Goal: Task Accomplishment & Management: Use online tool/utility

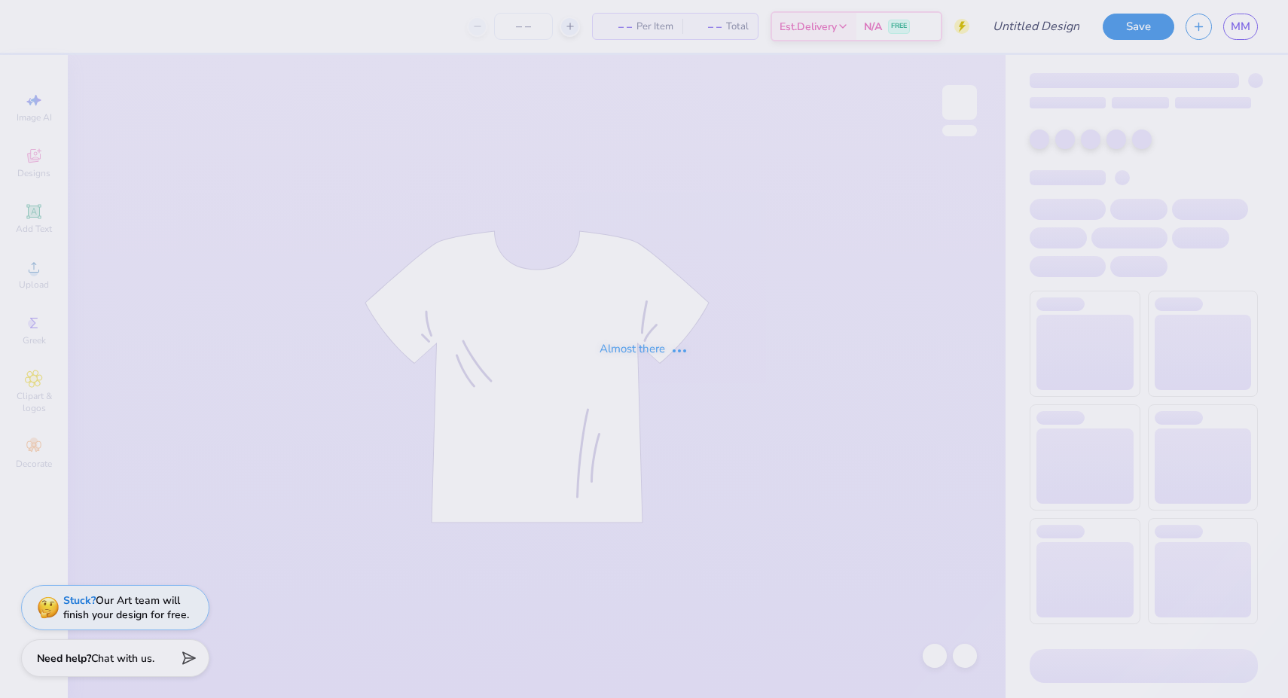
type input "My Tie Fall 2025"
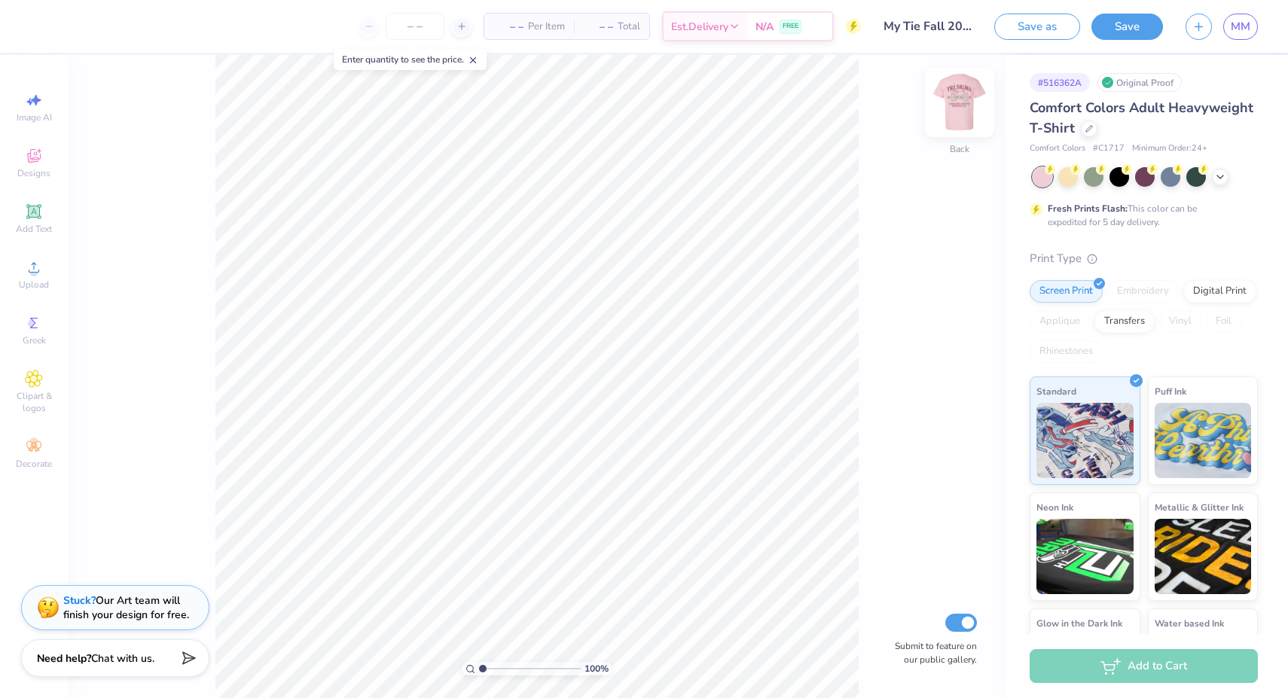
click at [956, 102] on img at bounding box center [959, 102] width 60 height 60
click at [1218, 174] on icon at bounding box center [1220, 175] width 12 height 12
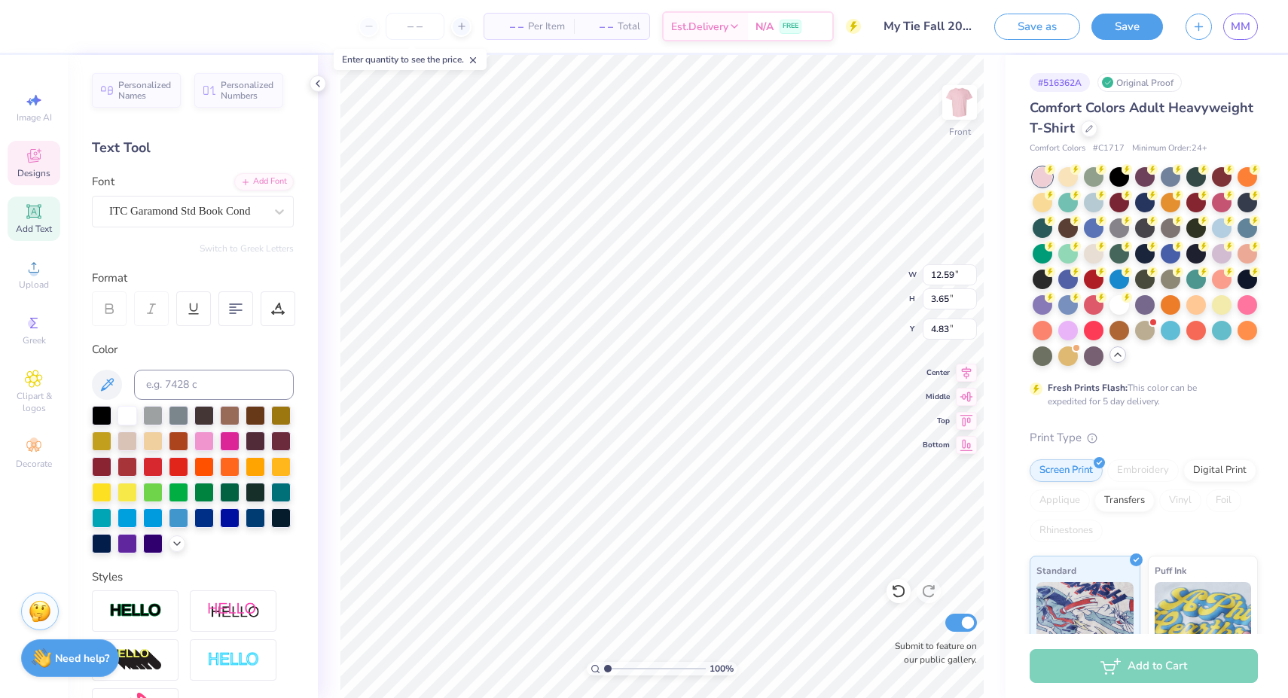
scroll to position [0, 1]
click at [314, 84] on icon at bounding box center [318, 84] width 12 height 12
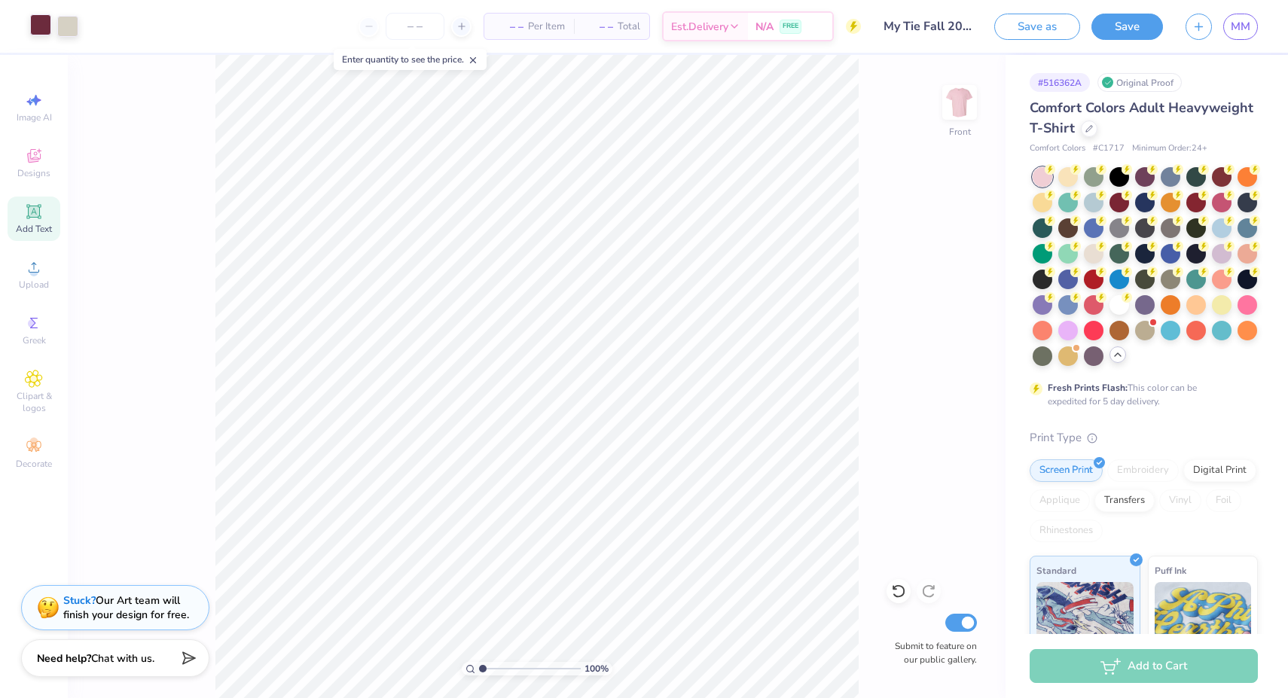
click at [39, 31] on div at bounding box center [40, 24] width 21 height 21
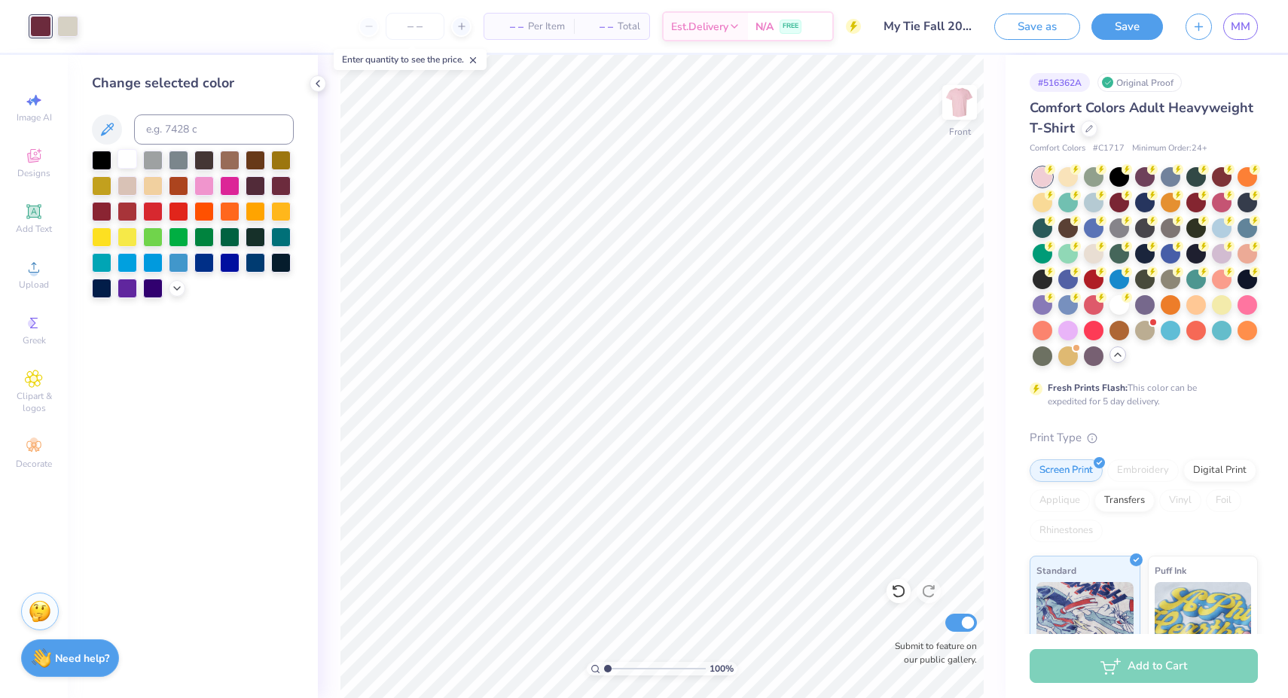
click at [126, 159] on div at bounding box center [127, 159] width 20 height 20
click at [286, 186] on div at bounding box center [281, 185] width 20 height 20
click at [127, 214] on div at bounding box center [127, 210] width 20 height 20
click at [208, 186] on div at bounding box center [204, 185] width 20 height 20
click at [127, 159] on div at bounding box center [127, 159] width 20 height 20
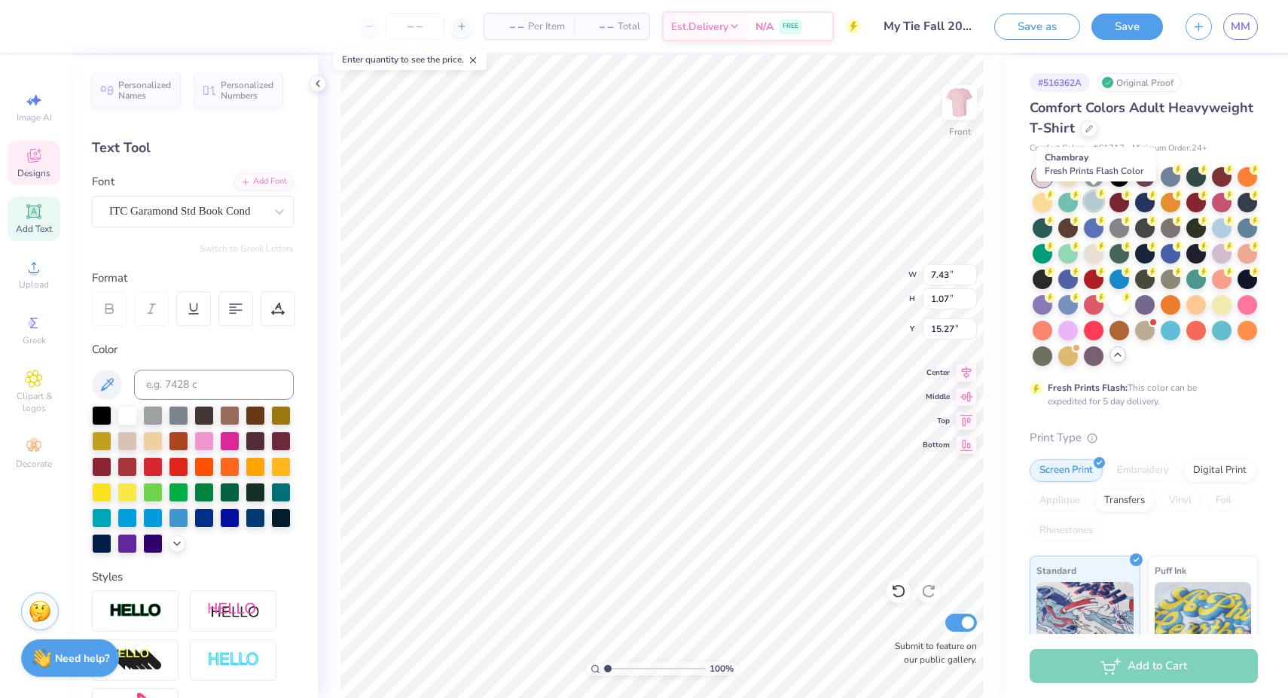
click at [1087, 203] on div at bounding box center [1094, 201] width 20 height 20
click at [105, 544] on div at bounding box center [102, 542] width 20 height 20
click at [895, 594] on icon at bounding box center [898, 591] width 15 height 15
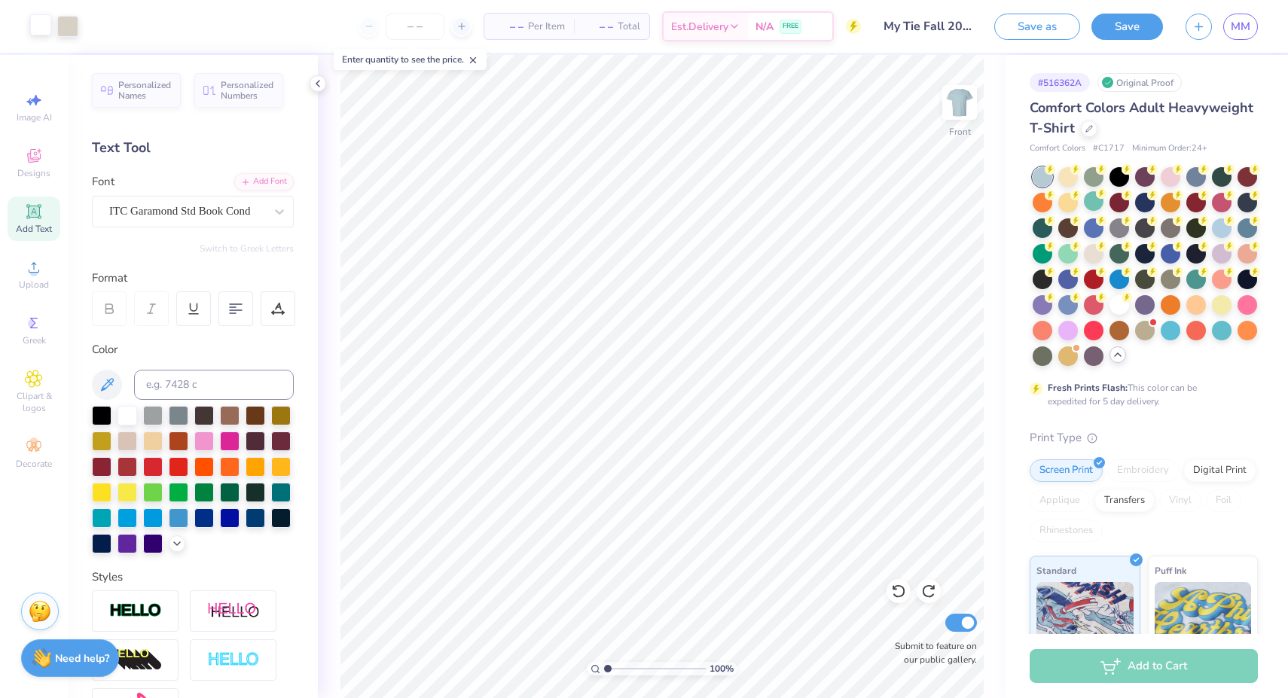
click at [44, 25] on div at bounding box center [40, 24] width 21 height 21
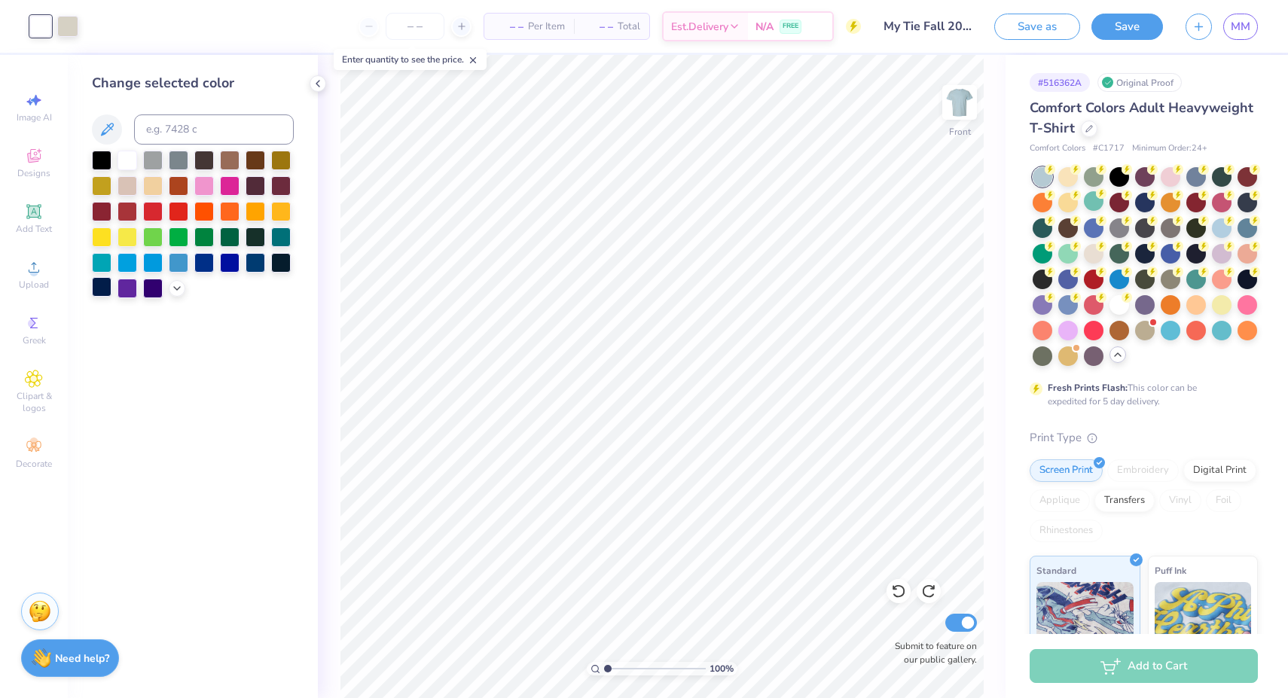
click at [103, 292] on div at bounding box center [102, 287] width 20 height 20
click at [101, 291] on div at bounding box center [102, 287] width 20 height 20
click at [151, 294] on div at bounding box center [153, 287] width 20 height 20
click at [279, 263] on div at bounding box center [281, 262] width 20 height 20
click at [110, 291] on div at bounding box center [102, 287] width 20 height 20
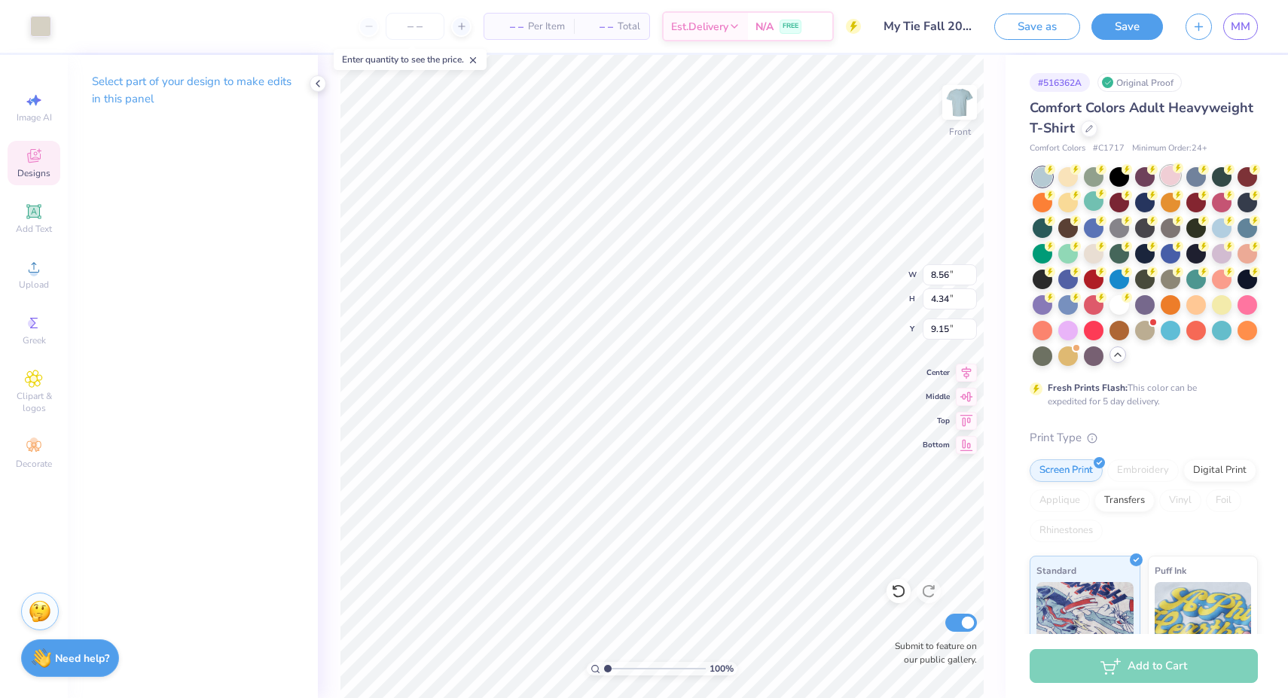
click at [1164, 179] on div at bounding box center [1170, 176] width 20 height 20
click at [1093, 205] on div at bounding box center [1094, 201] width 20 height 20
click at [1215, 229] on div at bounding box center [1222, 227] width 20 height 20
click at [1121, 200] on div at bounding box center [1119, 201] width 20 height 20
click at [1175, 174] on div at bounding box center [1170, 176] width 20 height 20
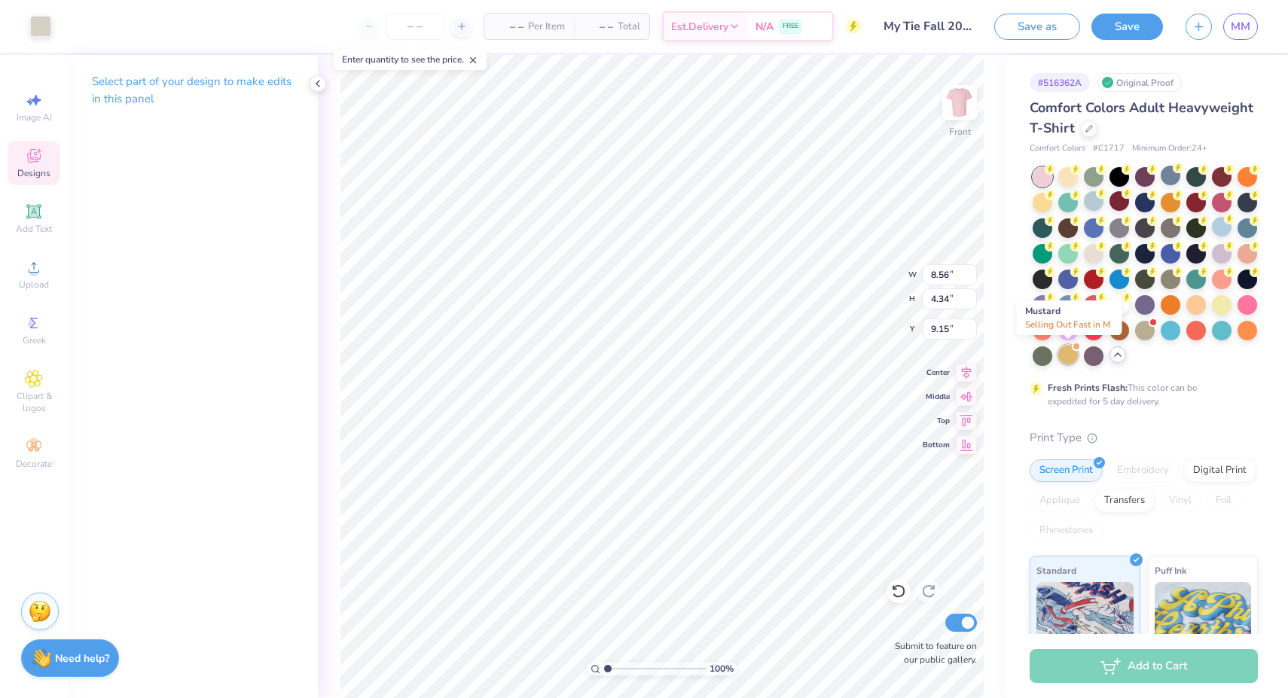
click at [1073, 355] on div at bounding box center [1068, 355] width 20 height 20
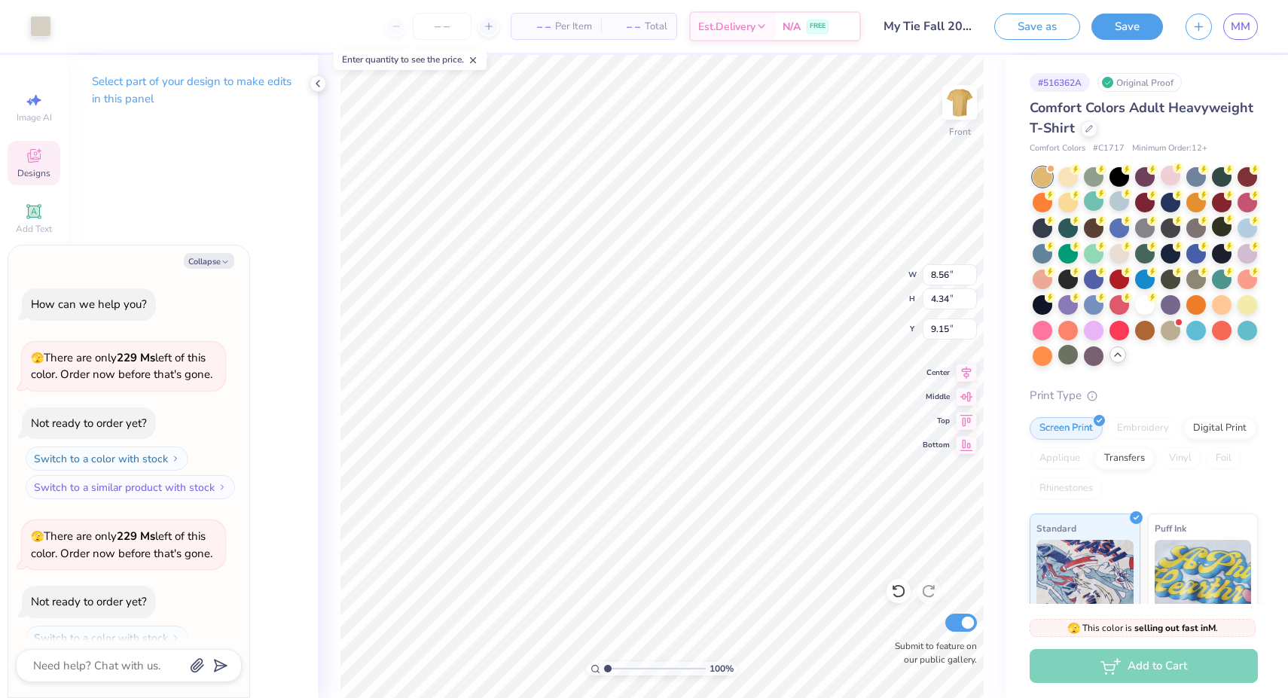
scroll to position [46, 0]
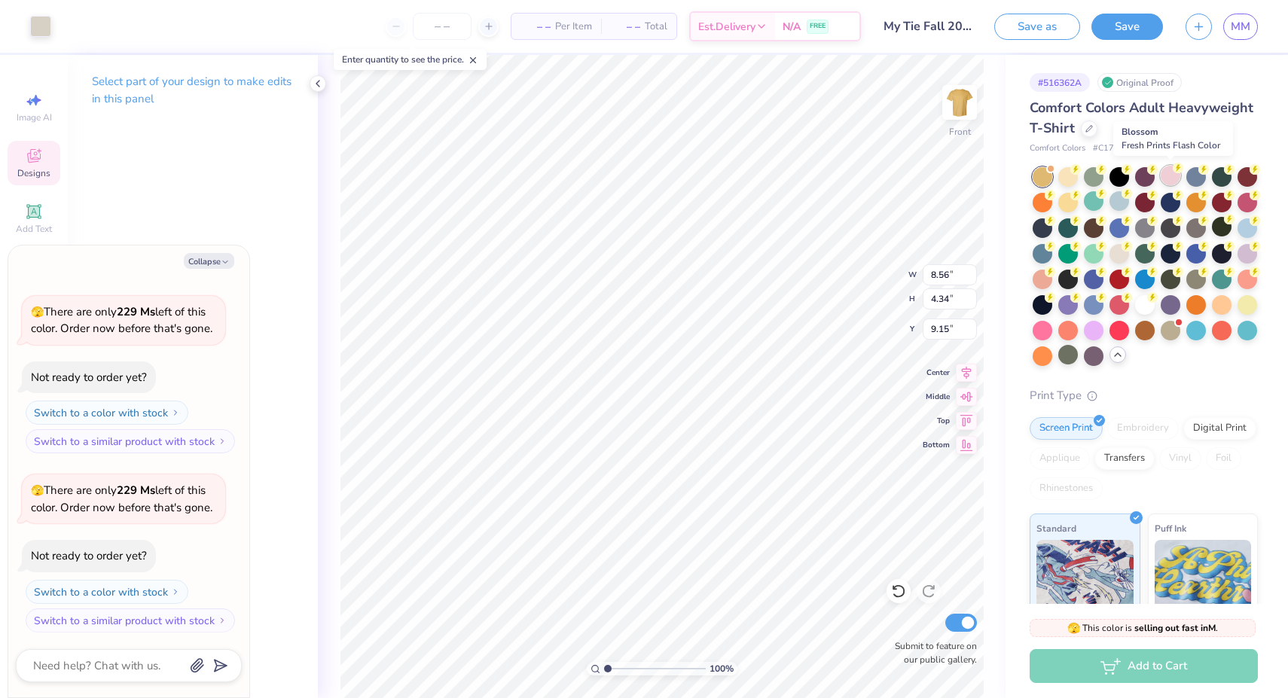
click at [1167, 178] on div at bounding box center [1170, 176] width 20 height 20
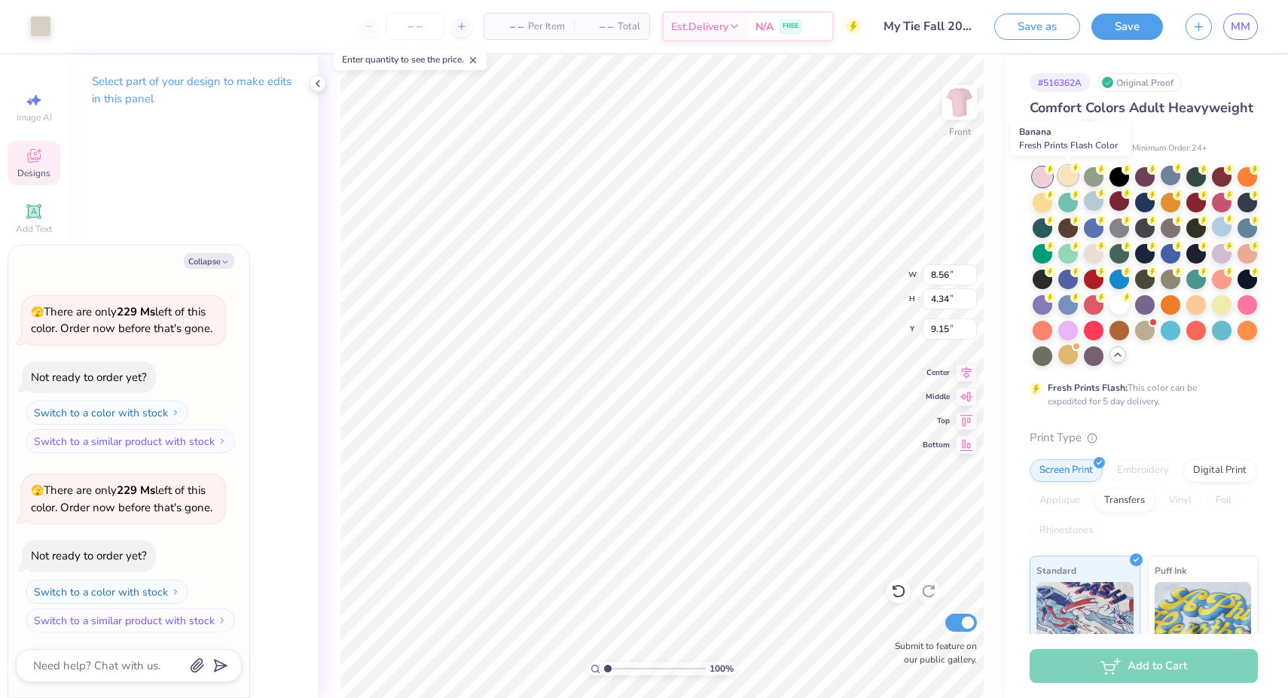
click at [1071, 169] on circle at bounding box center [1075, 168] width 11 height 11
click at [1227, 306] on div at bounding box center [1222, 304] width 20 height 20
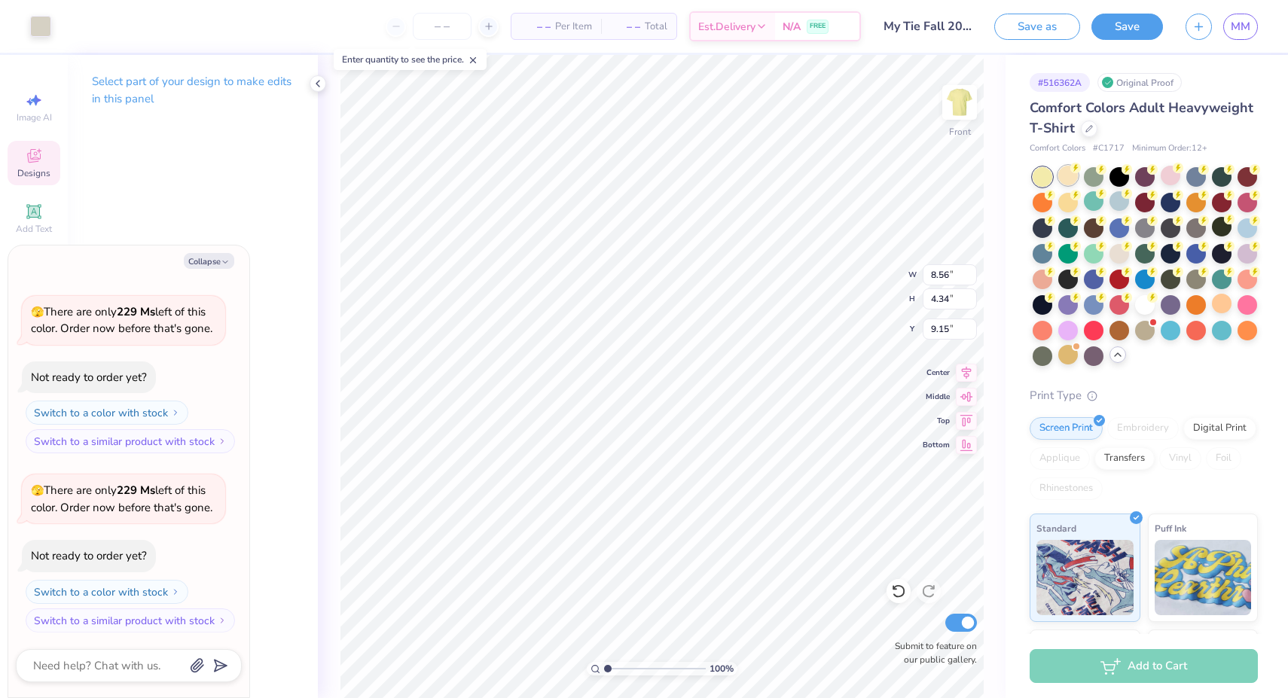
click at [1066, 181] on div at bounding box center [1068, 176] width 20 height 20
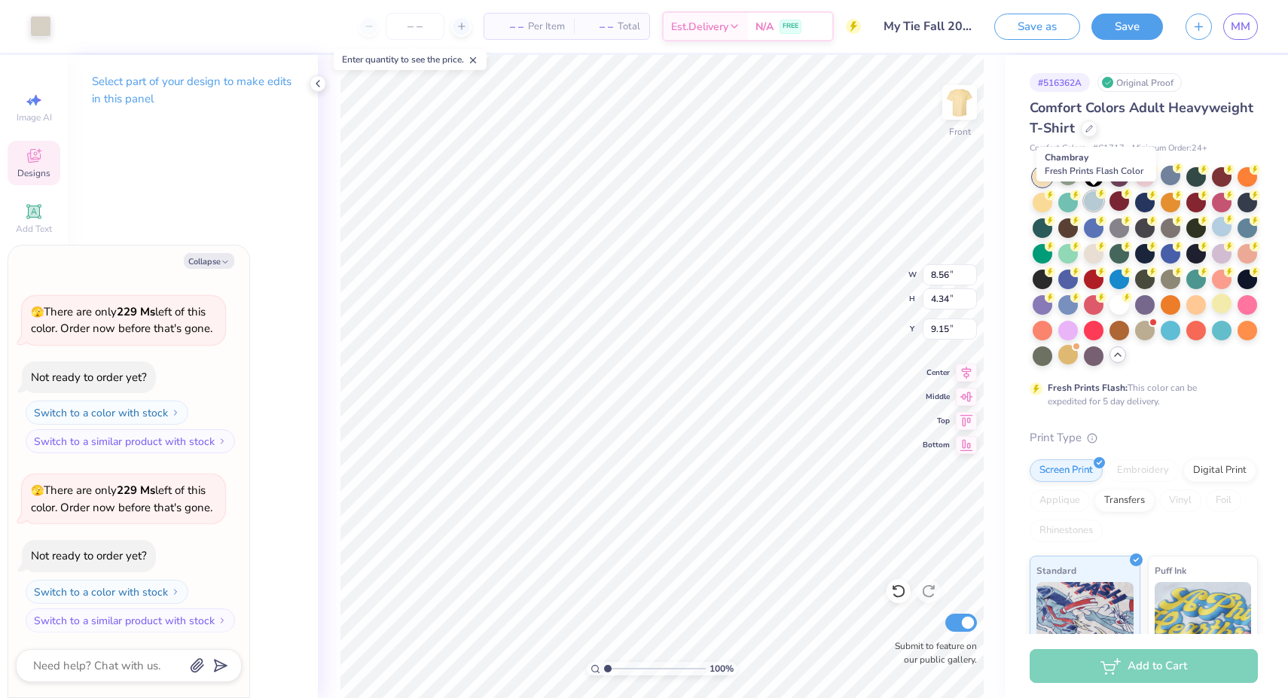
click at [1096, 203] on div at bounding box center [1094, 201] width 20 height 20
click at [1220, 231] on div at bounding box center [1222, 227] width 20 height 20
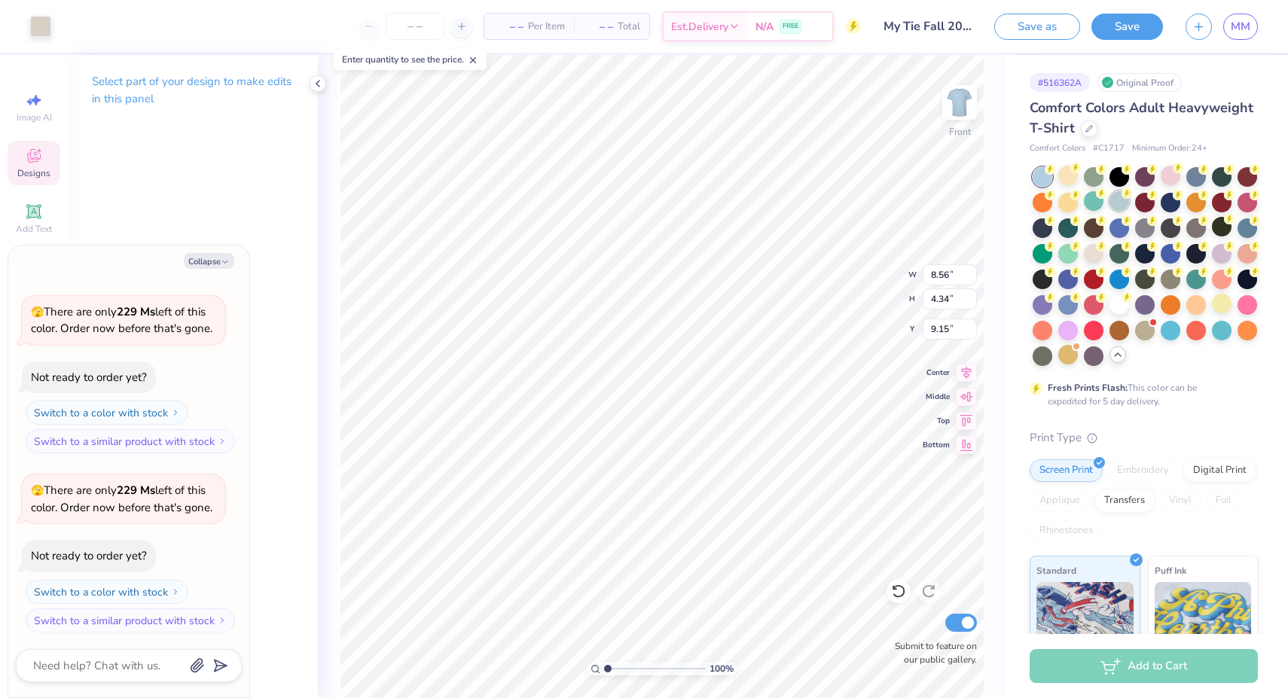
click at [1127, 203] on div at bounding box center [1119, 201] width 20 height 20
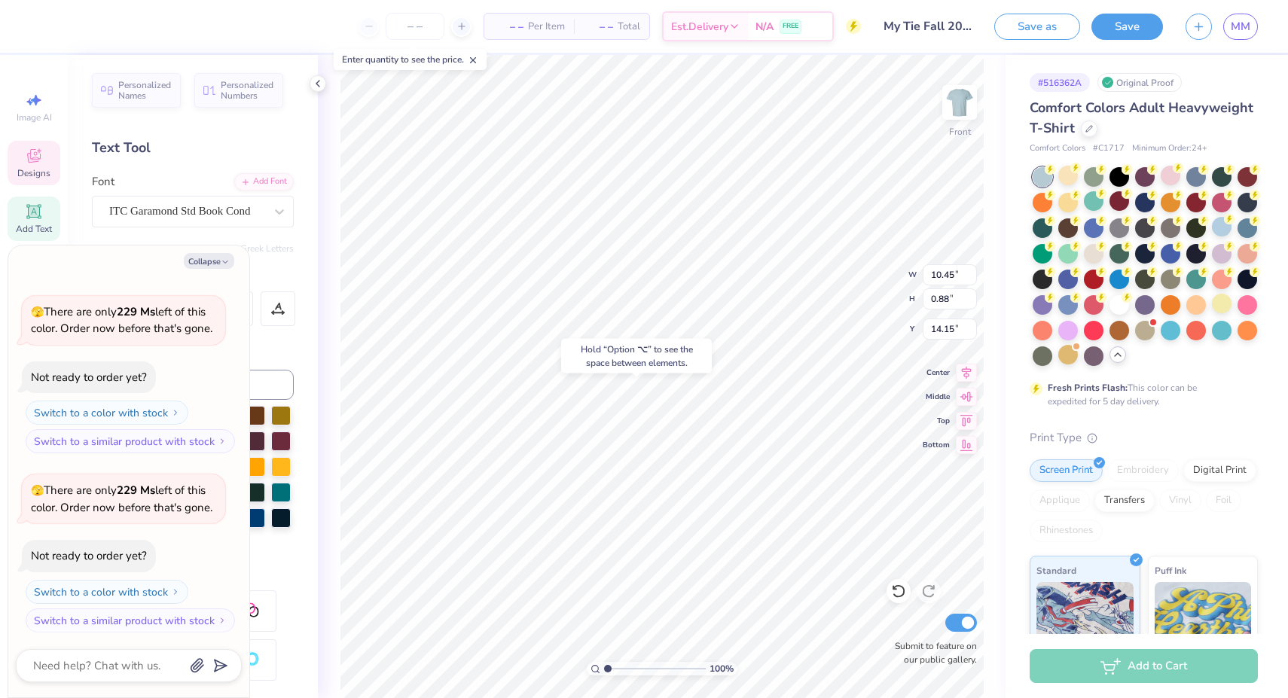
type textarea "x"
type input "14.55"
type textarea "x"
type textarea "G"
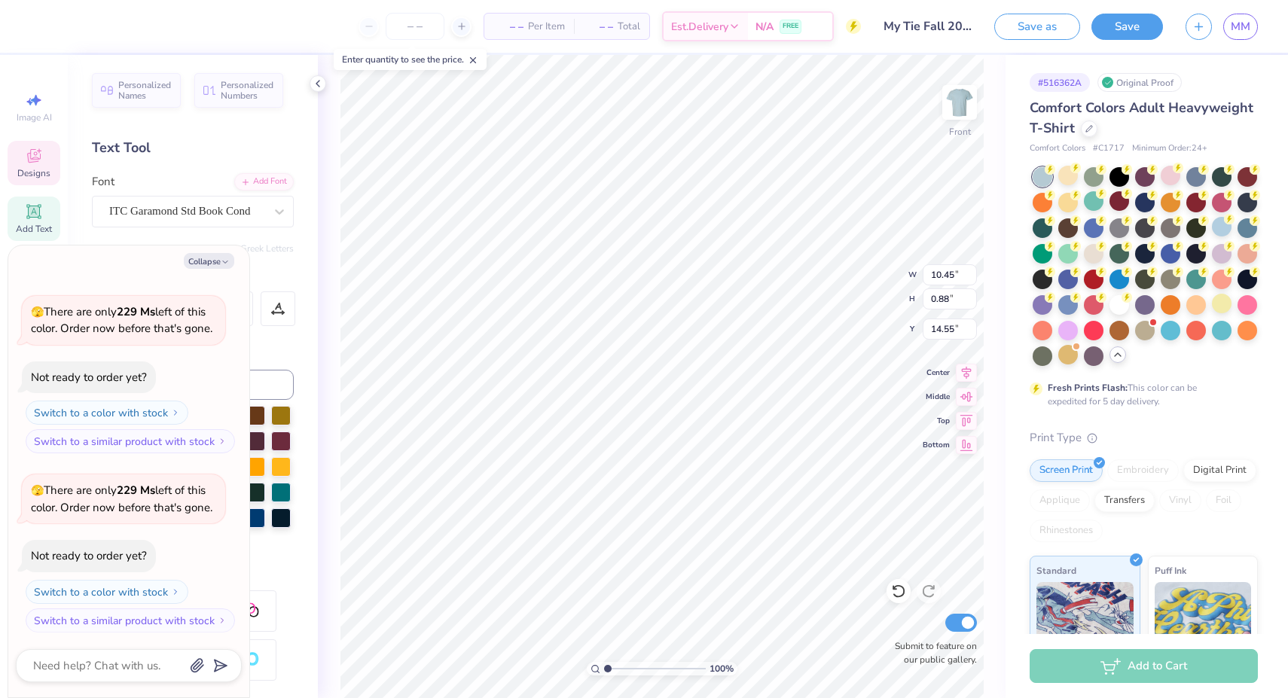
type textarea "x"
type textarea "2"
type textarea "x"
type textarea "20"
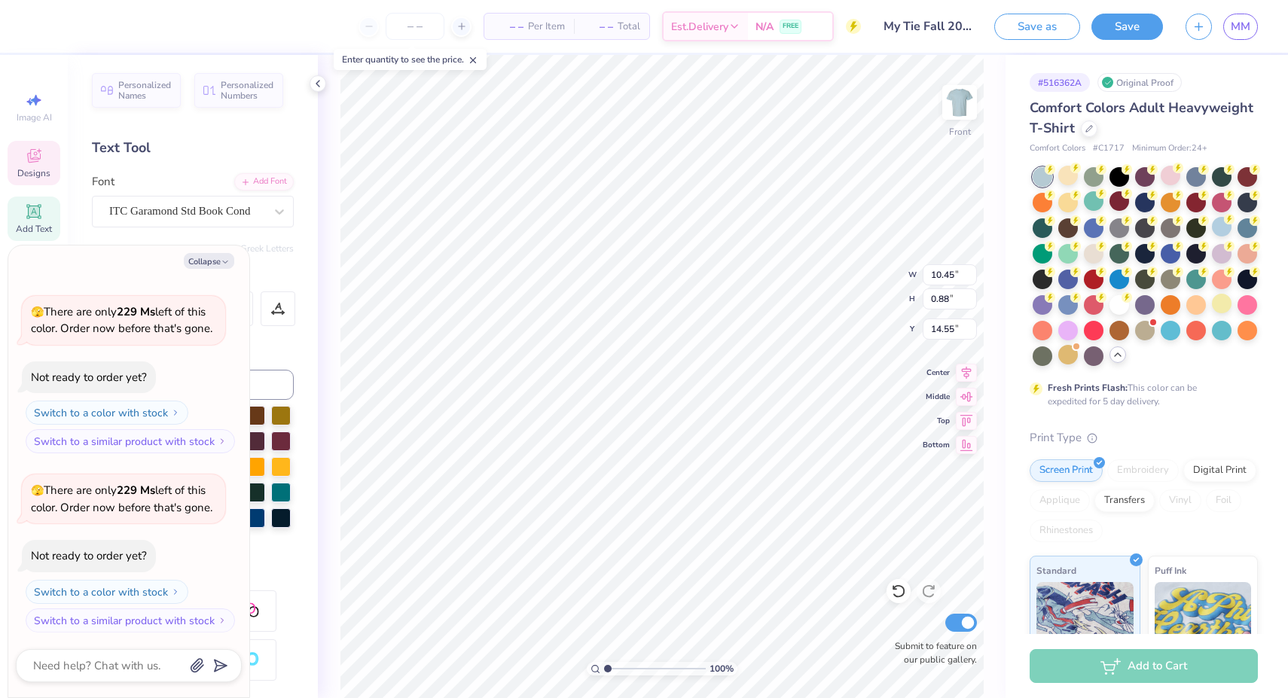
type textarea "x"
type textarea "202"
type textarea "x"
type textarea "2025"
type textarea "x"
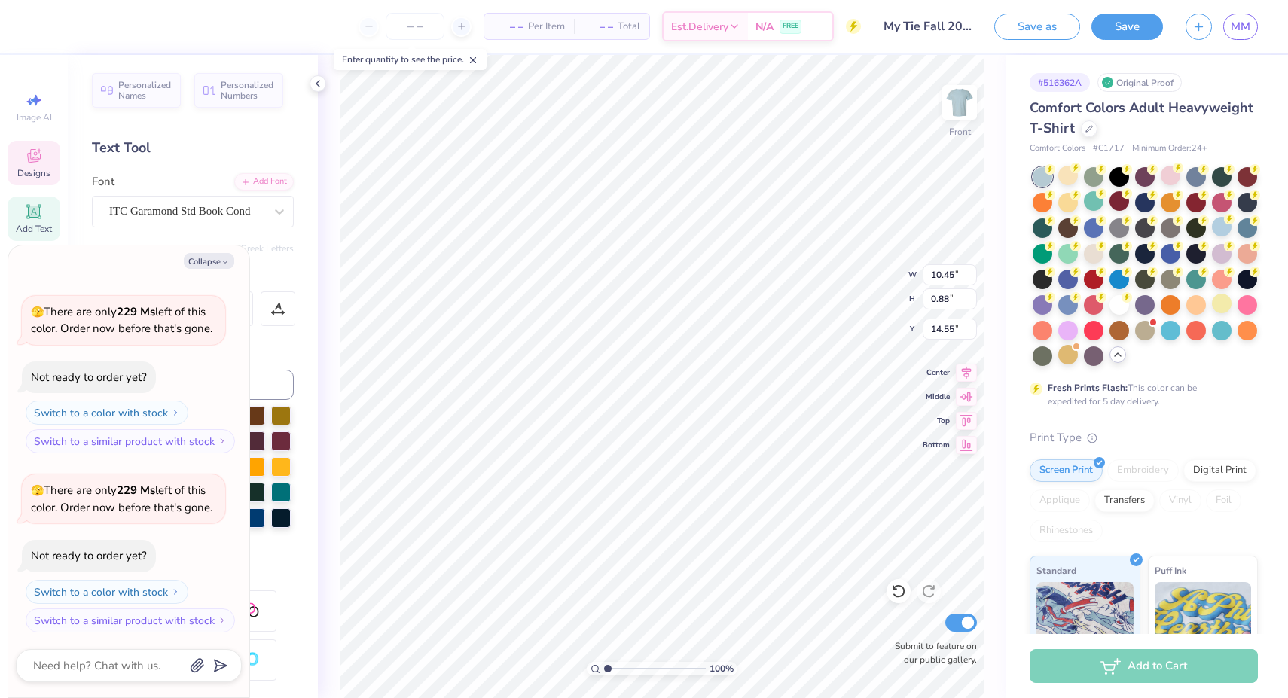
type textarea "202"
type textarea "x"
type textarea "20"
type textarea "x"
type textarea "2"
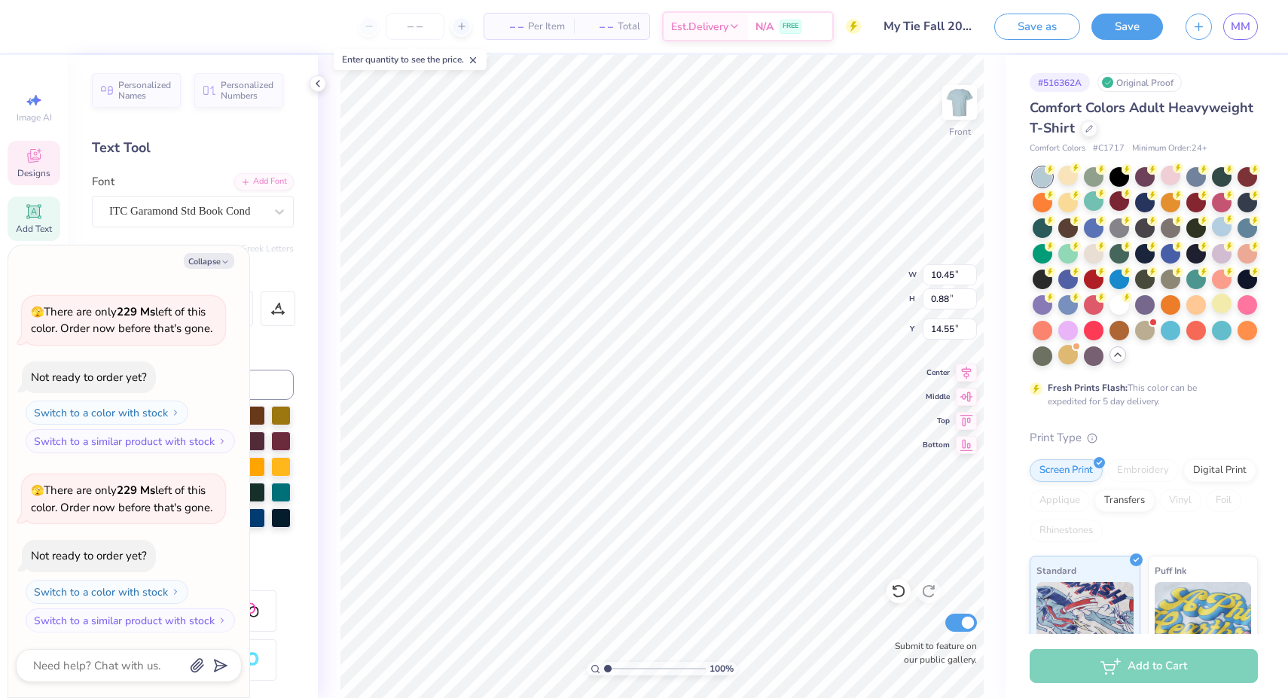
type textarea "x"
type textarea "G"
type textarea "x"
type textarea "GA"
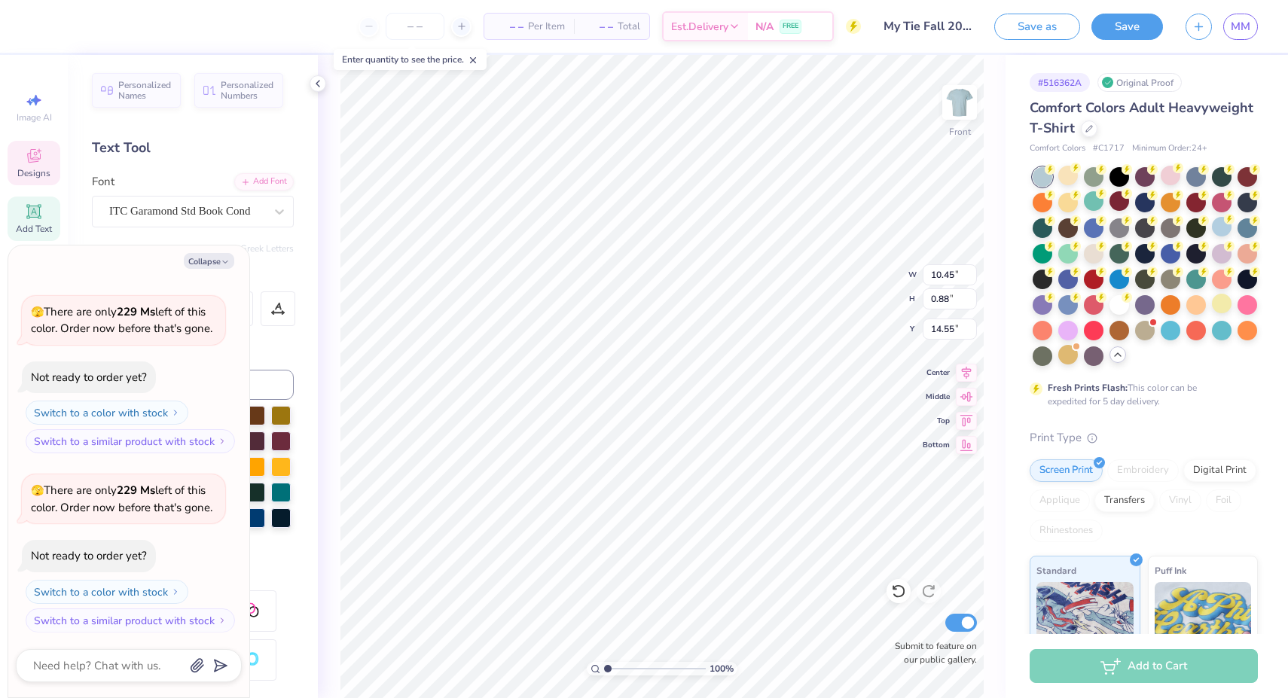
type textarea "x"
type textarea "GAM"
type textarea "x"
type textarea "GAMM"
type textarea "x"
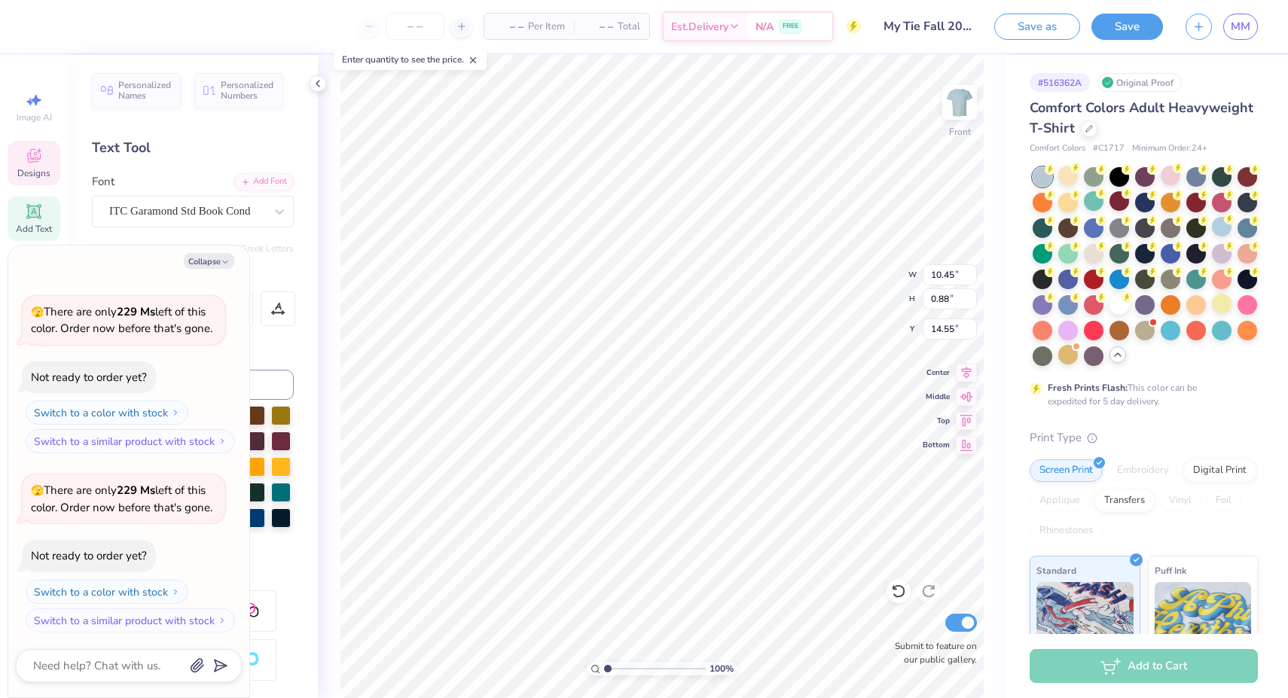
type textarea "GAMMA"
type textarea "x"
type textarea "GAMMA"
type textarea "x"
type textarea "GAMMA B"
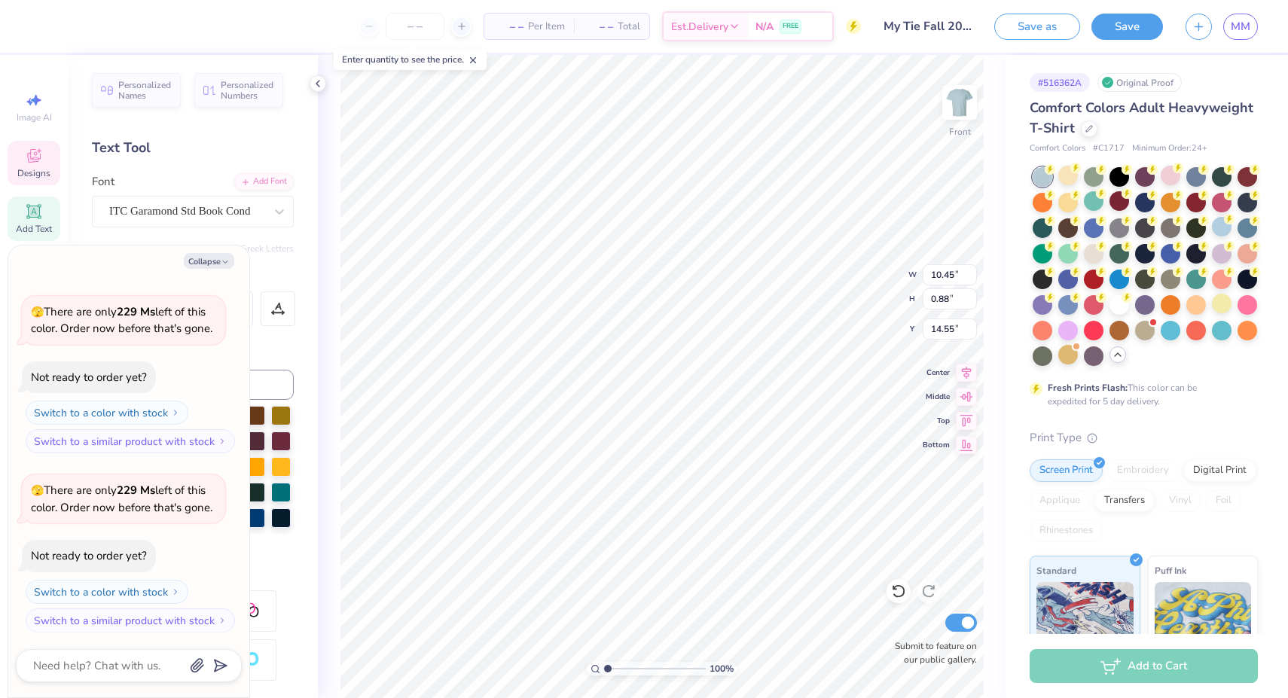
type textarea "x"
type textarea "GAMMA BE"
type textarea "x"
type textarea "GAMMA BET"
type textarea "x"
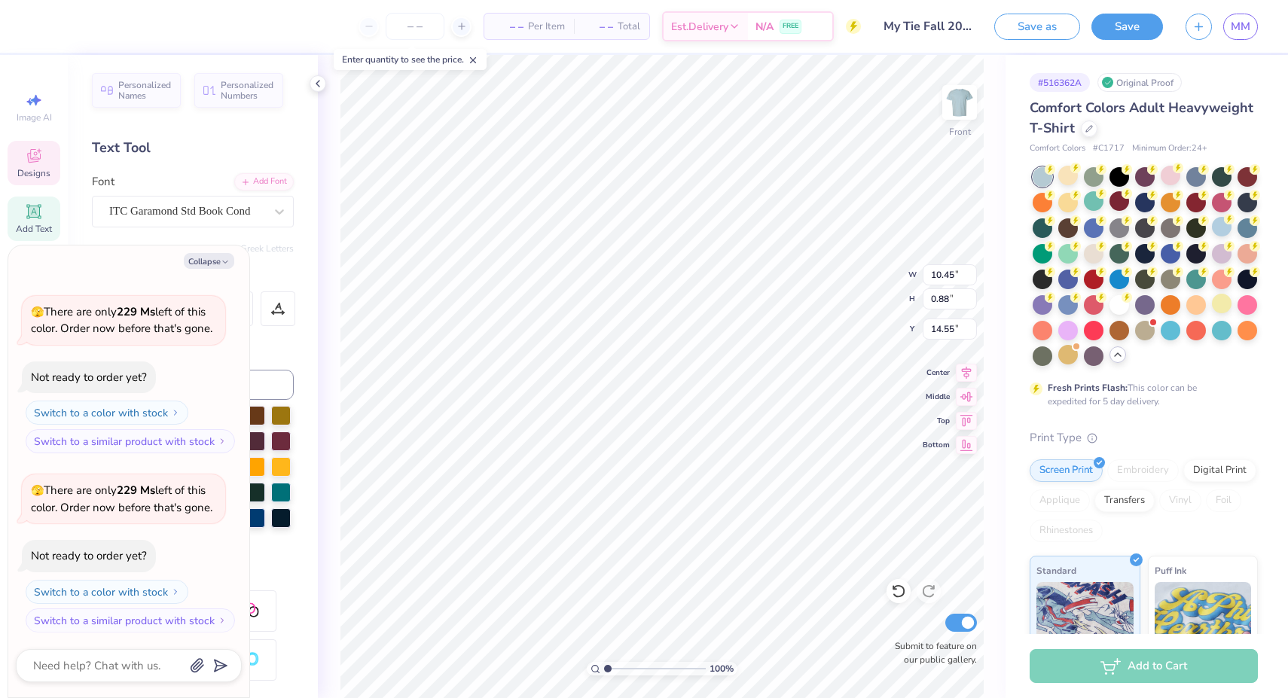
type textarea "GAMMA BETA"
type textarea "x"
type textarea "GAMMA BETA"
type textarea "x"
type textarea "GAMMA BETA C"
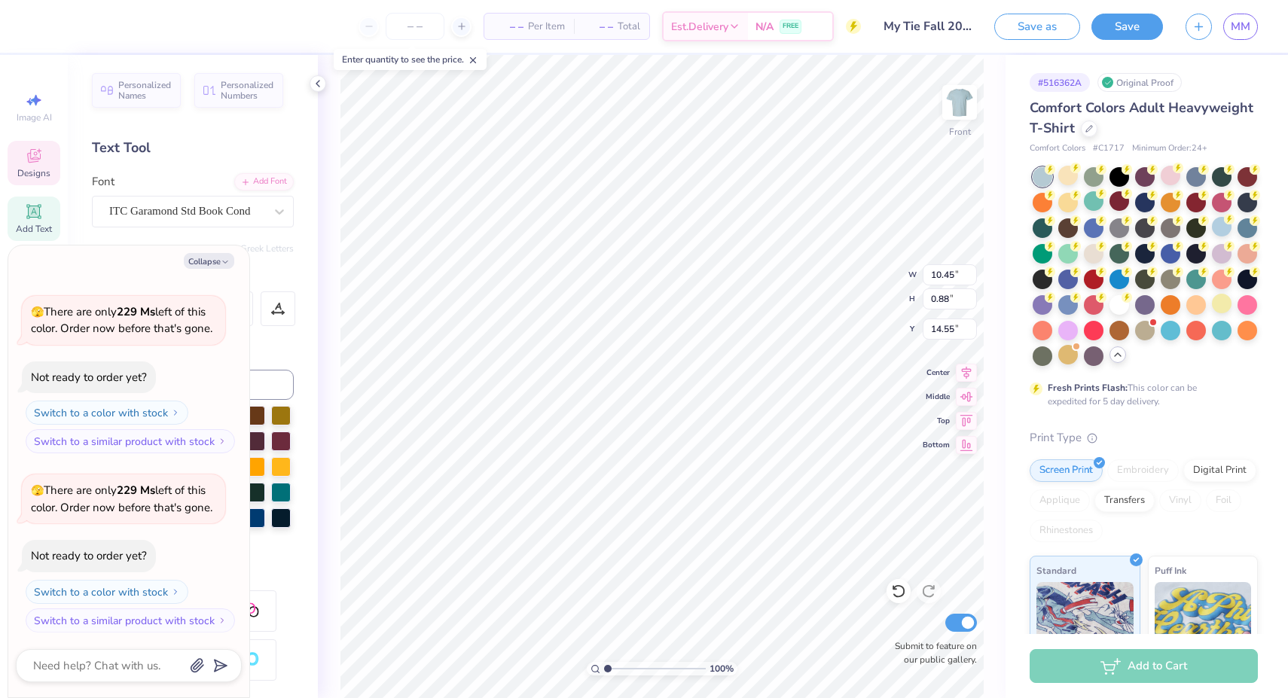
type textarea "x"
type textarea "GAMMA BETA CH"
type textarea "x"
type textarea "GAMMA BETA CHA"
type textarea "x"
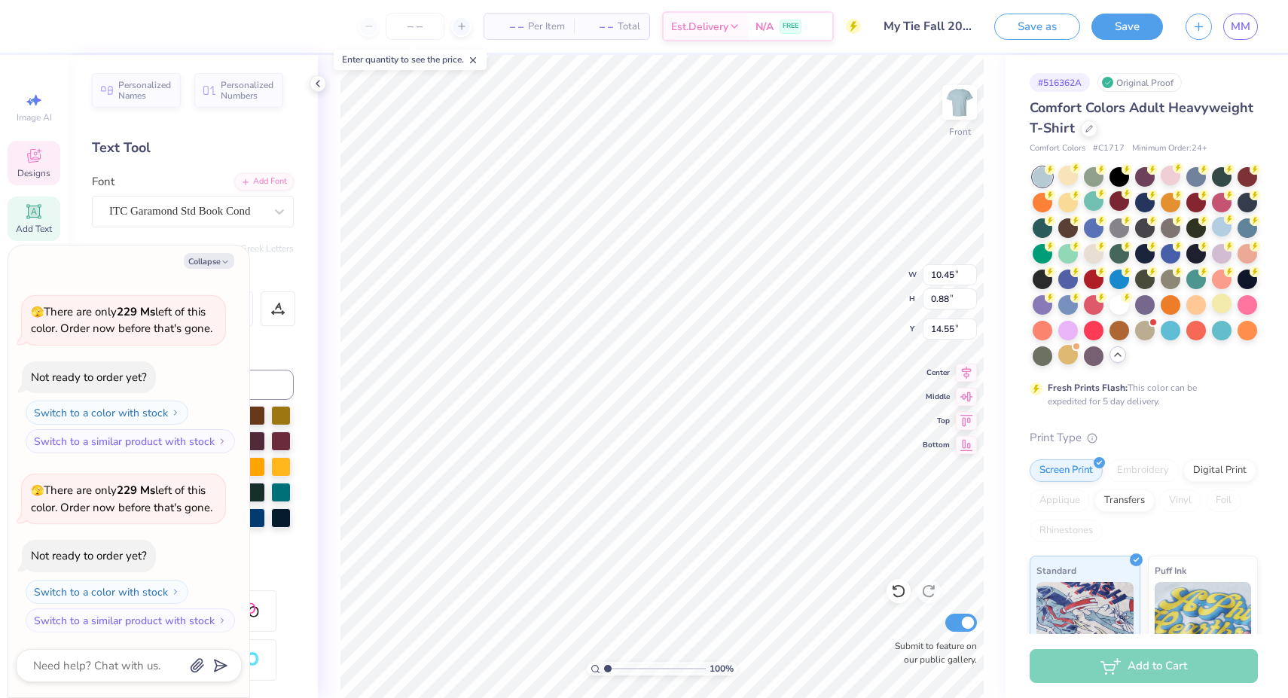
type textarea "GAMMA BETA CHAP"
type textarea "x"
type textarea "GAMMA BETA CHAPT"
type textarea "x"
type textarea "GAMMA BETA CHAPTE"
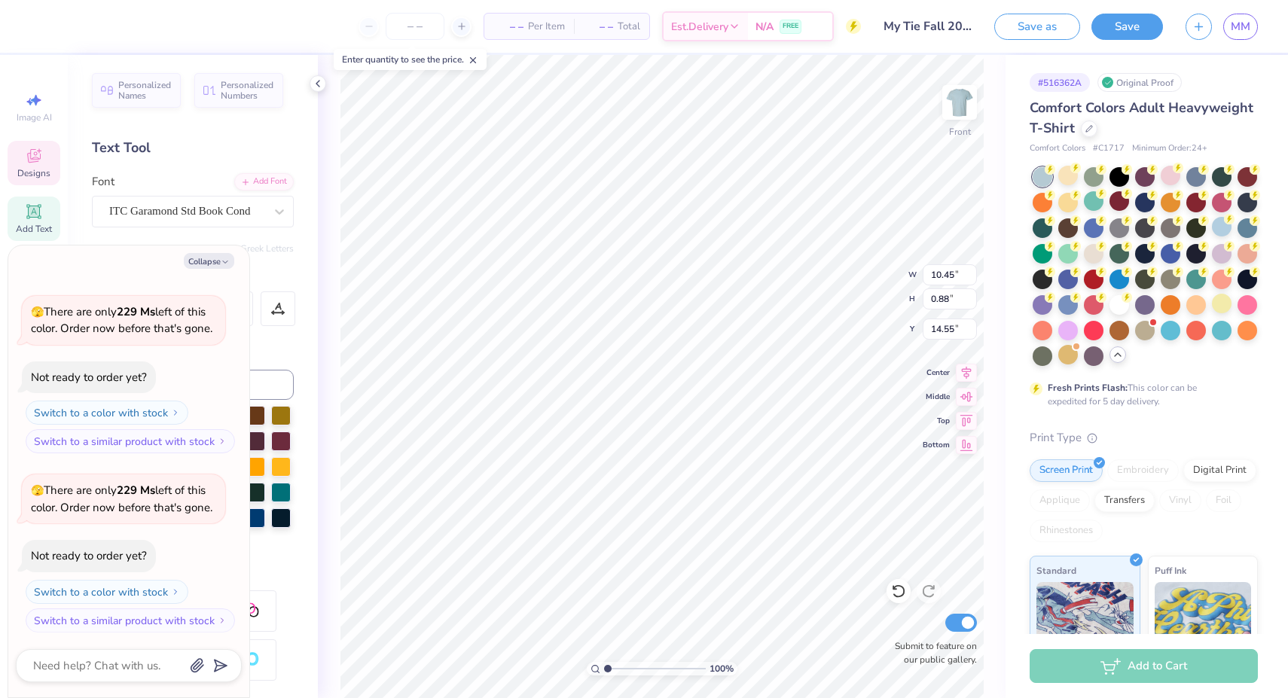
type textarea "x"
type textarea "GAMMA BETA CHAPTER"
type textarea "x"
type input "14.84"
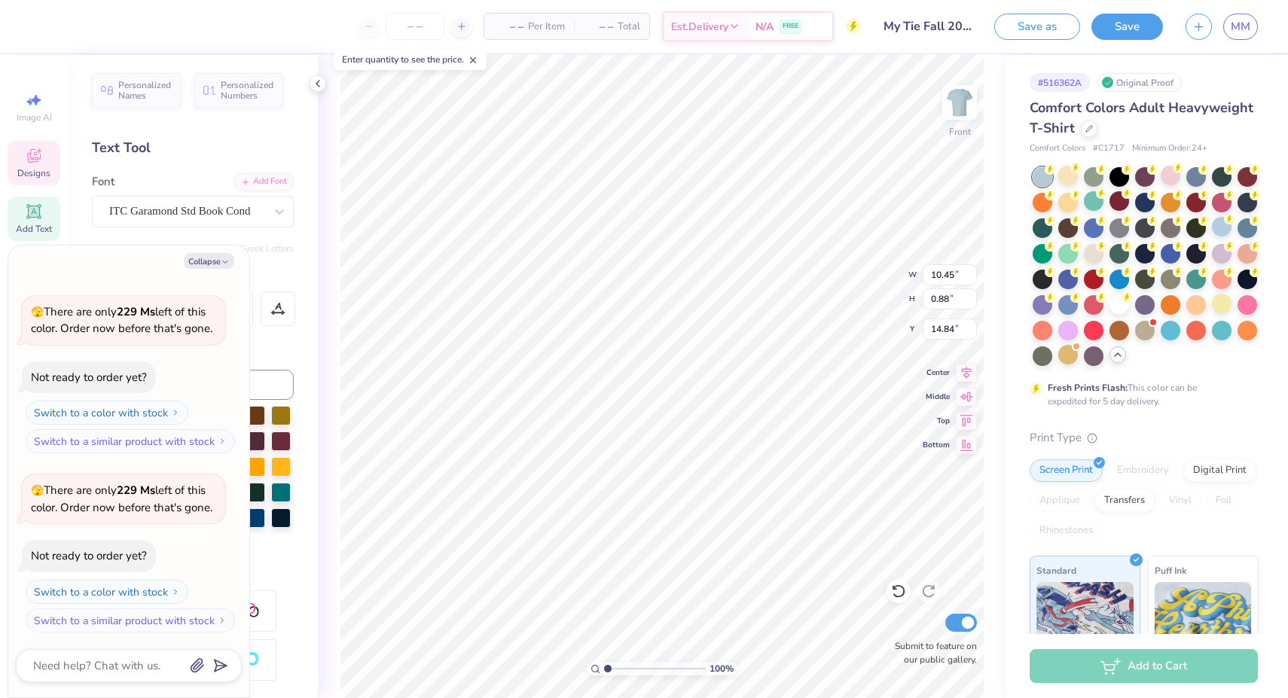
type textarea "x"
type input "8.33"
type input "2.51"
type input "6.88"
type textarea "x"
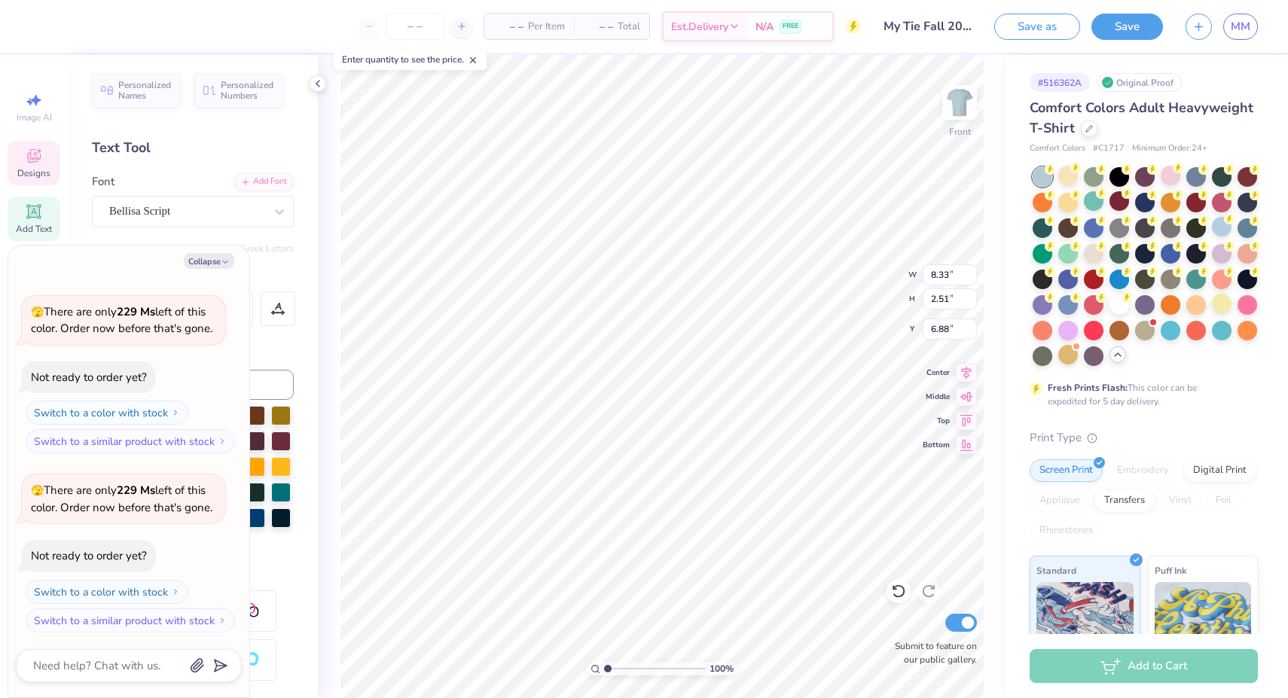
type input "7.61"
type textarea "x"
type input "8.56"
type input "4.34"
type input "9.15"
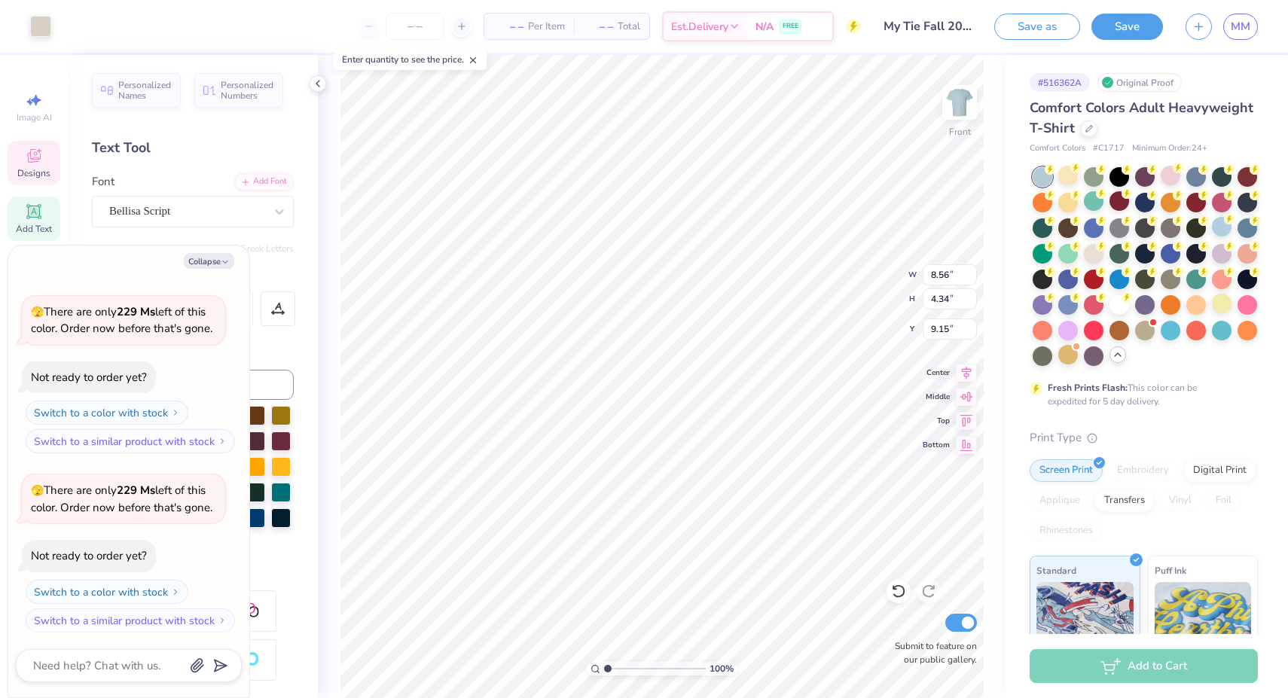
type textarea "x"
type input "9.75"
type textarea "x"
type input "9.75"
type textarea "x"
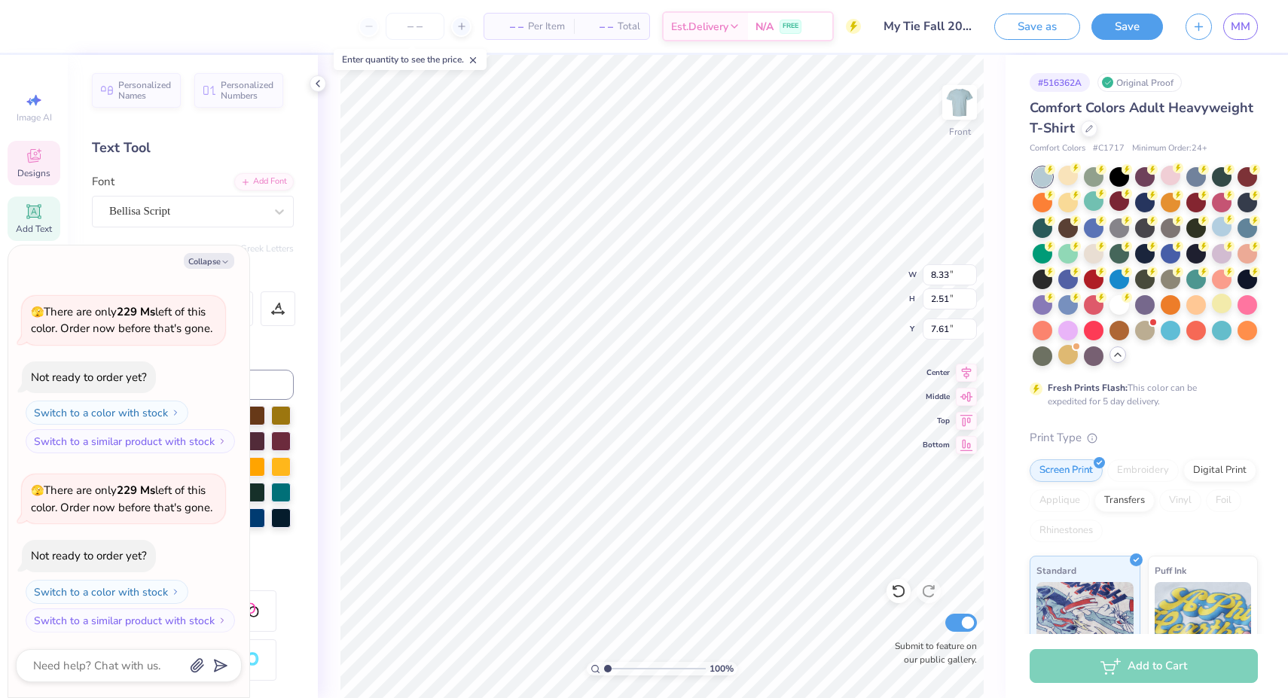
type input "7.68"
type textarea "x"
type input "15.06"
type textarea "x"
type input "1.33"
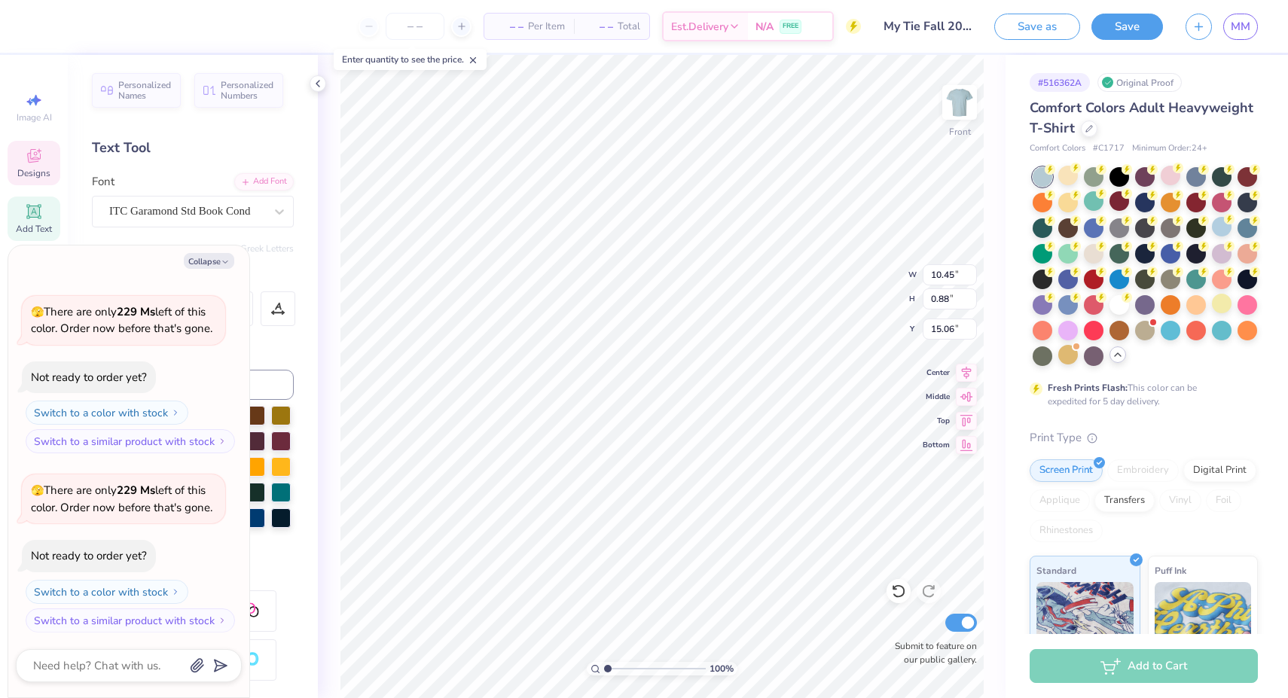
type input "1.15"
type input "10.72"
type textarea "x"
type input "11.35"
type textarea "x"
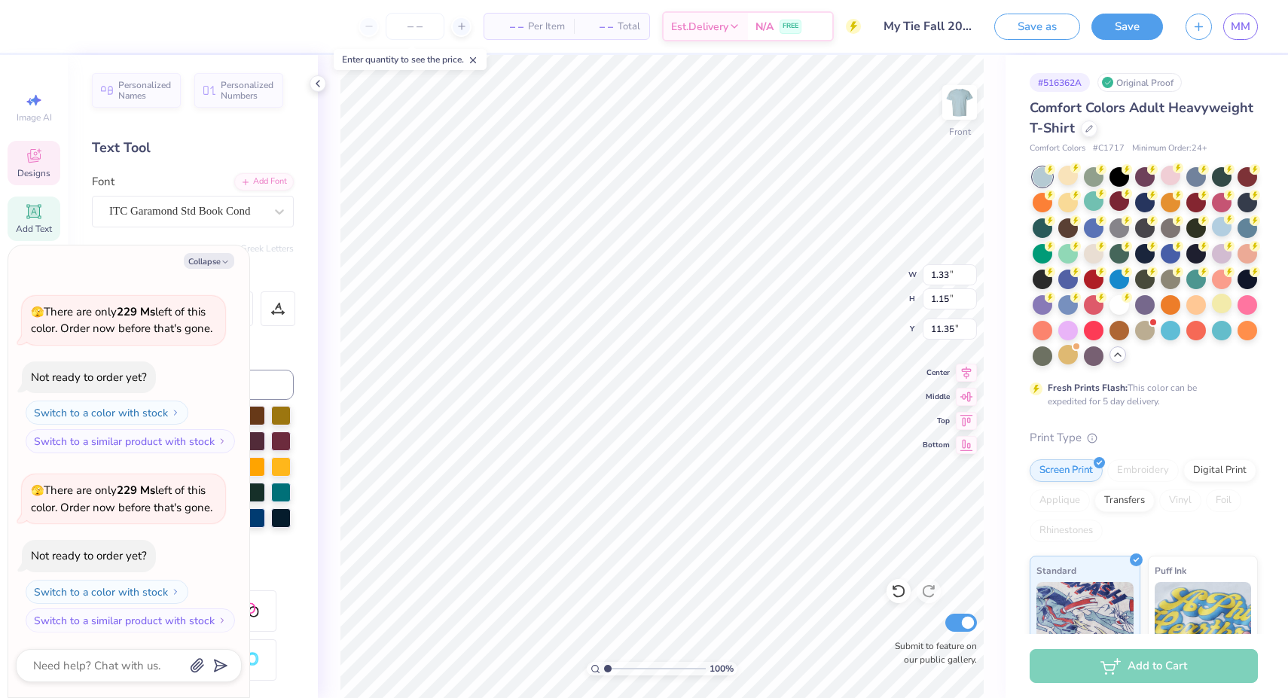
type input "1.26"
type input "1.22"
type input "10.70"
type textarea "x"
type input "11.28"
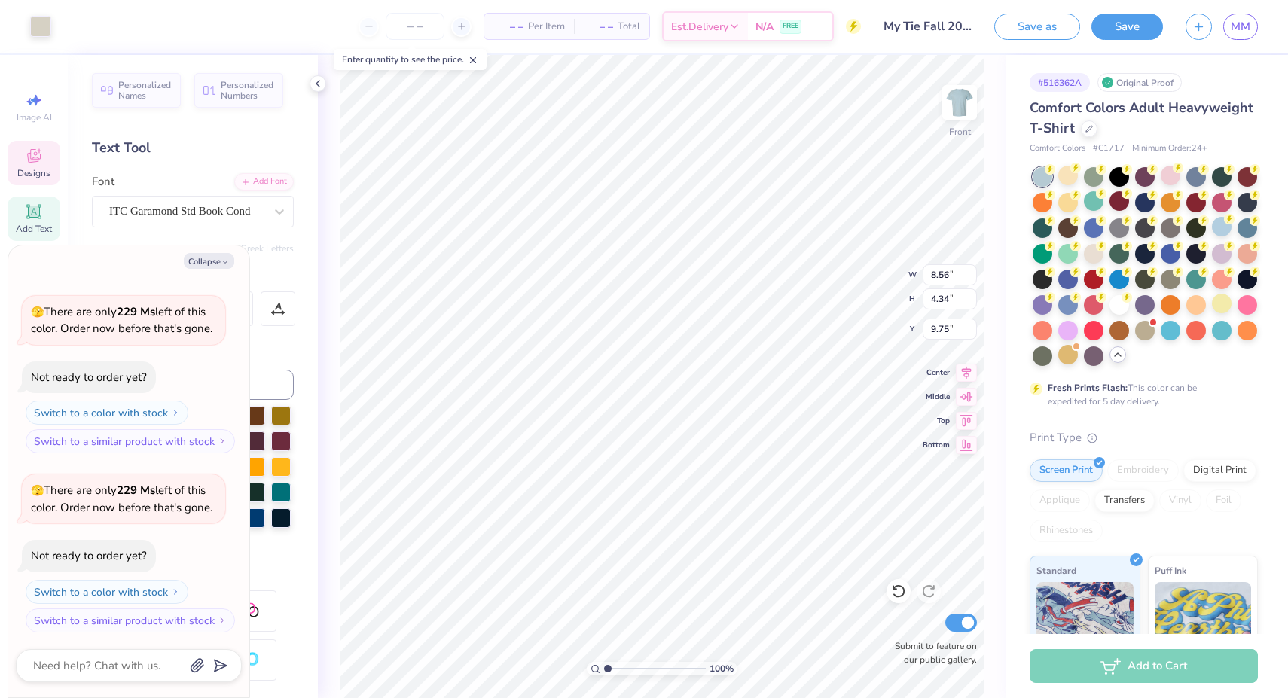
type textarea "x"
type input "10.20"
type textarea "x"
type input "8.66"
type input "4.45"
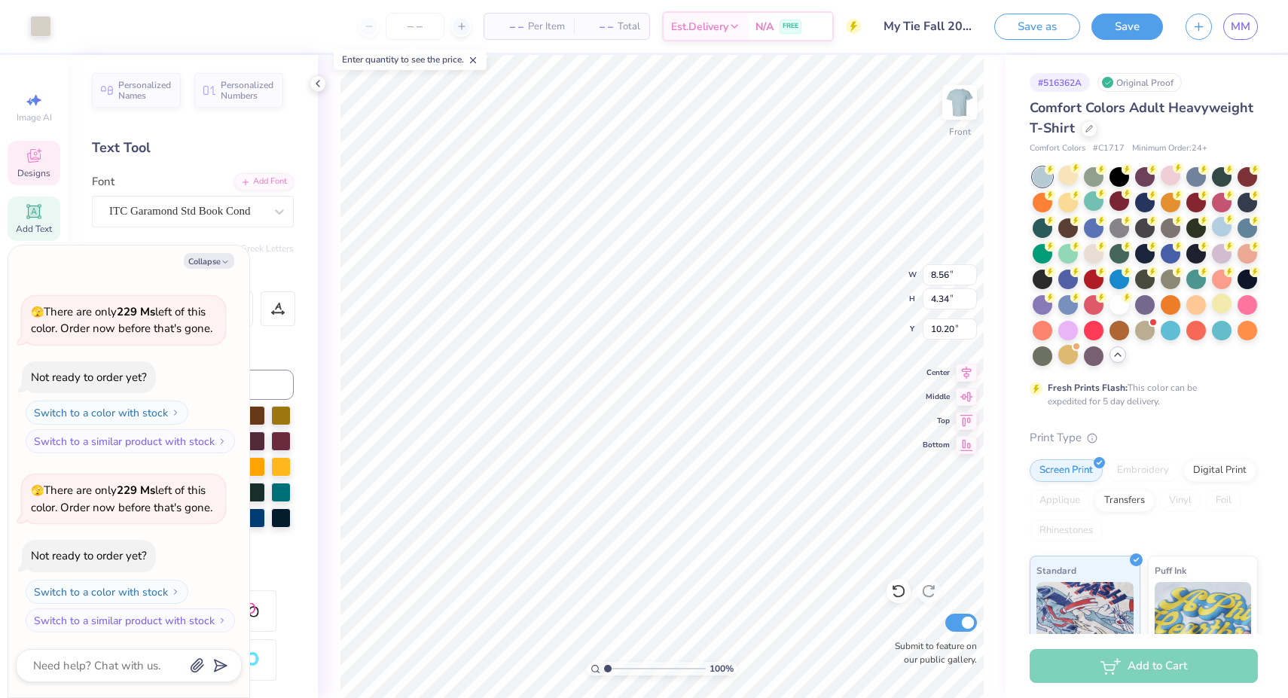
type input "9.75"
type textarea "x"
type input "10.09"
type textarea "x"
type input "15.28"
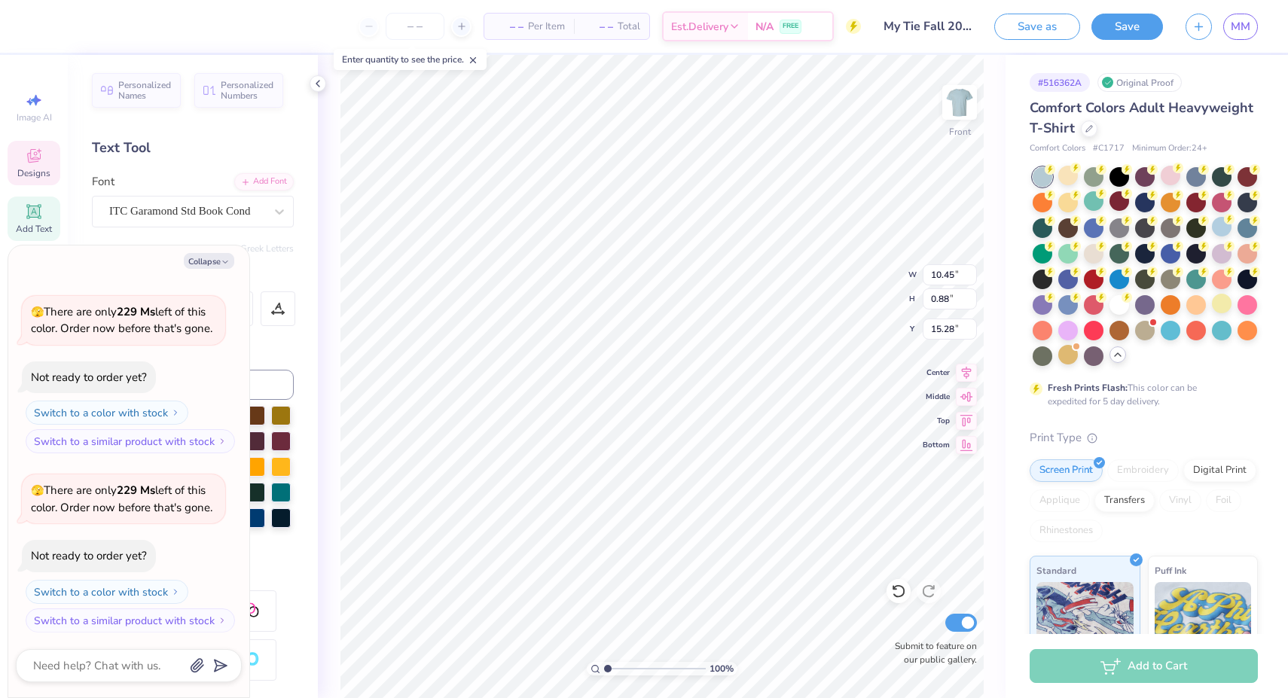
type textarea "x"
type input "1.33"
type input "1.15"
type input "11.35"
type textarea "x"
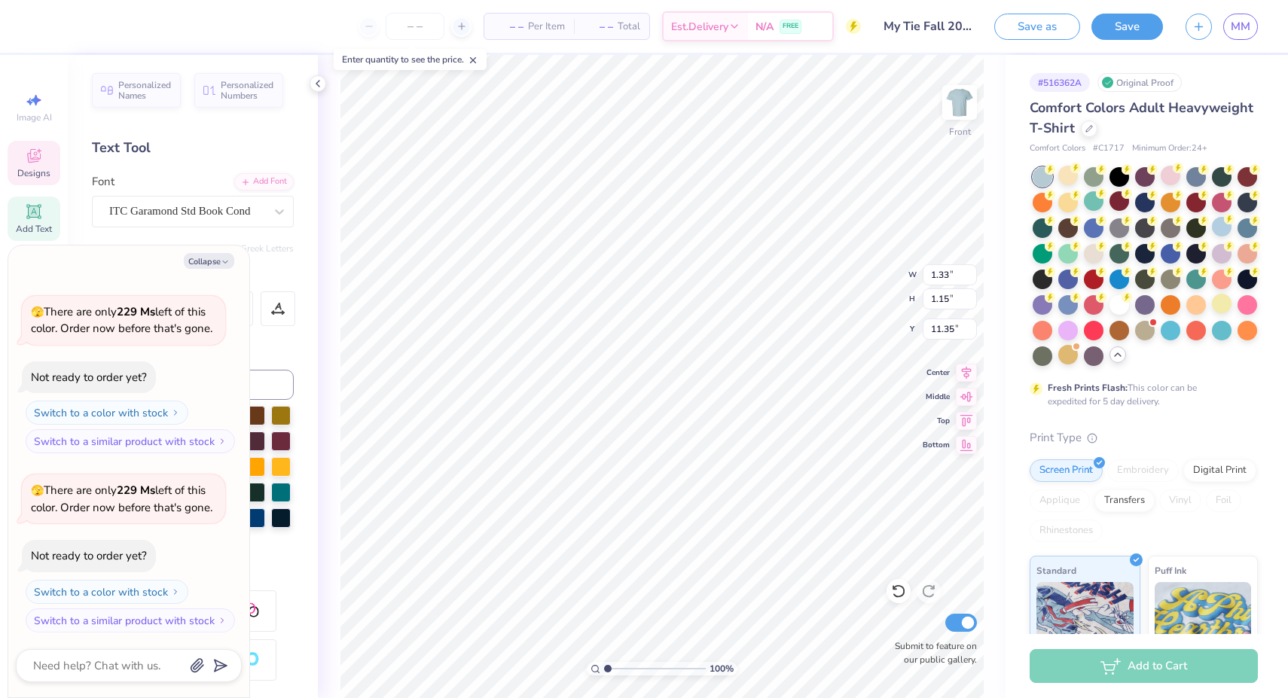
type input "11.74"
type textarea "x"
type input "1.26"
type input "1.22"
type input "11.28"
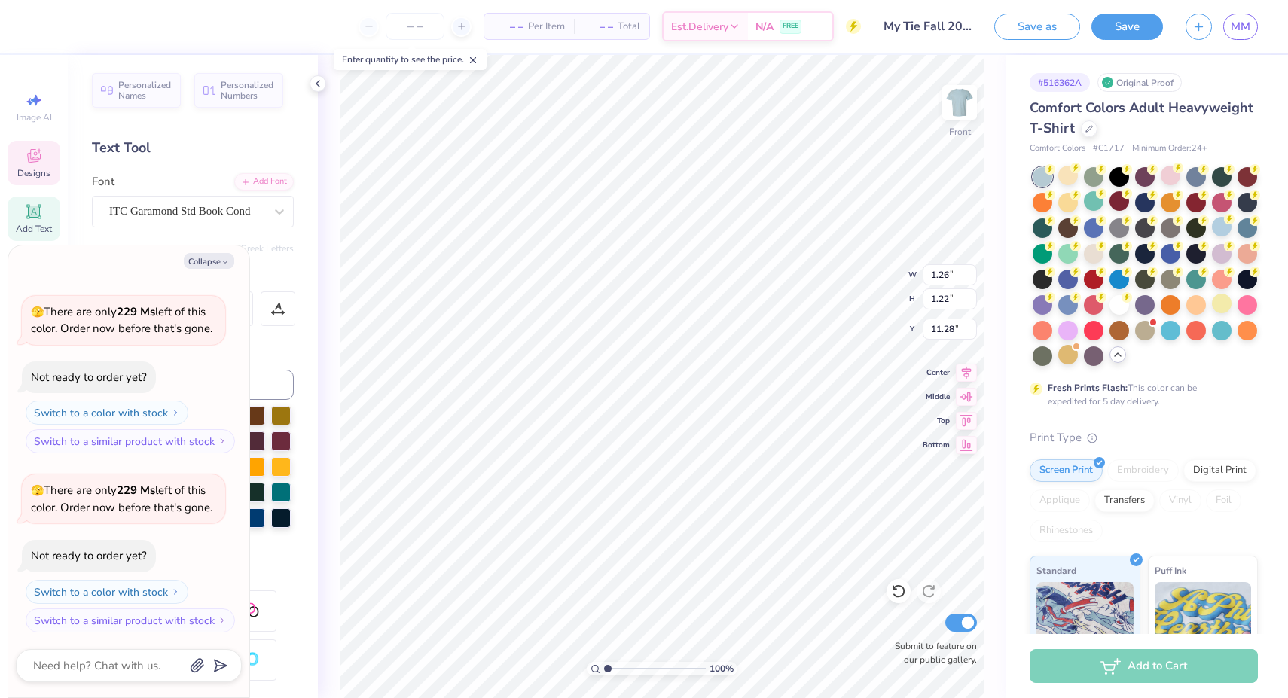
type textarea "x"
type input "11.70"
click at [69, 32] on div at bounding box center [67, 24] width 21 height 21
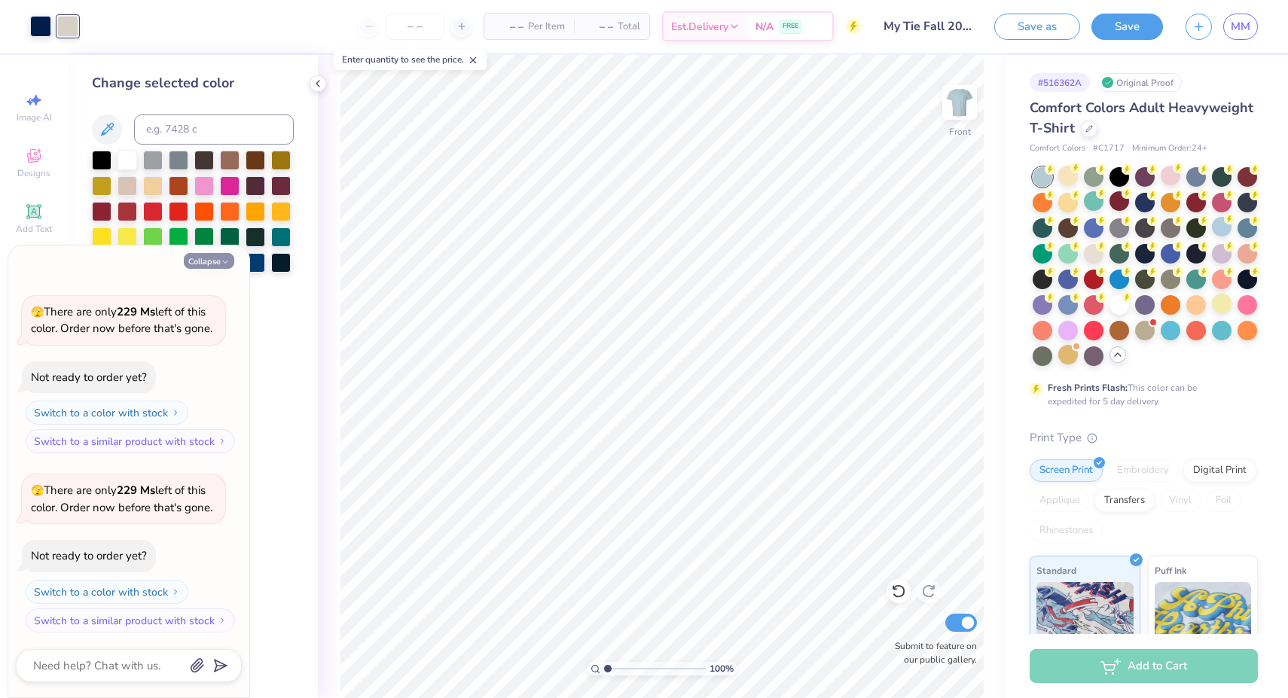
click at [219, 259] on button "Collapse" at bounding box center [209, 261] width 50 height 16
type textarea "x"
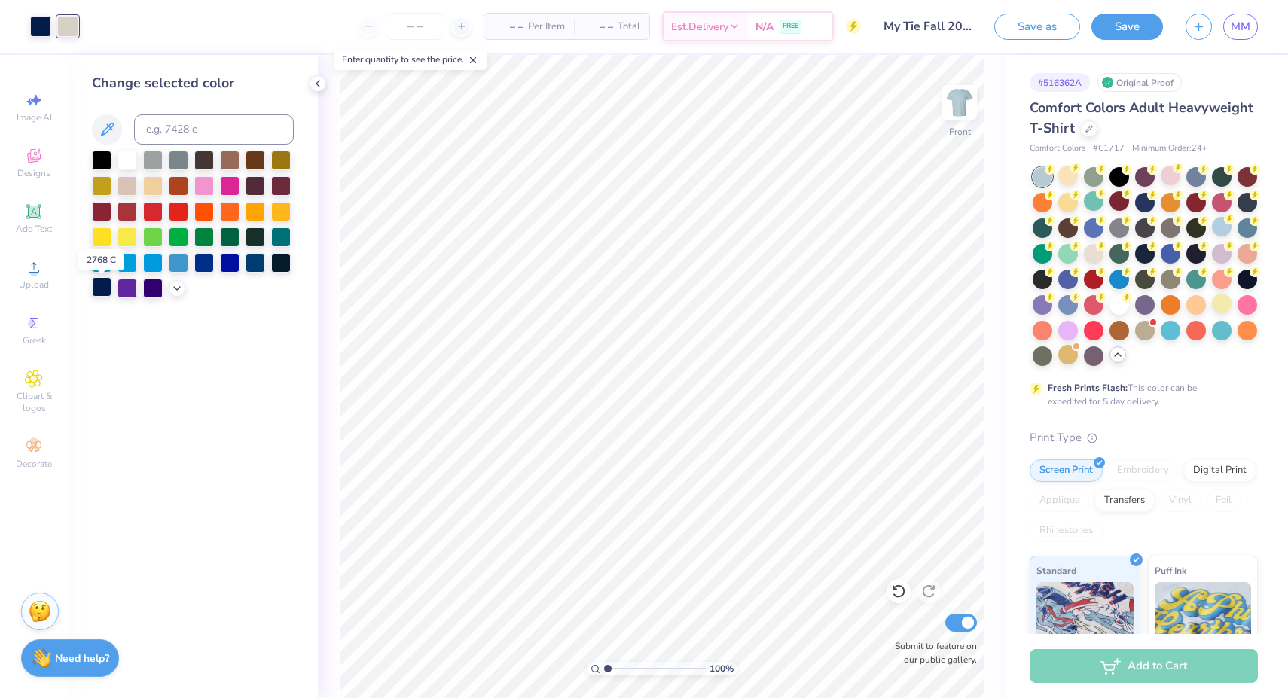
click at [99, 294] on div at bounding box center [102, 287] width 20 height 20
click at [177, 265] on div at bounding box center [179, 262] width 20 height 20
click at [899, 594] on icon at bounding box center [898, 591] width 15 height 15
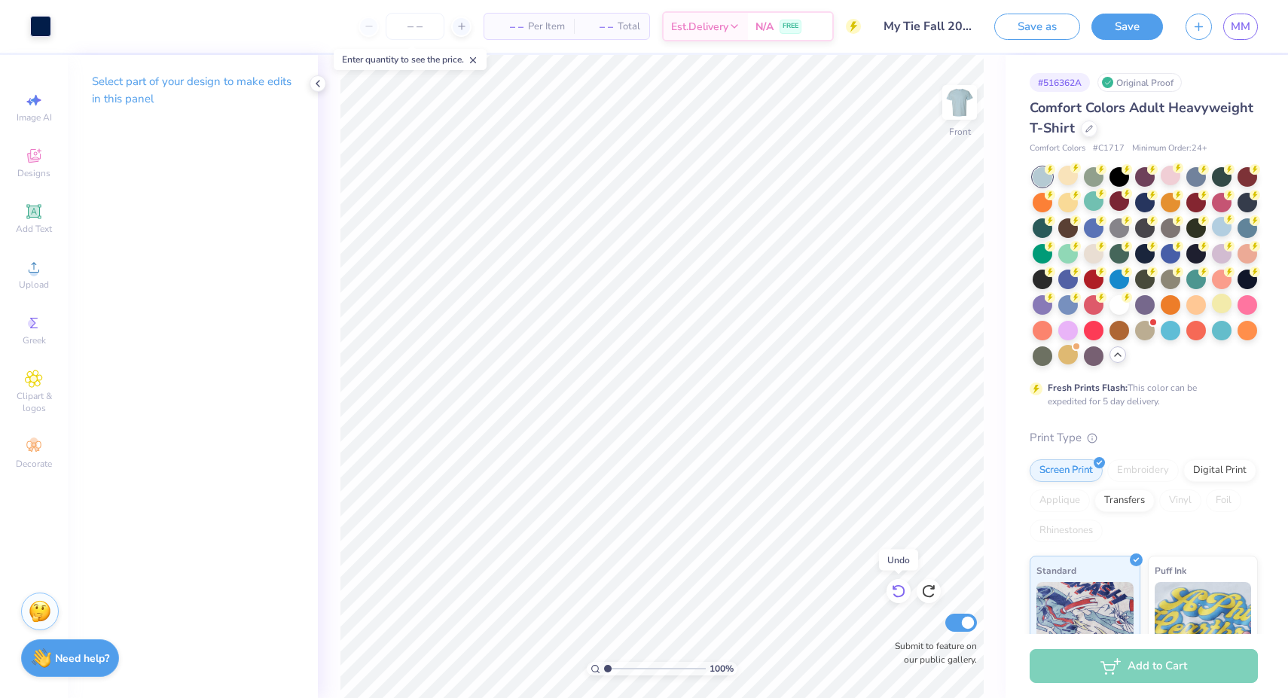
click at [899, 594] on icon at bounding box center [898, 591] width 15 height 15
click at [42, 25] on div at bounding box center [40, 24] width 21 height 21
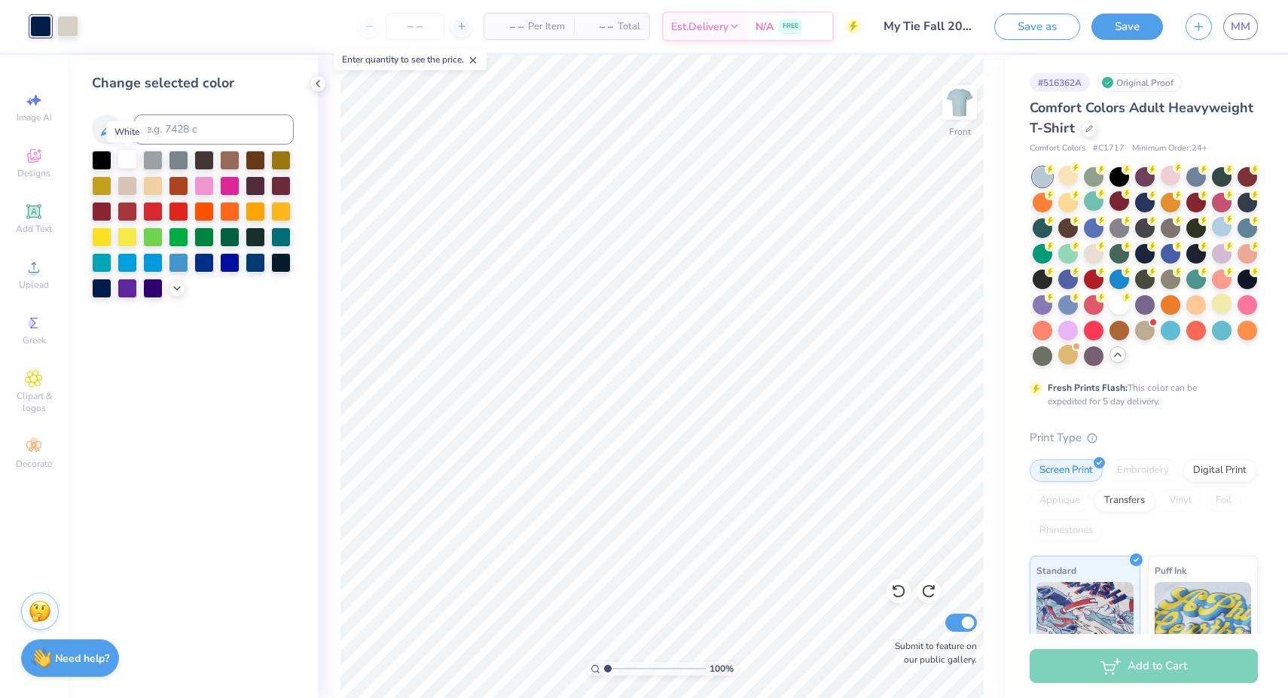
click at [133, 166] on div at bounding box center [127, 159] width 20 height 20
click at [103, 285] on div at bounding box center [102, 287] width 20 height 20
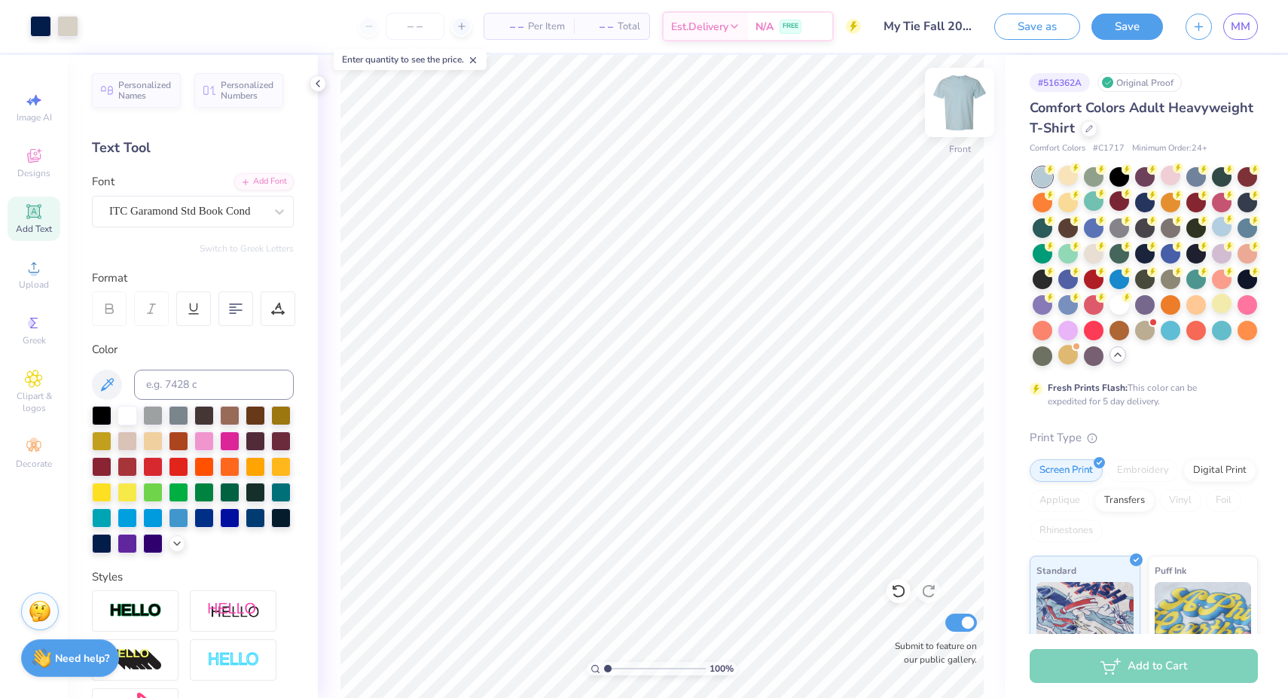
click at [962, 108] on img at bounding box center [959, 102] width 60 height 60
click at [41, 340] on span "Greek" at bounding box center [34, 340] width 23 height 12
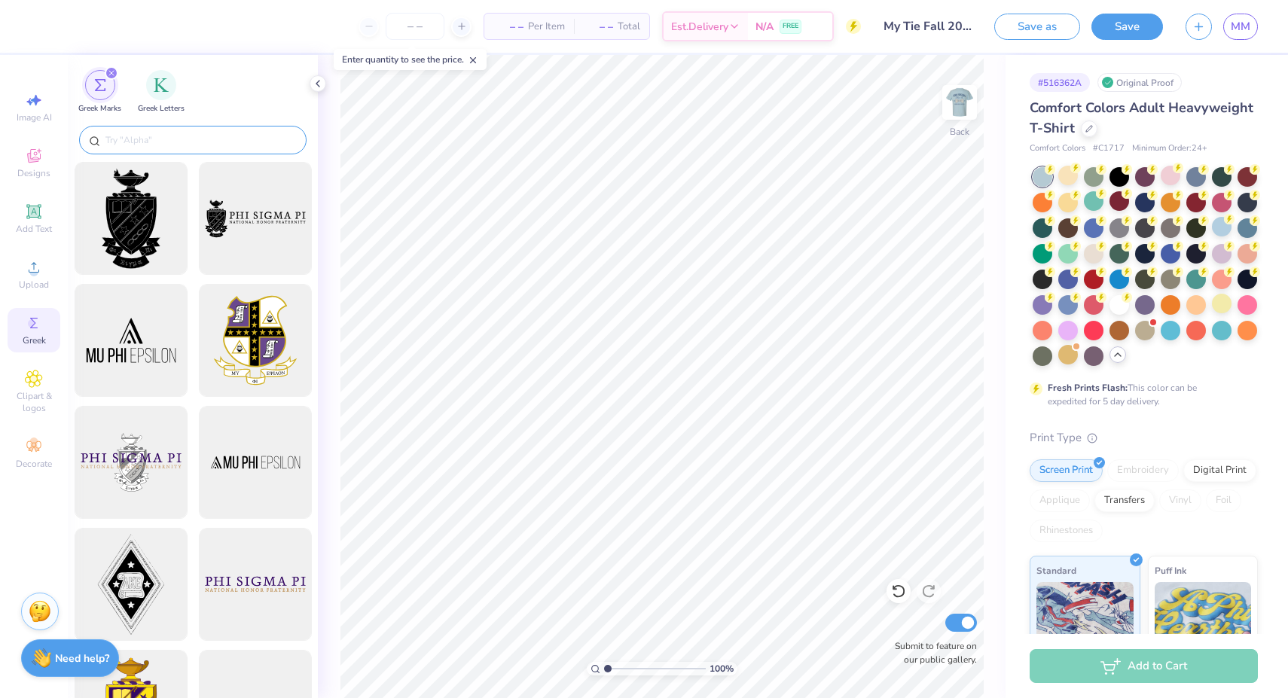
click at [146, 144] on input "text" at bounding box center [200, 140] width 193 height 15
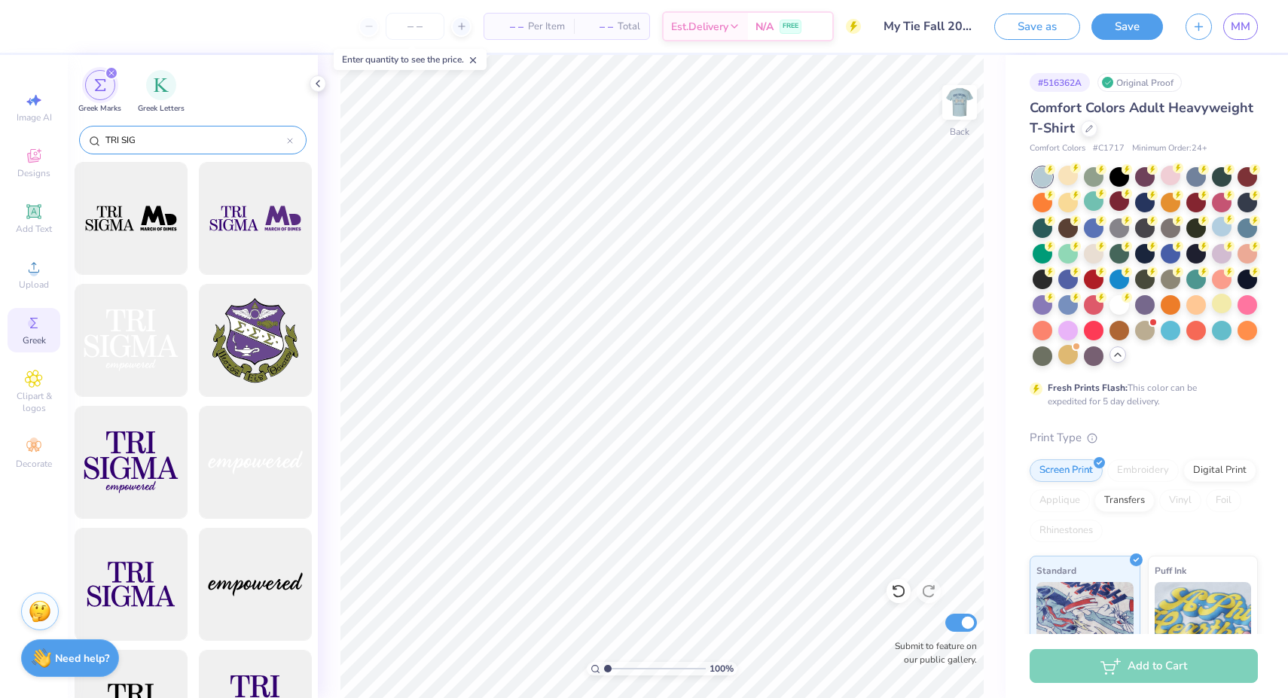
scroll to position [0, 0]
drag, startPoint x: 142, startPoint y: 136, endPoint x: 75, endPoint y: 135, distance: 67.0
click at [75, 135] on div "TRI SIG" at bounding box center [193, 142] width 250 height 40
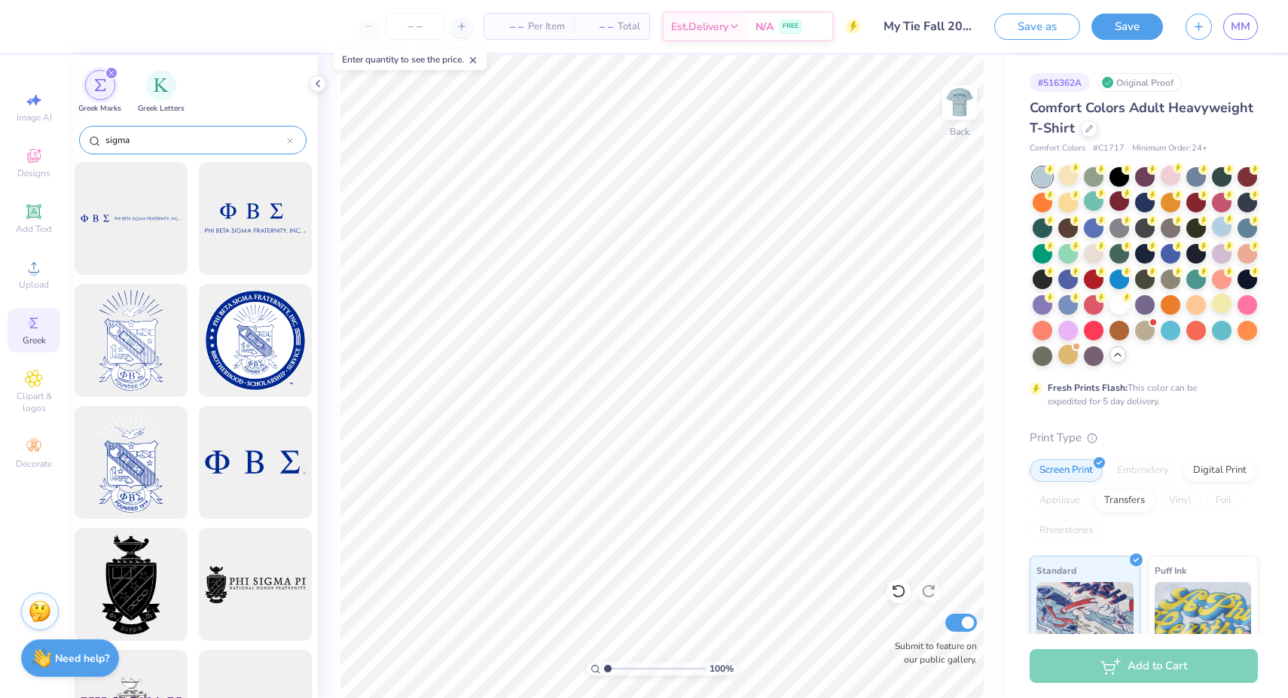
click at [105, 137] on input "sigma" at bounding box center [195, 140] width 183 height 15
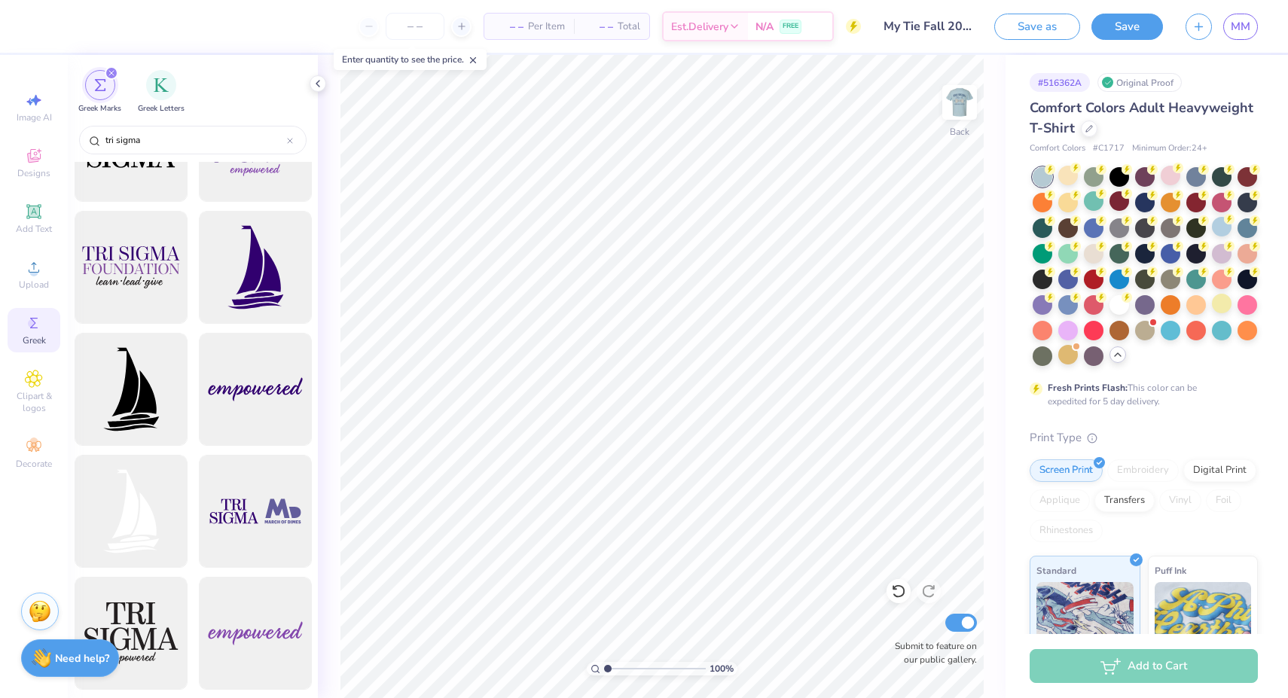
scroll to position [561, 0]
type input "tri sigma"
click at [965, 105] on img at bounding box center [959, 102] width 60 height 60
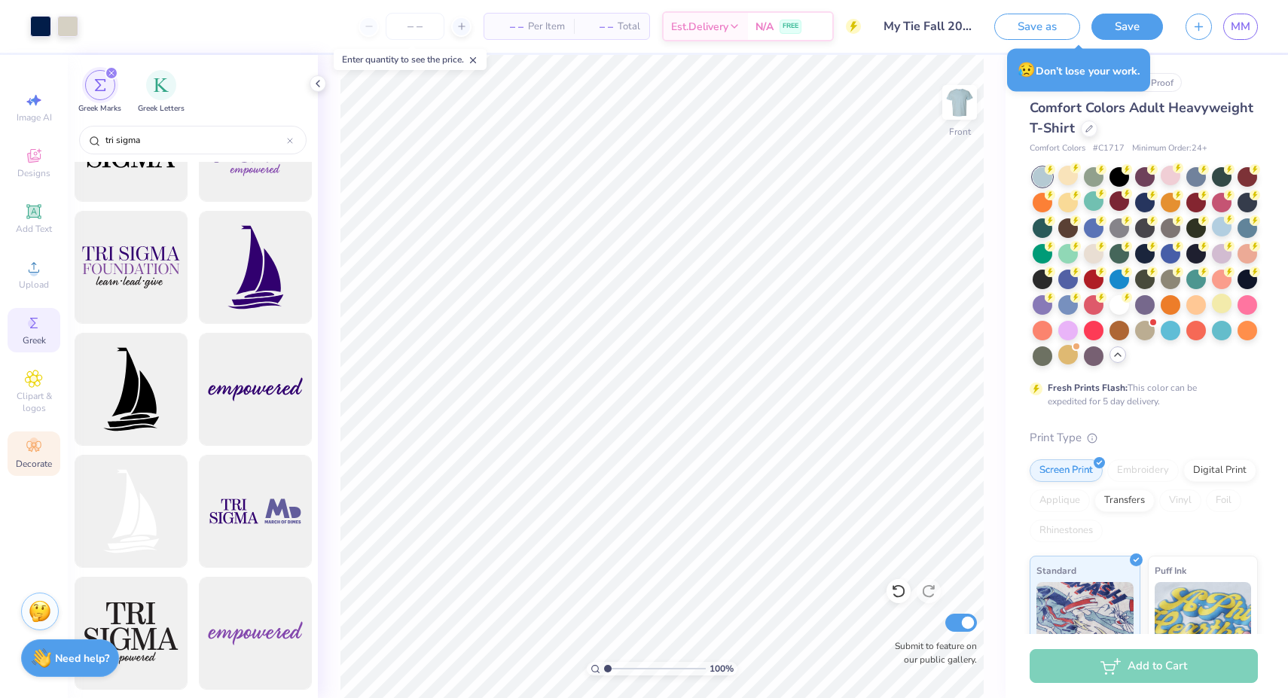
click at [31, 459] on span "Decorate" at bounding box center [34, 464] width 36 height 12
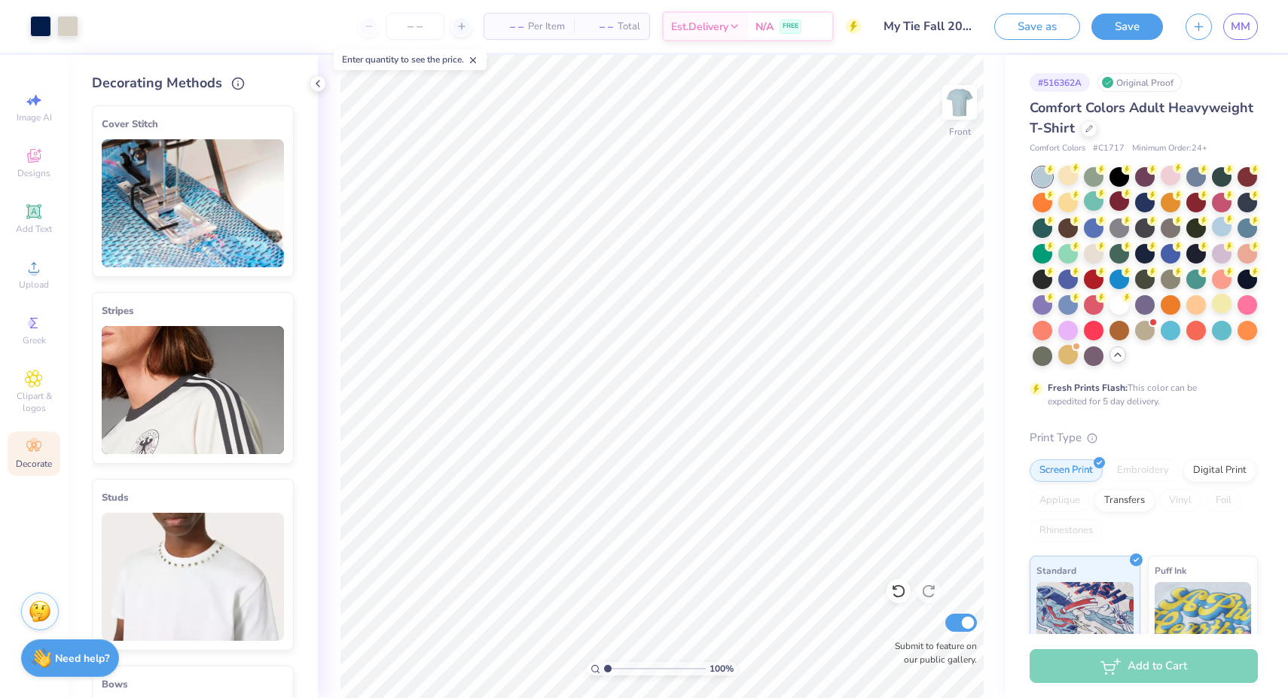
scroll to position [0, 0]
click at [42, 162] on icon at bounding box center [34, 156] width 18 height 18
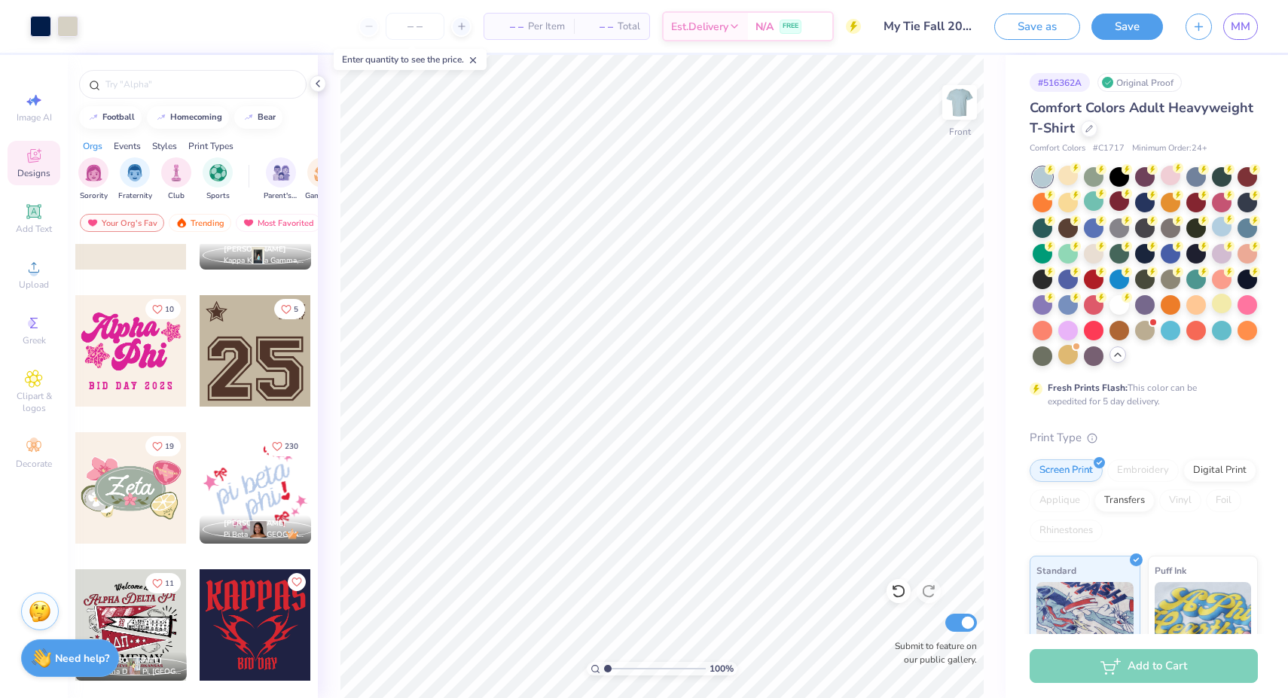
scroll to position [1449, 0]
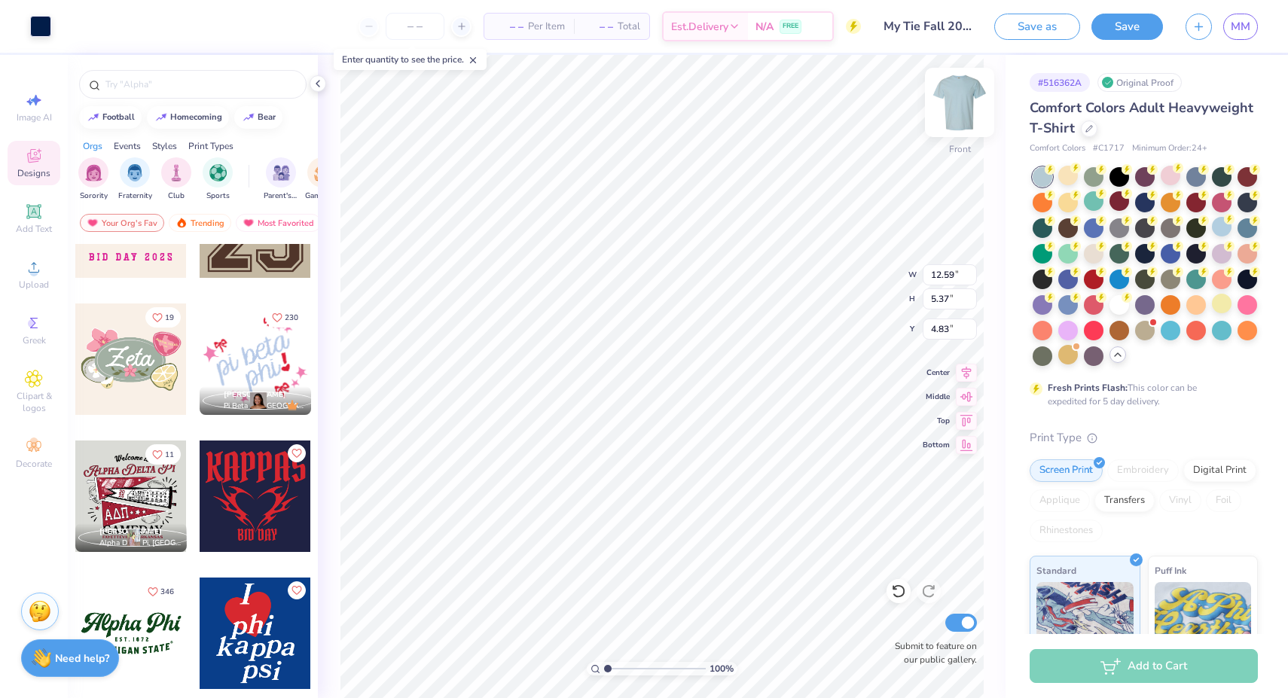
click at [971, 103] on img at bounding box center [959, 102] width 60 height 60
click at [962, 422] on icon at bounding box center [966, 418] width 13 height 11
click at [967, 375] on icon at bounding box center [966, 370] width 21 height 18
click at [962, 401] on icon at bounding box center [966, 395] width 21 height 18
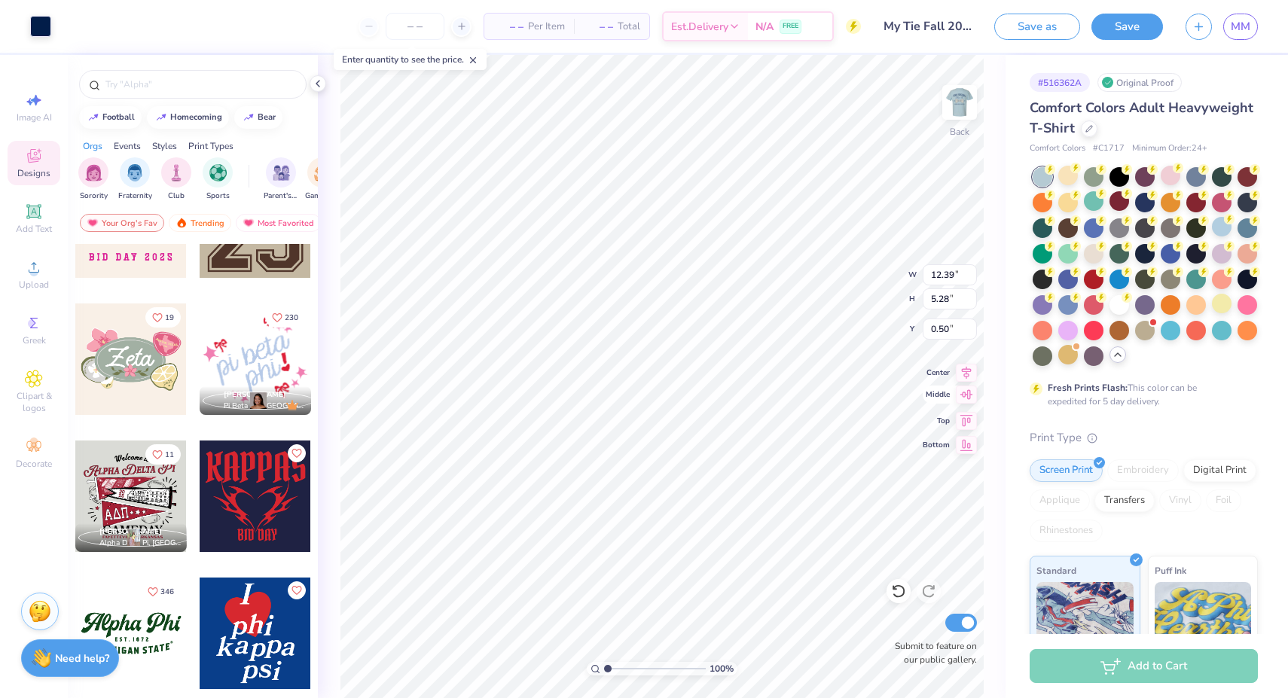
type input "9.86"
type input "8.35"
type input "3.56"
type input "9.93"
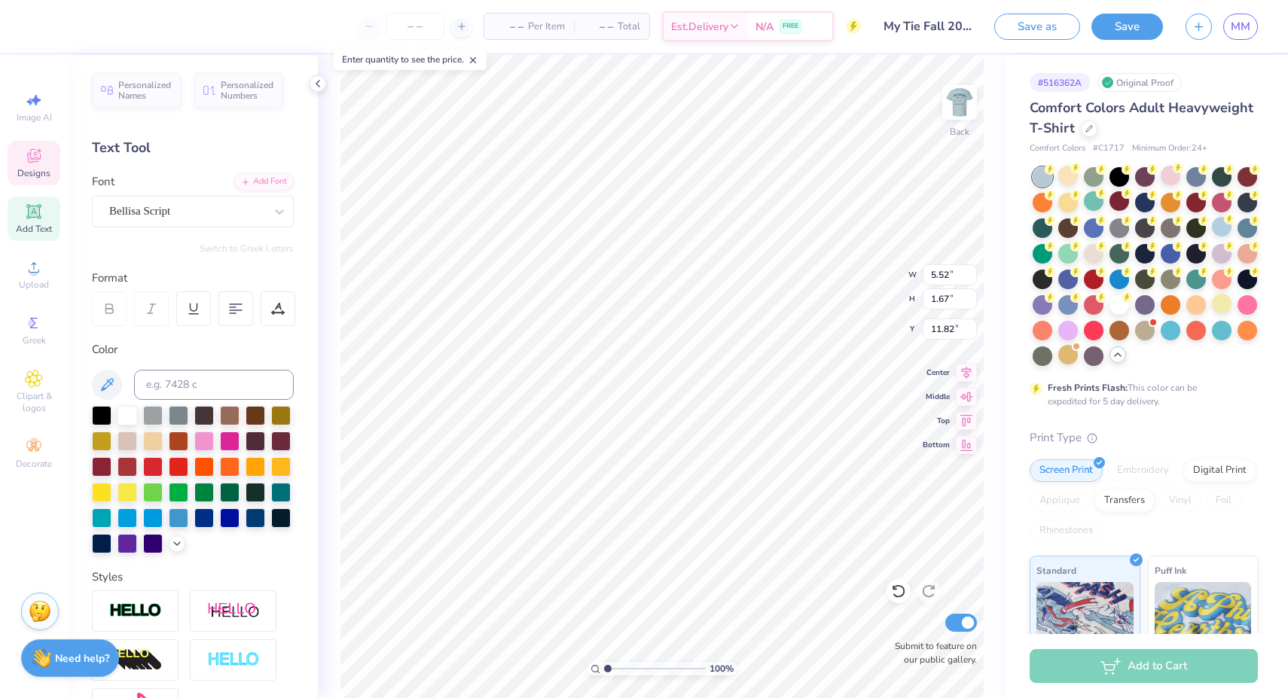
type input "8.35"
type input "2.42"
type input "9.93"
type textarea "T"
paste textarea
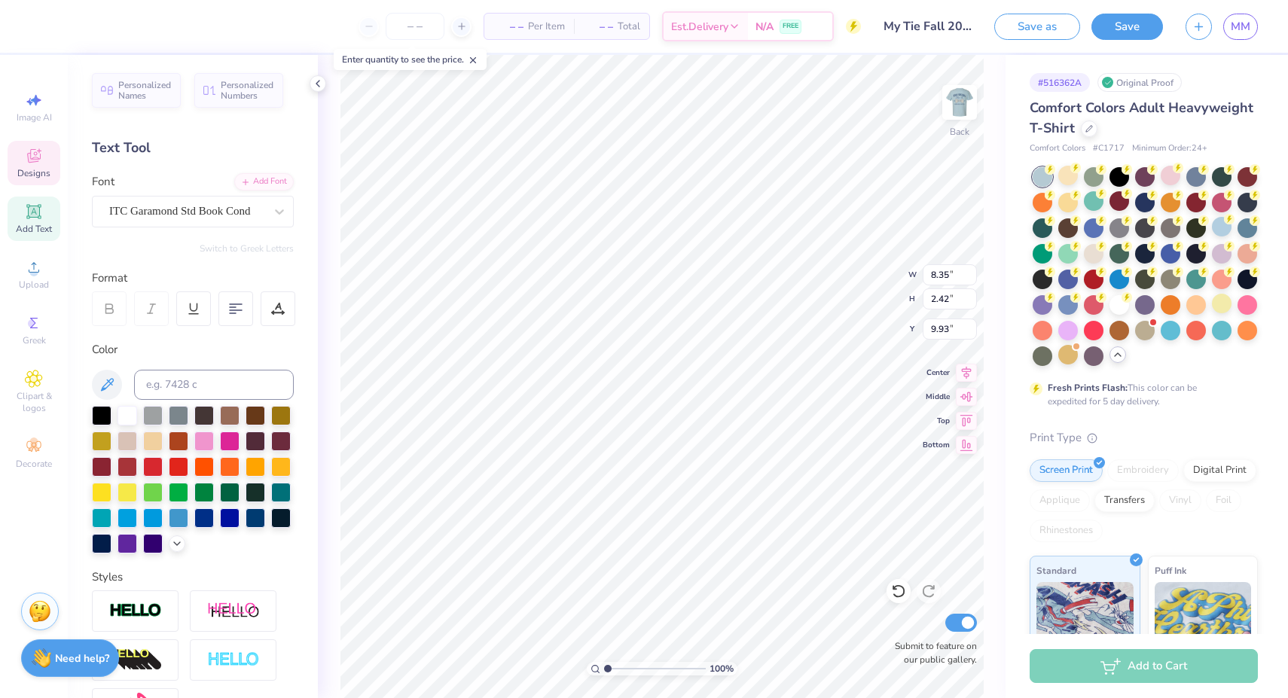
scroll to position [1, 0]
paste textarea
click at [902, 592] on icon at bounding box center [898, 591] width 15 height 15
type textarea "T"
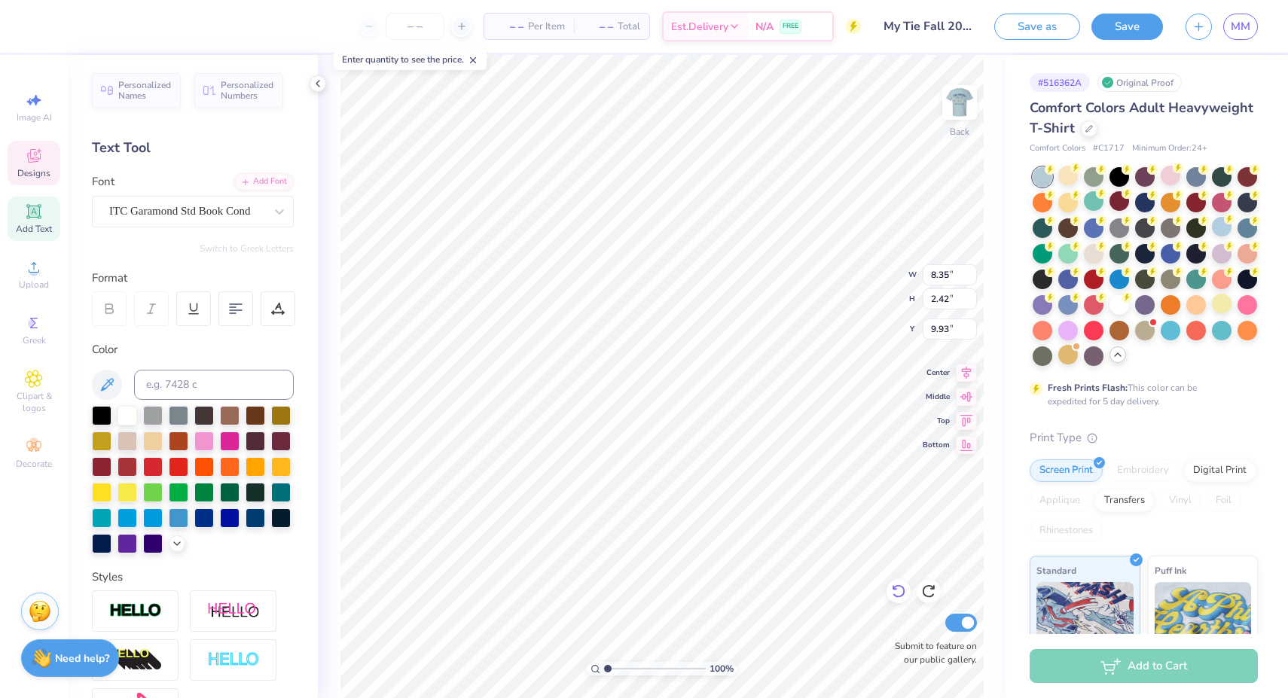
click at [897, 598] on icon at bounding box center [898, 591] width 15 height 15
type input "8.35"
type input "2.42"
type input "9.93"
type input "5.52"
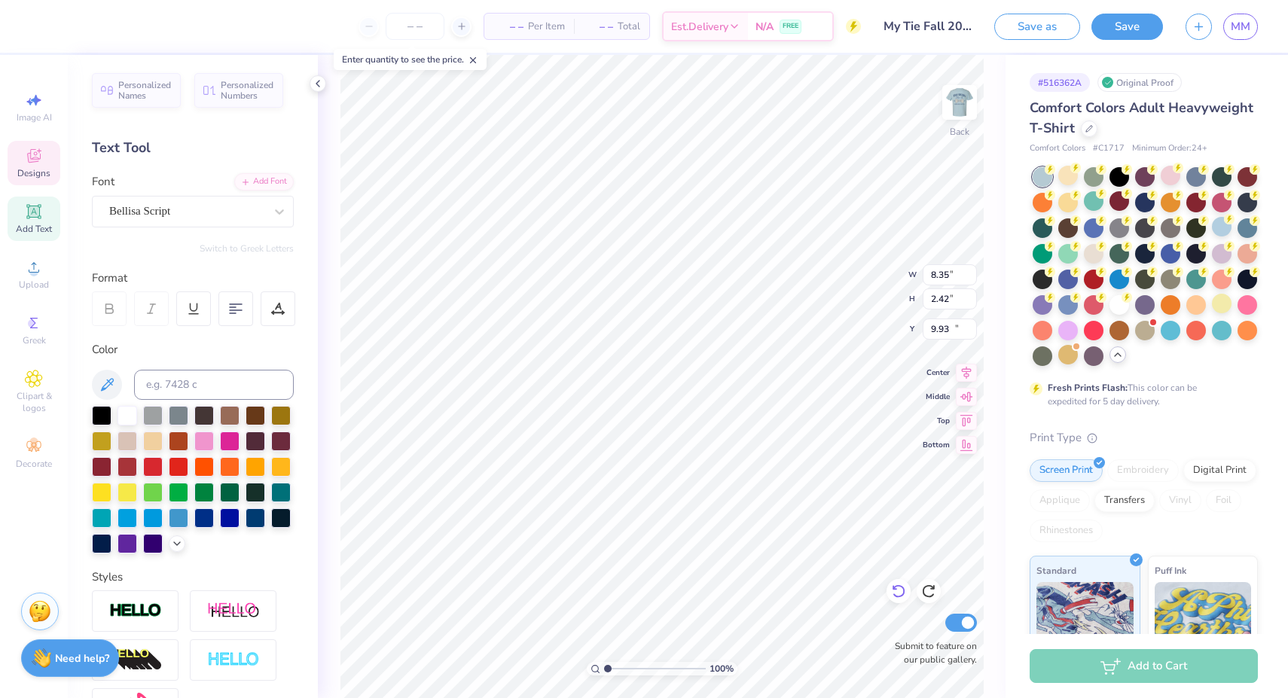
type input "1.67"
type input "11.82"
type input "5.98"
type input "2.55"
type input "3.00"
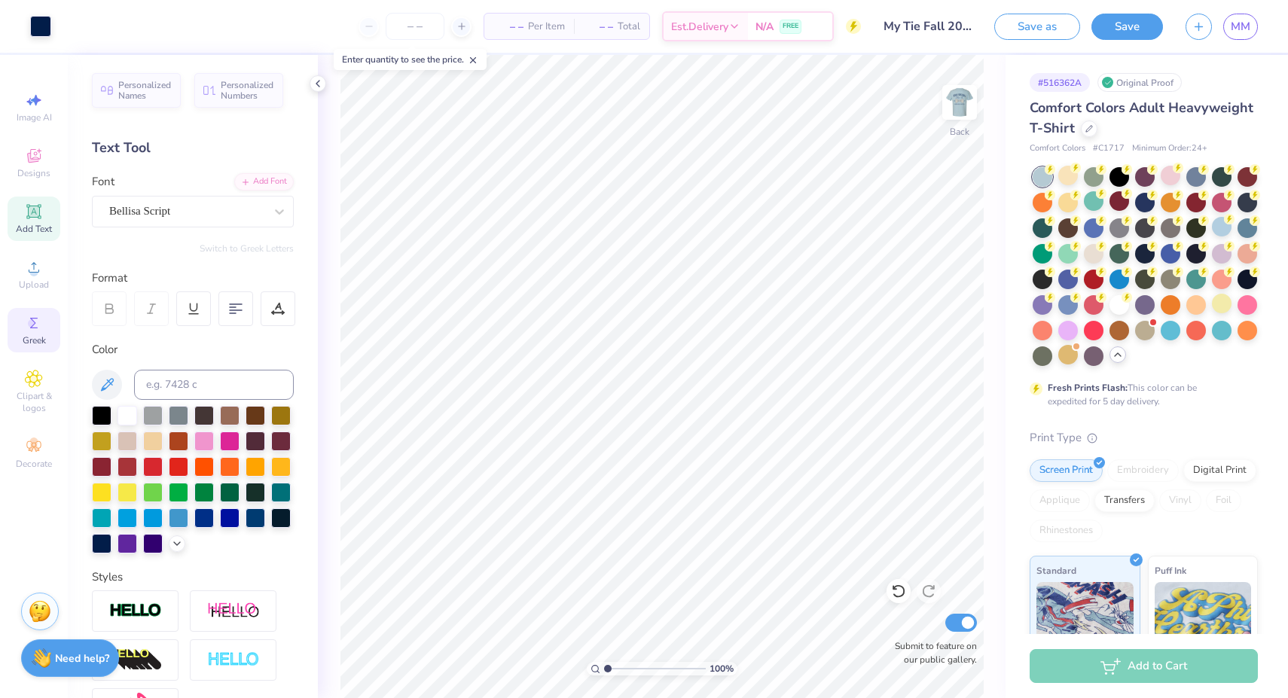
click at [29, 333] on div "Greek" at bounding box center [34, 330] width 53 height 44
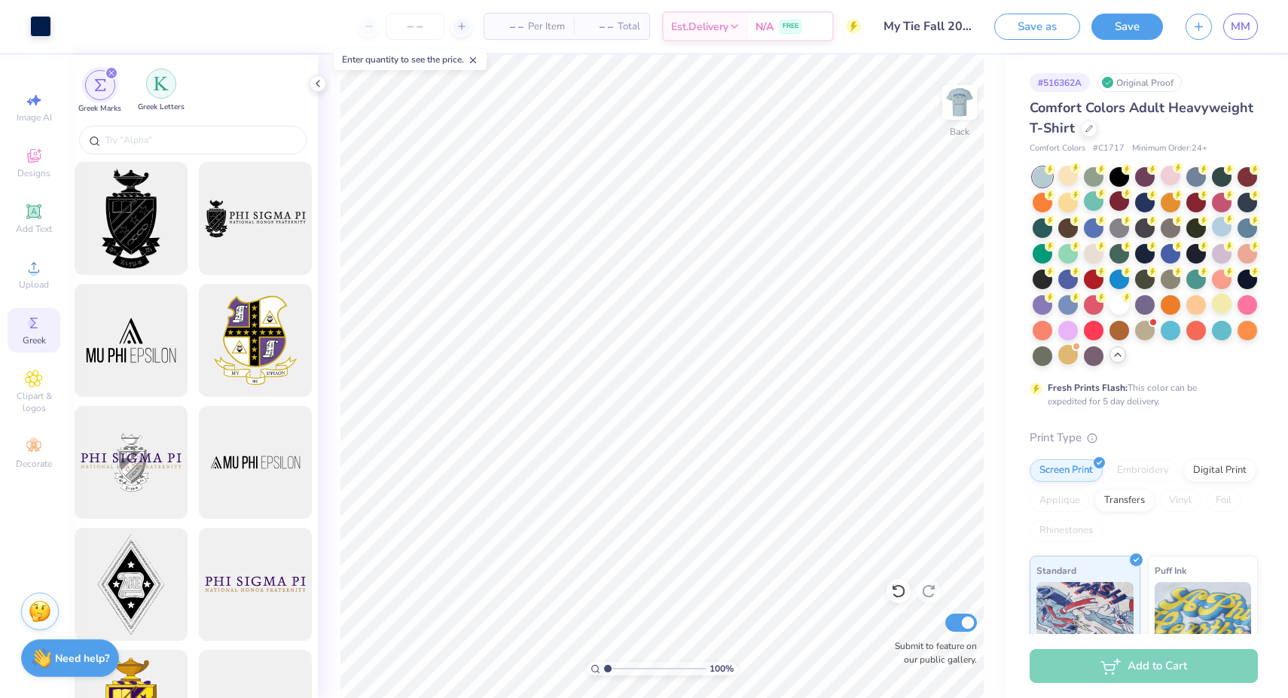
click at [160, 92] on div "filter for Greek Letters" at bounding box center [161, 84] width 30 height 30
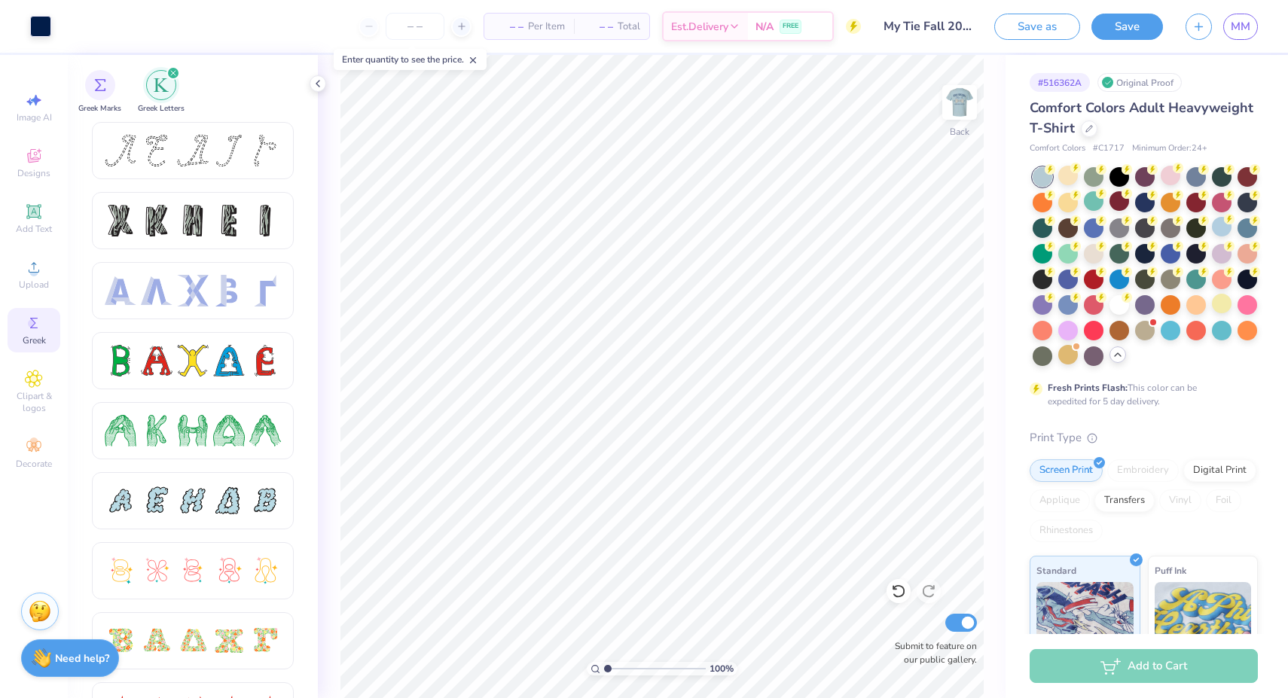
scroll to position [0, 0]
click at [319, 81] on icon at bounding box center [318, 84] width 12 height 12
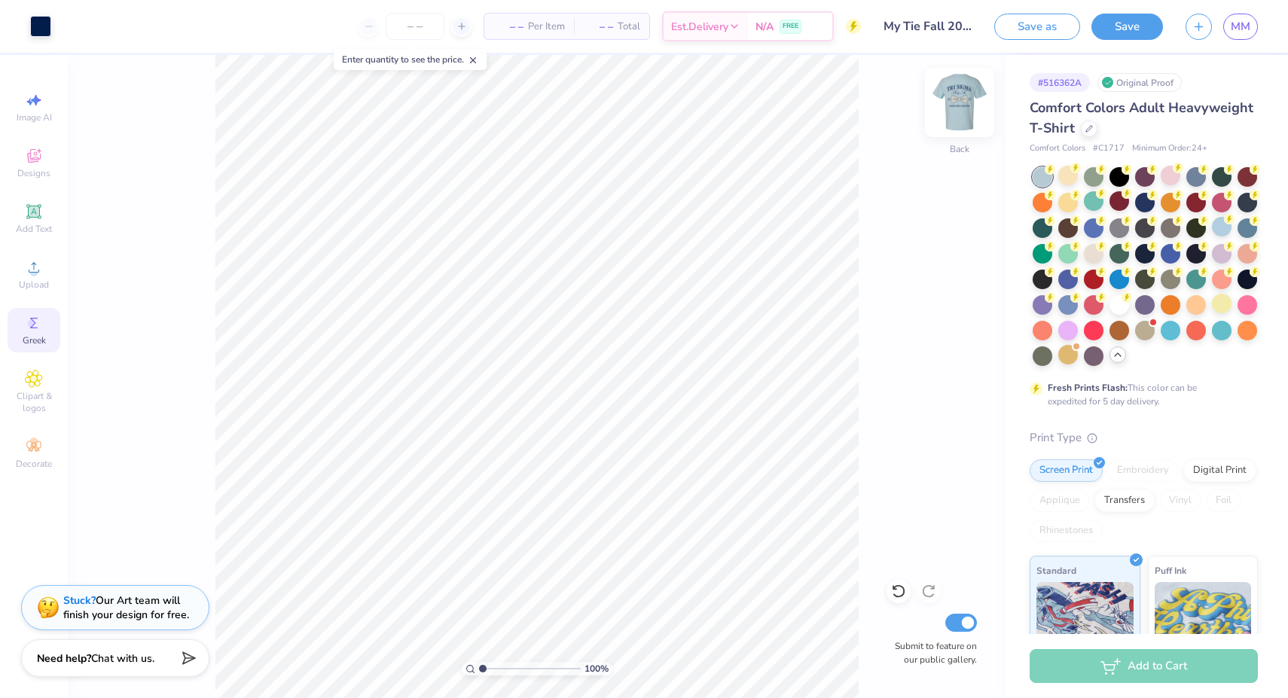
click at [965, 105] on img at bounding box center [959, 102] width 60 height 60
click at [954, 90] on img at bounding box center [959, 102] width 60 height 60
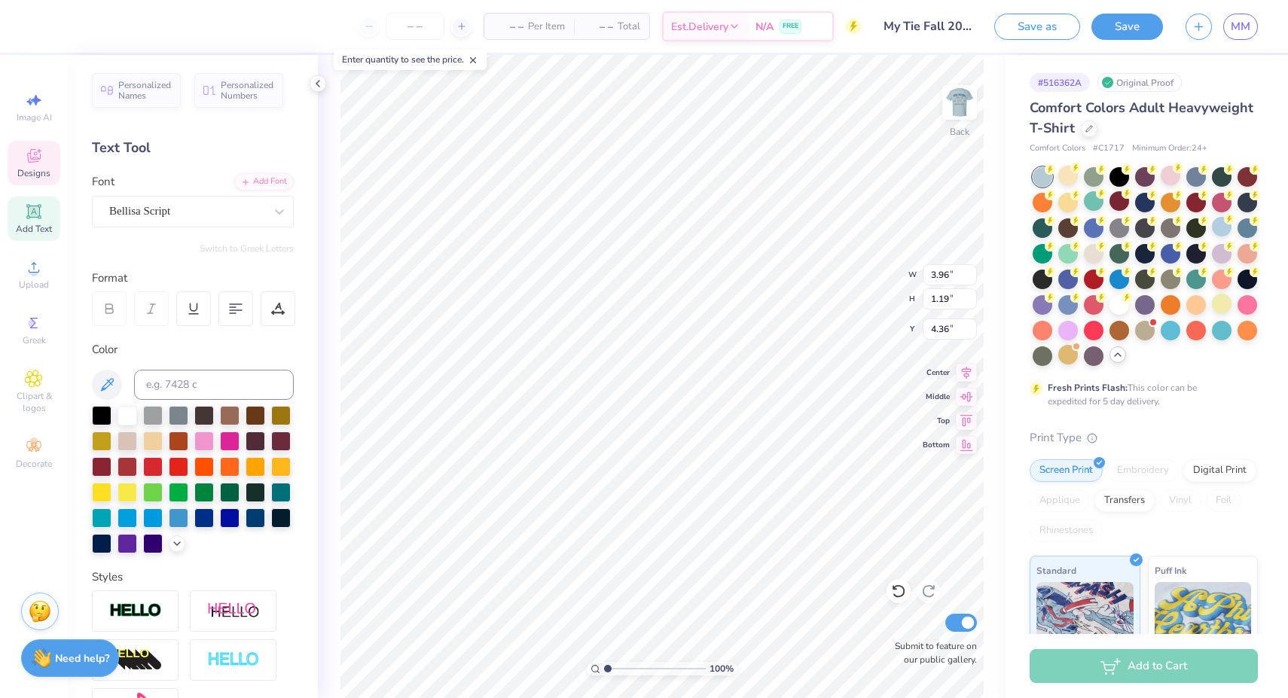
type input "5.98"
type input "1.74"
type input "3.00"
type textarea "T"
click at [39, 274] on icon at bounding box center [34, 267] width 18 height 18
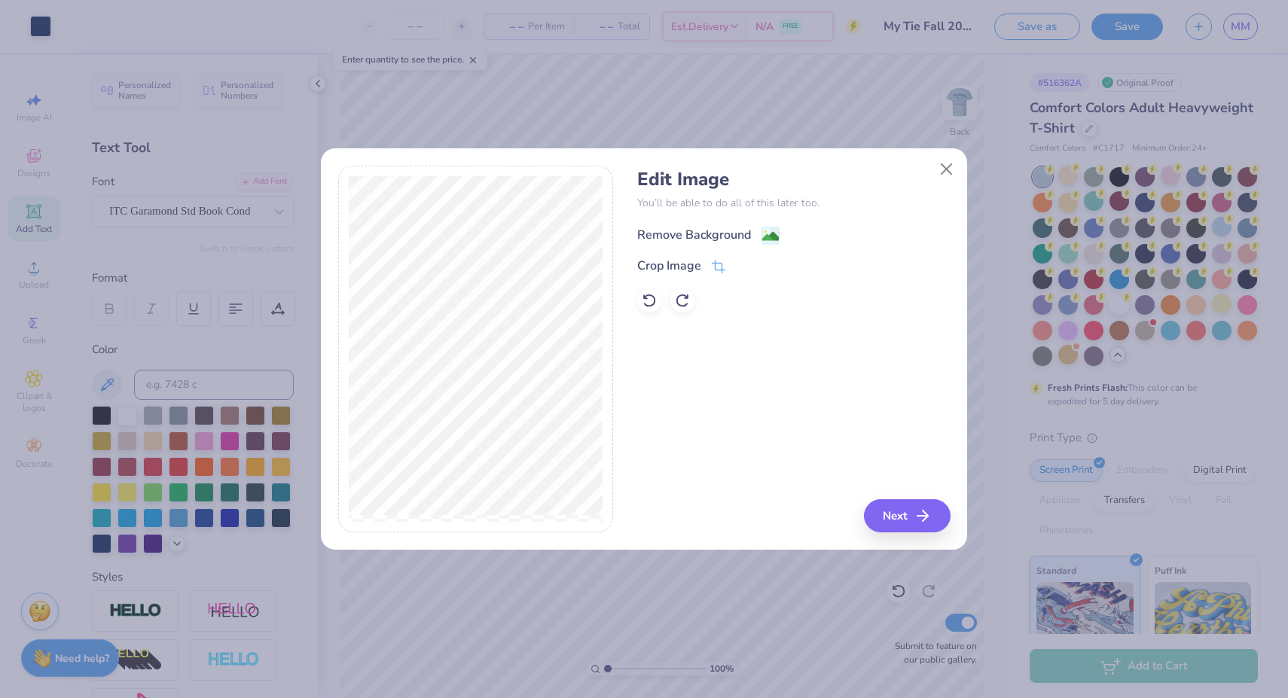
click at [715, 237] on div "Remove Background" at bounding box center [694, 235] width 114 height 18
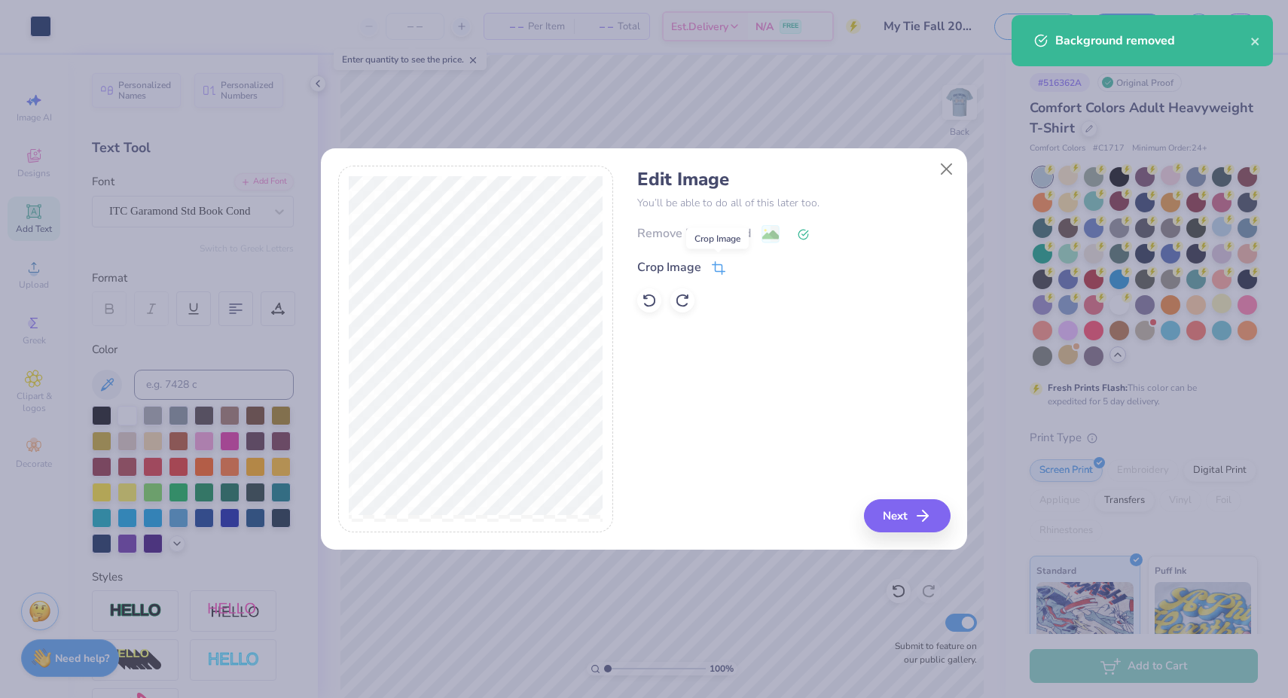
click at [716, 267] on icon at bounding box center [719, 268] width 14 height 14
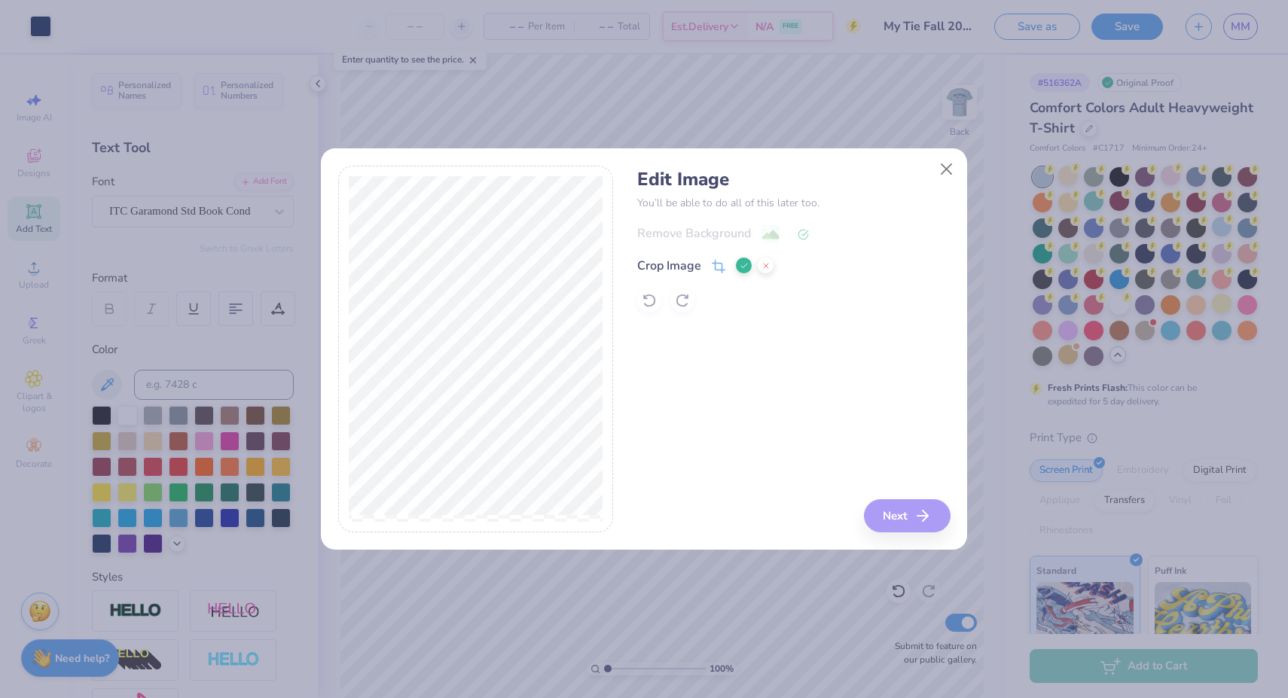
click at [476, 523] on div at bounding box center [476, 349] width 276 height 367
click at [492, 528] on div at bounding box center [476, 349] width 276 height 367
click at [746, 267] on icon at bounding box center [743, 265] width 9 height 9
click at [913, 520] on button "Next" at bounding box center [909, 515] width 87 height 33
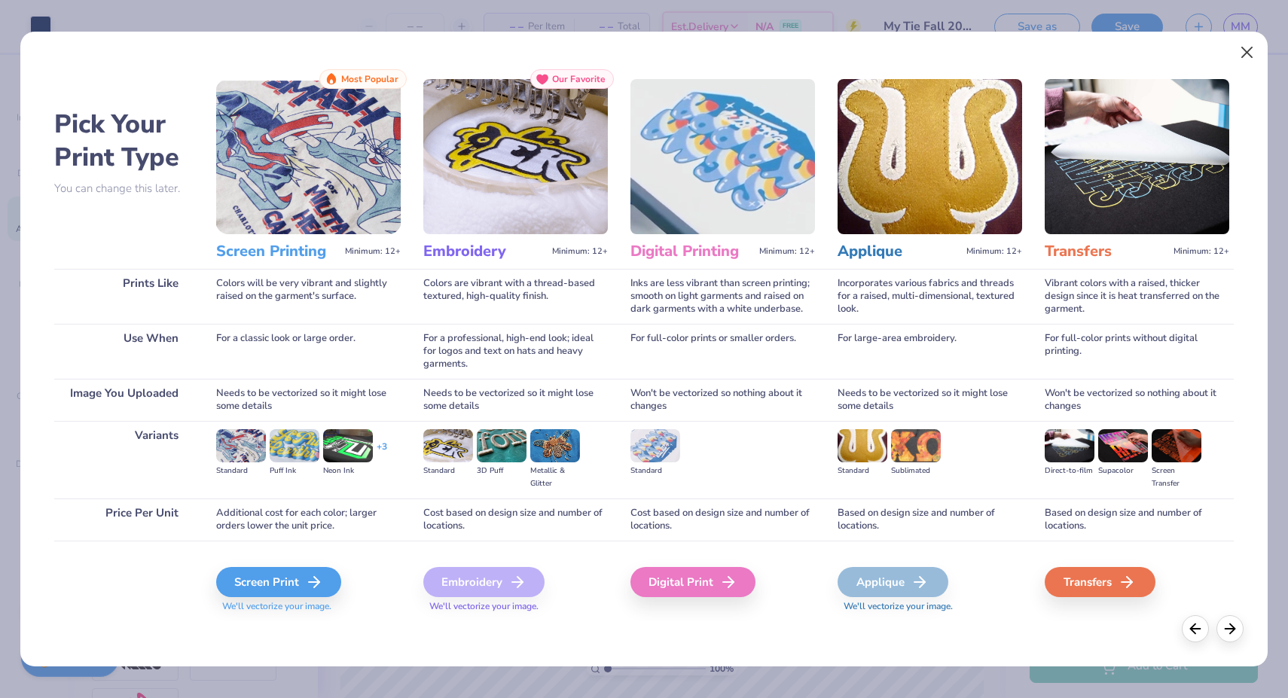
click at [1252, 53] on button "Close" at bounding box center [1247, 52] width 29 height 29
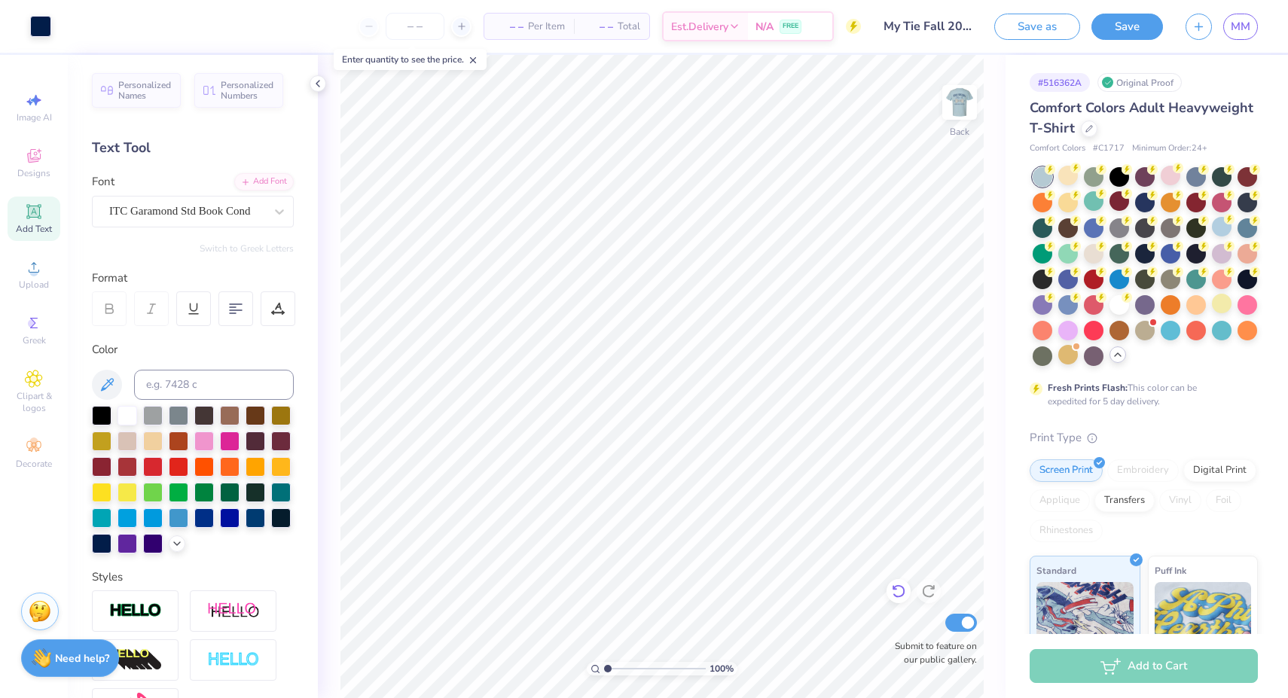
click at [901, 593] on icon at bounding box center [898, 591] width 15 height 15
click at [28, 276] on icon at bounding box center [34, 267] width 18 height 18
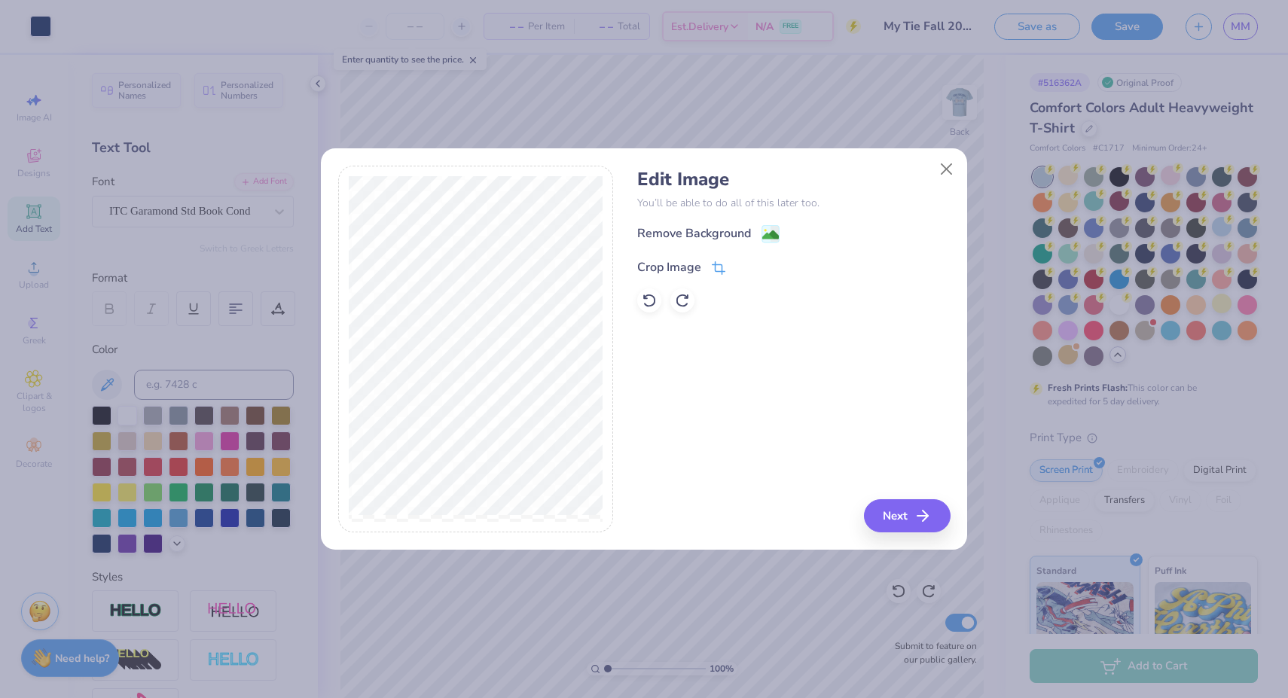
click at [696, 261] on div "Crop Image" at bounding box center [669, 267] width 64 height 18
click at [739, 265] on icon at bounding box center [743, 265] width 9 height 9
click at [904, 519] on button "Next" at bounding box center [909, 515] width 87 height 33
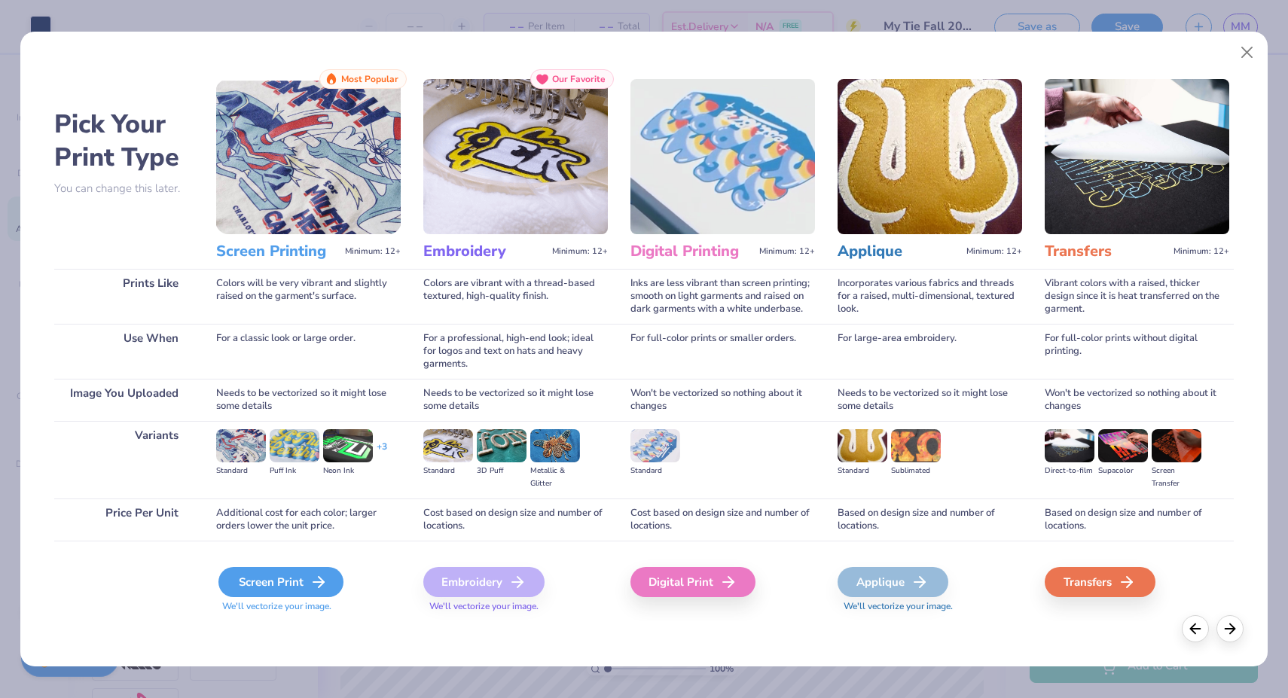
click at [304, 581] on div "Screen Print" at bounding box center [280, 582] width 125 height 30
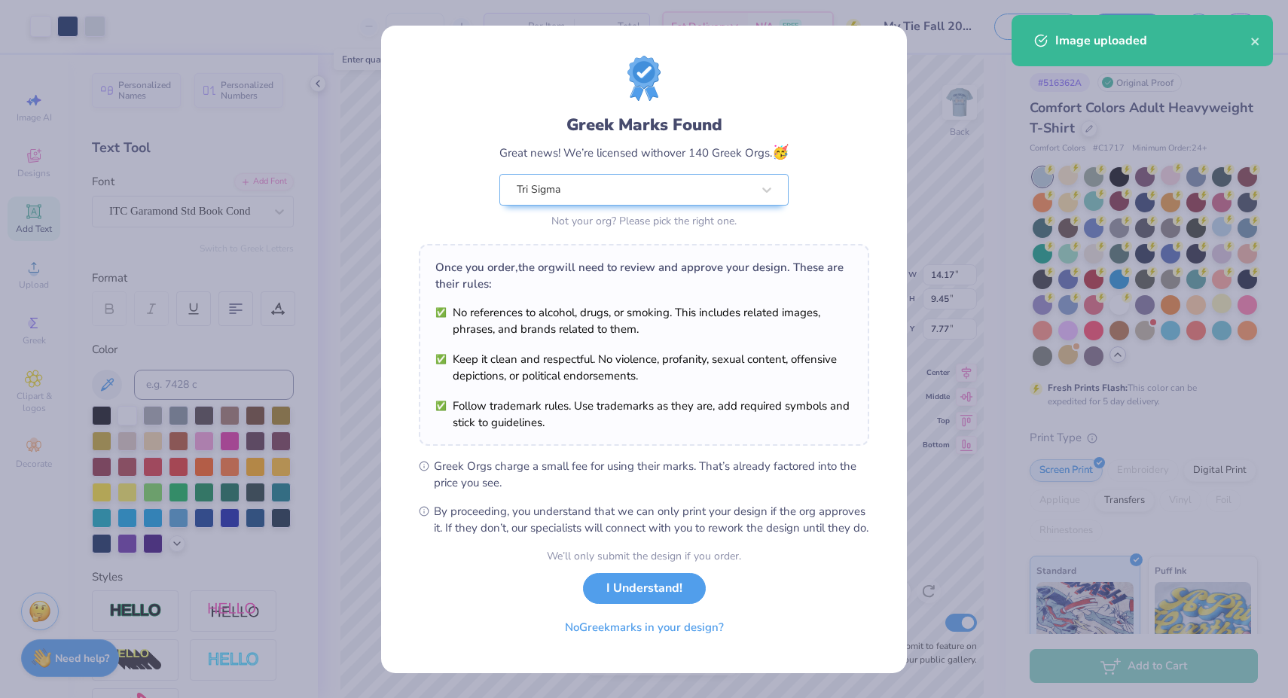
click at [705, 317] on body "Art colors – – Per Item – – Total Est. Delivery N/A FREE Design Title My Tie Fa…" at bounding box center [644, 349] width 1288 height 698
type input "4.95"
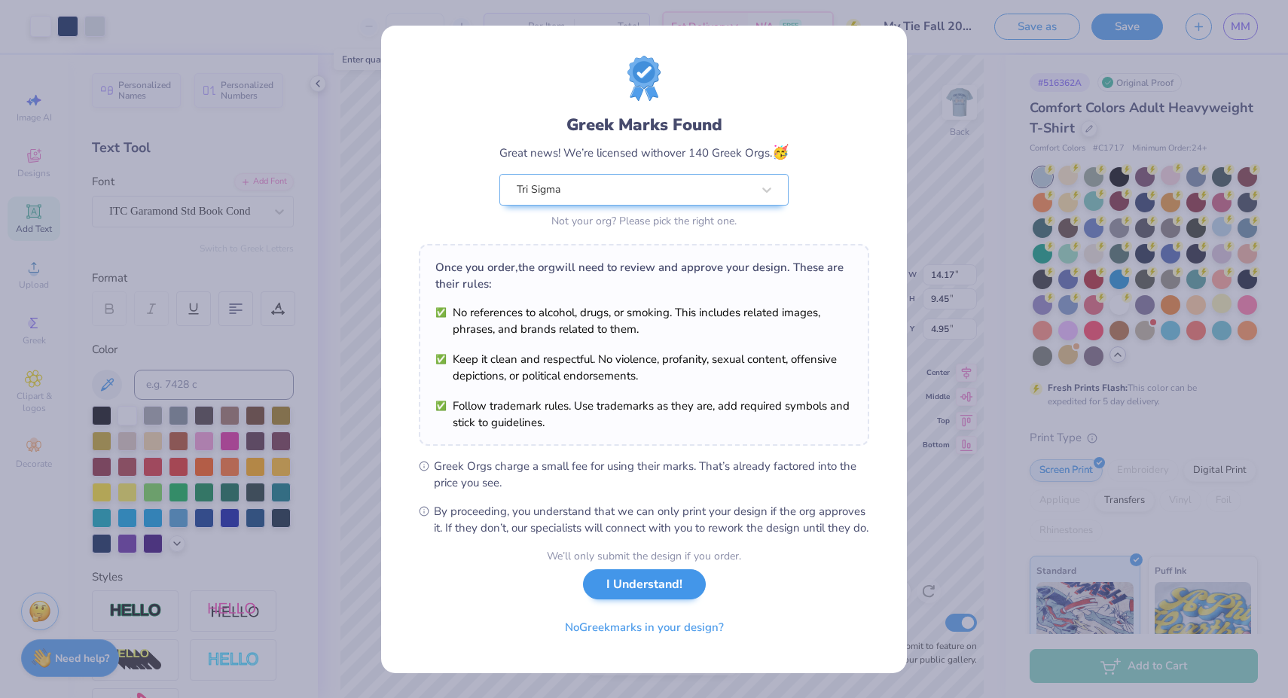
click at [669, 600] on button "I Understand!" at bounding box center [644, 584] width 123 height 31
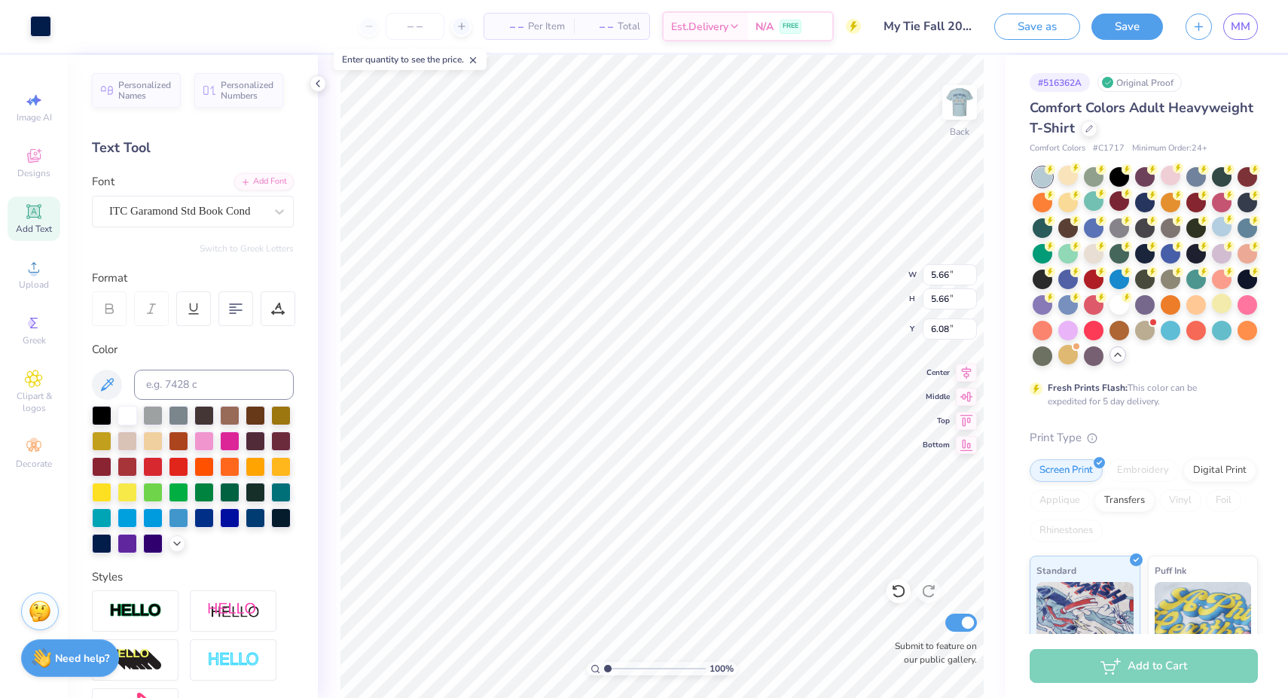
type input "2.61"
type input "9.13"
type input "5.98"
type input "1.74"
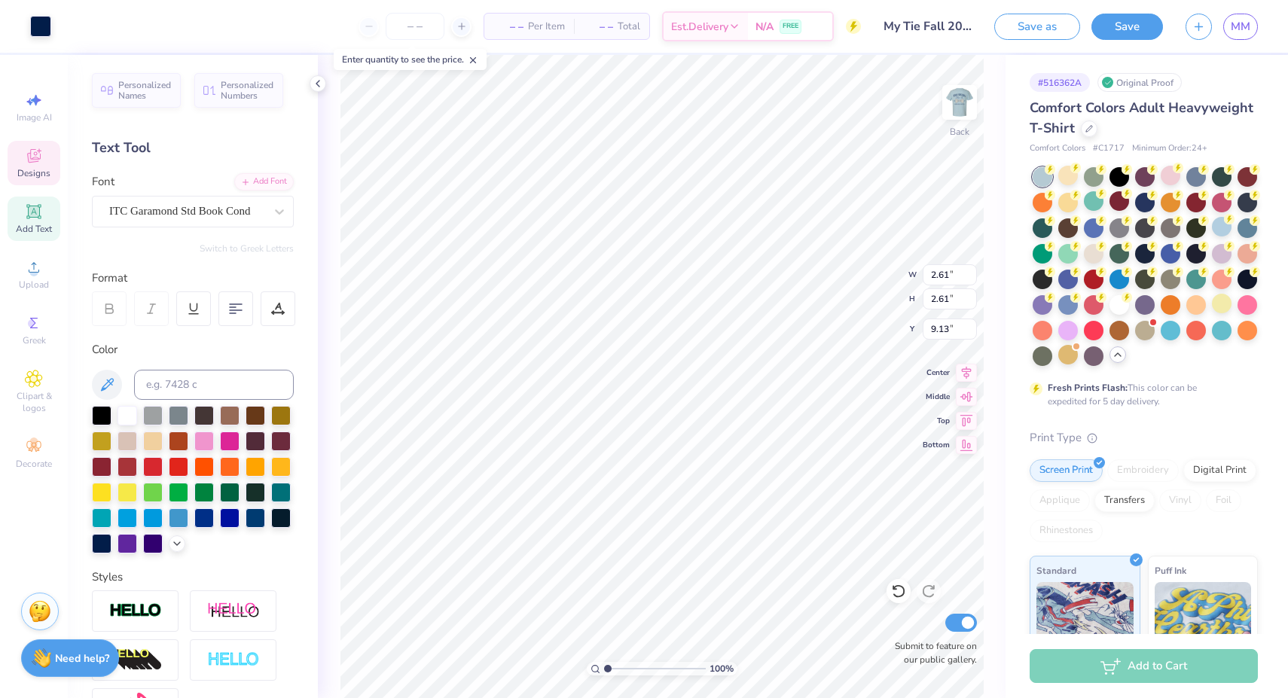
type input "3.00"
type input "5.98"
type input "1.74"
type input "3.00"
type textarea "T"
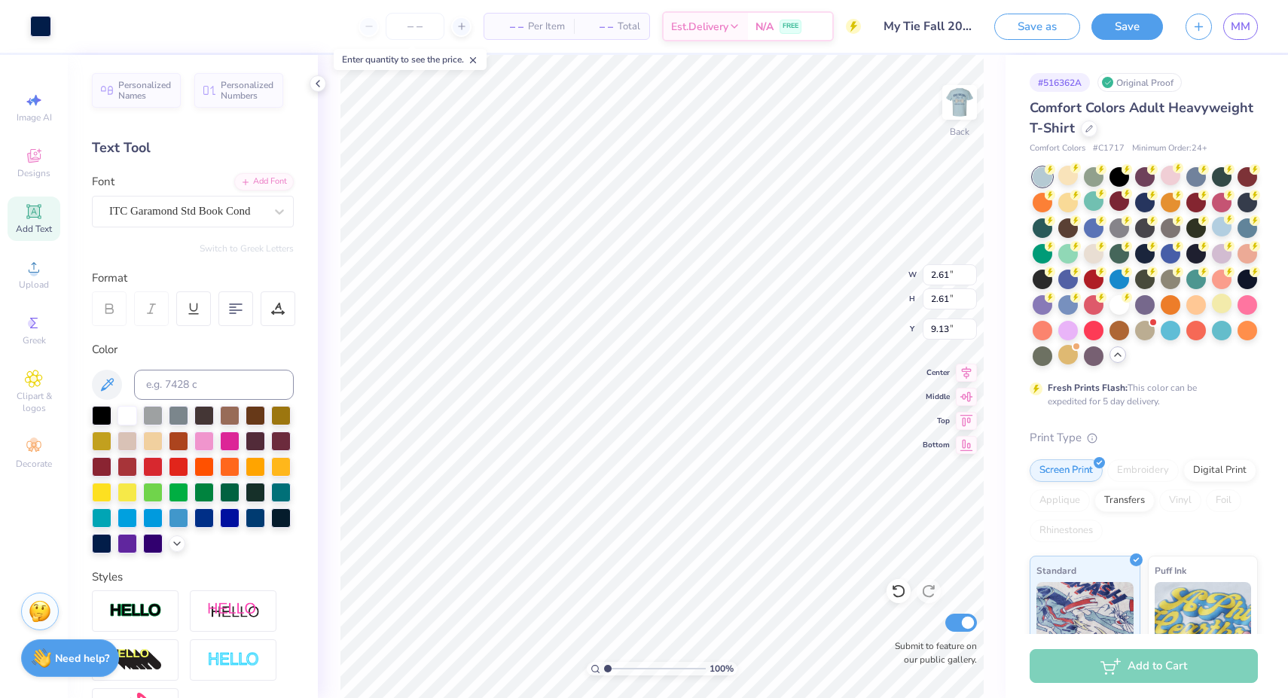
type input "5.09"
type input "6.65"
type input "2.40"
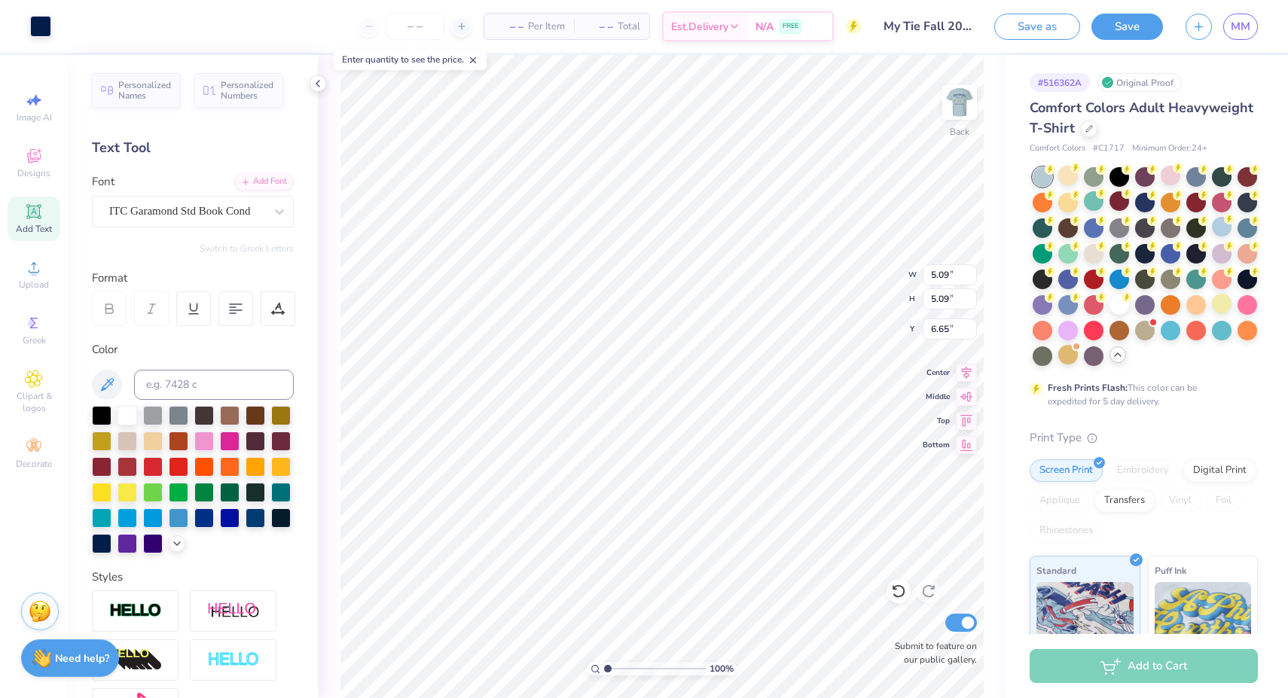
type input "2.40"
type input "9.34"
type input "3.96"
type input "1.19"
type input "6.39"
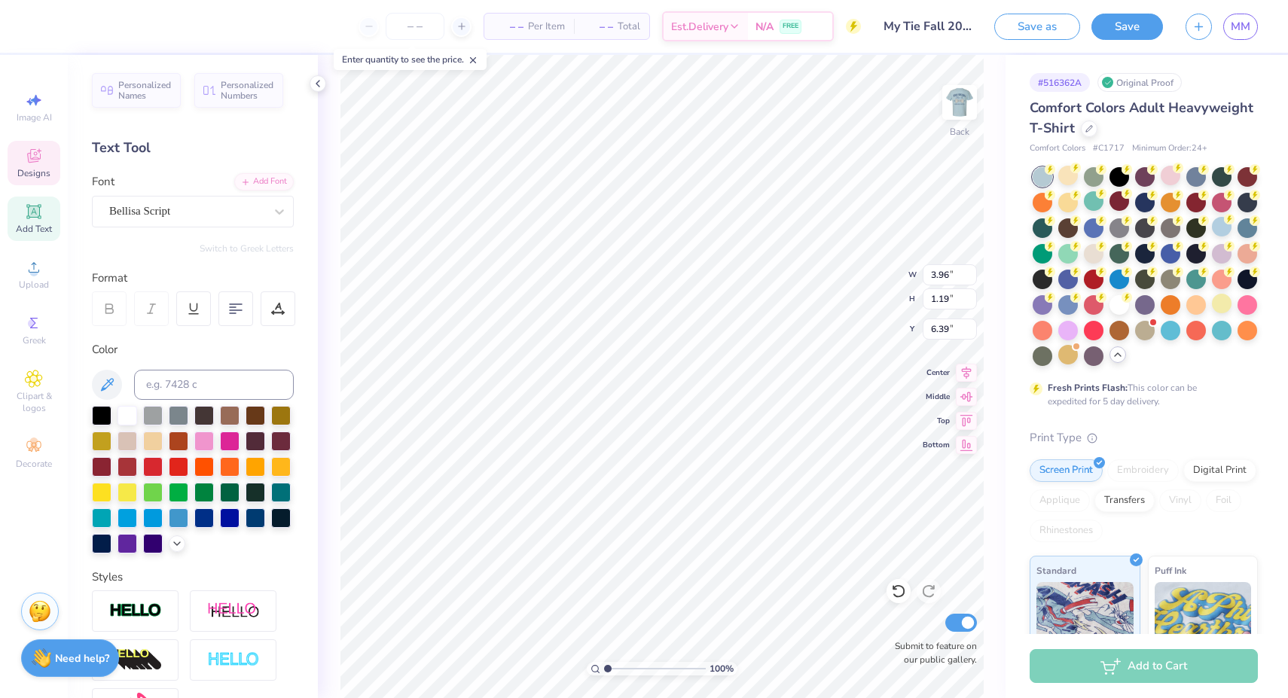
type input "2.40"
type input "3.00"
type input "1.90"
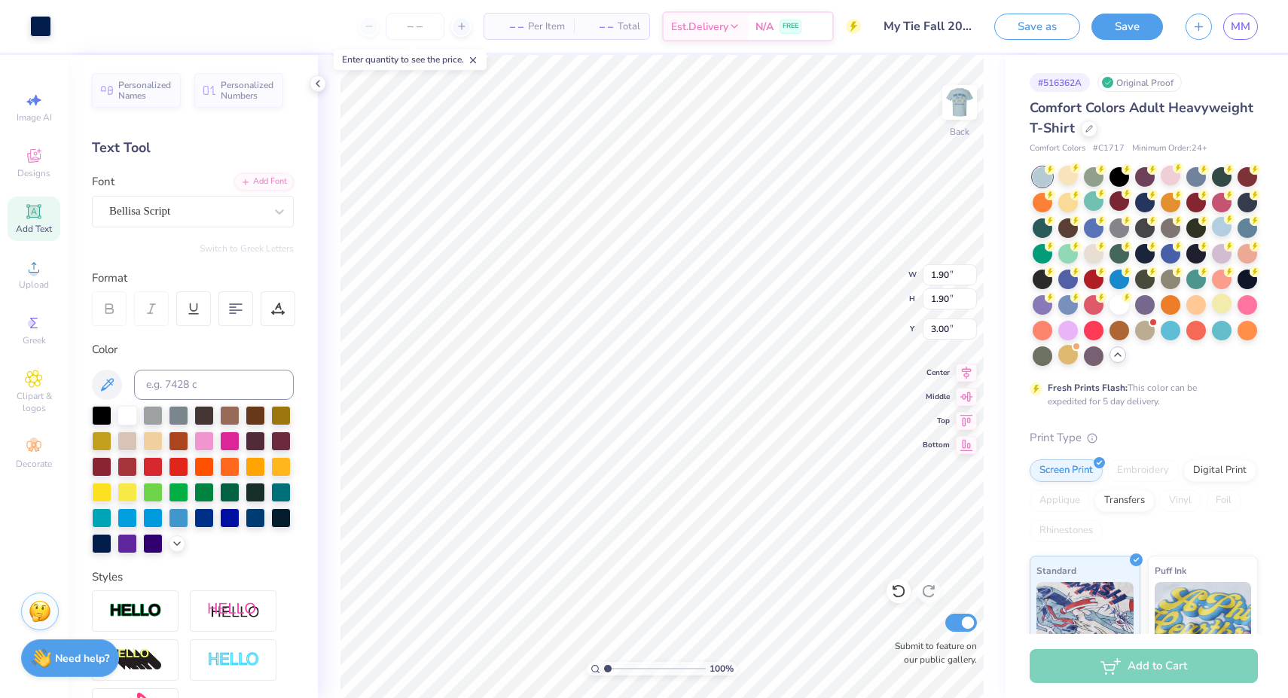
type input "5.09"
type input "12.14"
type input "2.90"
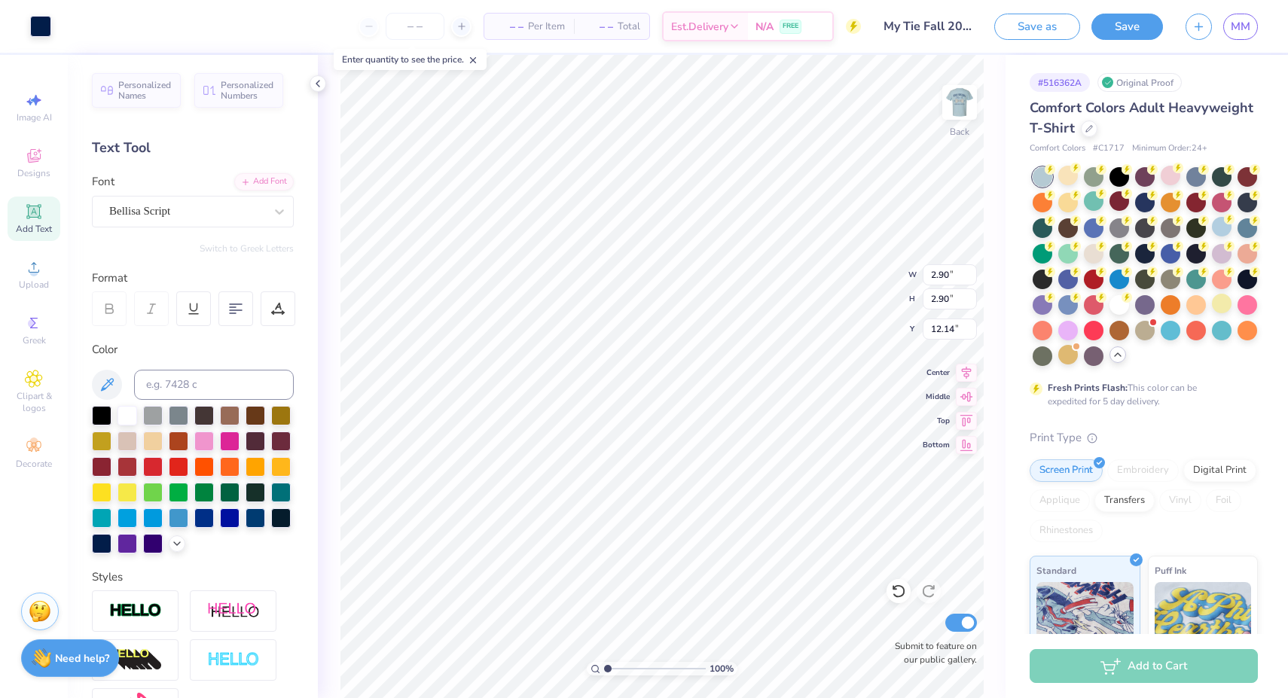
type input "3.00"
type input "1.93"
type input "3.96"
type input "1.19"
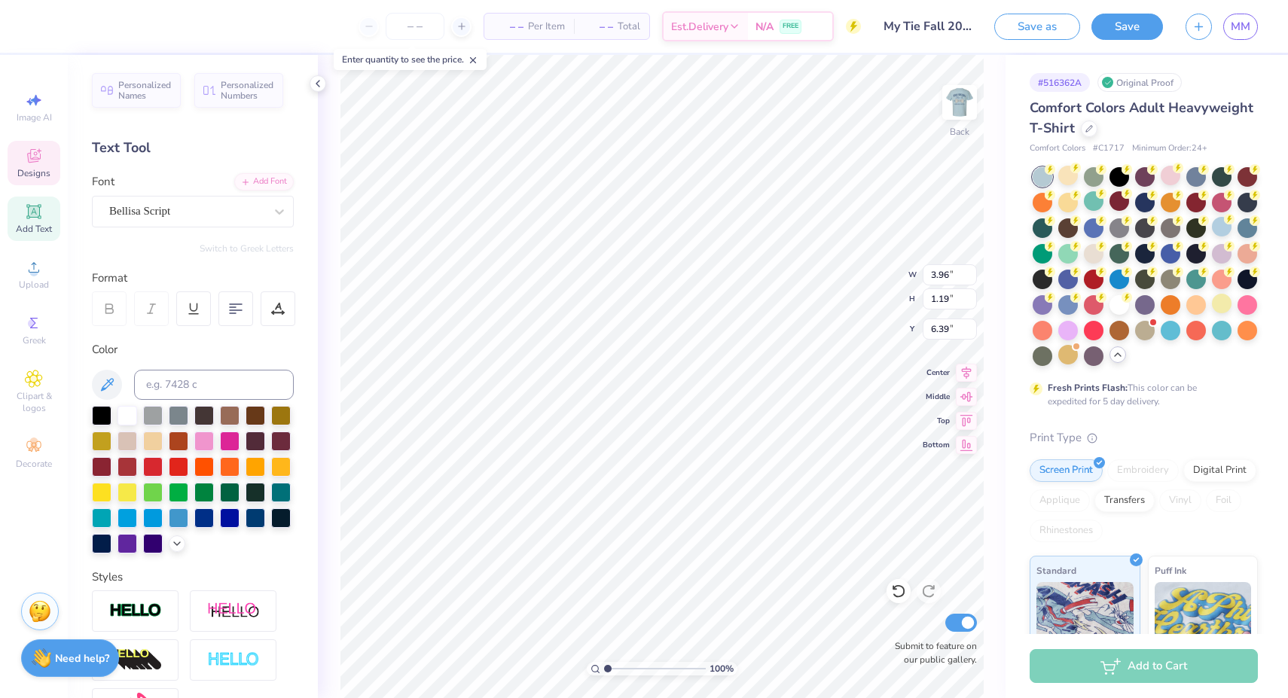
type input "5.28"
click at [962, 108] on img at bounding box center [959, 102] width 60 height 60
click at [964, 108] on img at bounding box center [959, 102] width 60 height 60
click at [276, 212] on icon at bounding box center [279, 211] width 15 height 15
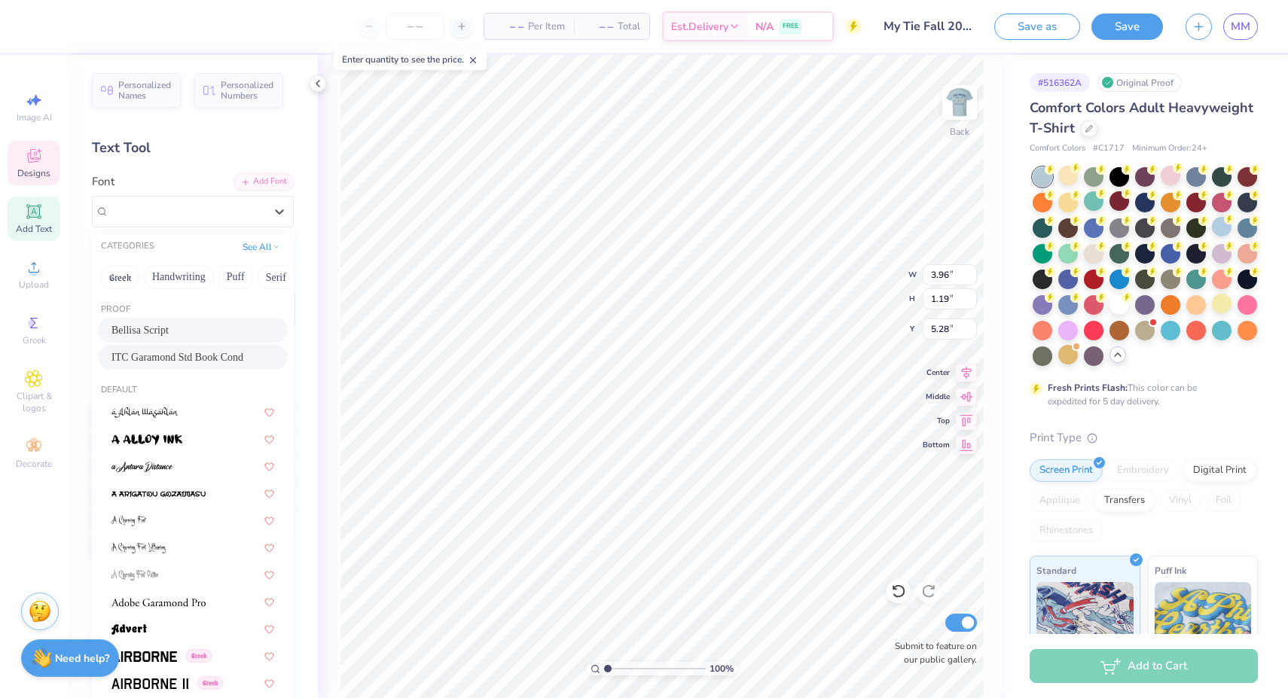
click at [195, 359] on span "ITC Garamond Std Book Cond" at bounding box center [177, 357] width 132 height 16
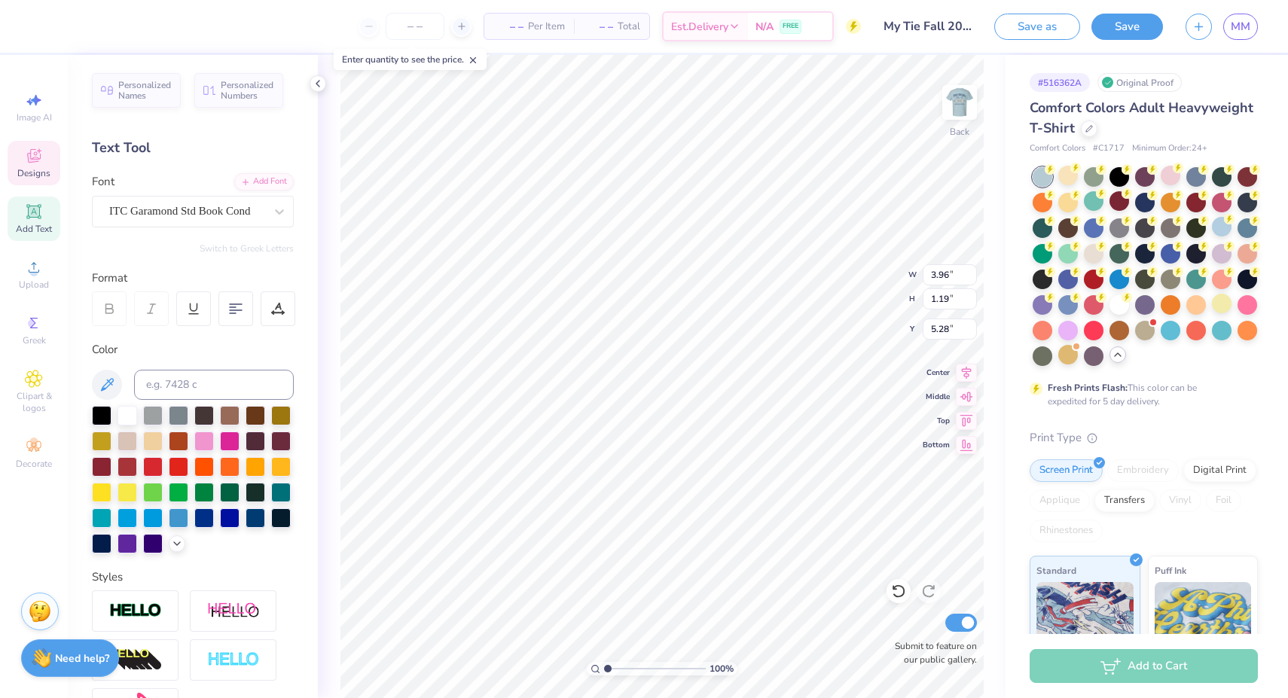
type input "2.08"
type input "0.84"
type input "5.46"
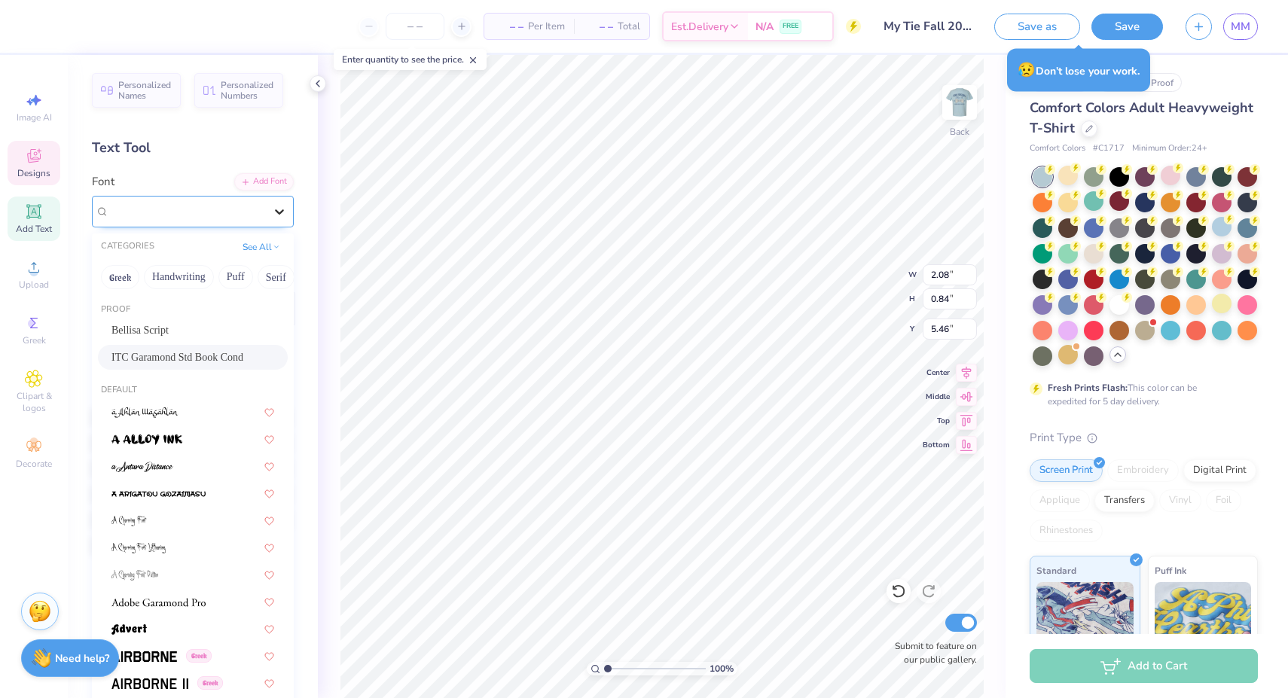
click at [276, 206] on icon at bounding box center [279, 211] width 15 height 15
click at [147, 321] on div "Bellisa Script" at bounding box center [193, 330] width 190 height 25
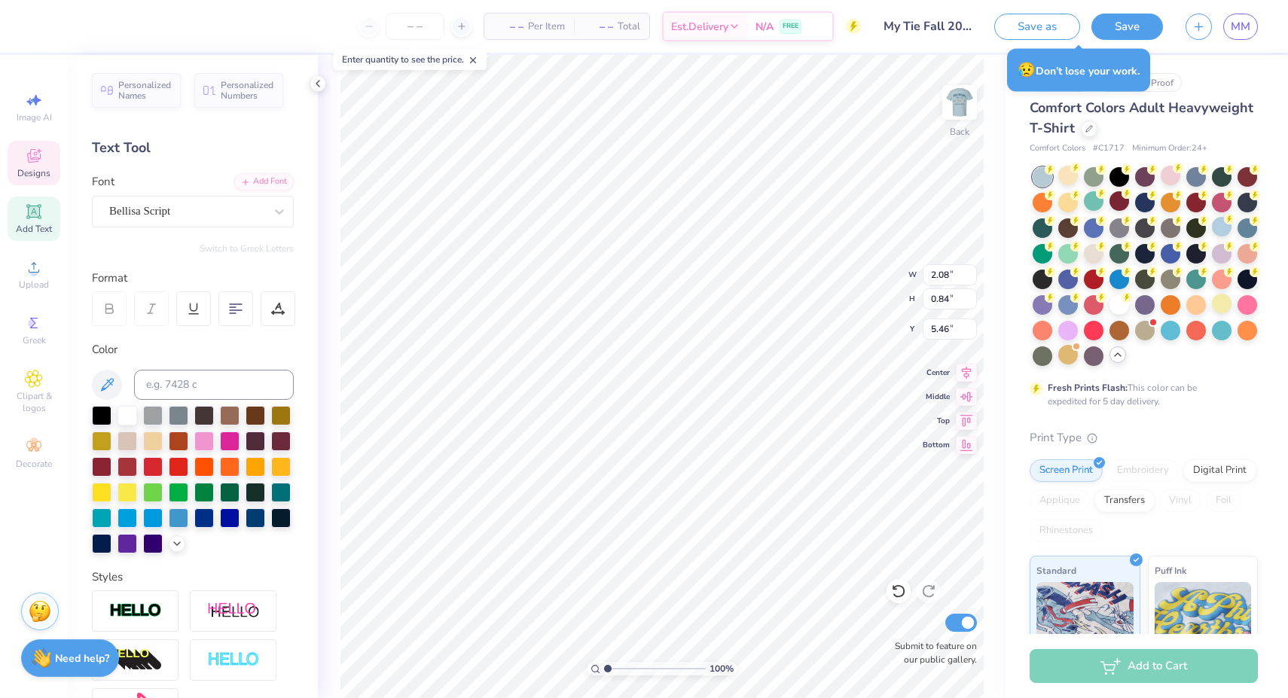
type input "3.96"
type input "1.19"
type input "5.28"
type input "4.72"
type input "1.42"
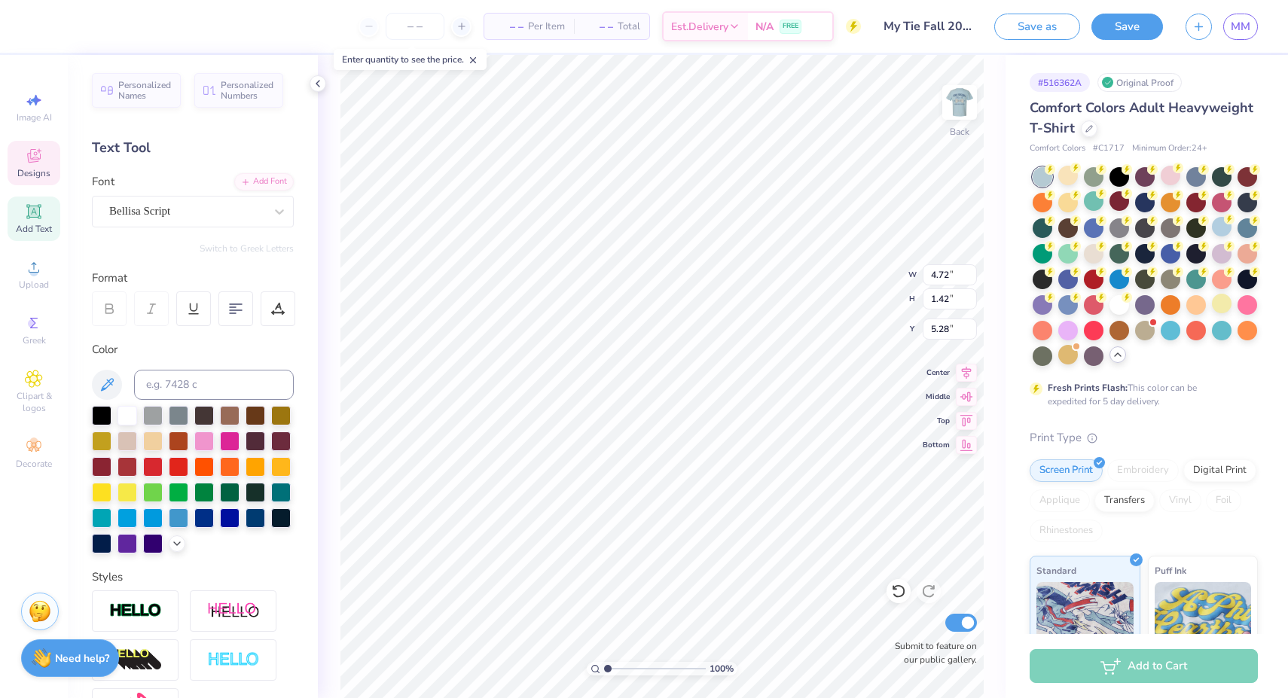
type input "1.90"
type input "3.00"
click at [799, 441] on li "Group" at bounding box center [821, 450] width 118 height 29
click at [37, 163] on icon at bounding box center [34, 156] width 18 height 18
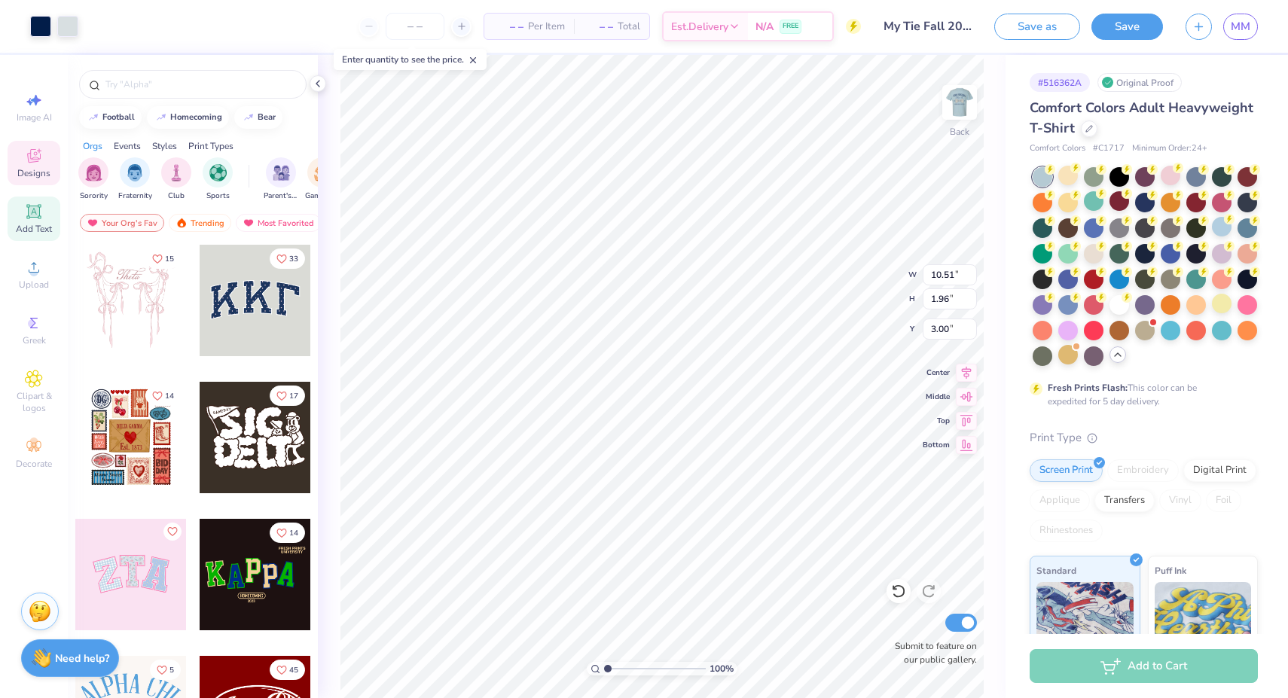
click at [28, 206] on icon at bounding box center [34, 212] width 18 height 18
type input "5.59"
type input "1.62"
type input "11.69"
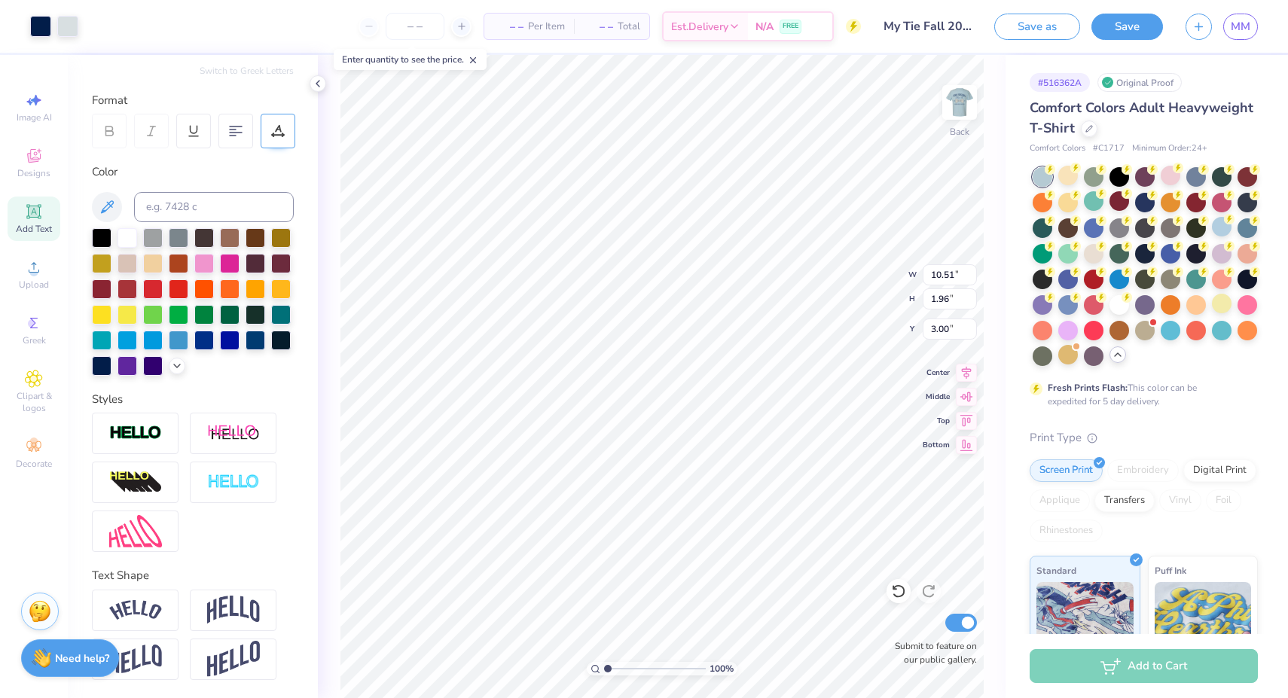
scroll to position [178, 0]
click at [231, 603] on img at bounding box center [233, 610] width 53 height 29
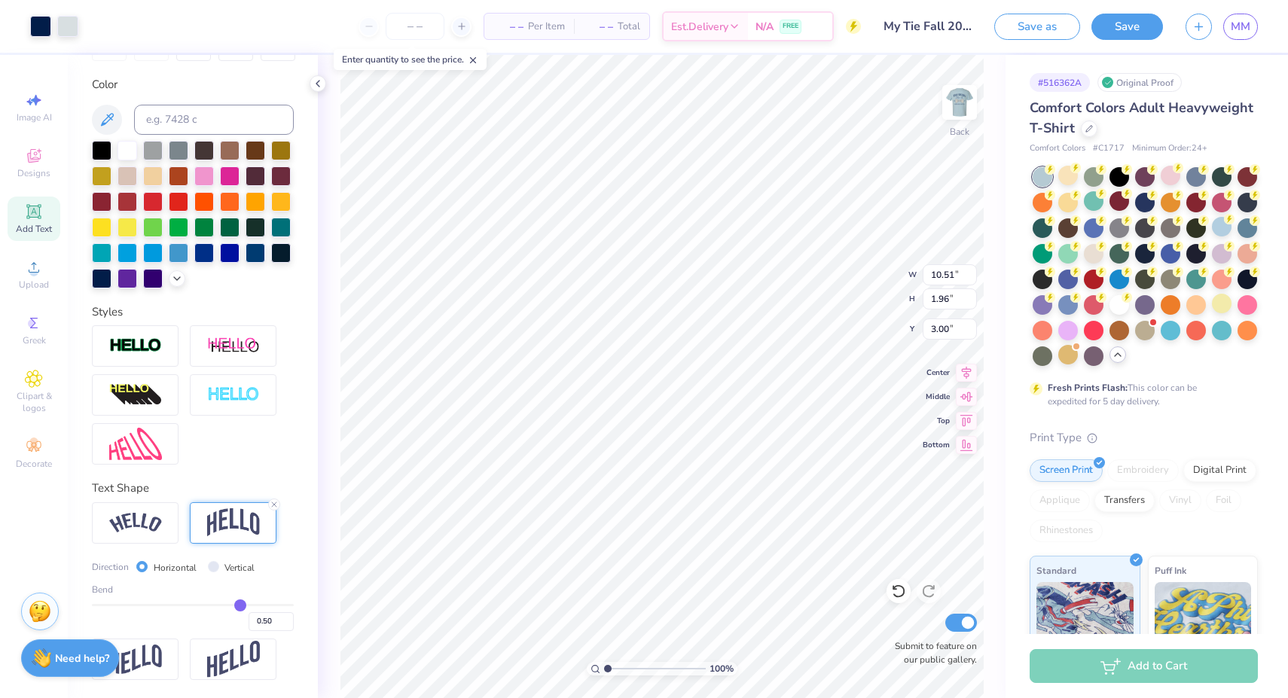
scroll to position [266, 0]
type input "0.48"
type input "0.46"
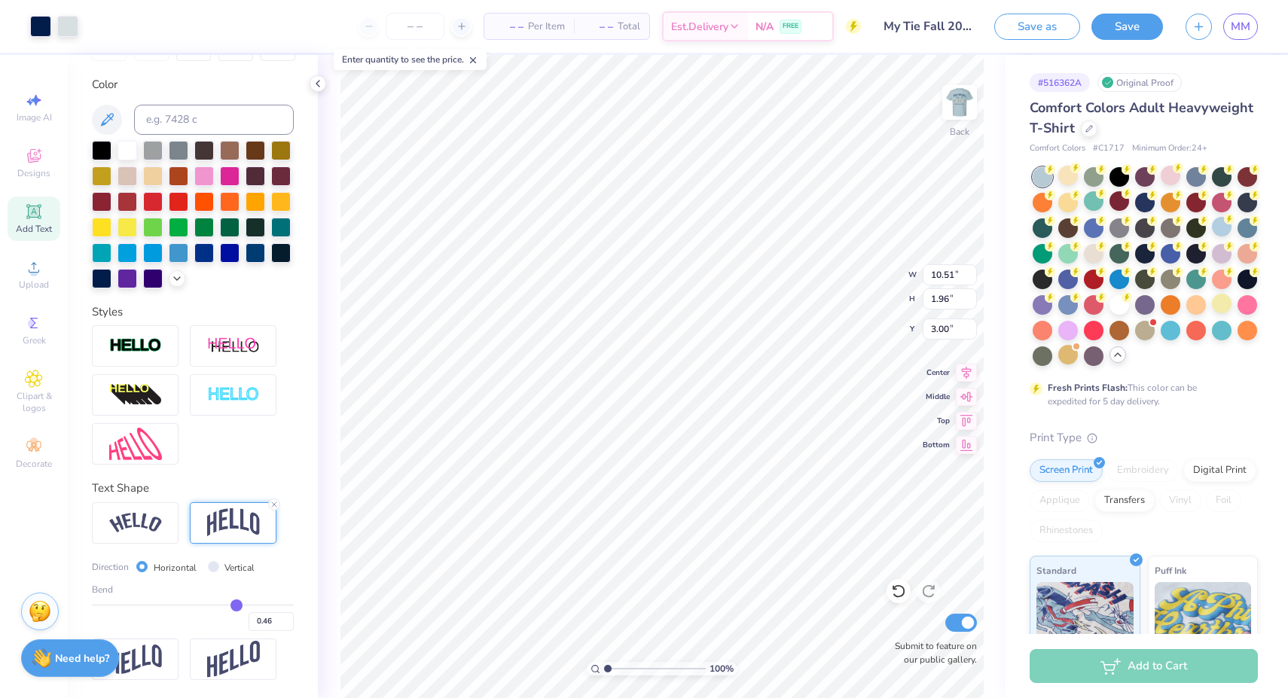
type input "0.4"
type input "0.40"
type input "0.33"
drag, startPoint x: 239, startPoint y: 605, endPoint x: 181, endPoint y: 602, distance: 58.1
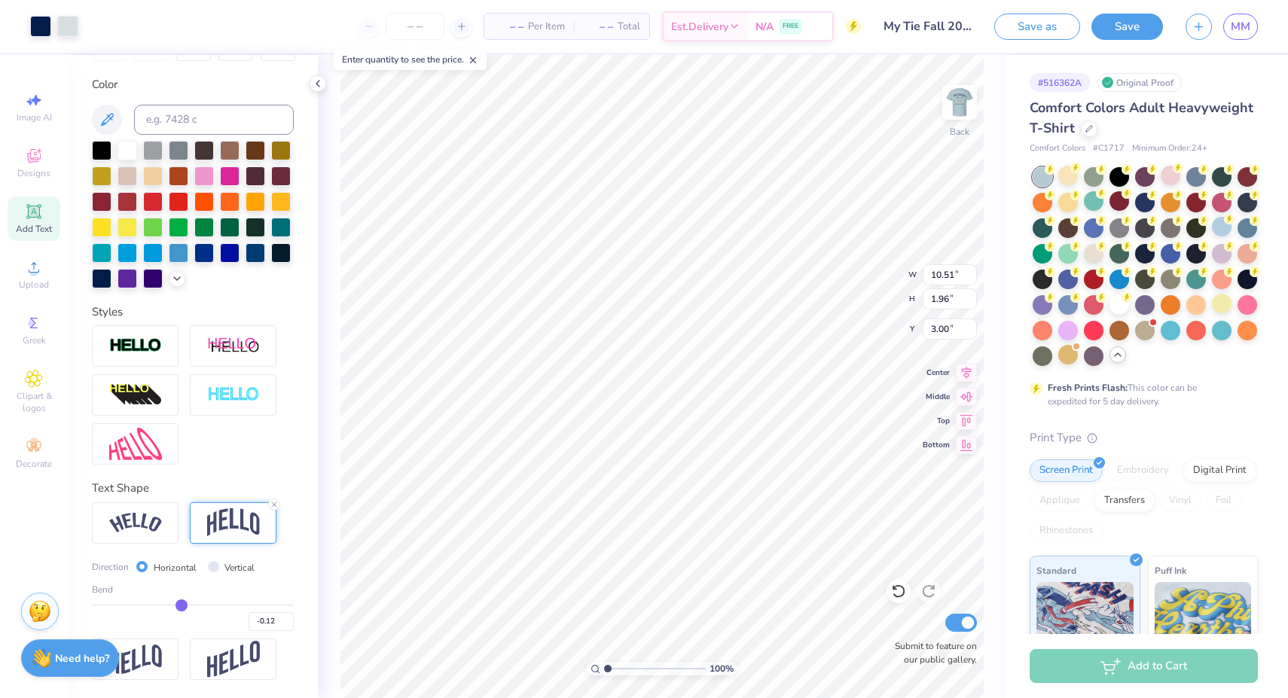
click at [181, 604] on input "range" at bounding box center [193, 605] width 202 height 2
click at [143, 511] on div at bounding box center [135, 522] width 87 height 41
click at [277, 528] on div "Direction Horizontal Vertical Bend -0.12" at bounding box center [193, 591] width 202 height 178
click at [260, 530] on div at bounding box center [233, 522] width 87 height 41
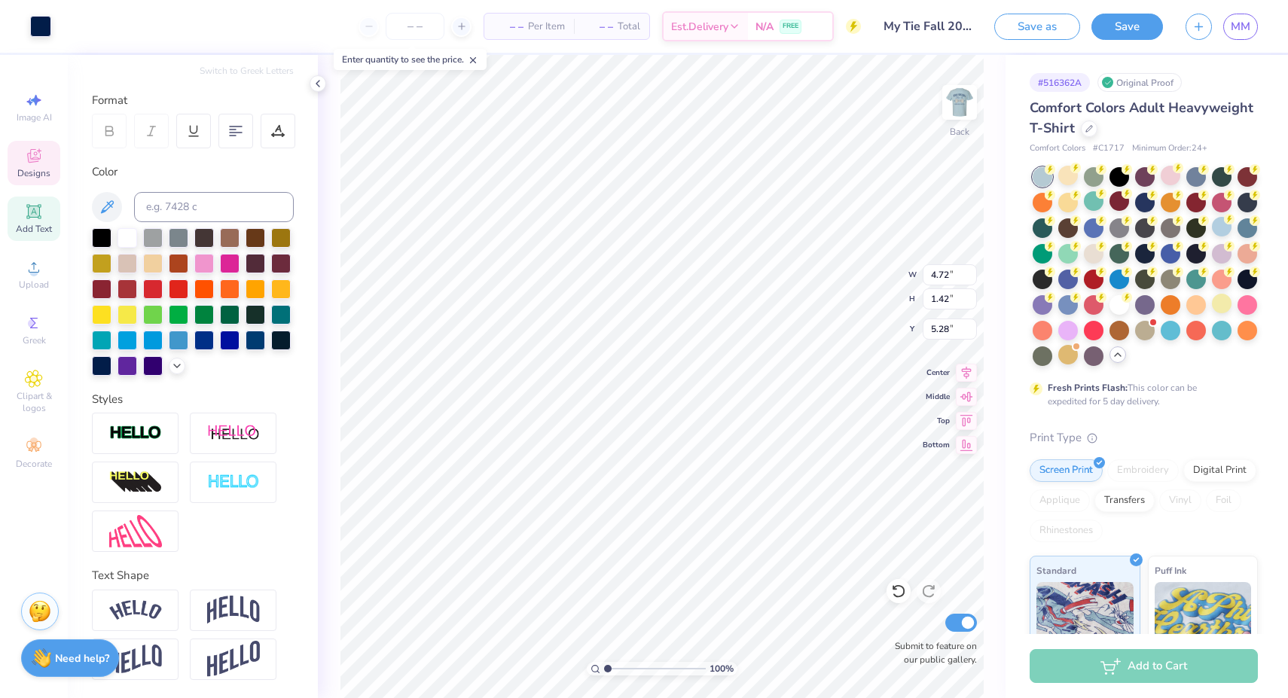
scroll to position [178, 0]
click at [246, 602] on img at bounding box center [233, 610] width 53 height 29
click at [156, 608] on img at bounding box center [135, 610] width 53 height 20
click at [175, 590] on icon at bounding box center [176, 591] width 9 height 9
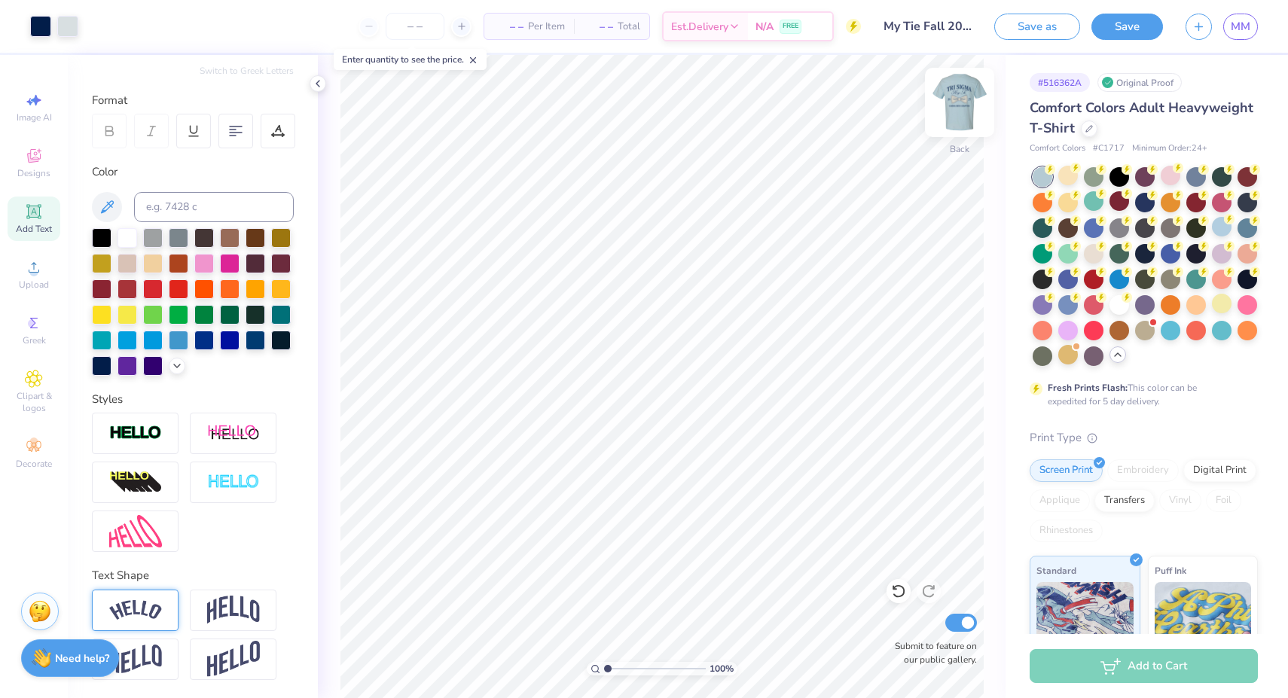
click at [958, 92] on img at bounding box center [959, 102] width 60 height 60
click at [958, 102] on img at bounding box center [959, 102] width 60 height 60
click at [959, 99] on img at bounding box center [959, 102] width 60 height 60
click at [956, 114] on img at bounding box center [959, 102] width 60 height 60
click at [966, 98] on img at bounding box center [959, 102] width 60 height 60
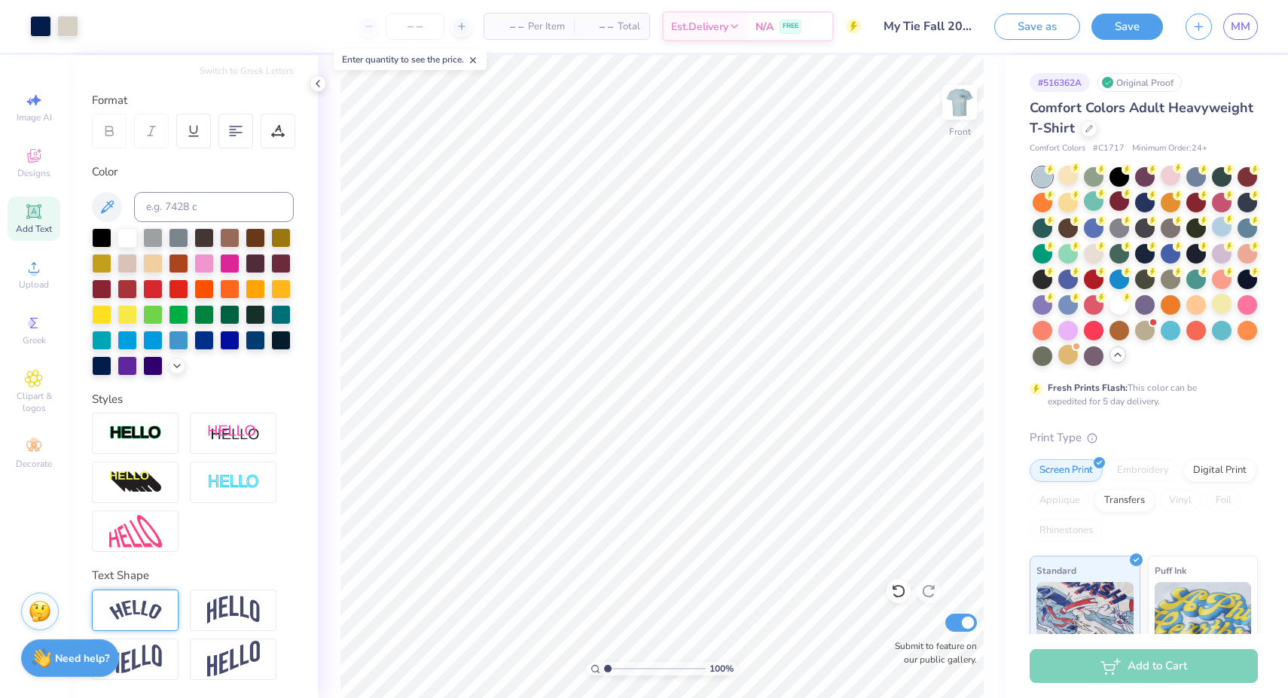
click at [966, 98] on img at bounding box center [959, 102] width 30 height 30
click at [962, 106] on img at bounding box center [959, 102] width 60 height 60
click at [962, 106] on img at bounding box center [959, 102] width 30 height 30
click at [224, 613] on img at bounding box center [233, 610] width 53 height 29
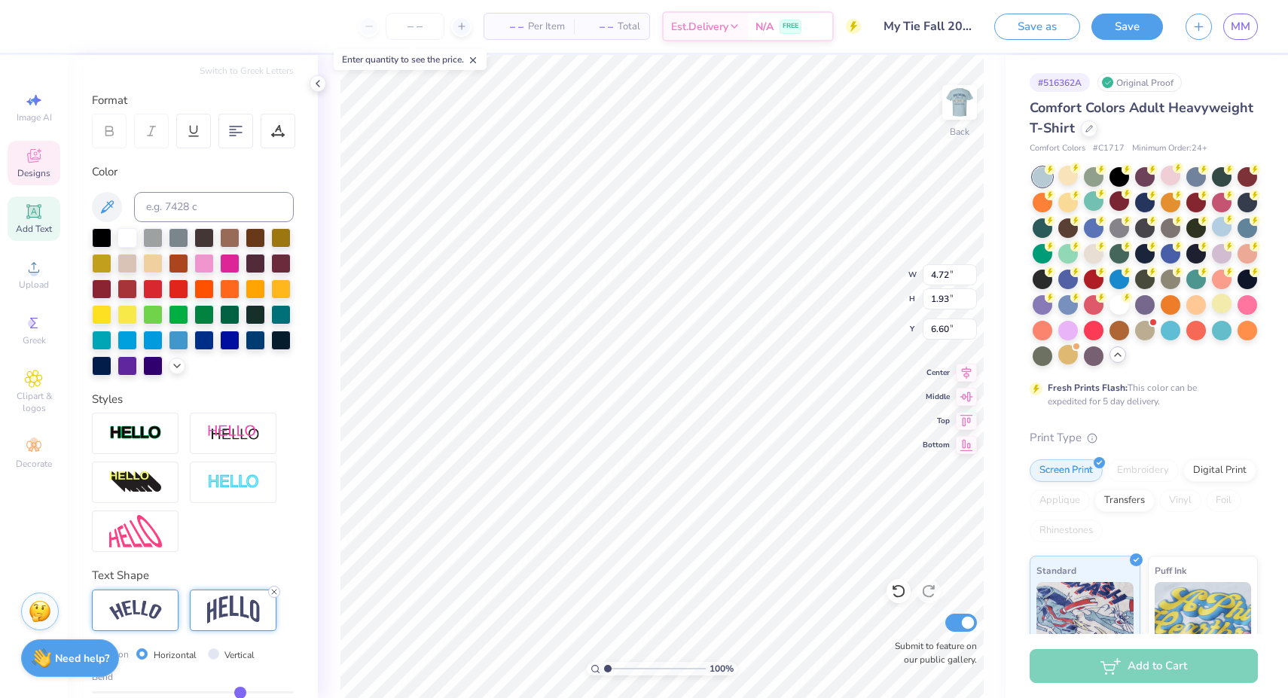
click at [273, 592] on icon at bounding box center [274, 591] width 9 height 9
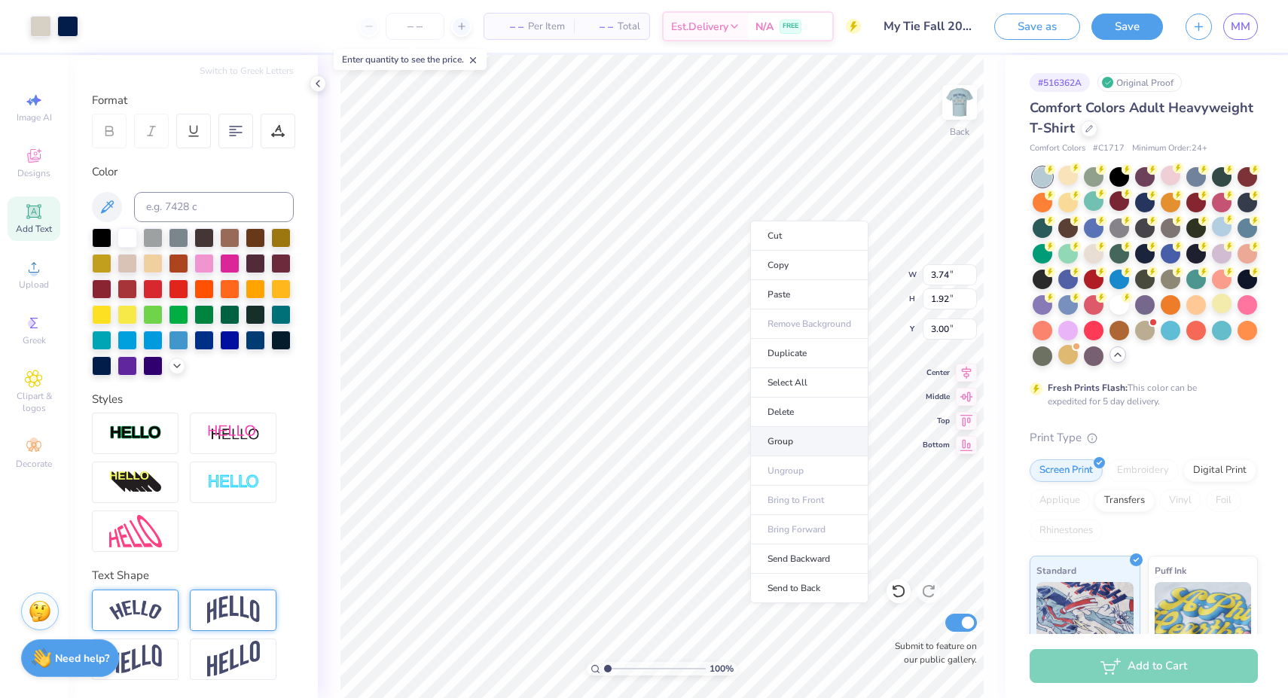
click at [794, 443] on li "Group" at bounding box center [809, 441] width 118 height 29
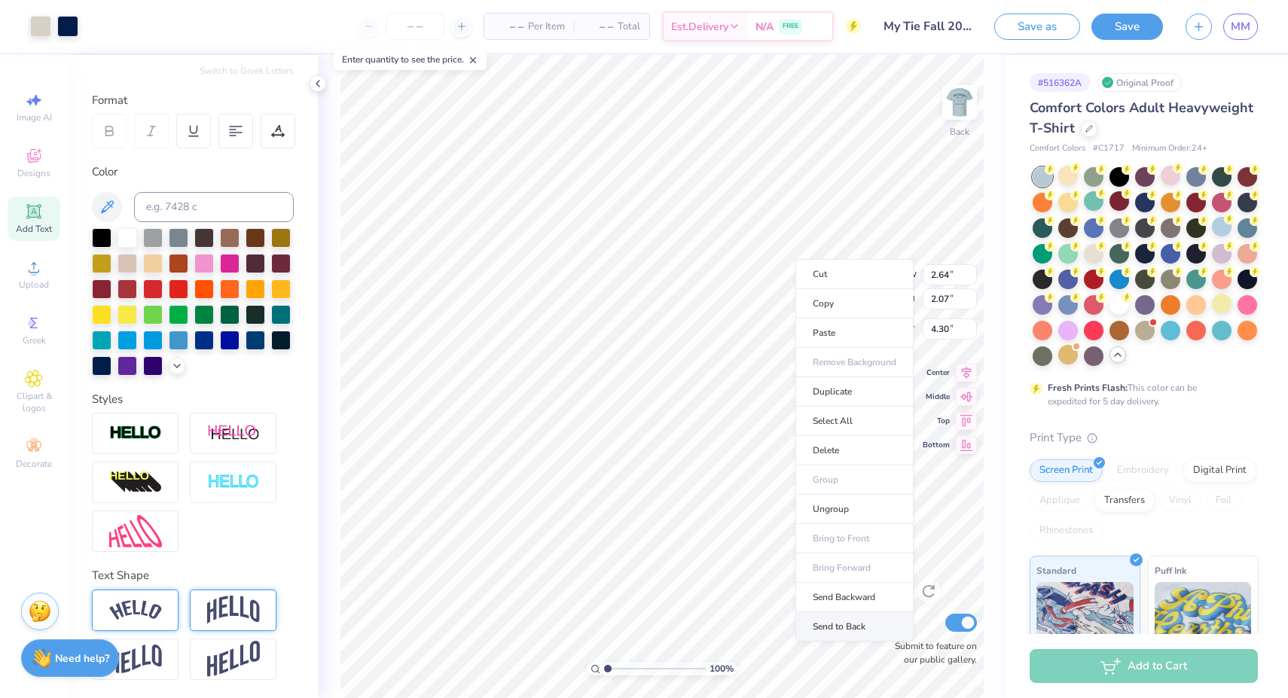
click at [852, 621] on li "Send to Back" at bounding box center [854, 626] width 118 height 29
click at [864, 554] on li "Bring Forward" at bounding box center [851, 562] width 118 height 29
click at [857, 564] on li "Bring Forward" at bounding box center [847, 567] width 118 height 29
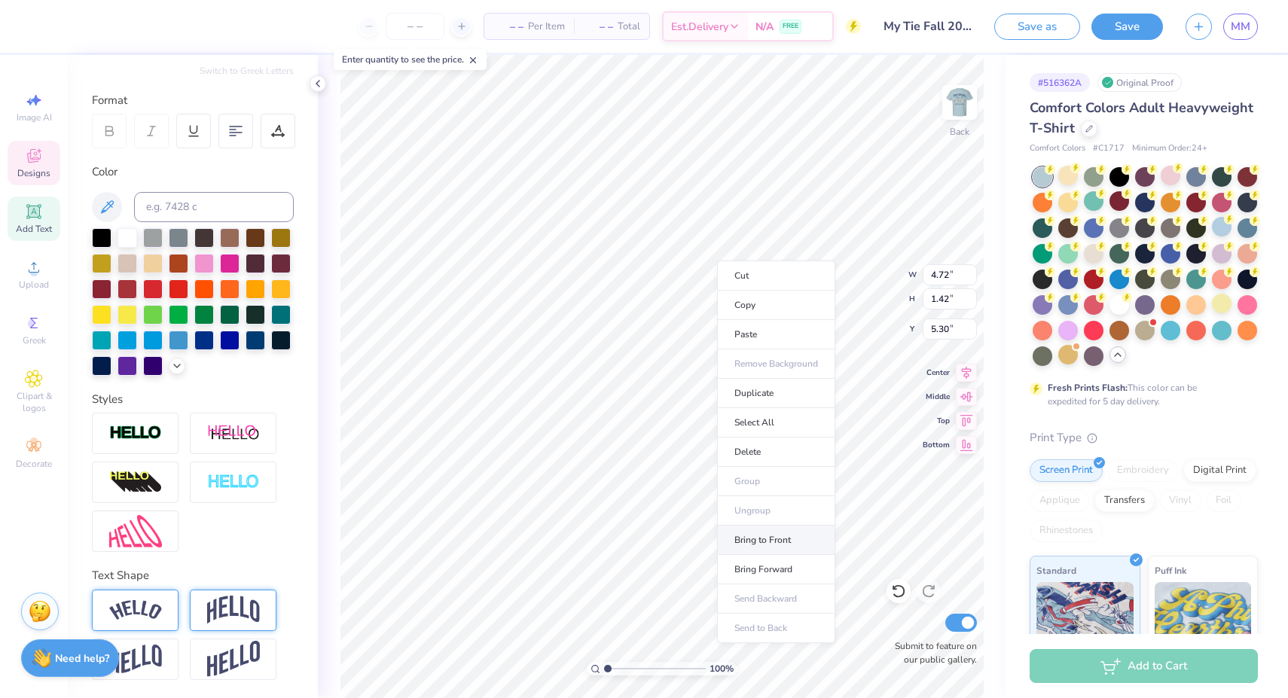
click at [776, 535] on li "Bring to Front" at bounding box center [776, 540] width 118 height 29
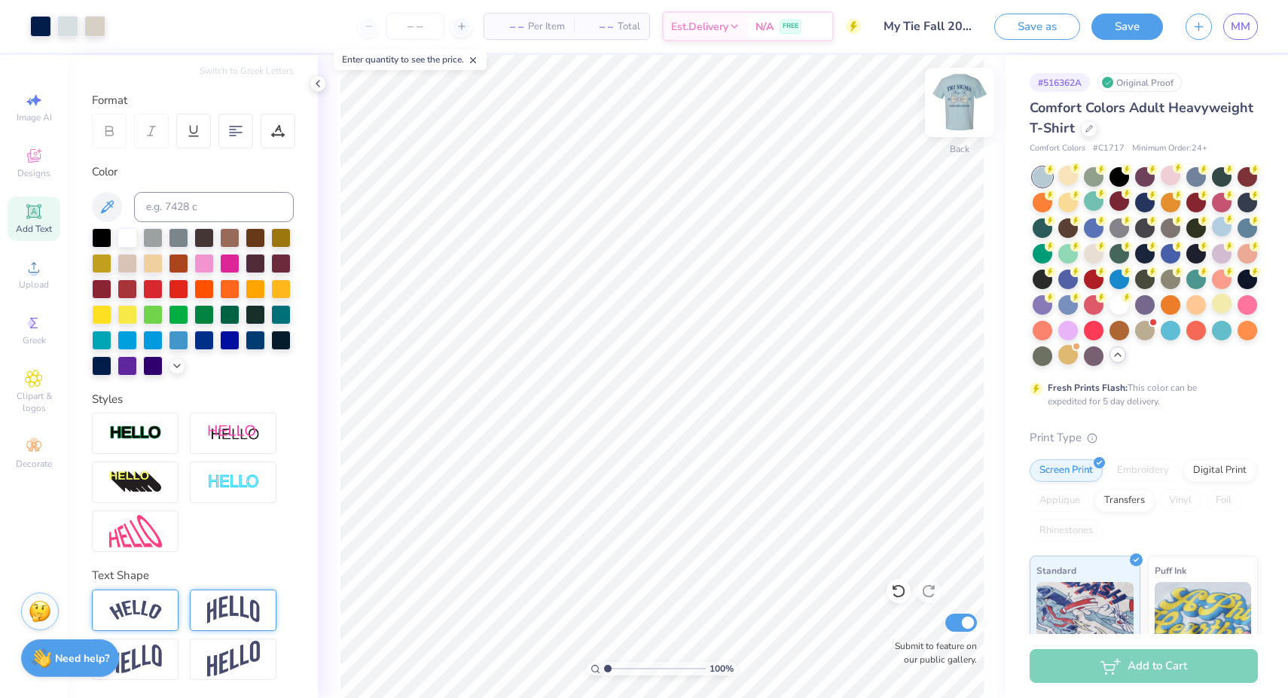
click at [953, 103] on img at bounding box center [959, 102] width 60 height 60
click at [971, 104] on img at bounding box center [959, 102] width 60 height 60
click at [1034, 21] on button "Save as" at bounding box center [1037, 24] width 86 height 26
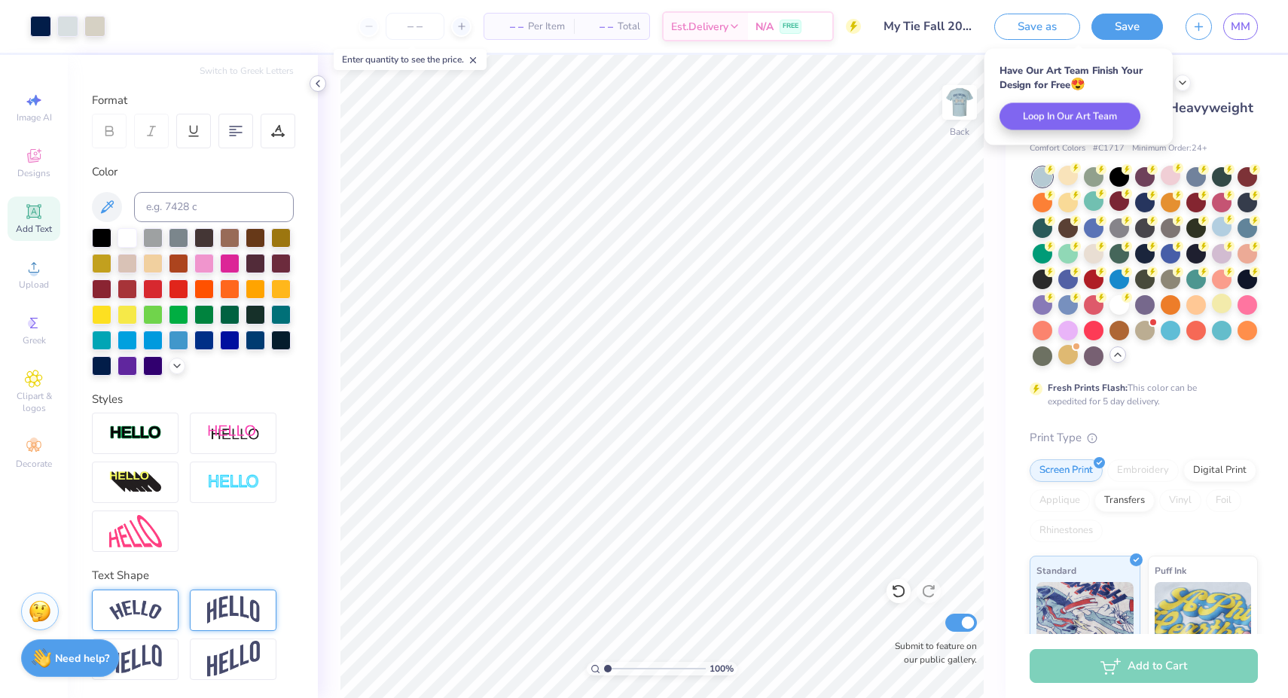
click at [318, 85] on polyline at bounding box center [317, 84] width 3 height 6
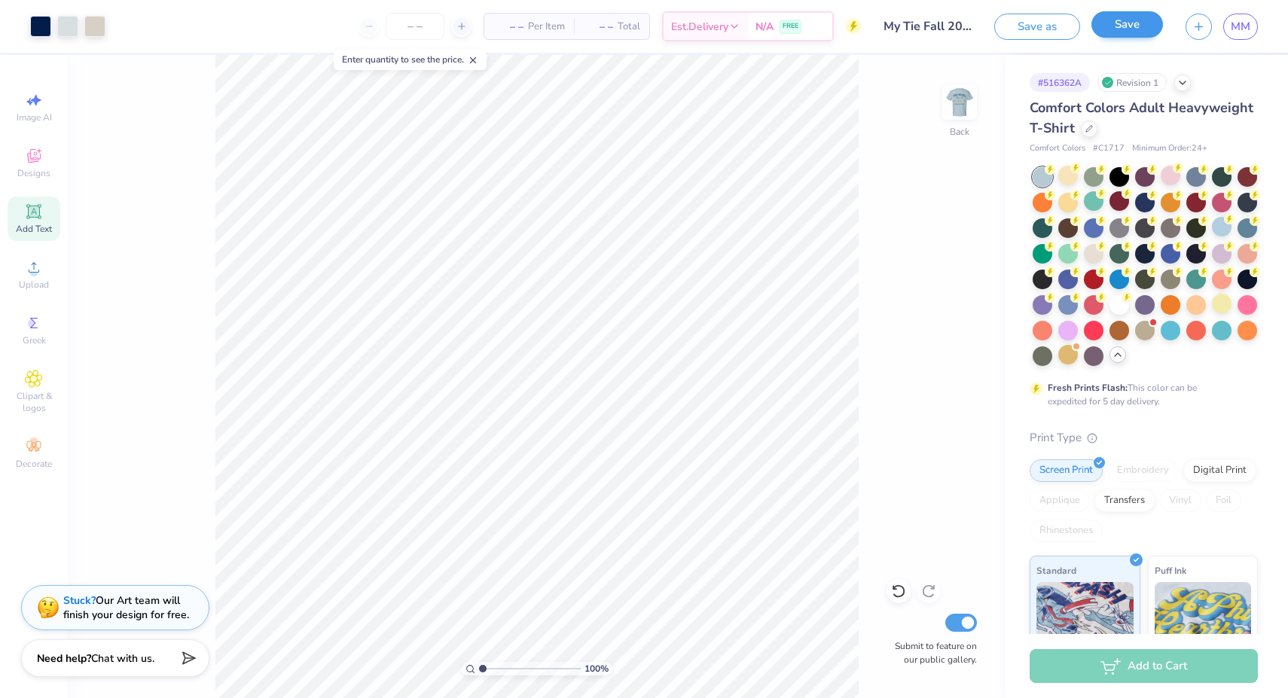
click at [1137, 29] on button "Save" at bounding box center [1127, 24] width 72 height 26
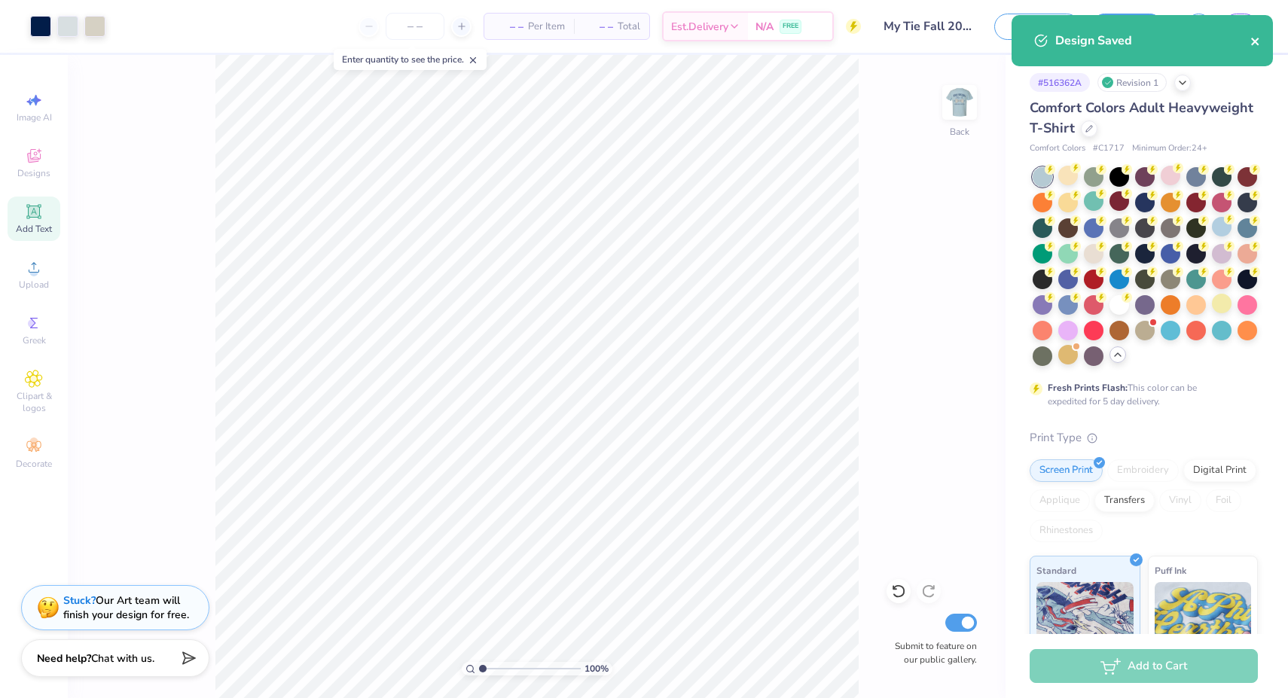
click at [1258, 39] on icon "close" at bounding box center [1255, 41] width 11 height 12
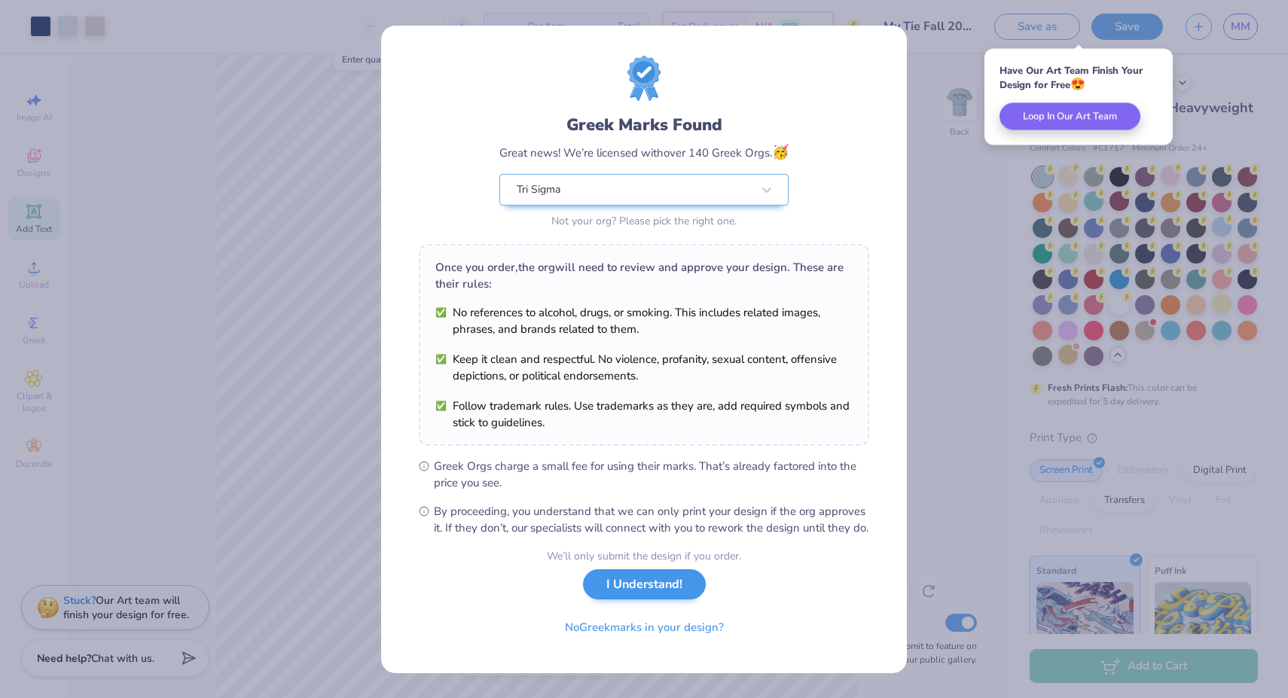
click at [637, 600] on button "I Understand!" at bounding box center [644, 584] width 123 height 31
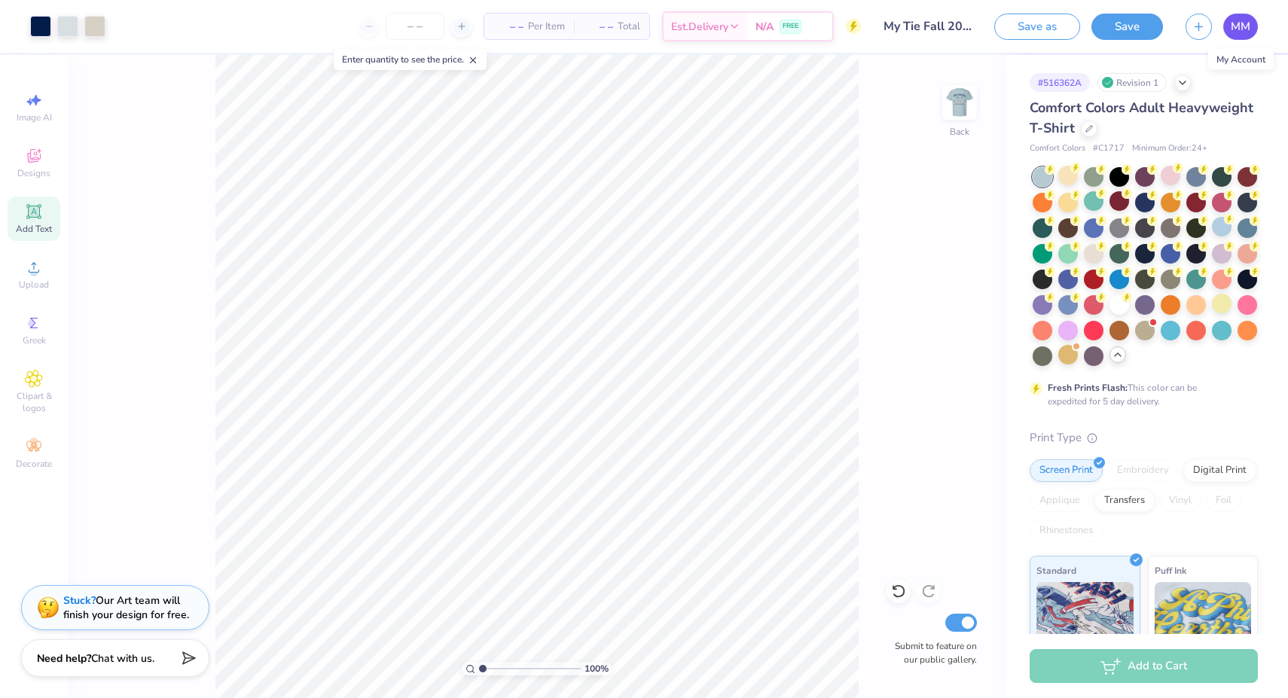
click at [1227, 34] on link "MM" at bounding box center [1240, 27] width 35 height 26
click at [675, 468] on li "Group" at bounding box center [680, 471] width 118 height 29
click at [962, 624] on input "Submit to feature on our public gallery." at bounding box center [961, 623] width 32 height 18
click at [1227, 31] on link "MM" at bounding box center [1240, 27] width 35 height 26
click at [1182, 81] on icon at bounding box center [1182, 81] width 12 height 12
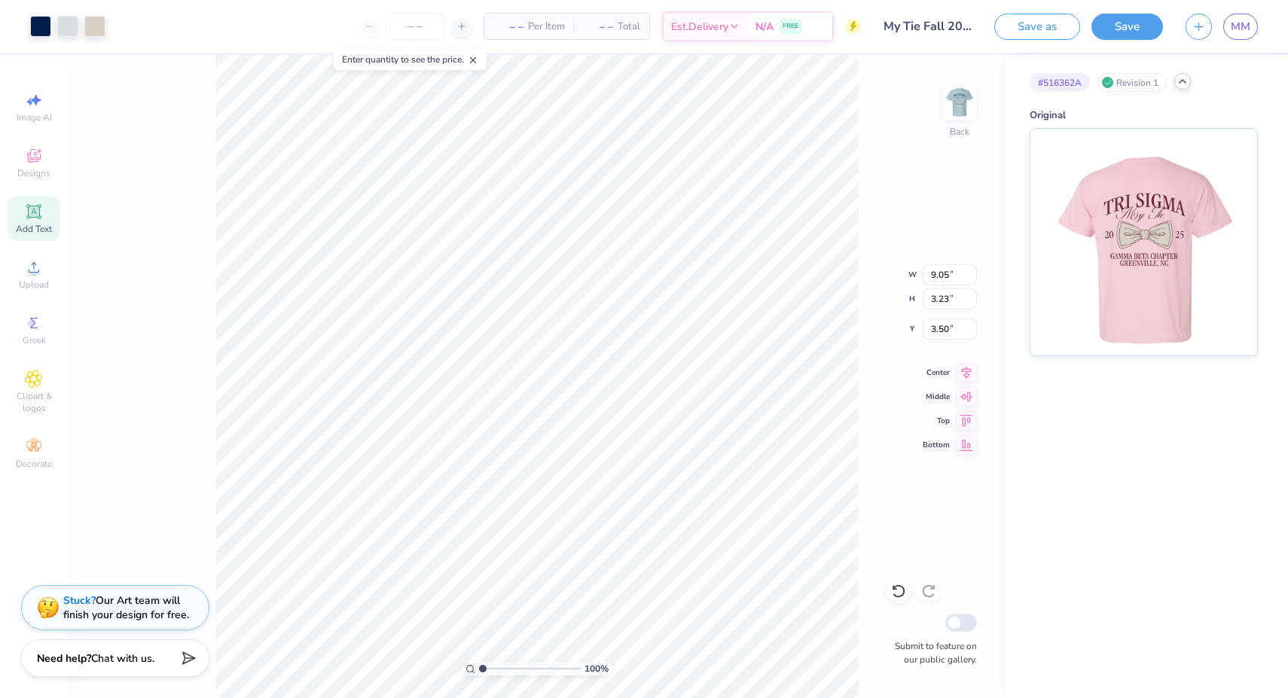
click at [1182, 82] on icon at bounding box center [1182, 81] width 12 height 12
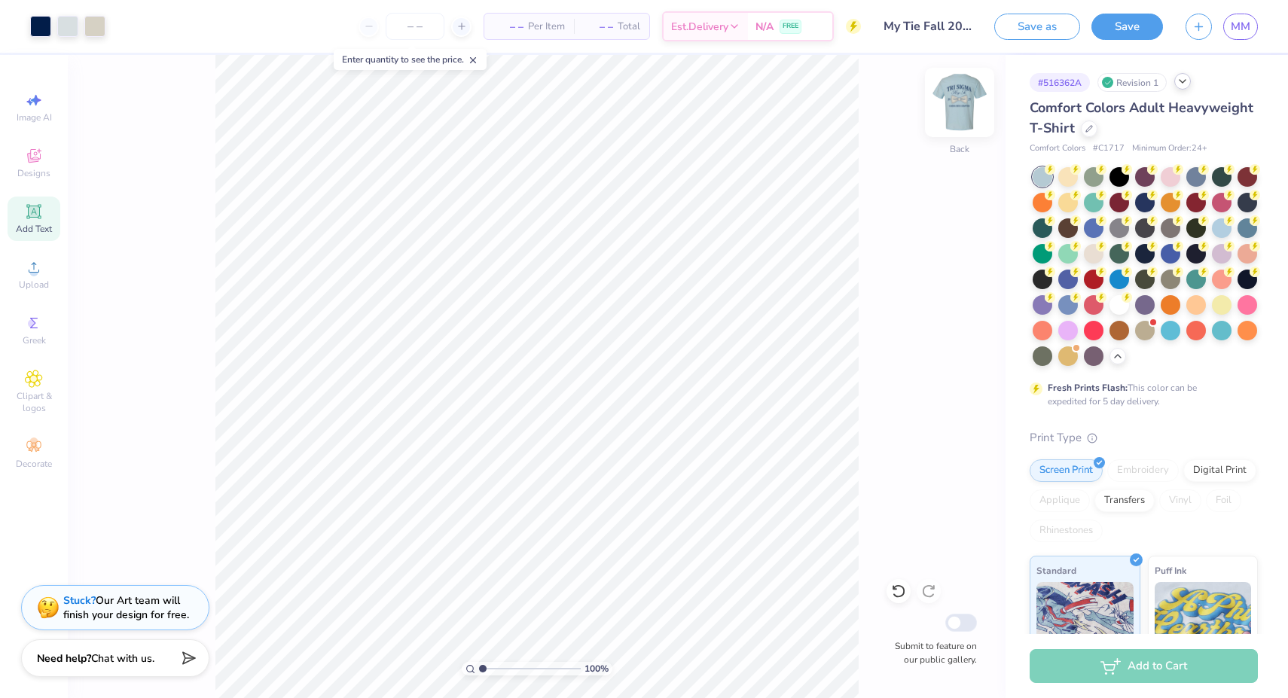
click at [964, 119] on img at bounding box center [959, 102] width 60 height 60
click at [964, 116] on img at bounding box center [959, 102] width 60 height 60
click at [959, 118] on img at bounding box center [959, 102] width 60 height 60
click at [962, 99] on img at bounding box center [959, 102] width 60 height 60
click at [962, 99] on img at bounding box center [959, 102] width 30 height 30
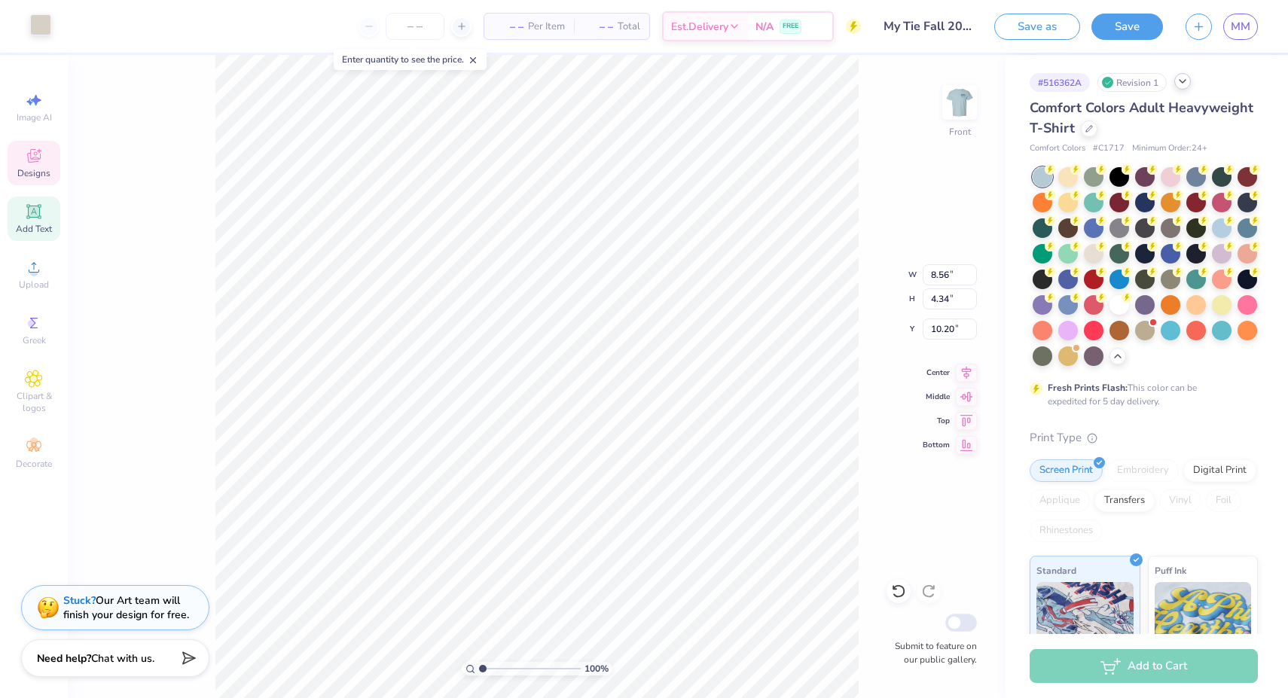
click at [40, 20] on div at bounding box center [40, 24] width 21 height 21
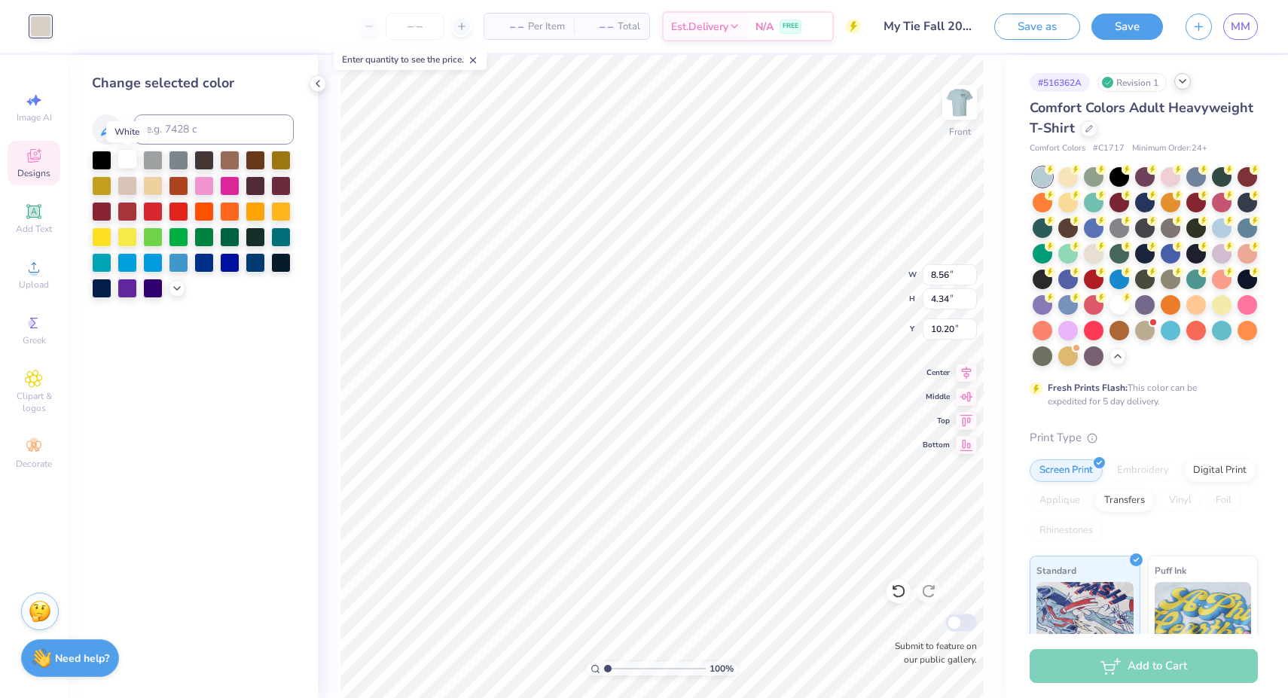
click at [123, 165] on div at bounding box center [127, 159] width 20 height 20
click at [261, 267] on div at bounding box center [255, 262] width 20 height 20
click at [127, 163] on div at bounding box center [127, 159] width 20 height 20
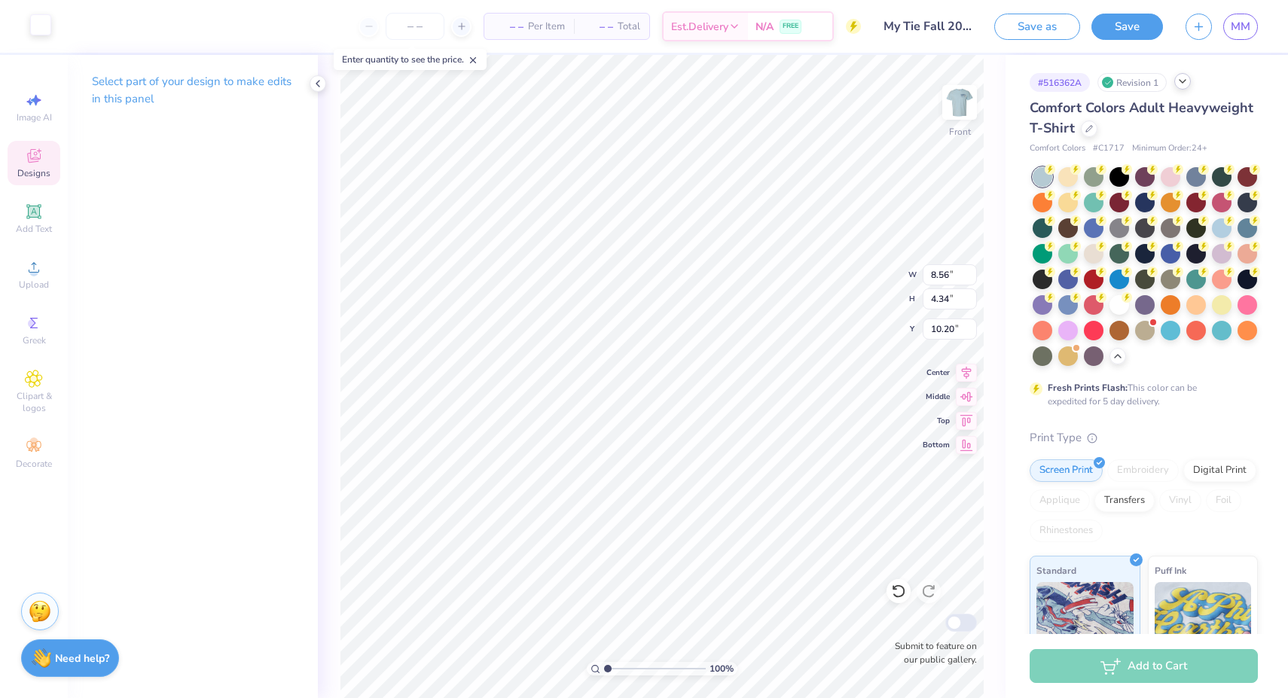
click at [45, 24] on div at bounding box center [40, 24] width 21 height 21
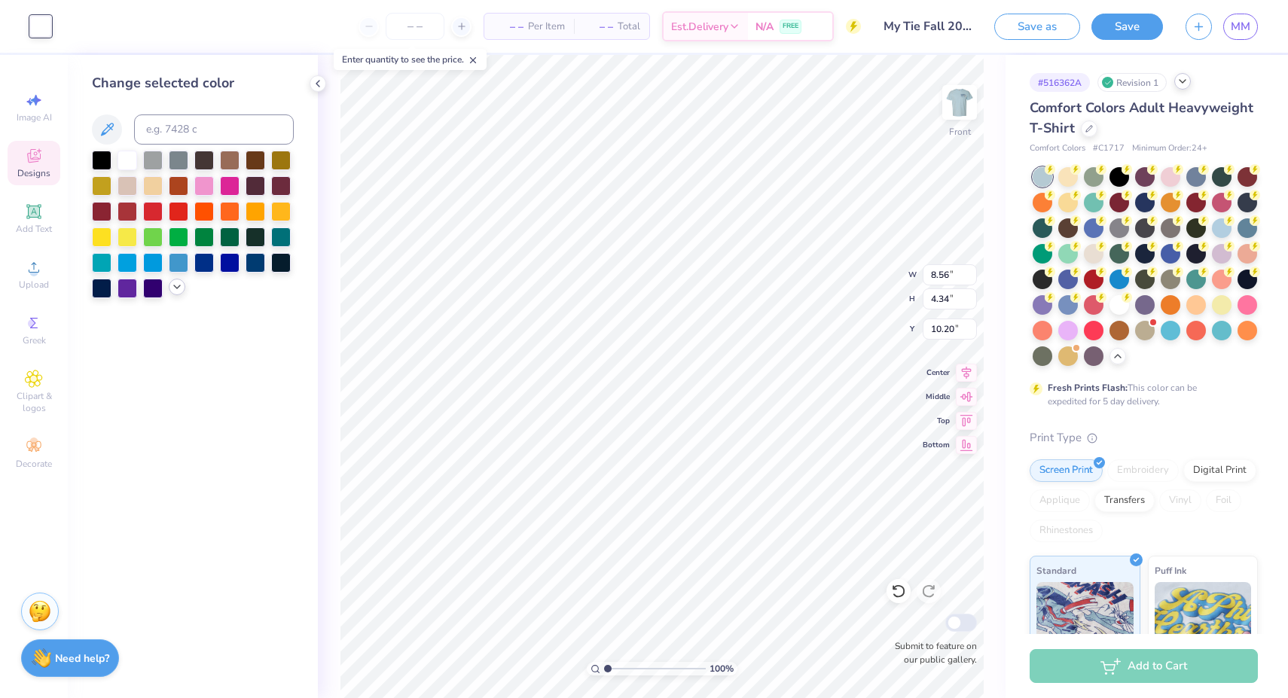
click at [181, 291] on icon at bounding box center [177, 287] width 12 height 12
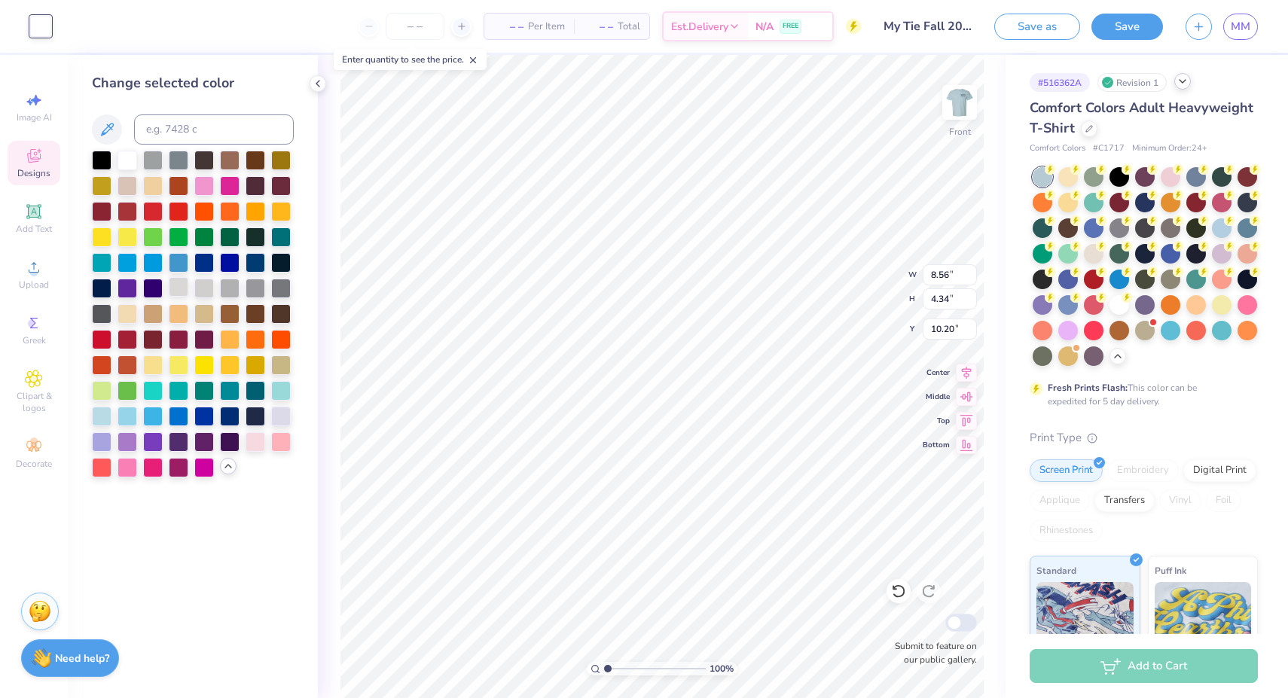
click at [182, 295] on div at bounding box center [179, 287] width 20 height 20
click at [107, 418] on div at bounding box center [102, 415] width 20 height 20
click at [132, 412] on div at bounding box center [127, 415] width 20 height 20
click at [259, 445] on div at bounding box center [255, 441] width 20 height 20
click at [274, 447] on div at bounding box center [281, 441] width 20 height 20
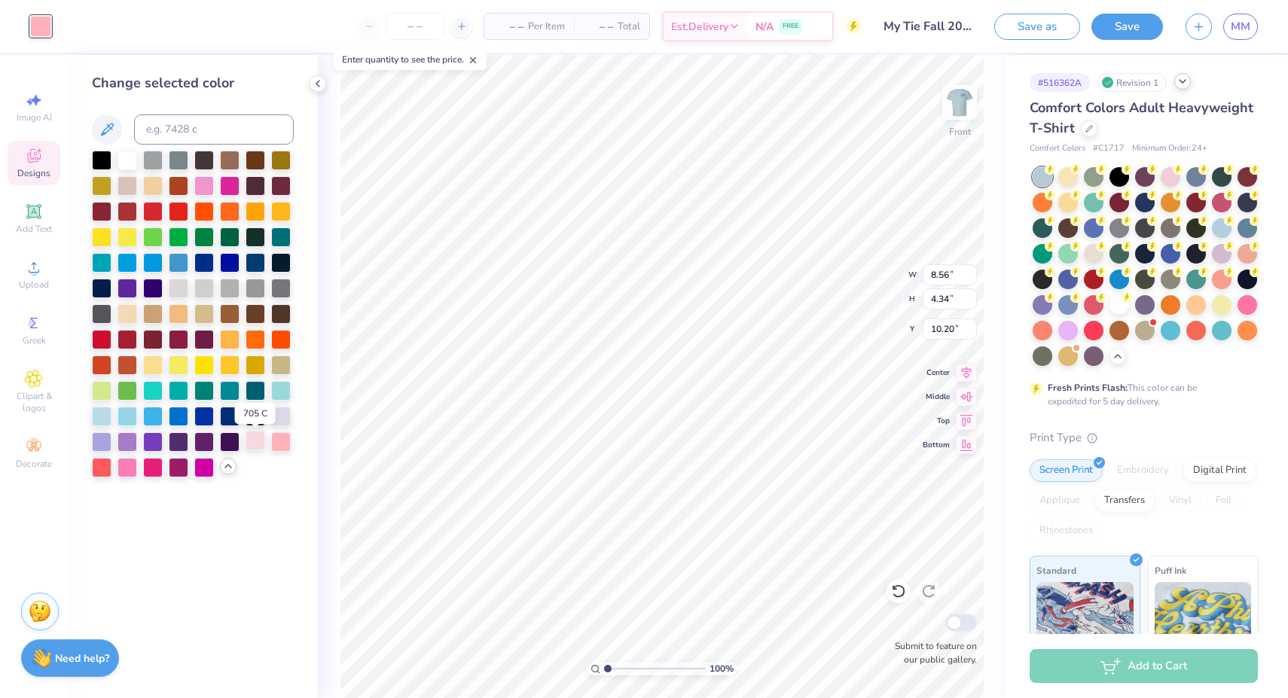
click at [254, 444] on div at bounding box center [255, 441] width 20 height 20
click at [279, 419] on div at bounding box center [281, 415] width 20 height 20
click at [255, 444] on div at bounding box center [255, 441] width 20 height 20
click at [1165, 175] on div at bounding box center [1170, 176] width 20 height 20
click at [1221, 202] on div at bounding box center [1222, 201] width 20 height 20
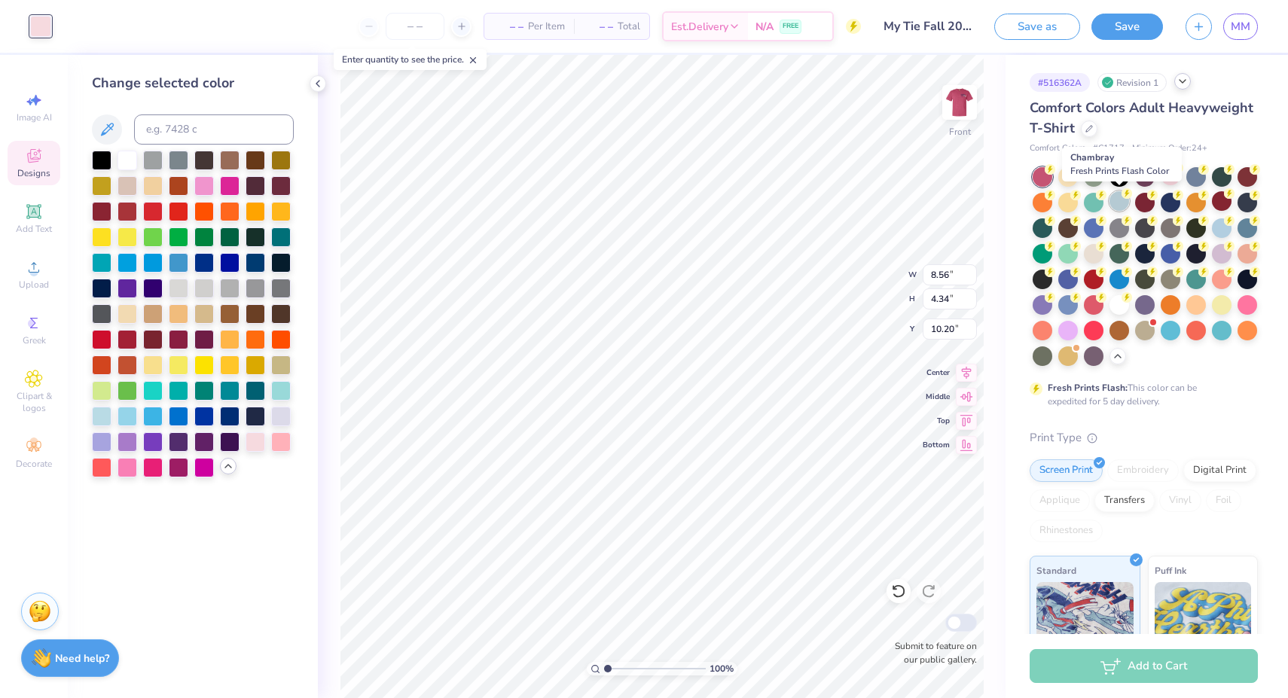
click at [1121, 203] on div at bounding box center [1119, 201] width 20 height 20
click at [1073, 175] on div at bounding box center [1068, 176] width 20 height 20
click at [1087, 199] on div at bounding box center [1094, 201] width 20 height 20
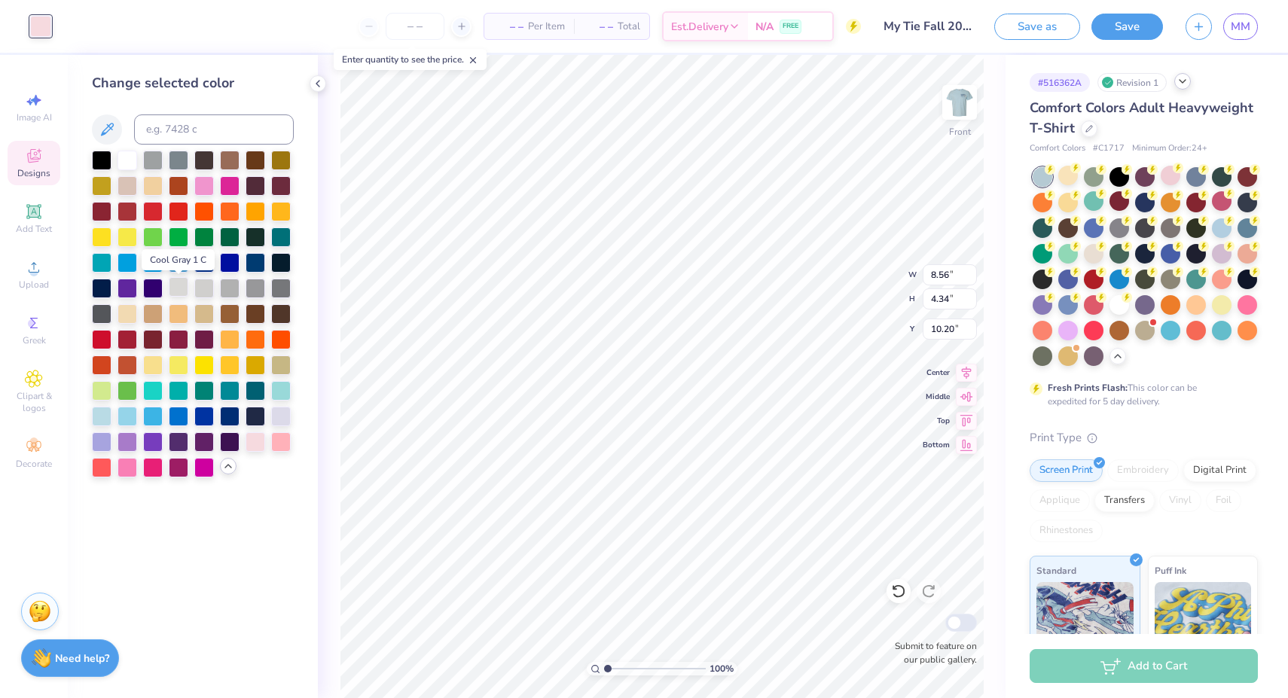
click at [179, 291] on div at bounding box center [179, 287] width 20 height 20
click at [127, 166] on div at bounding box center [127, 159] width 20 height 20
click at [1205, 117] on div "Comfort Colors Adult Heavyweight T-Shirt" at bounding box center [1143, 118] width 228 height 41
click at [45, 160] on div "Designs" at bounding box center [34, 163] width 53 height 44
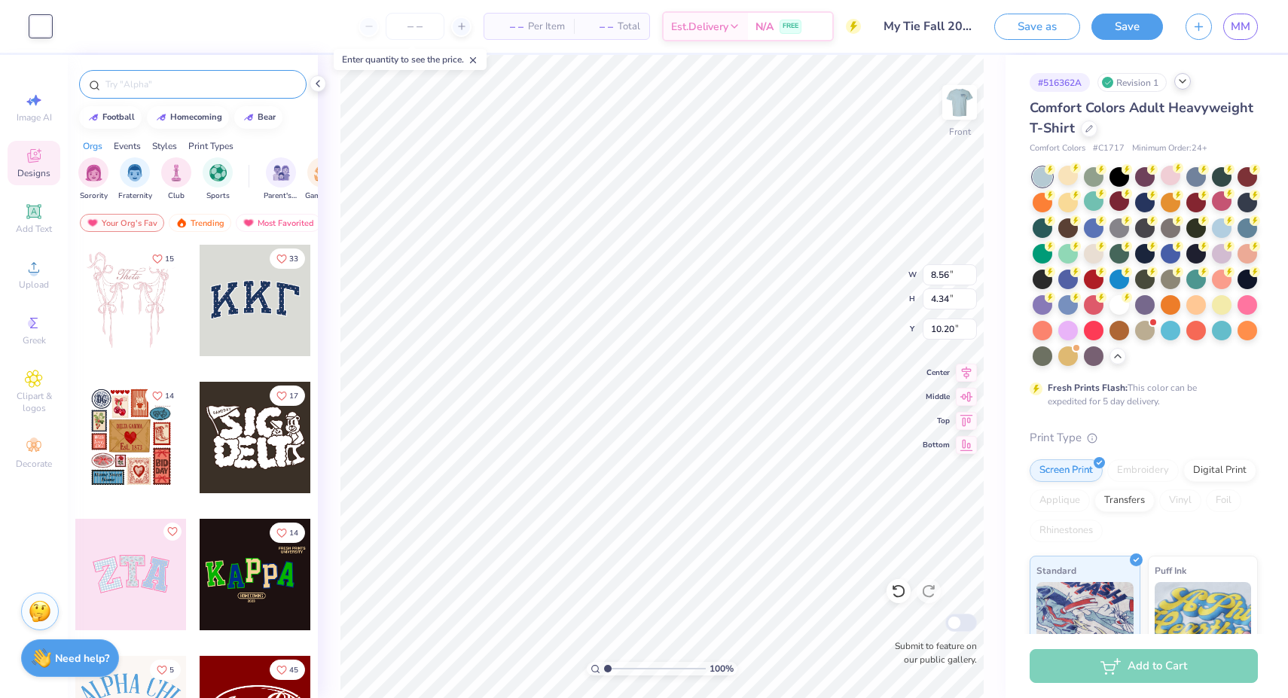
click at [175, 89] on input "text" at bounding box center [200, 84] width 193 height 15
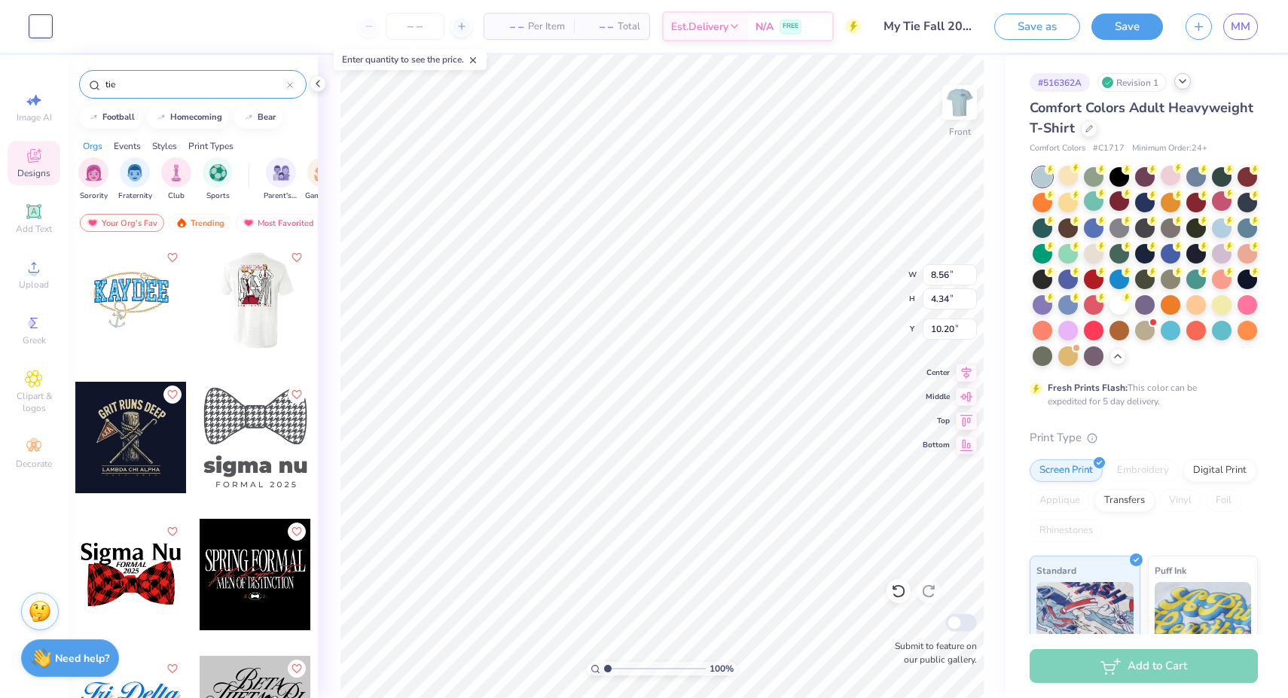
drag, startPoint x: 136, startPoint y: 80, endPoint x: 70, endPoint y: 87, distance: 65.9
click at [70, 87] on div "tie" at bounding box center [193, 80] width 250 height 51
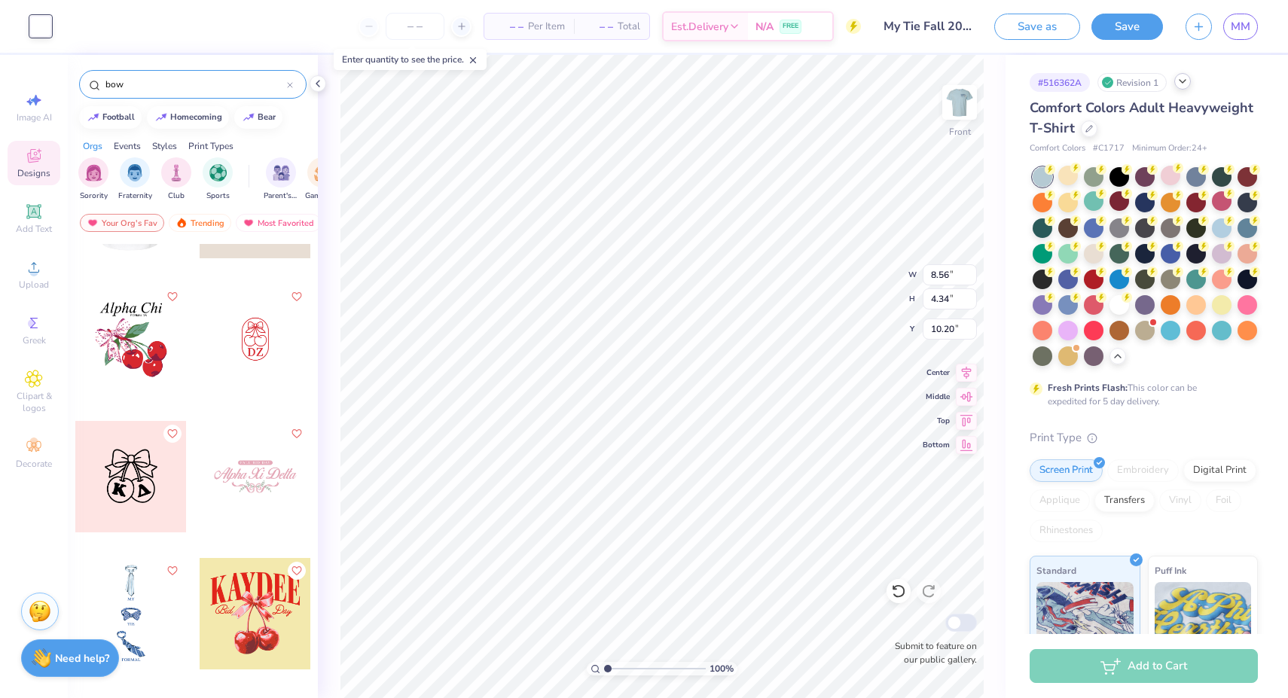
scroll to position [1059, 0]
click at [26, 386] on icon at bounding box center [33, 379] width 17 height 18
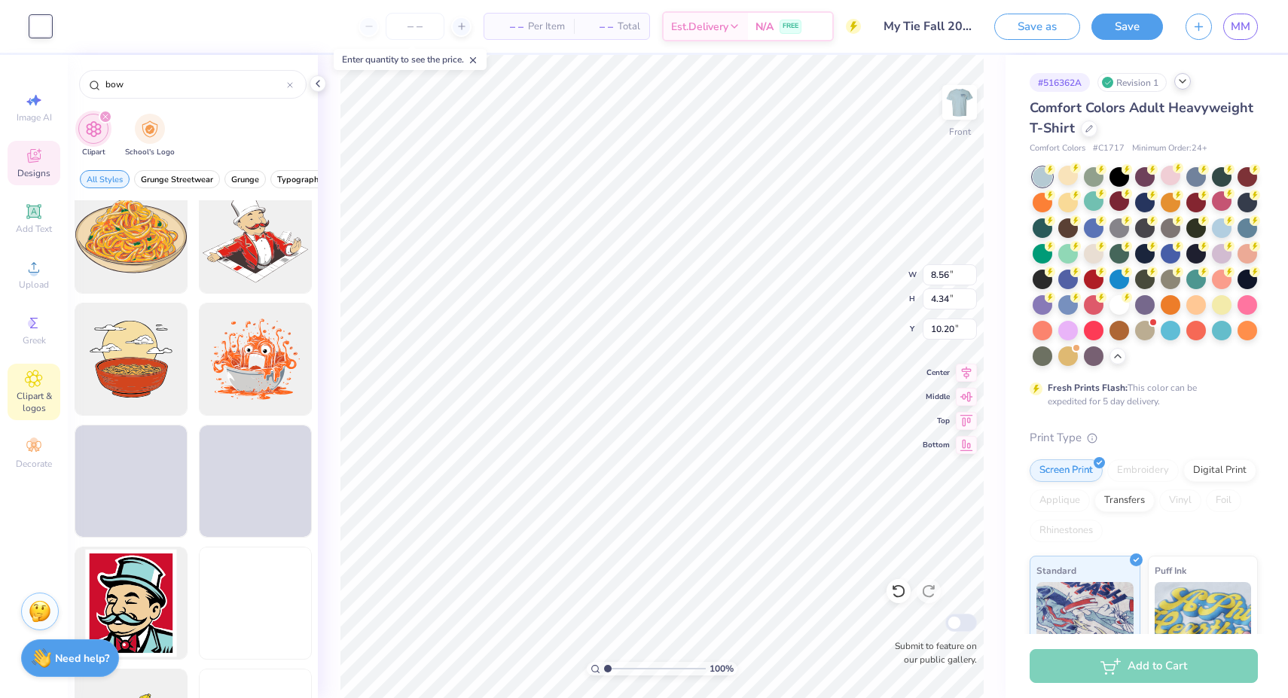
scroll to position [4782, 0]
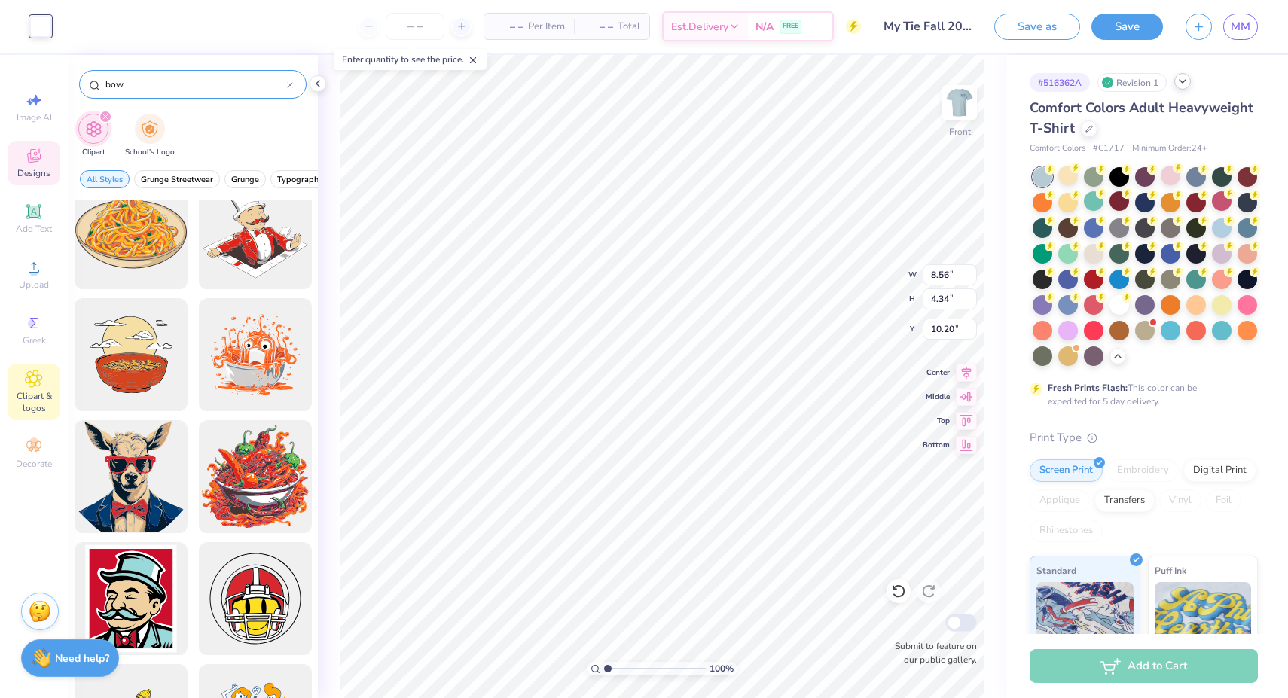
click at [116, 88] on input "bow" at bounding box center [195, 84] width 183 height 15
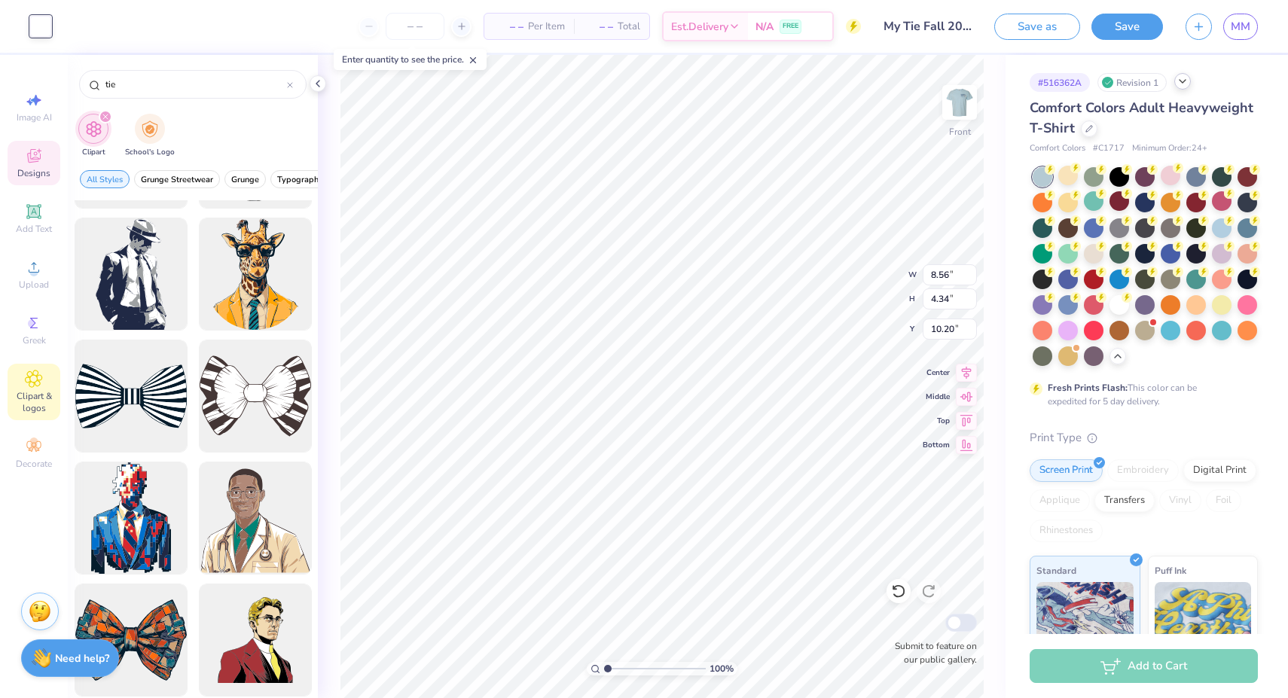
scroll to position [831, 0]
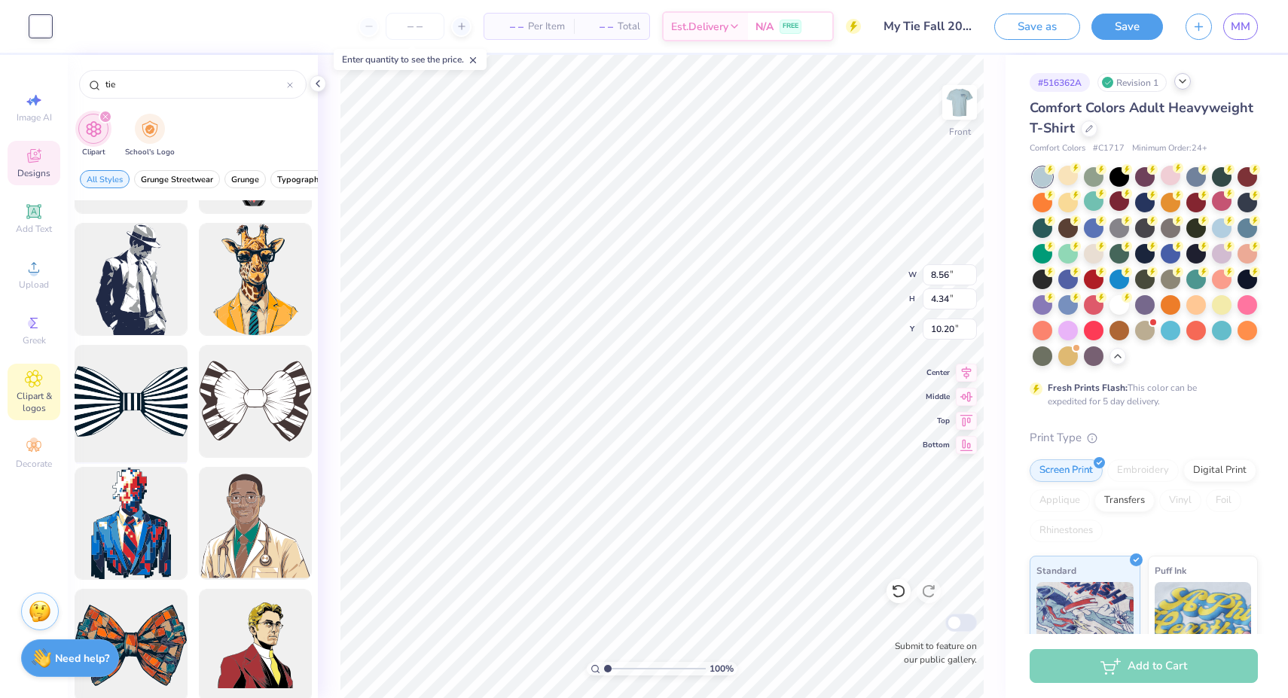
click at [160, 395] on div at bounding box center [131, 402] width 124 height 124
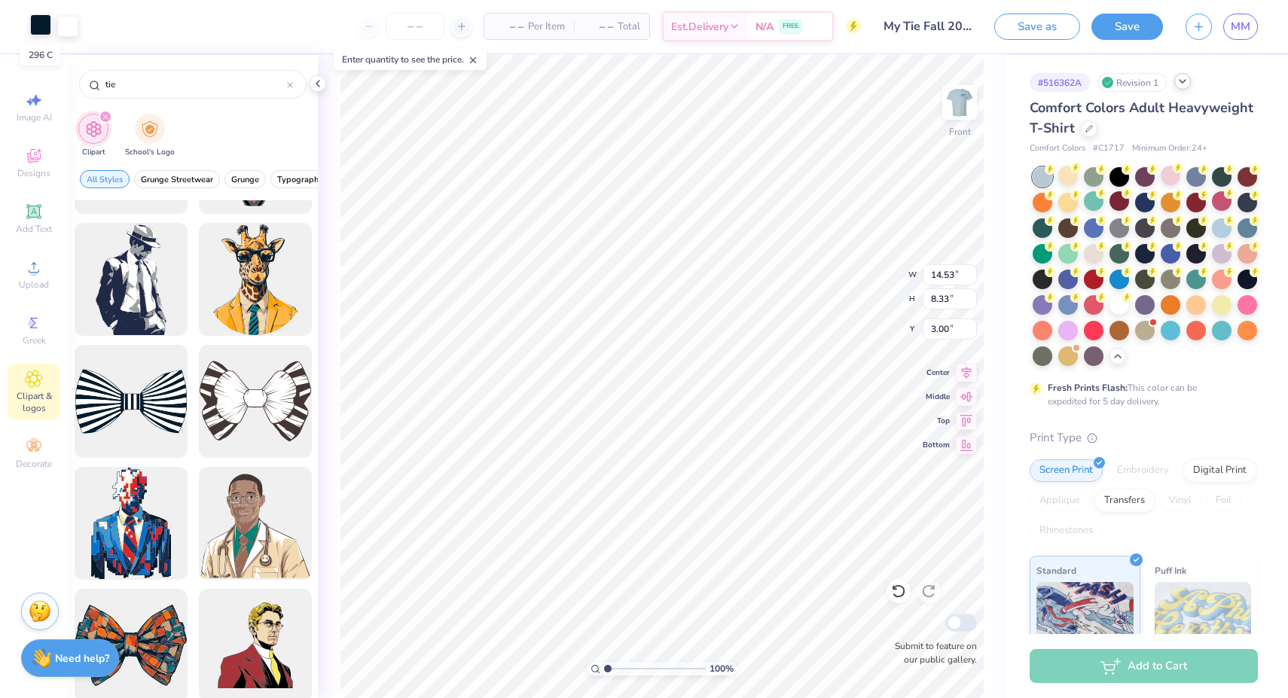
click at [41, 34] on div at bounding box center [40, 24] width 21 height 21
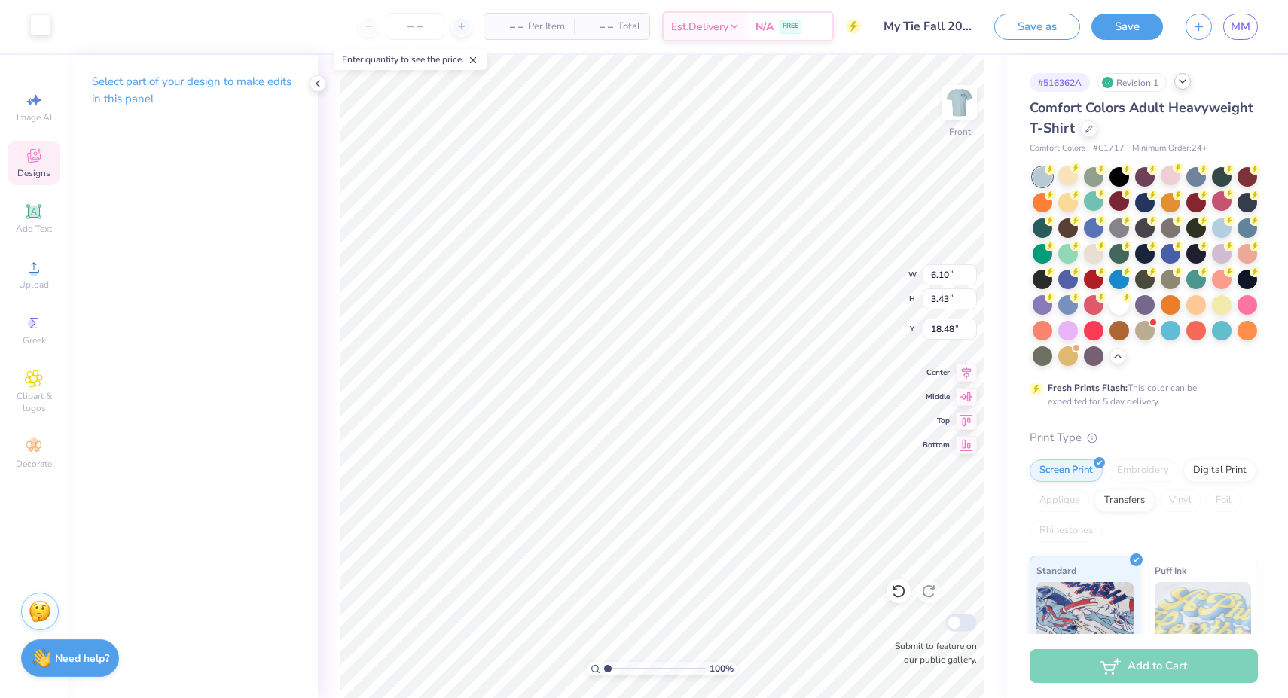
click at [35, 153] on icon at bounding box center [34, 156] width 18 height 18
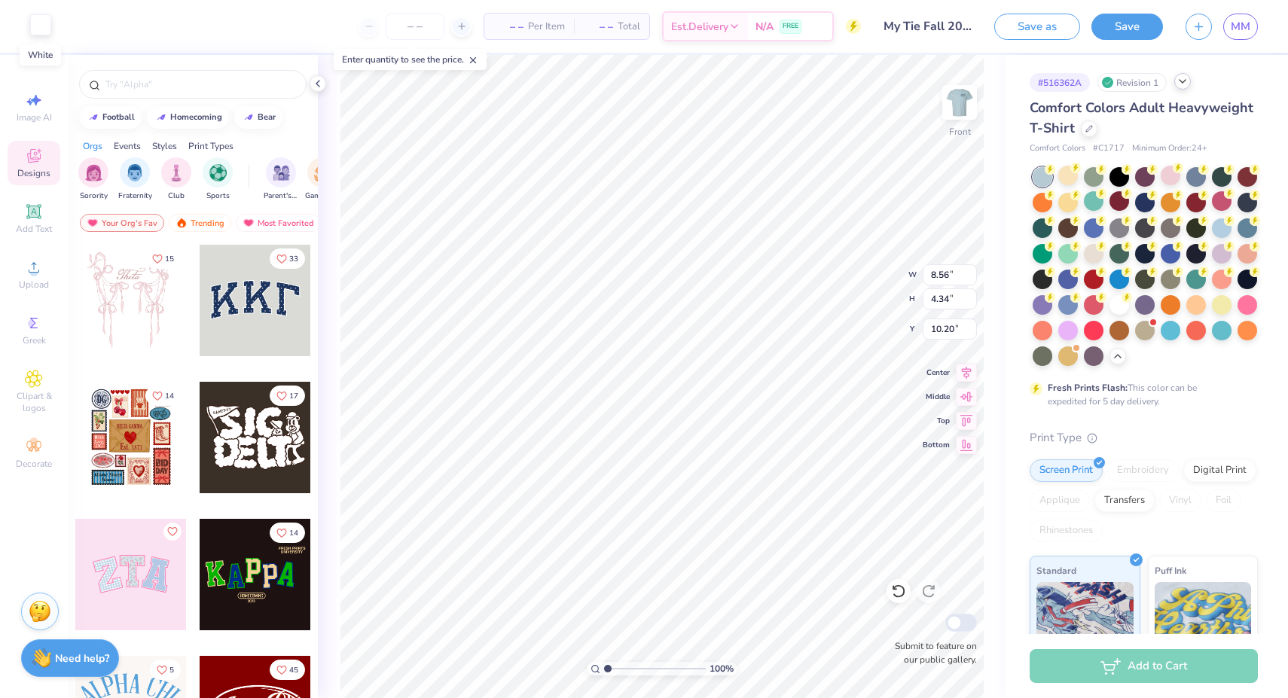
click at [45, 34] on div at bounding box center [40, 24] width 21 height 21
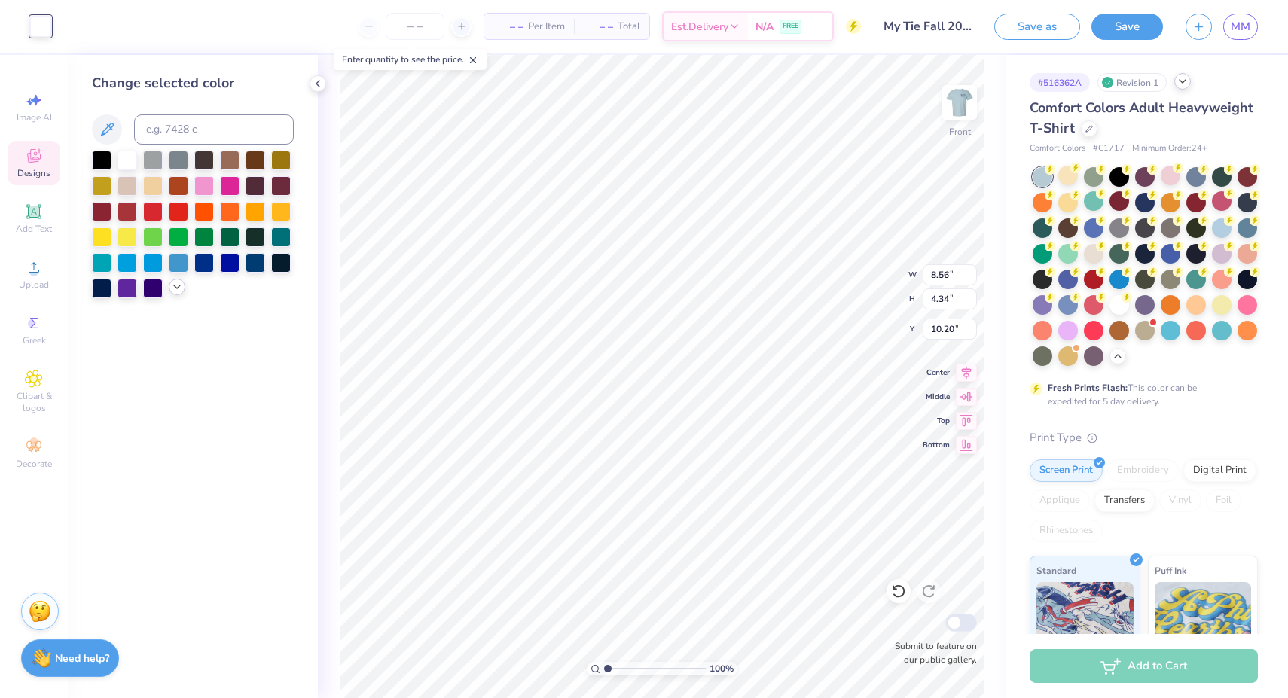
click at [174, 288] on icon at bounding box center [177, 287] width 12 height 12
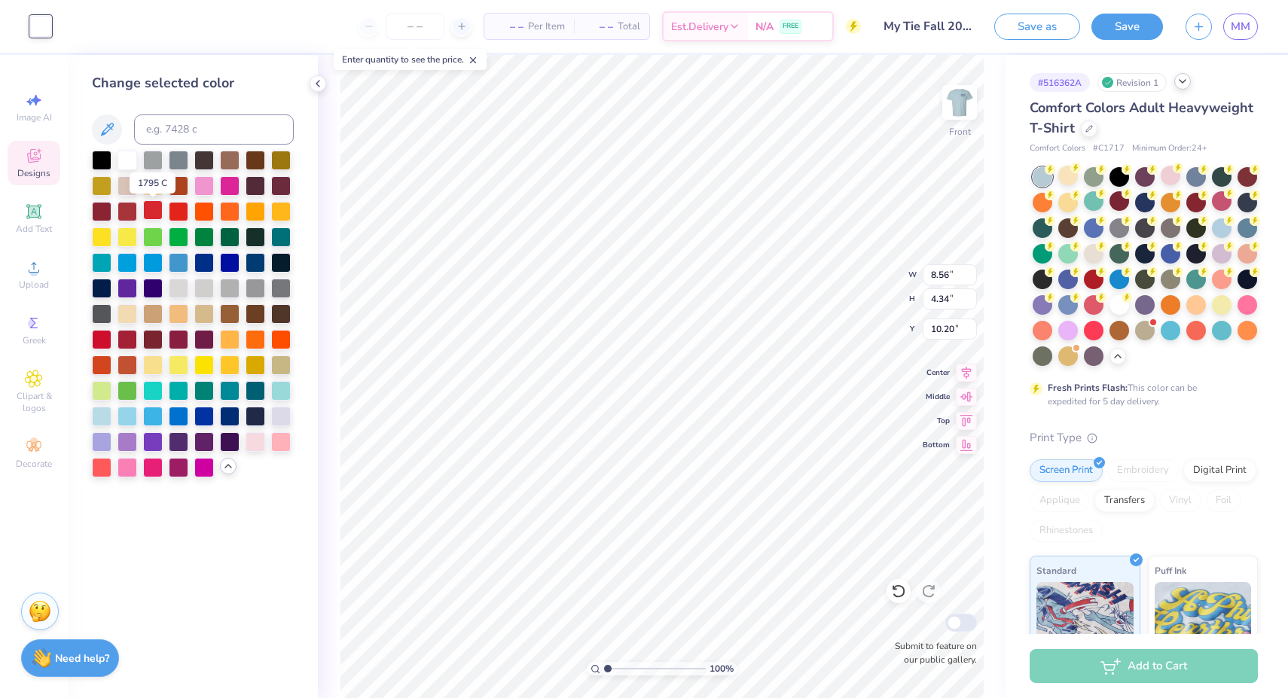
click at [160, 214] on div at bounding box center [153, 210] width 20 height 20
click at [148, 340] on div at bounding box center [153, 338] width 20 height 20
click at [127, 343] on div at bounding box center [127, 338] width 20 height 20
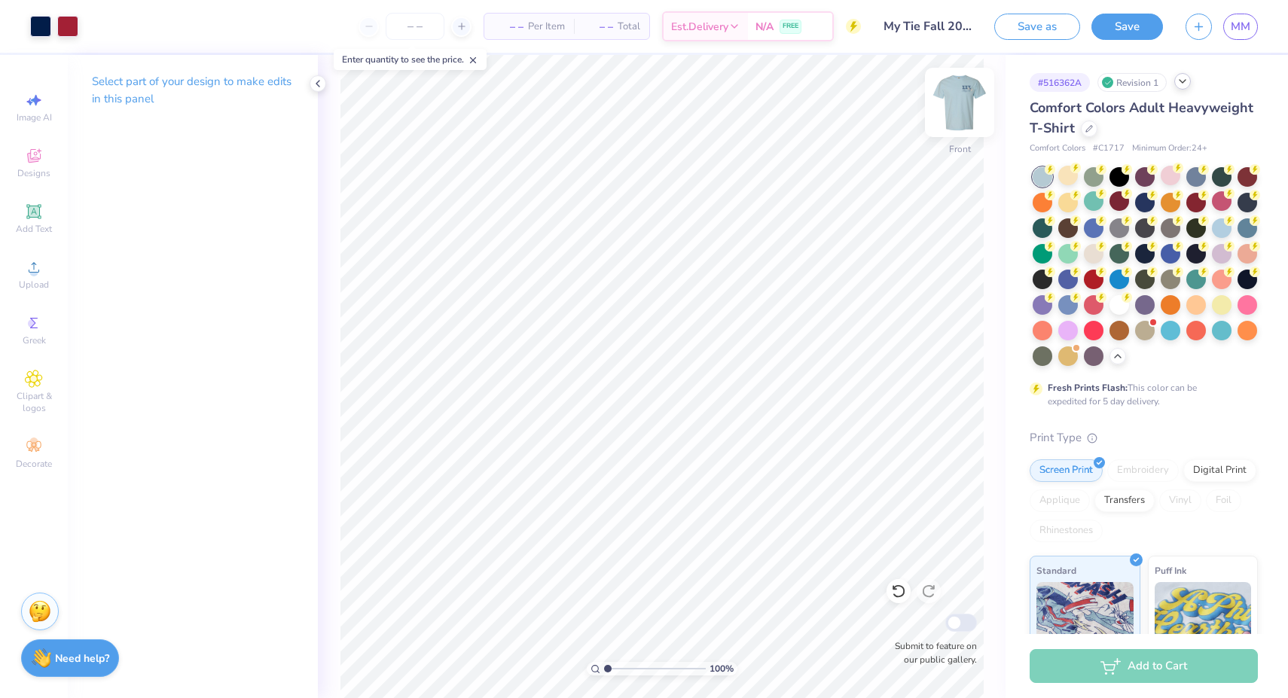
click at [964, 110] on img at bounding box center [959, 102] width 60 height 60
click at [51, 26] on div at bounding box center [40, 24] width 21 height 21
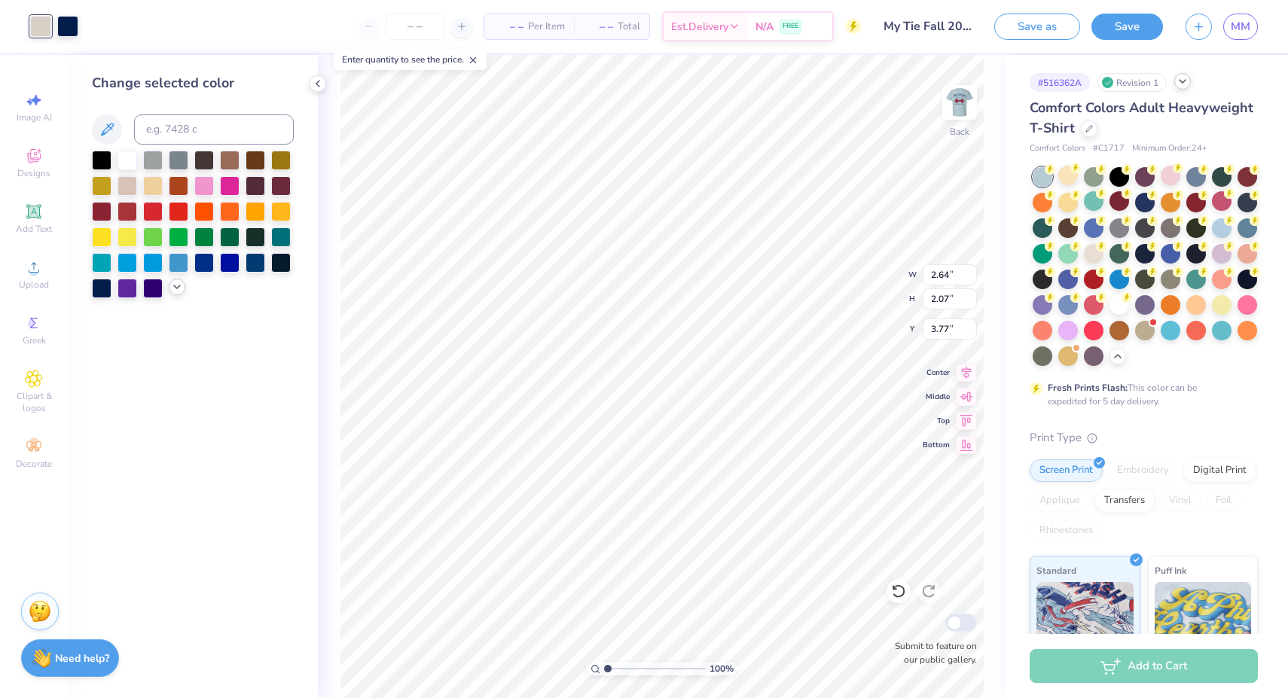
click at [172, 290] on icon at bounding box center [177, 287] width 12 height 12
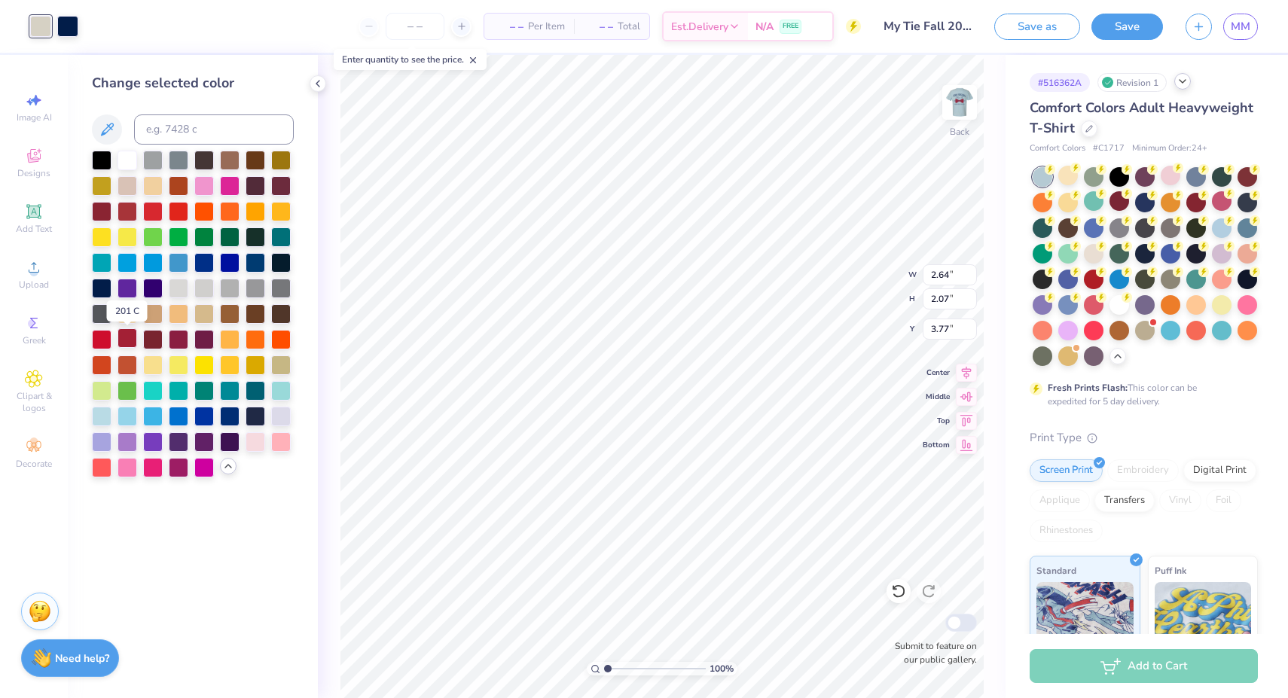
click at [128, 343] on div at bounding box center [127, 338] width 20 height 20
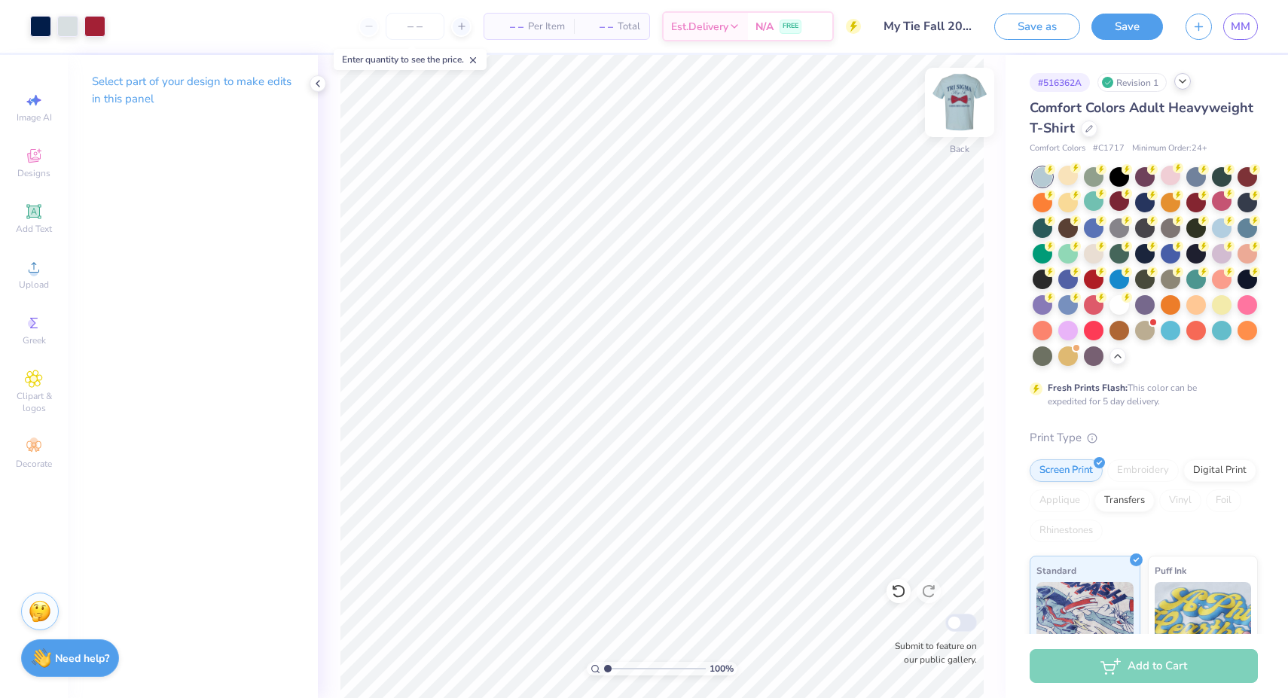
click at [955, 99] on img at bounding box center [959, 102] width 60 height 60
click at [956, 114] on img at bounding box center [959, 102] width 60 height 60
click at [962, 90] on img at bounding box center [959, 102] width 60 height 60
click at [960, 95] on img at bounding box center [959, 102] width 60 height 60
click at [965, 101] on img at bounding box center [959, 102] width 60 height 60
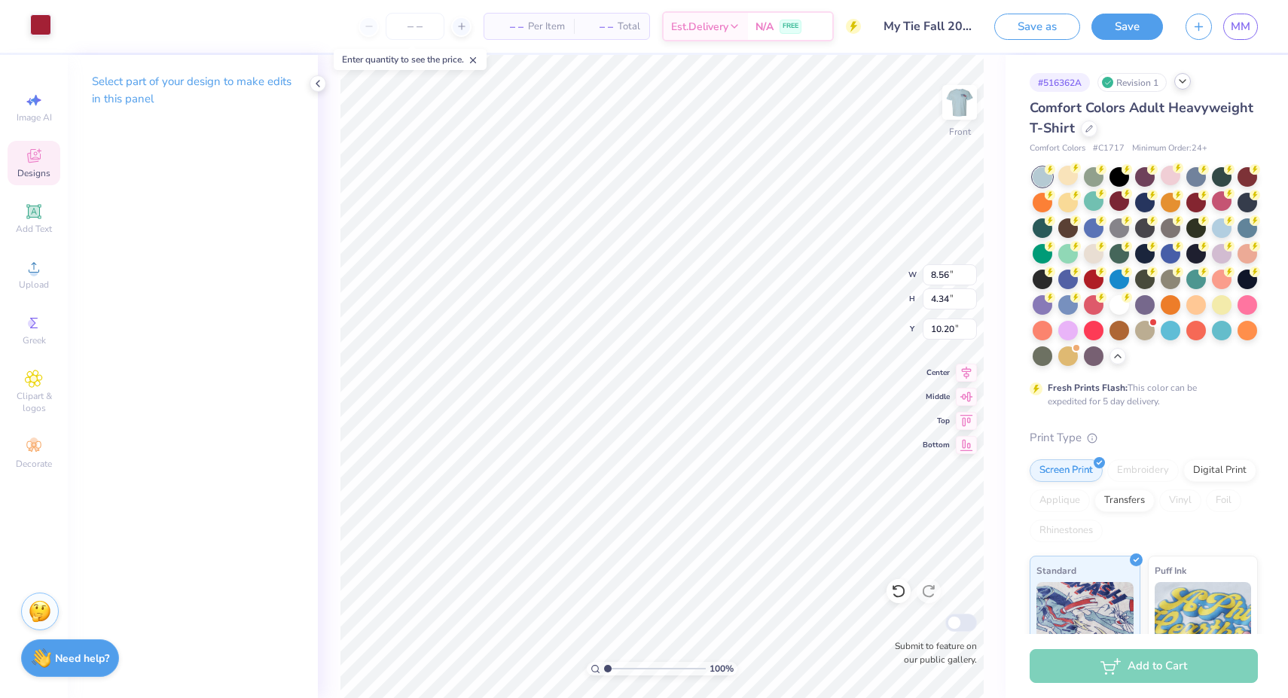
click at [39, 31] on div at bounding box center [40, 24] width 21 height 21
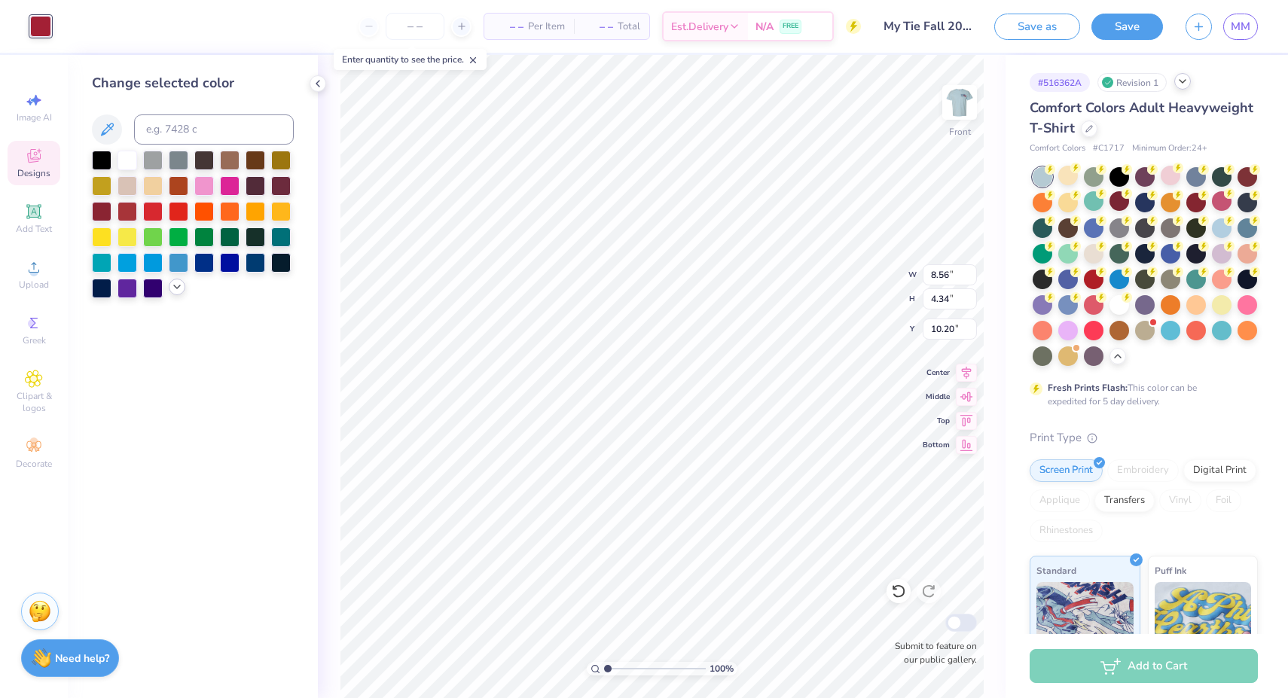
click at [175, 287] on icon at bounding box center [177, 287] width 12 height 12
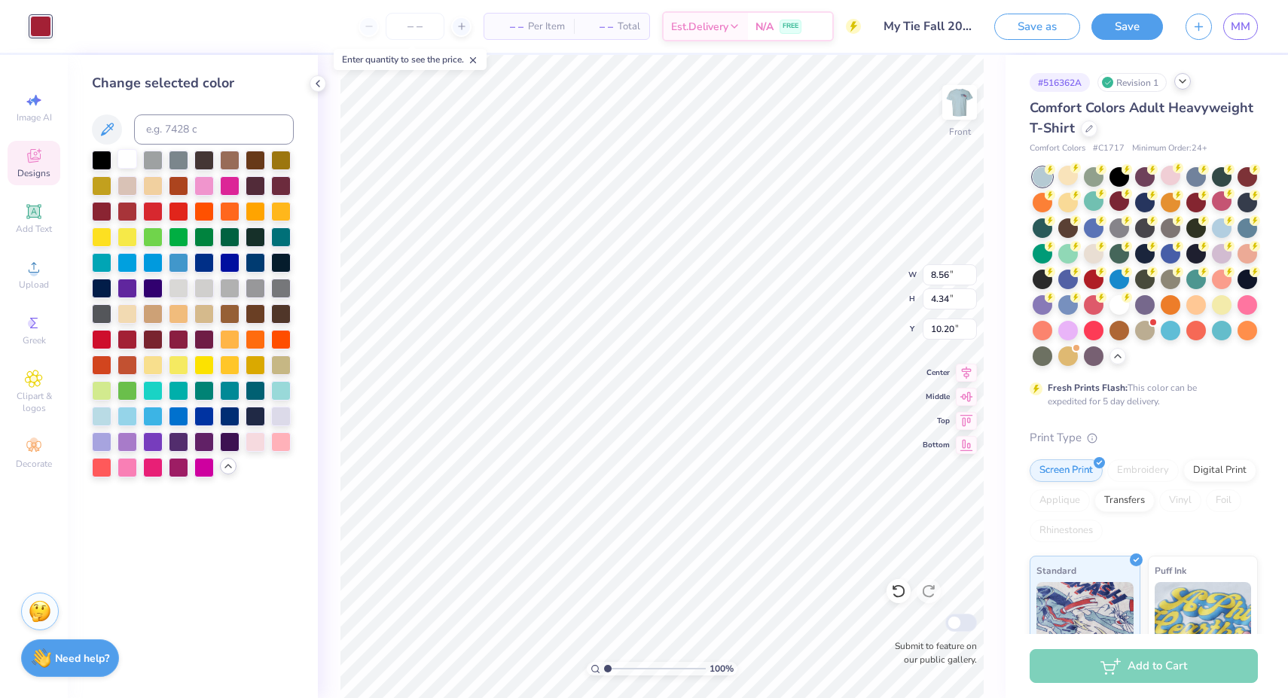
click at [120, 166] on div at bounding box center [127, 159] width 20 height 20
click at [254, 444] on div at bounding box center [255, 441] width 20 height 20
click at [277, 442] on div at bounding box center [281, 441] width 20 height 20
click at [153, 370] on div at bounding box center [153, 364] width 20 height 20
click at [148, 360] on div at bounding box center [153, 364] width 20 height 20
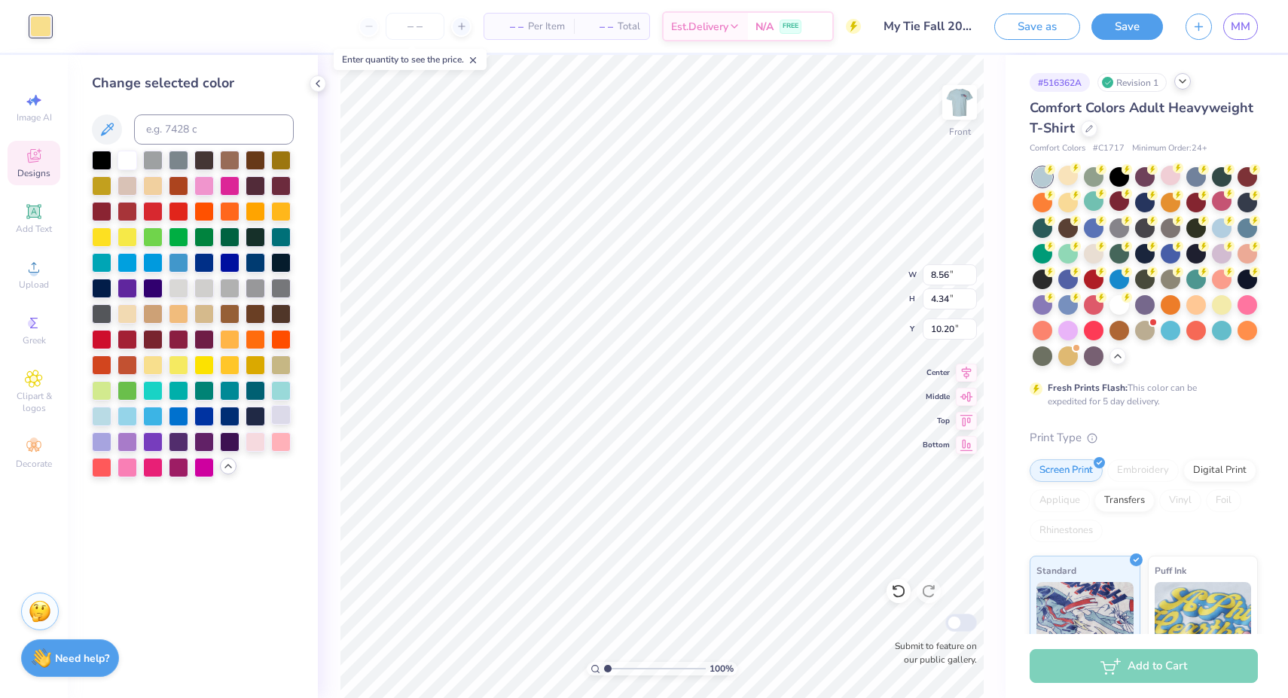
click at [282, 416] on div at bounding box center [281, 415] width 20 height 20
click at [108, 438] on div at bounding box center [102, 441] width 20 height 20
click at [132, 442] on div at bounding box center [127, 441] width 20 height 20
click at [155, 361] on div at bounding box center [153, 364] width 20 height 20
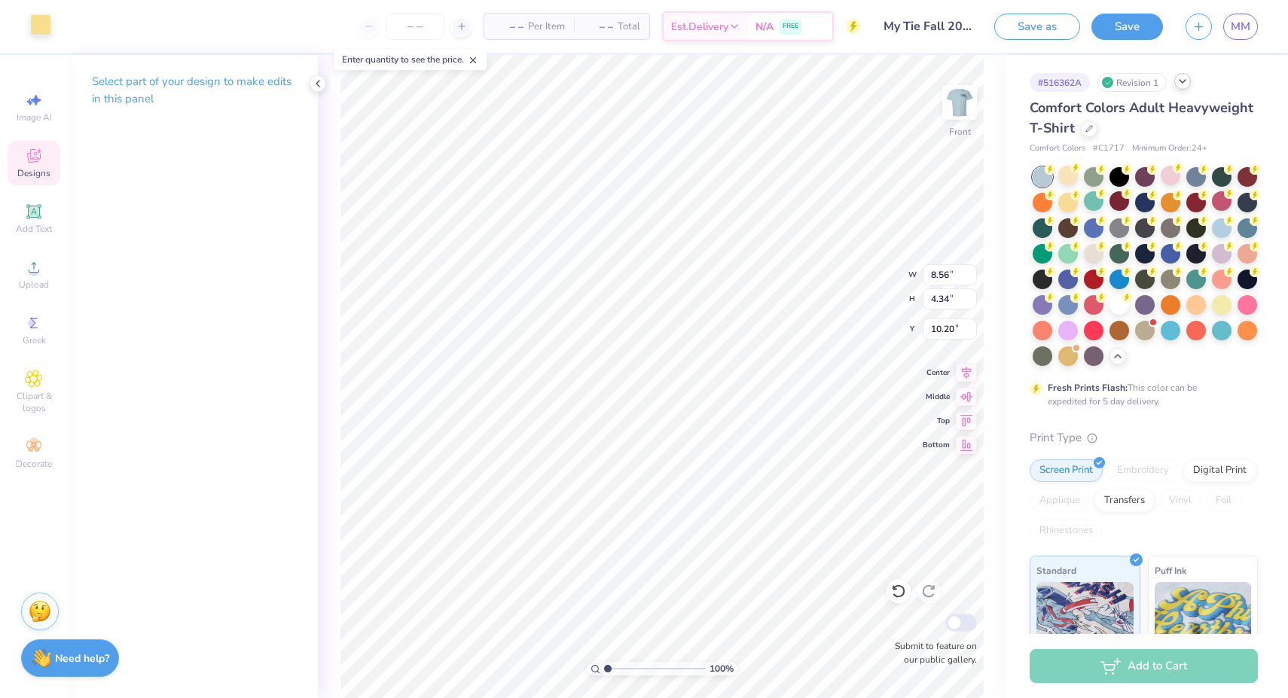
click at [50, 32] on div at bounding box center [40, 24] width 21 height 21
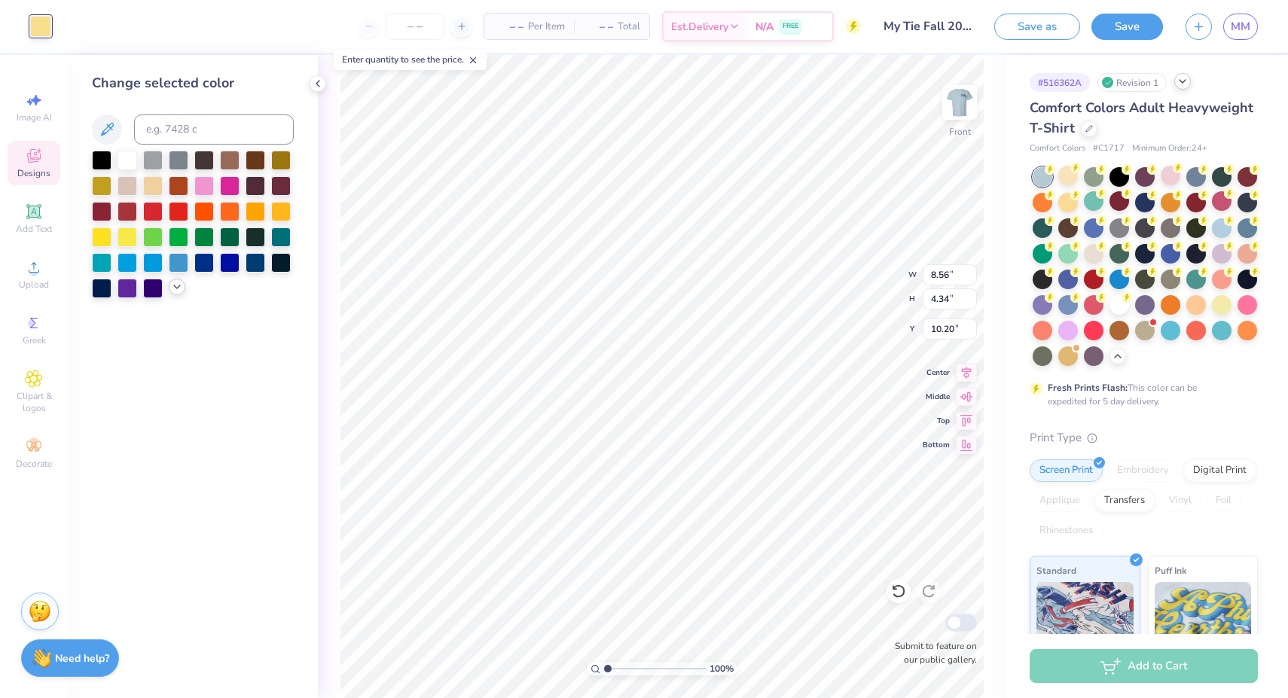
click at [171, 290] on icon at bounding box center [177, 287] width 12 height 12
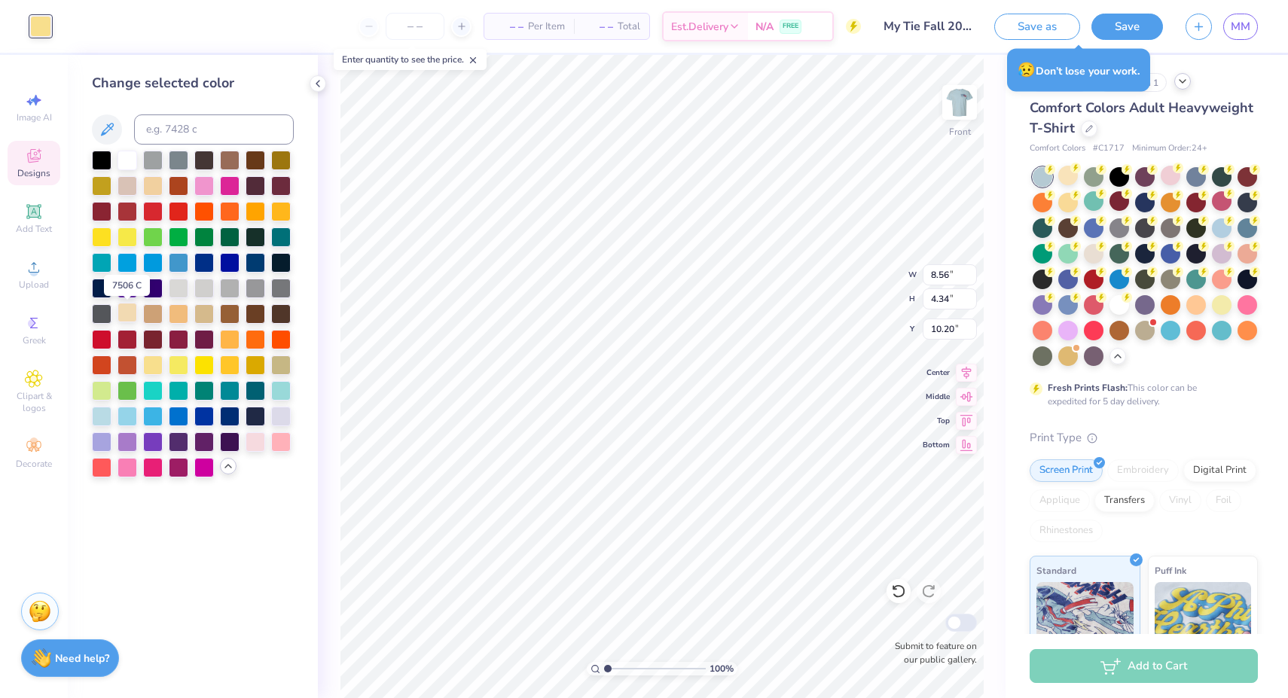
click at [132, 311] on div at bounding box center [127, 313] width 20 height 20
click at [157, 364] on div at bounding box center [153, 364] width 20 height 20
click at [125, 317] on div at bounding box center [127, 313] width 20 height 20
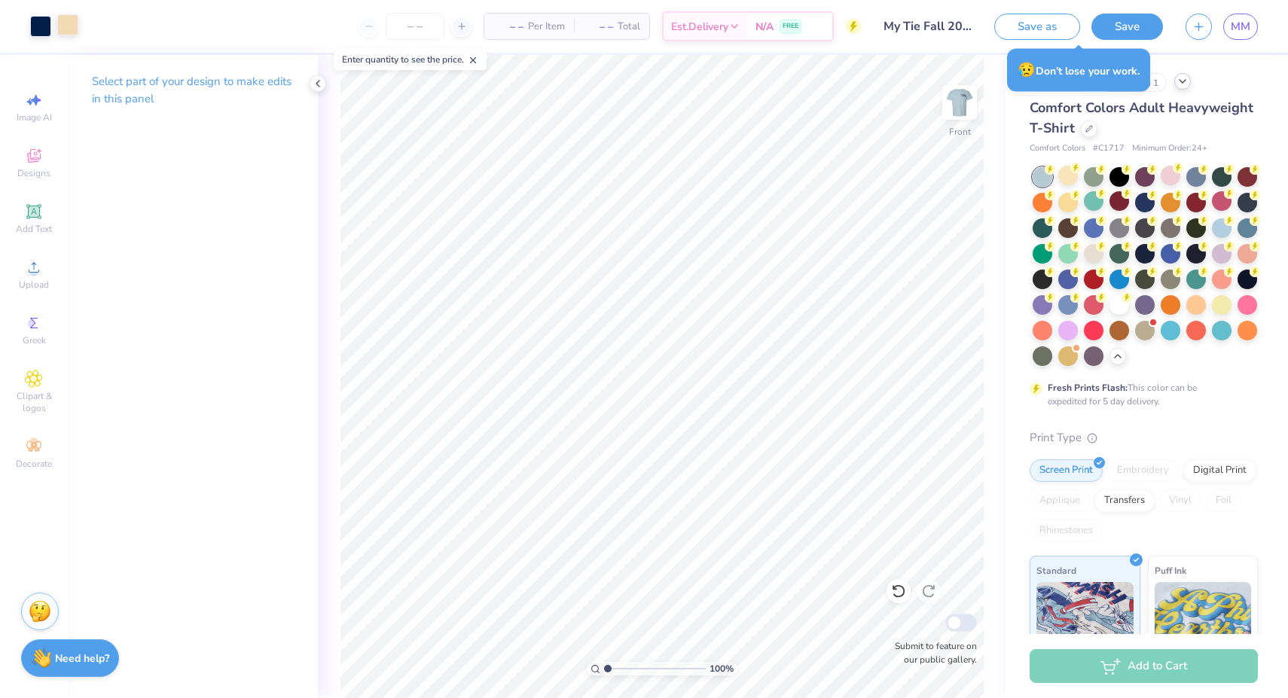
click at [73, 28] on div at bounding box center [67, 24] width 21 height 21
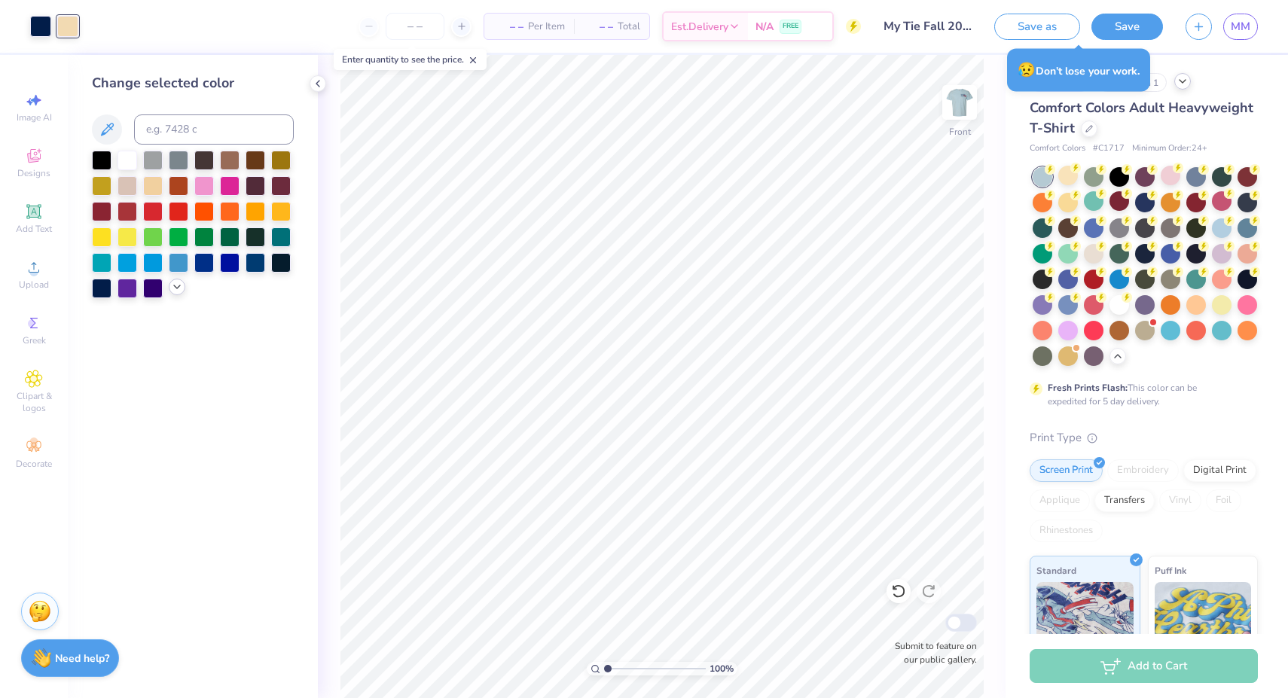
click at [176, 285] on icon at bounding box center [177, 287] width 12 height 12
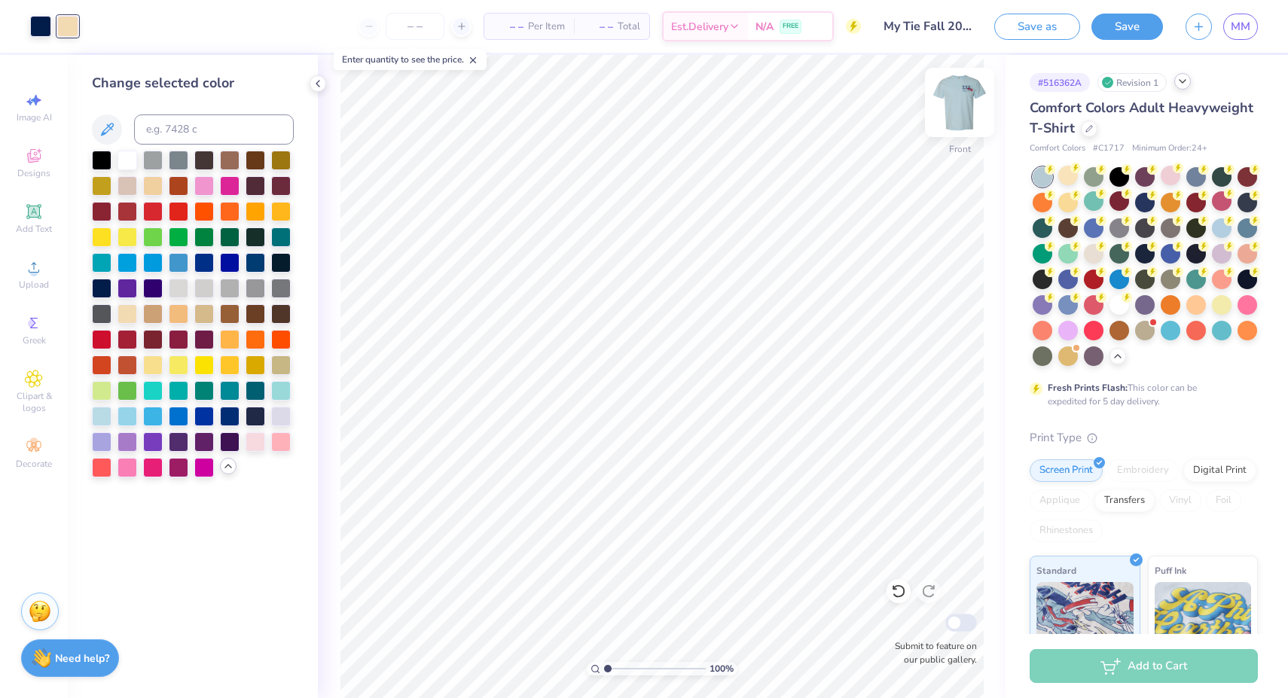
click at [970, 104] on img at bounding box center [959, 102] width 60 height 60
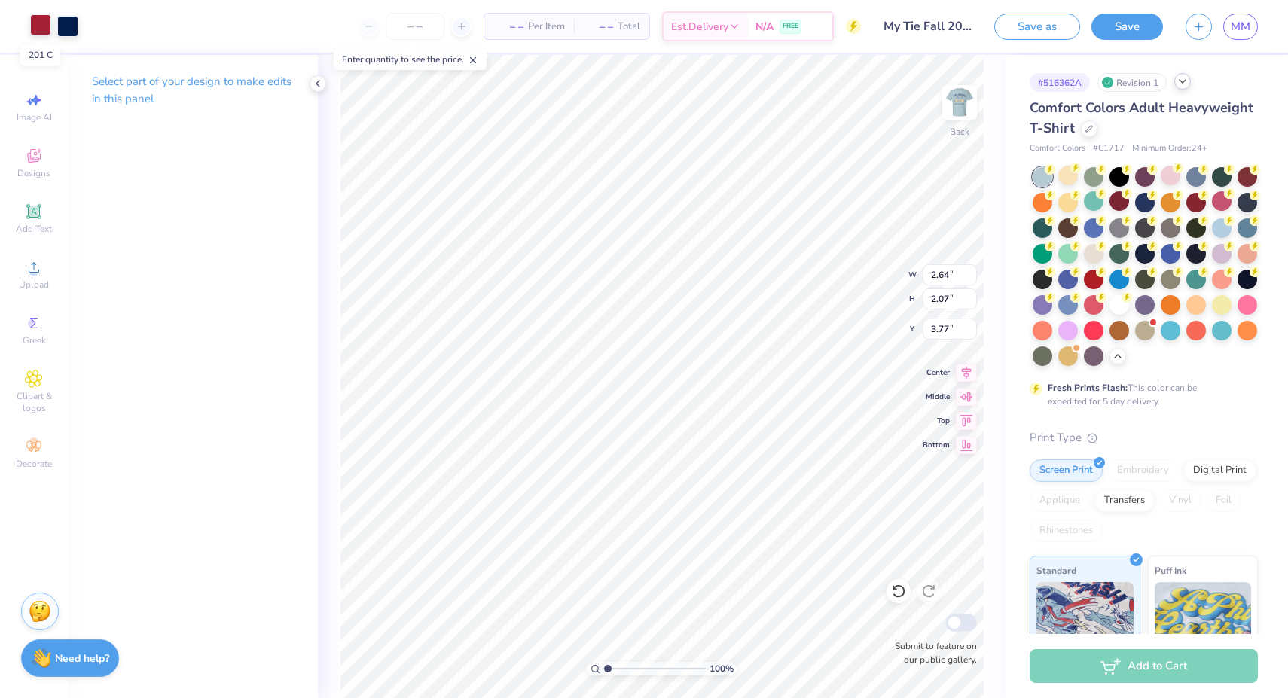
click at [37, 26] on div at bounding box center [40, 24] width 21 height 21
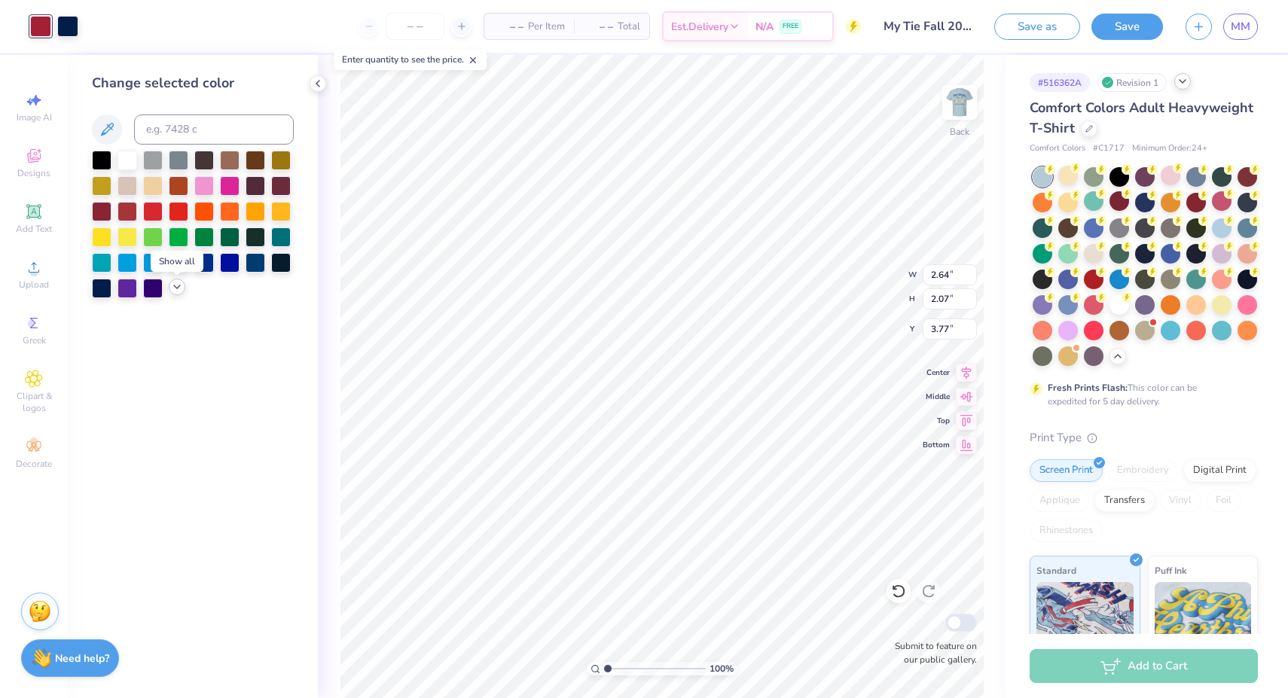
click at [177, 293] on icon at bounding box center [177, 287] width 12 height 12
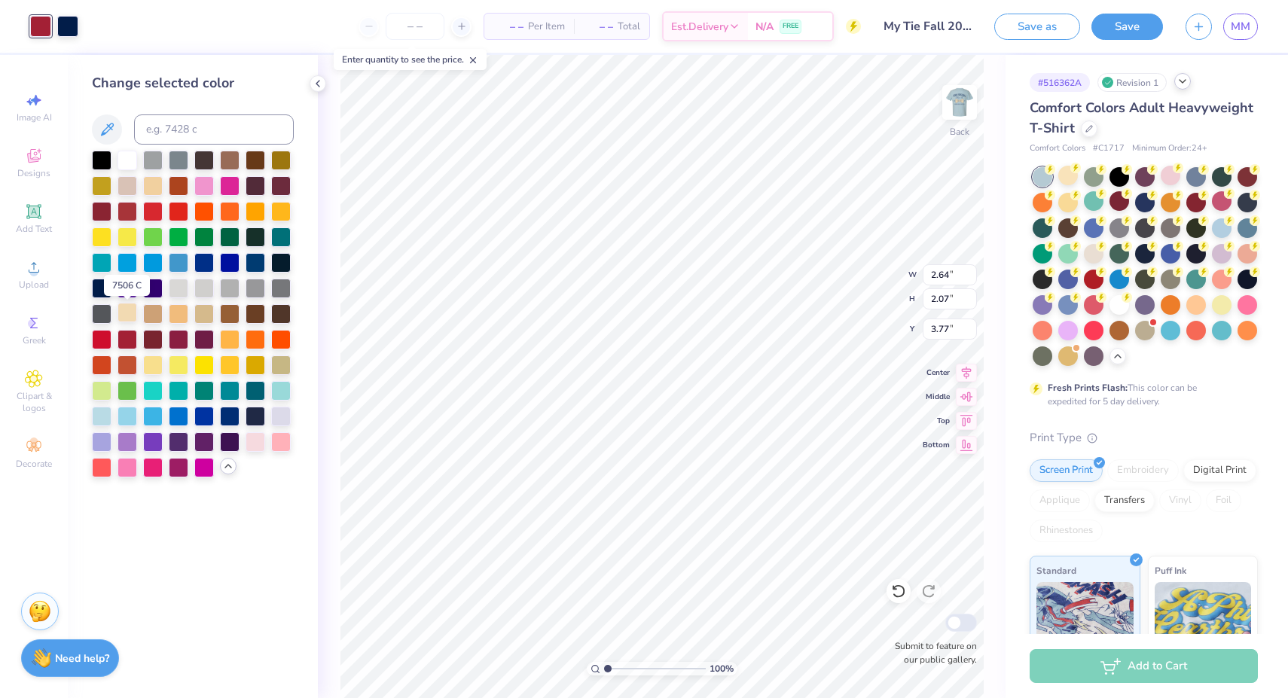
click at [133, 320] on div at bounding box center [127, 313] width 20 height 20
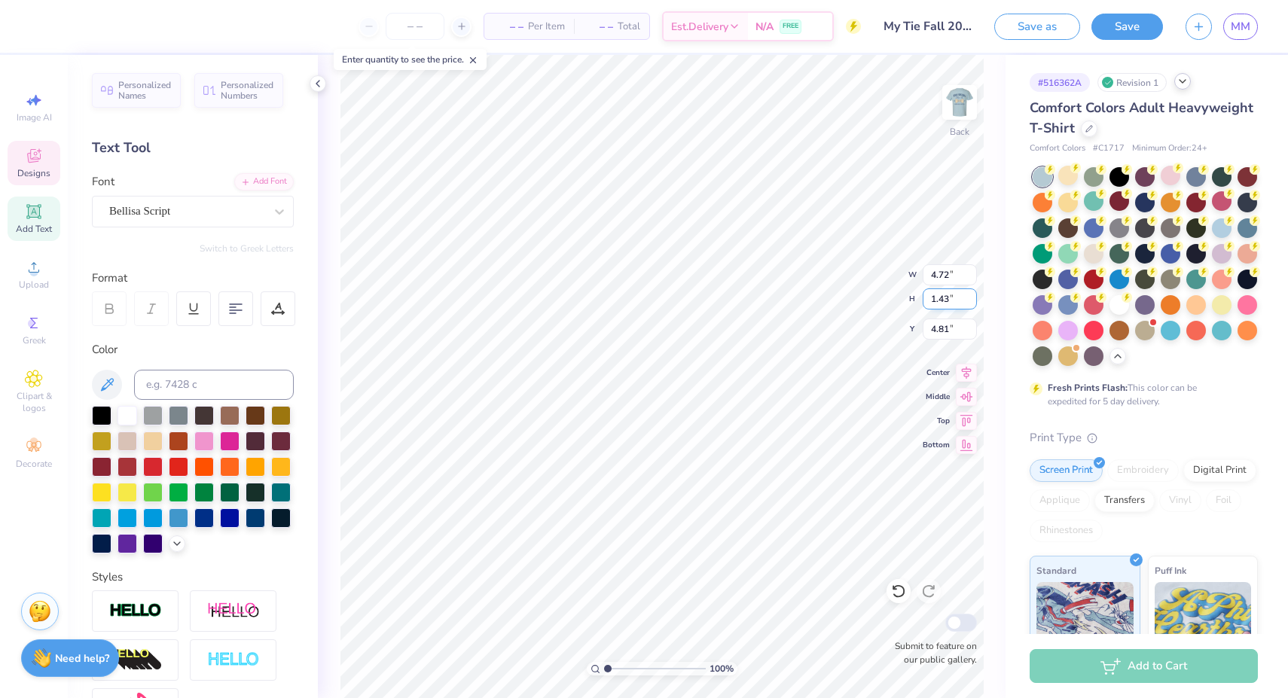
click at [972, 296] on input "1.43" at bounding box center [949, 298] width 54 height 21
click at [972, 296] on input "1.44" at bounding box center [949, 298] width 54 height 21
click at [972, 296] on input "1.45" at bounding box center [949, 298] width 54 height 21
click at [972, 296] on input "1.46" at bounding box center [949, 298] width 54 height 21
click at [972, 296] on input "1.47" at bounding box center [949, 298] width 54 height 21
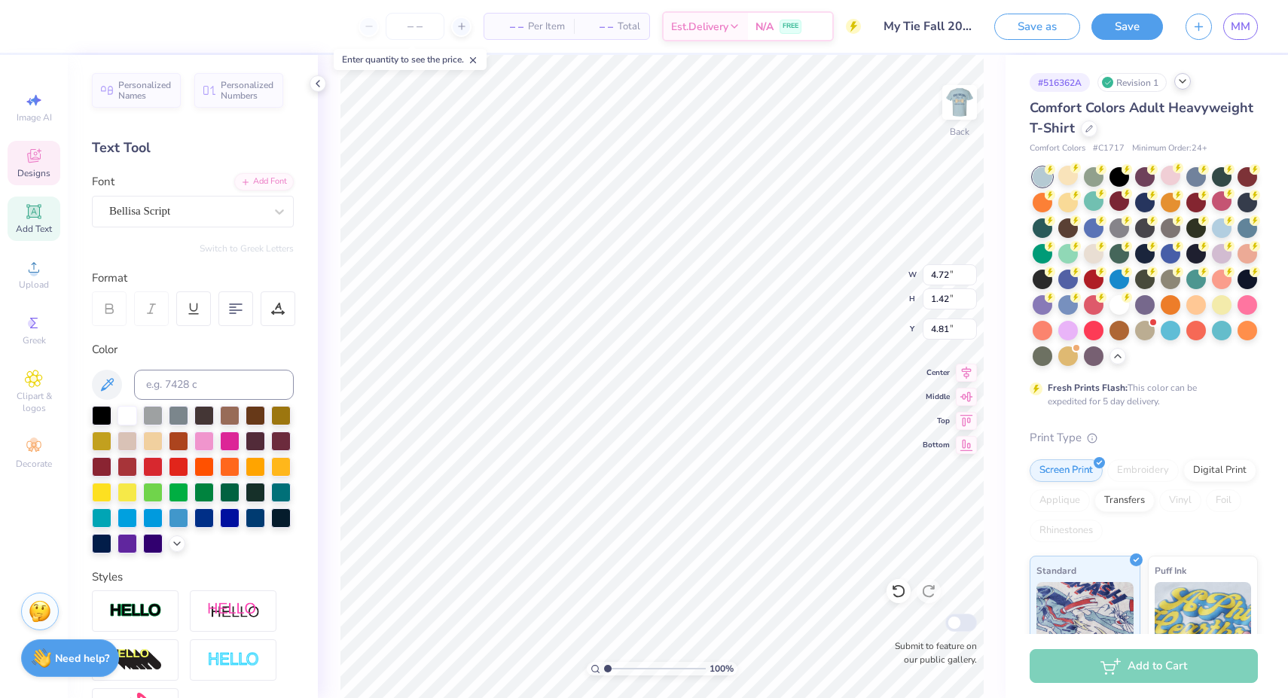
scroll to position [0, 0]
click at [971, 295] on input "1.43" at bounding box center [949, 298] width 54 height 21
click at [971, 295] on input "1.44" at bounding box center [949, 298] width 54 height 21
click at [971, 295] on input "1.45" at bounding box center [949, 298] width 54 height 21
click at [971, 295] on input "1.46" at bounding box center [949, 298] width 54 height 21
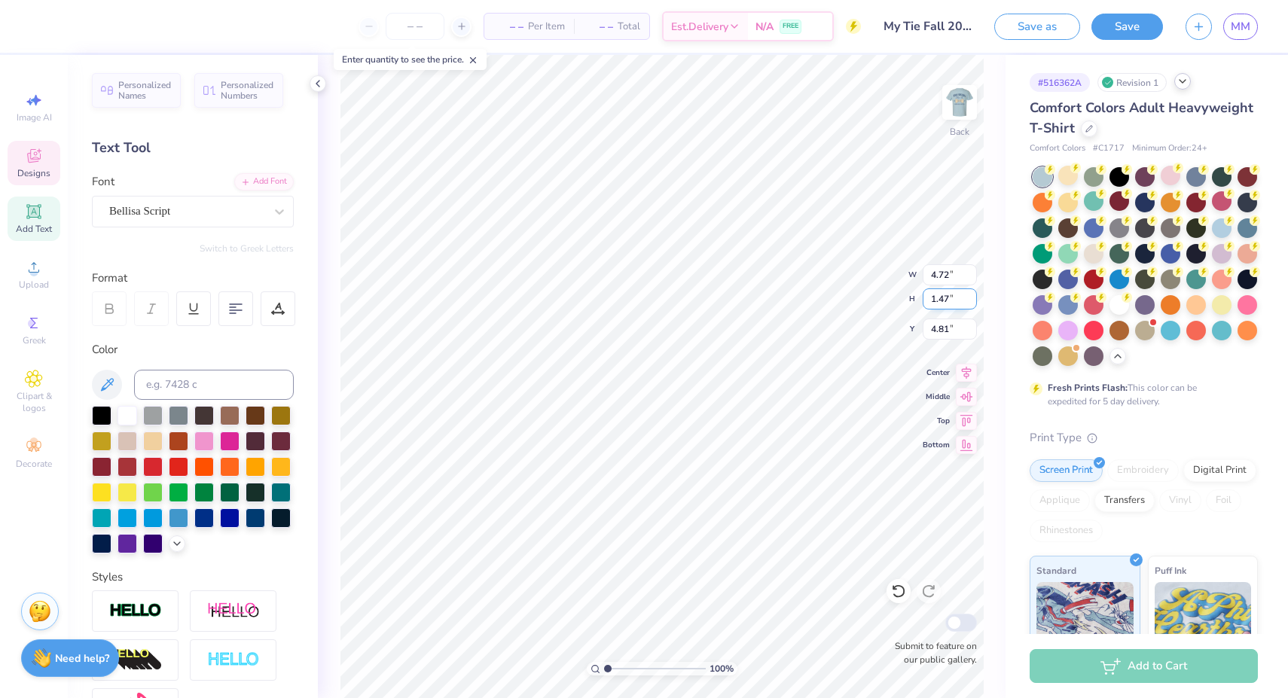
click at [971, 295] on input "1.47" at bounding box center [949, 298] width 54 height 21
click at [971, 295] on input "1.48" at bounding box center [949, 298] width 54 height 21
click at [971, 295] on input "1.49" at bounding box center [949, 298] width 54 height 21
click at [971, 295] on input "1.5" at bounding box center [949, 298] width 54 height 21
click at [956, 99] on img at bounding box center [959, 102] width 60 height 60
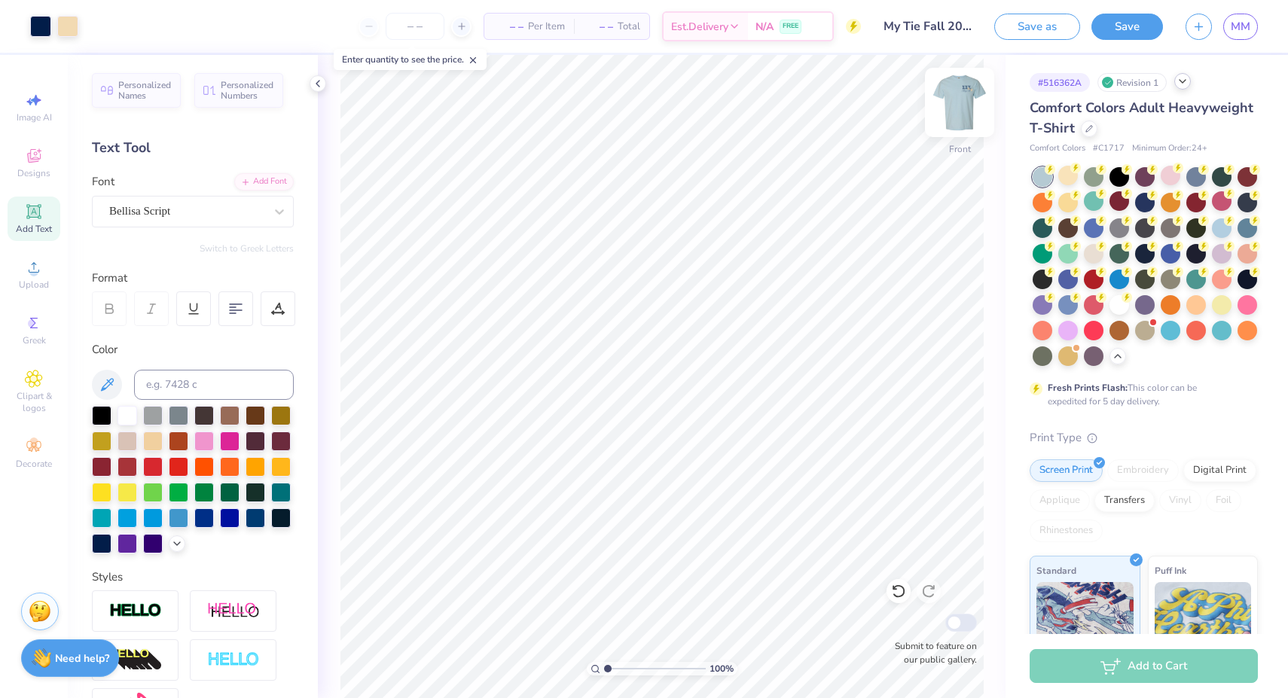
click at [956, 99] on img at bounding box center [959, 102] width 60 height 60
click at [965, 104] on img at bounding box center [959, 102] width 60 height 60
click at [963, 101] on img at bounding box center [959, 102] width 60 height 60
click at [966, 114] on img at bounding box center [959, 102] width 60 height 60
click at [37, 24] on div at bounding box center [40, 24] width 21 height 21
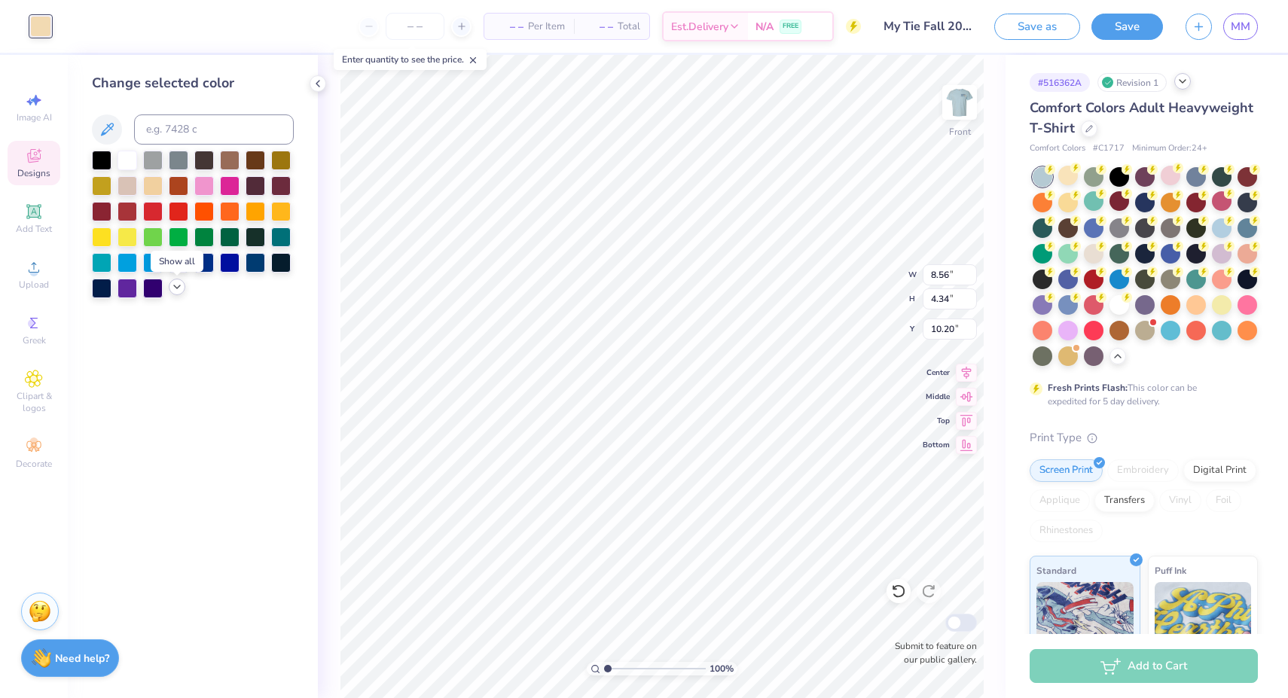
click at [180, 293] on icon at bounding box center [177, 287] width 12 height 12
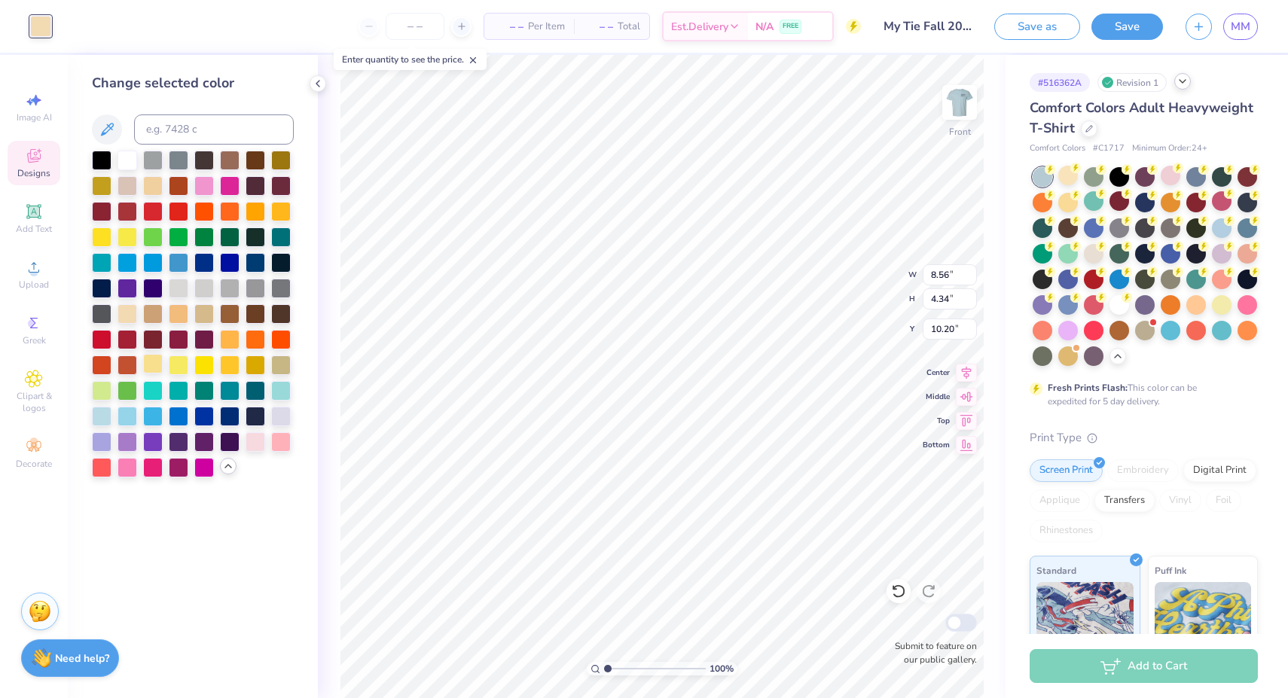
click at [151, 364] on div at bounding box center [153, 364] width 20 height 20
click at [127, 316] on div at bounding box center [127, 313] width 20 height 20
click at [149, 369] on div at bounding box center [153, 364] width 20 height 20
click at [127, 322] on div at bounding box center [127, 313] width 20 height 20
click at [152, 364] on div at bounding box center [153, 364] width 20 height 20
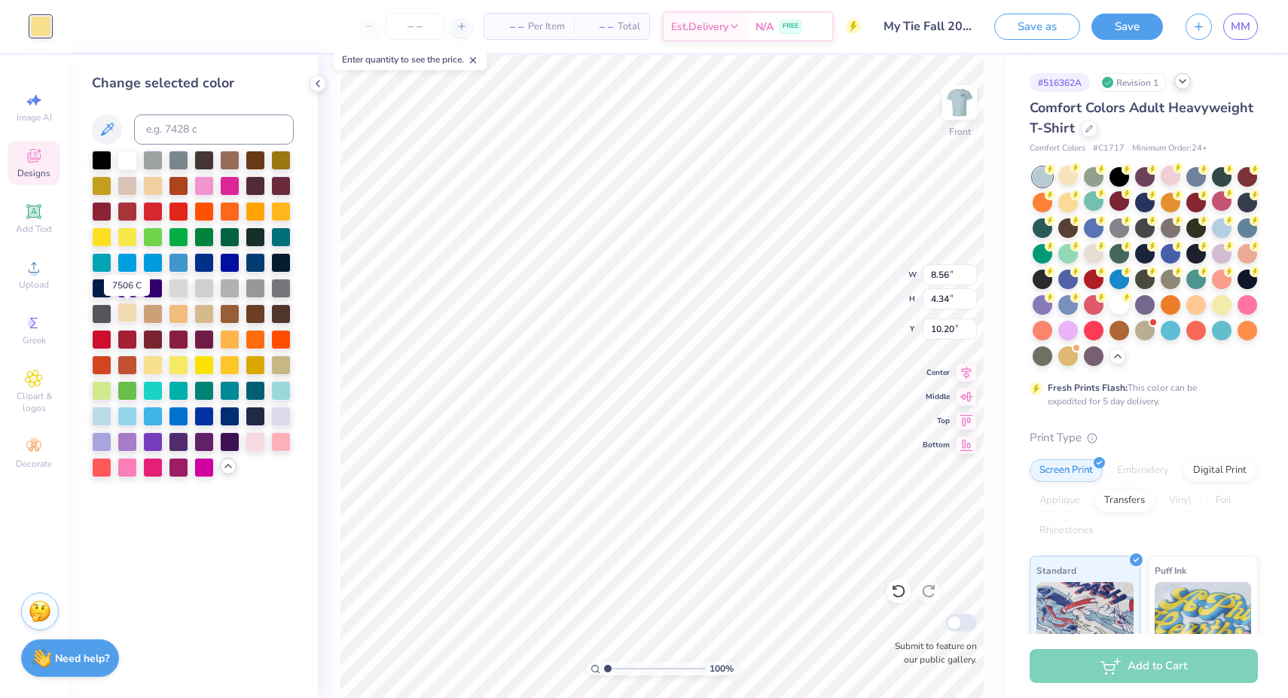
click at [131, 313] on div at bounding box center [127, 313] width 20 height 20
click at [158, 370] on div at bounding box center [153, 364] width 20 height 20
click at [132, 322] on div at bounding box center [127, 313] width 20 height 20
click at [128, 339] on div at bounding box center [127, 338] width 20 height 20
click at [124, 319] on div at bounding box center [127, 313] width 20 height 20
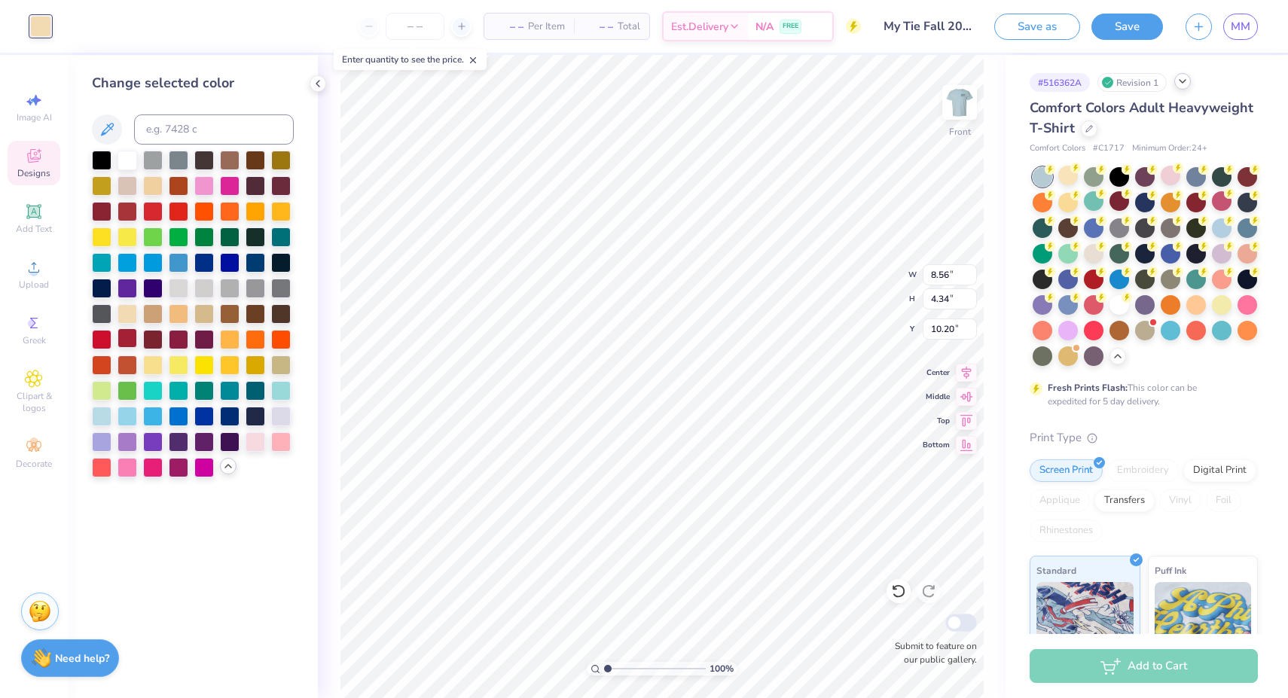
click at [131, 342] on div at bounding box center [127, 338] width 20 height 20
click at [151, 372] on div at bounding box center [153, 364] width 20 height 20
click at [96, 214] on div at bounding box center [102, 210] width 20 height 20
click at [133, 211] on div at bounding box center [127, 210] width 20 height 20
click at [129, 316] on div at bounding box center [127, 313] width 20 height 20
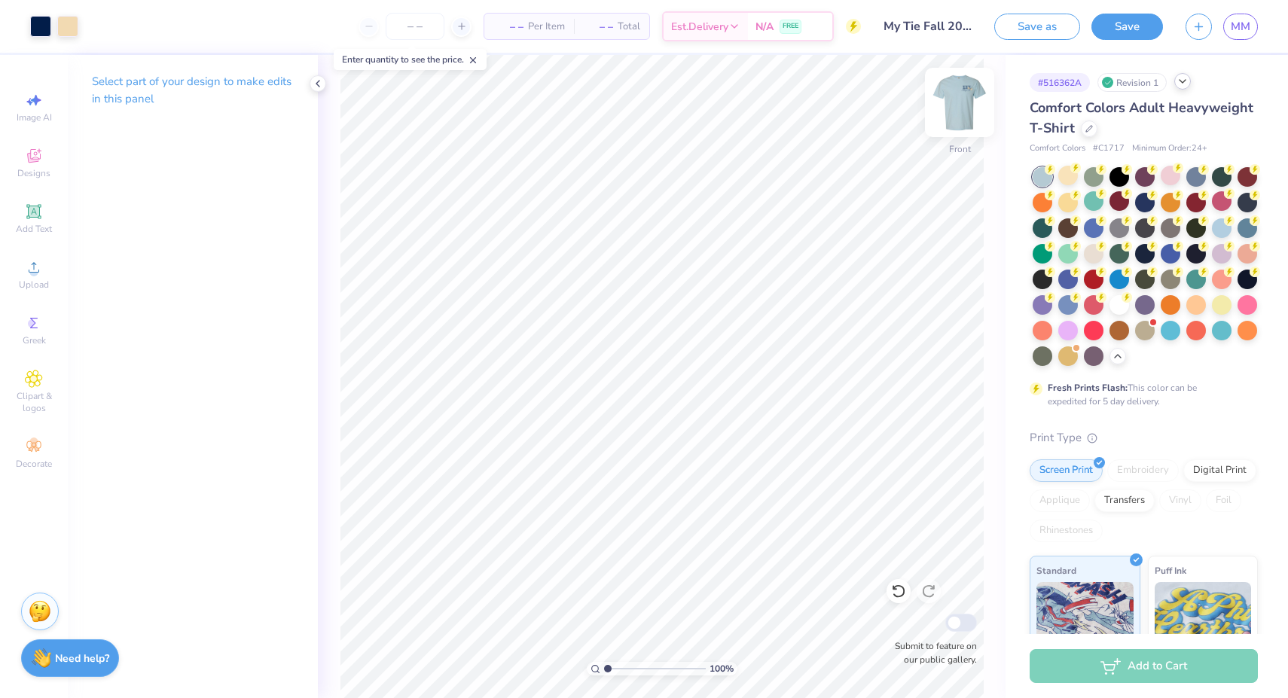
click at [955, 105] on img at bounding box center [959, 102] width 60 height 60
click at [954, 110] on img at bounding box center [959, 102] width 60 height 60
click at [322, 81] on icon at bounding box center [318, 84] width 12 height 12
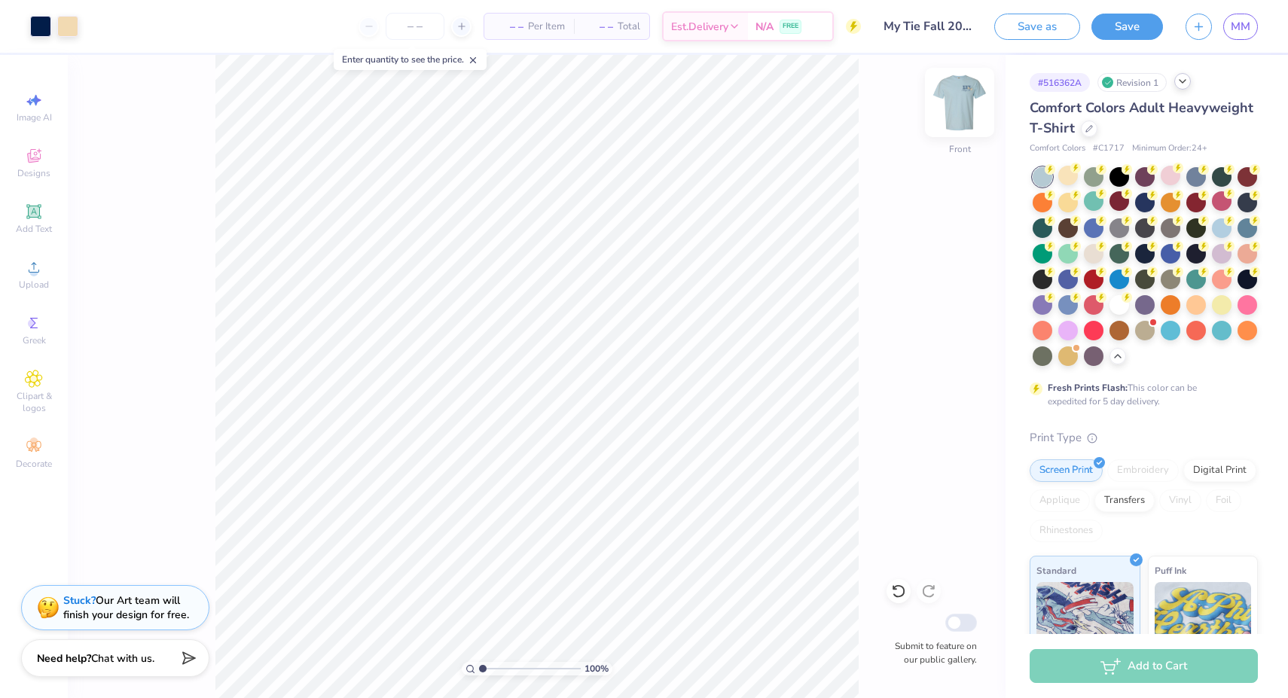
click at [952, 108] on img at bounding box center [959, 102] width 60 height 60
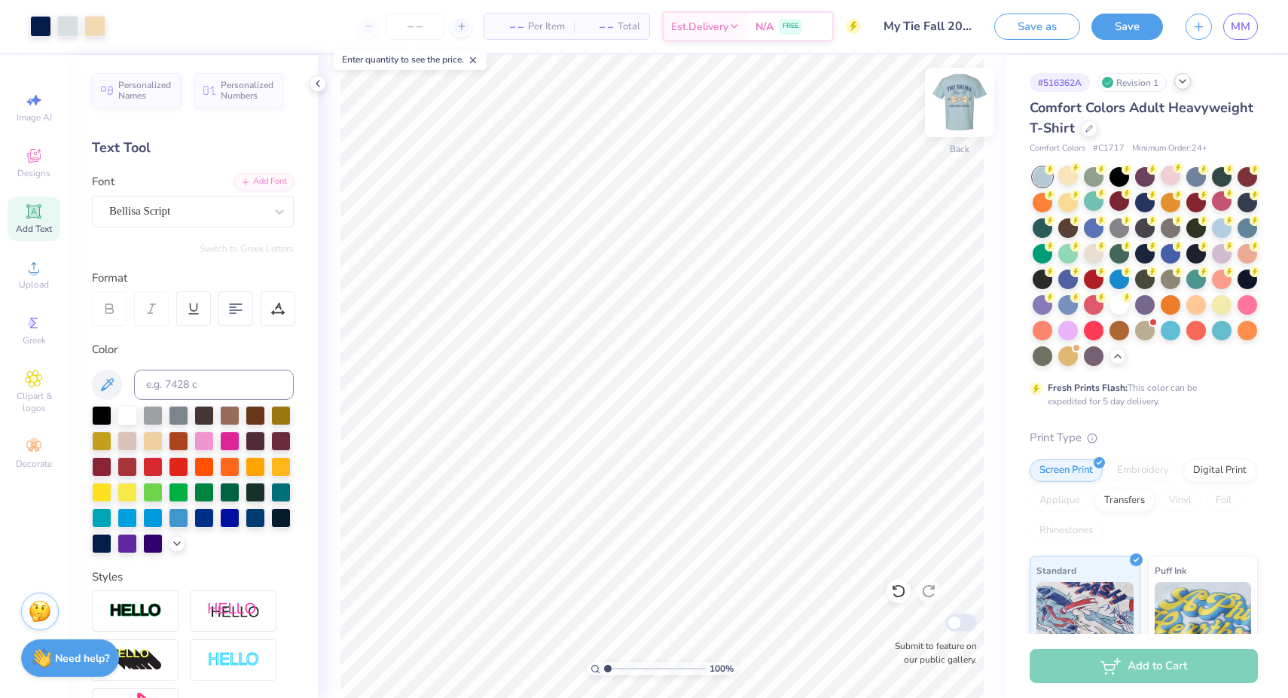
click at [964, 123] on img at bounding box center [959, 102] width 60 height 60
click at [956, 104] on img at bounding box center [959, 102] width 30 height 30
click at [316, 85] on icon at bounding box center [318, 84] width 12 height 12
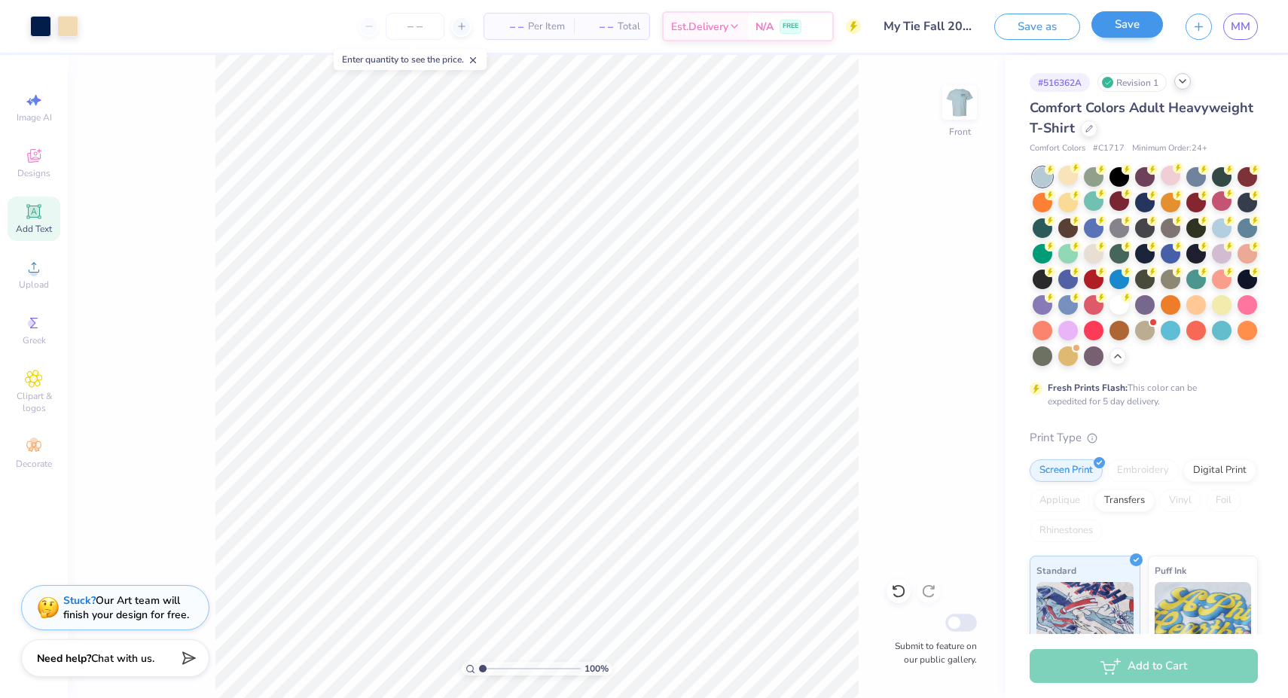
click at [1113, 22] on button "Save" at bounding box center [1127, 24] width 72 height 26
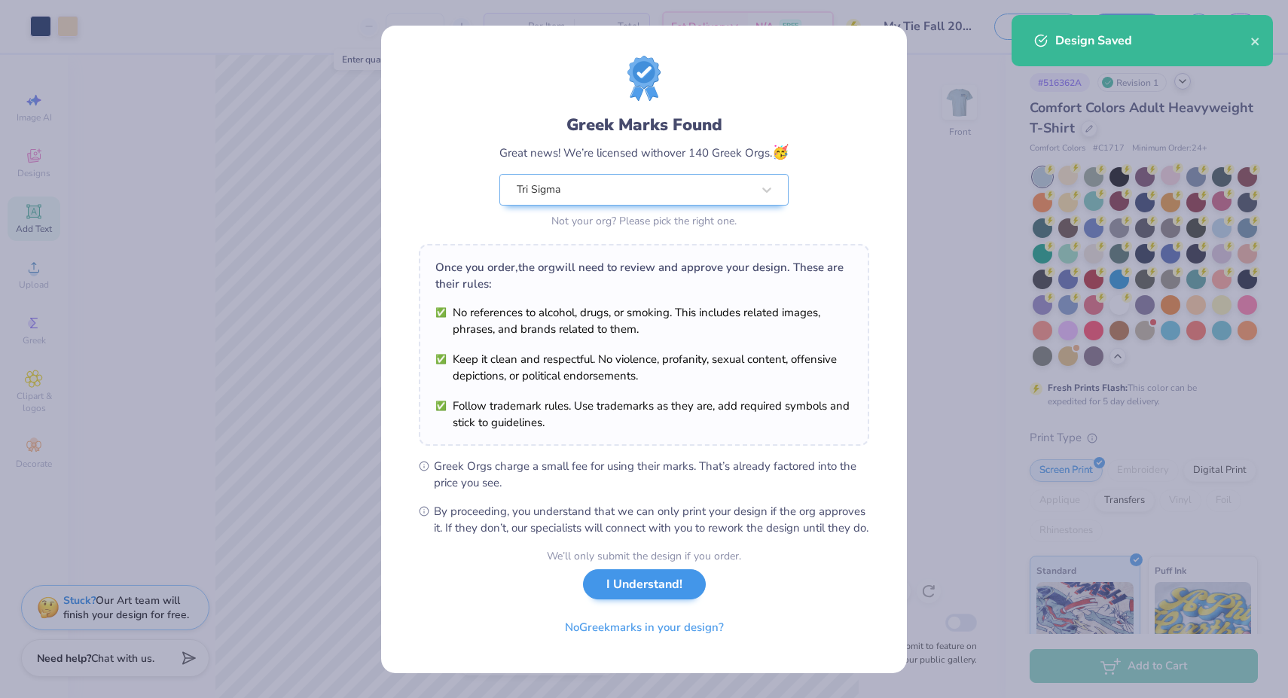
click at [666, 598] on button "I Understand!" at bounding box center [644, 584] width 123 height 31
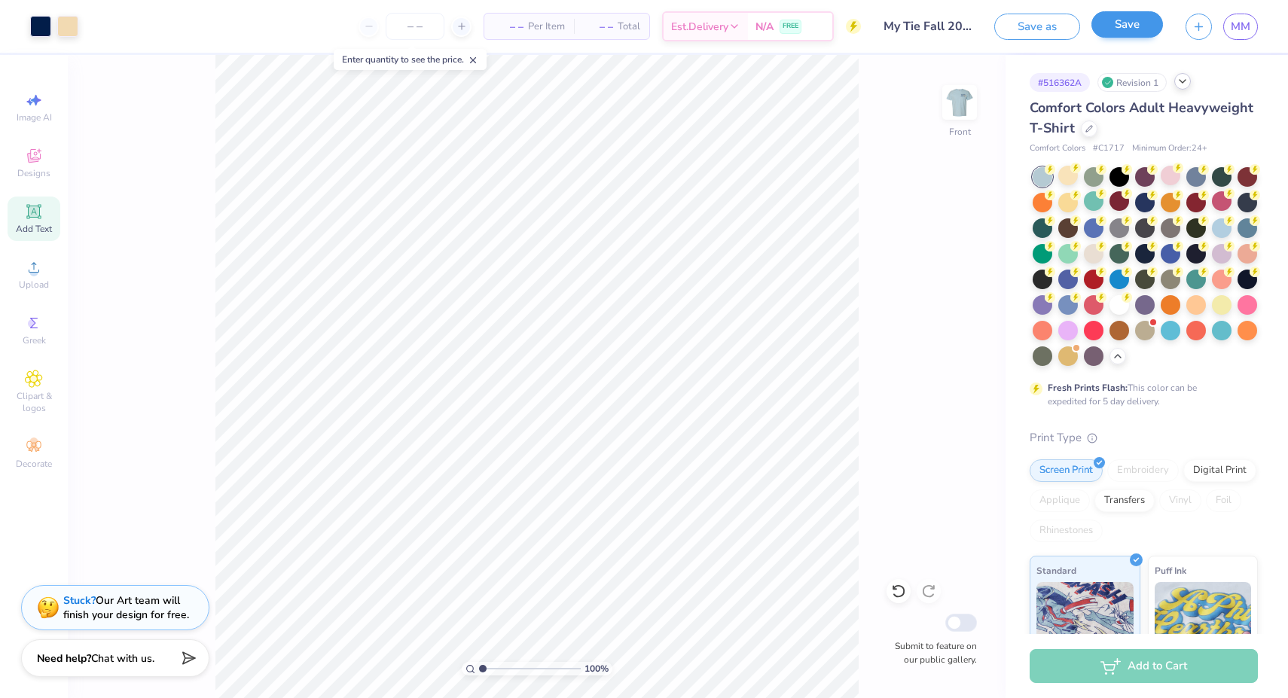
click at [1152, 27] on button "Save" at bounding box center [1127, 24] width 72 height 26
drag, startPoint x: 1151, startPoint y: 27, endPoint x: 1224, endPoint y: 69, distance: 83.7
click at [1224, 69] on div "# 516362A Revision 1 Comfort Colors Adult Heavyweight T-Shirt Comfort Colors # …" at bounding box center [1146, 475] width 282 height 841
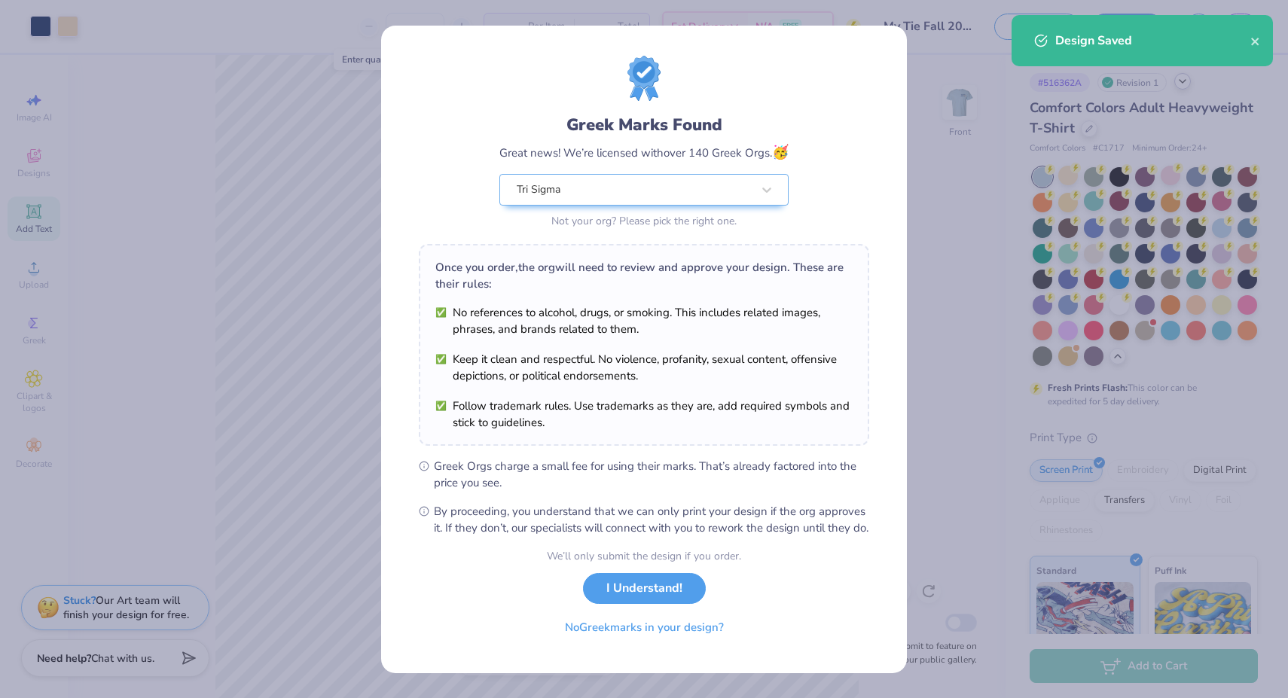
click at [1242, 14] on div "Design Saved" at bounding box center [1141, 46] width 267 height 69
click at [642, 600] on button "I Understand!" at bounding box center [644, 584] width 123 height 31
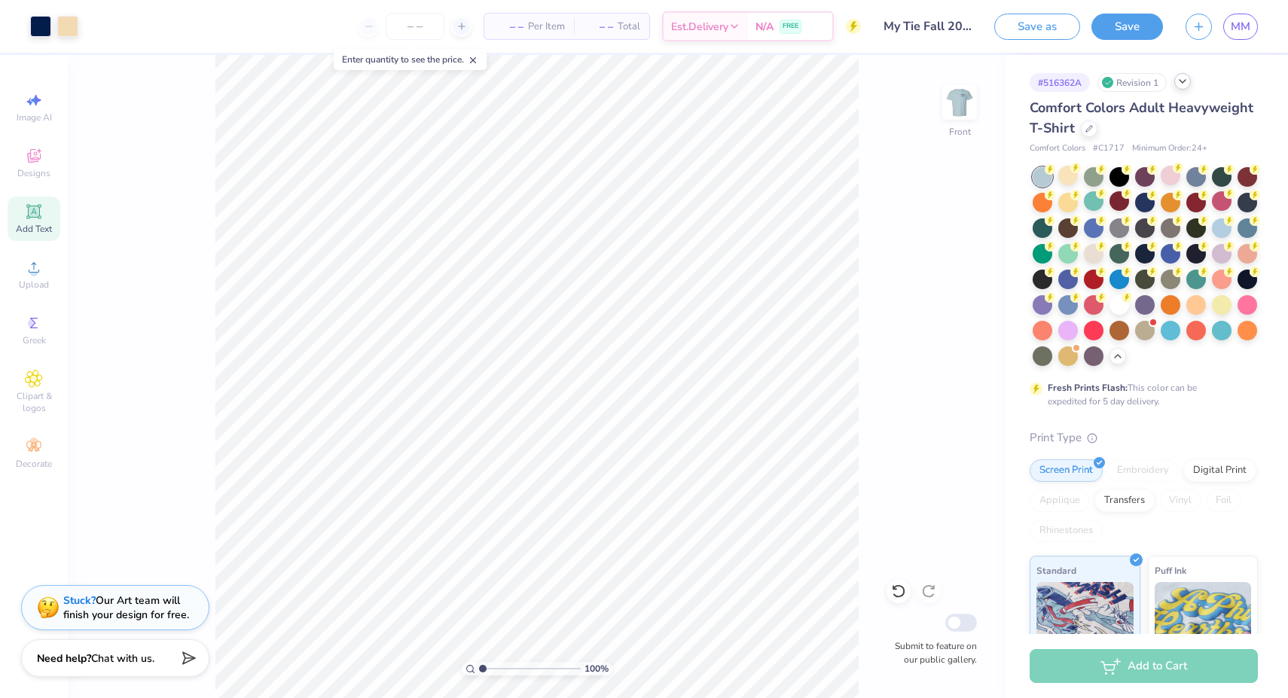
click at [1246, 28] on div "Art colors – – Per Item – – Total Est. Delivery N/A FREE Design Title My Tie Fa…" at bounding box center [644, 349] width 1288 height 698
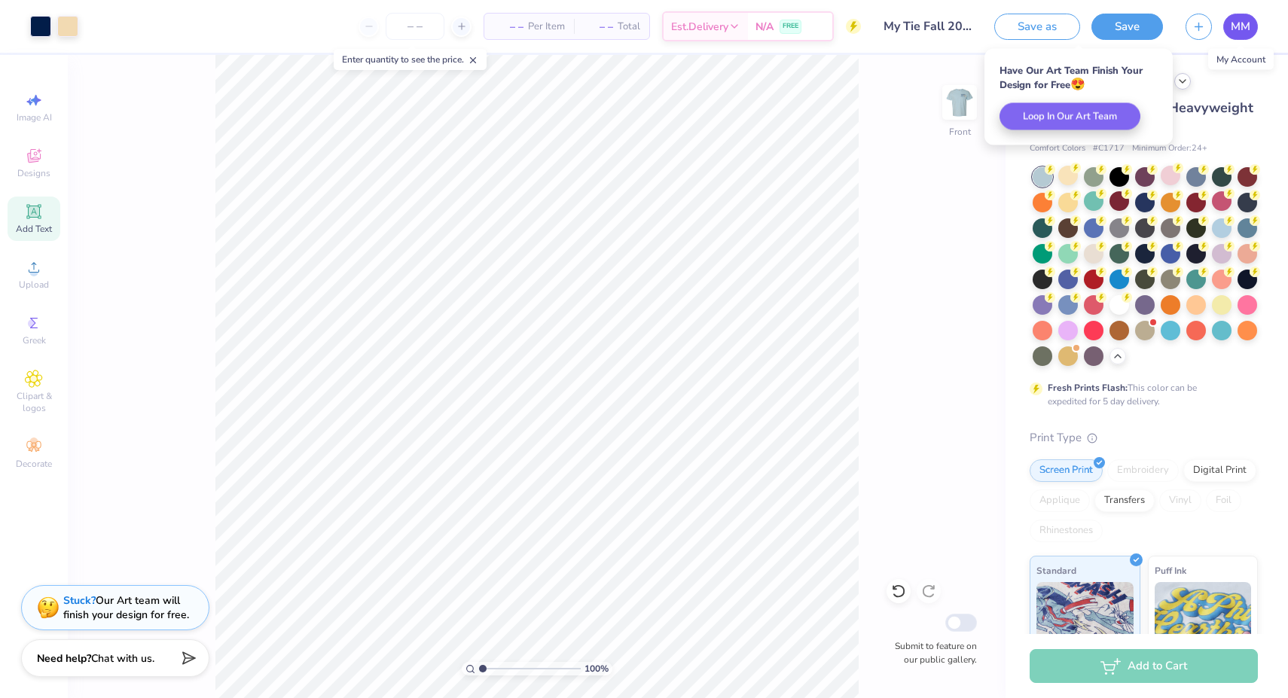
click at [1236, 29] on span "MM" at bounding box center [1240, 26] width 20 height 17
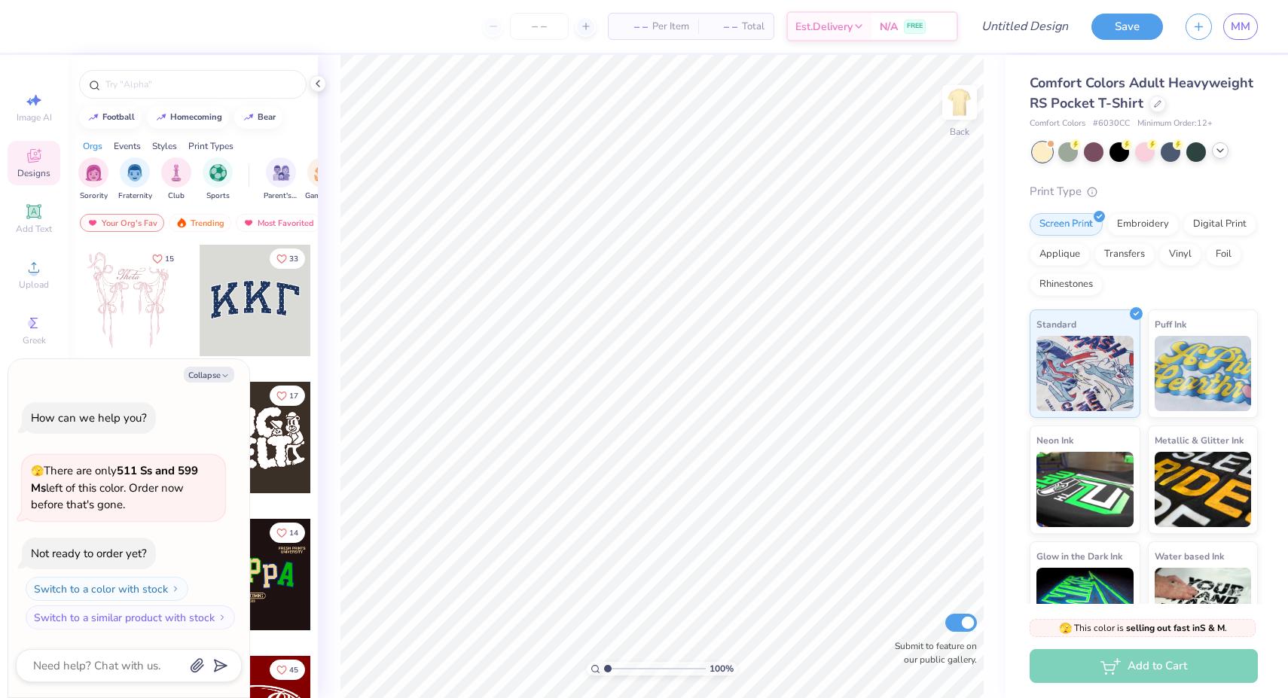
click at [1221, 151] on icon at bounding box center [1220, 151] width 12 height 12
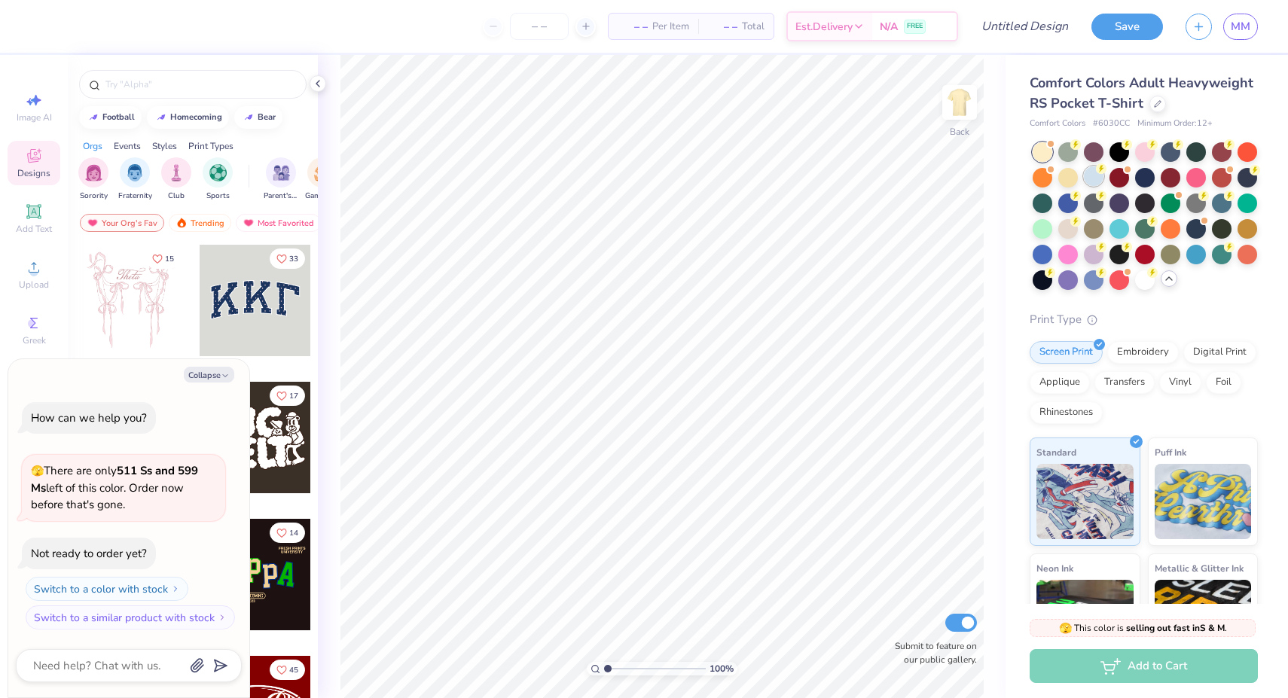
click at [1098, 175] on div at bounding box center [1094, 176] width 20 height 20
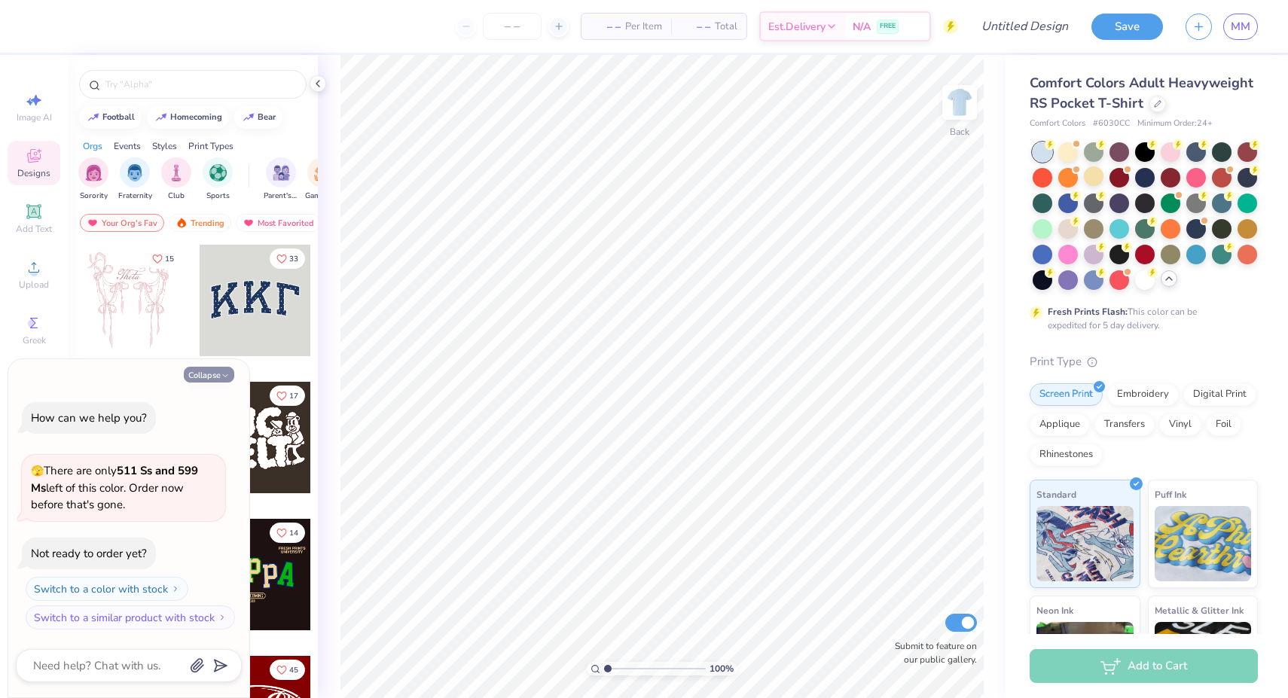
click at [222, 376] on icon "button" at bounding box center [225, 375] width 9 height 9
type textarea "x"
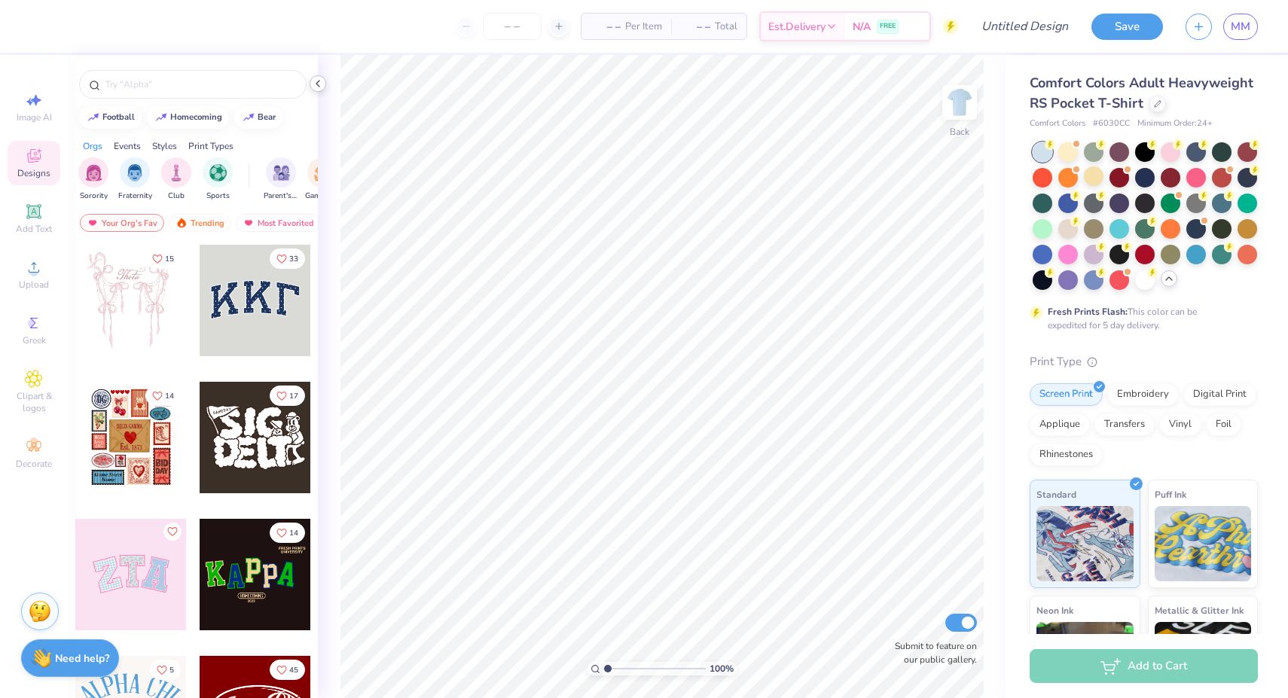
click at [314, 84] on icon at bounding box center [318, 84] width 12 height 12
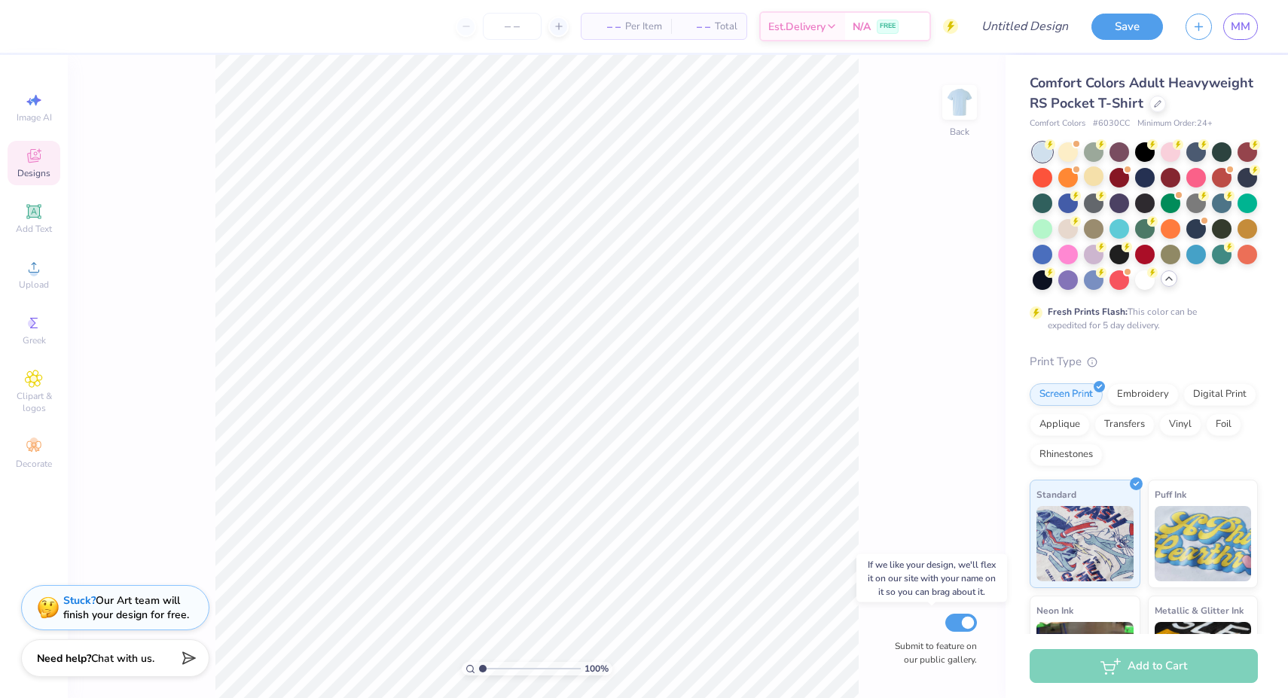
click at [959, 626] on input "Submit to feature on our public gallery." at bounding box center [961, 623] width 32 height 18
checkbox input "false"
click at [1191, 153] on div at bounding box center [1196, 151] width 20 height 20
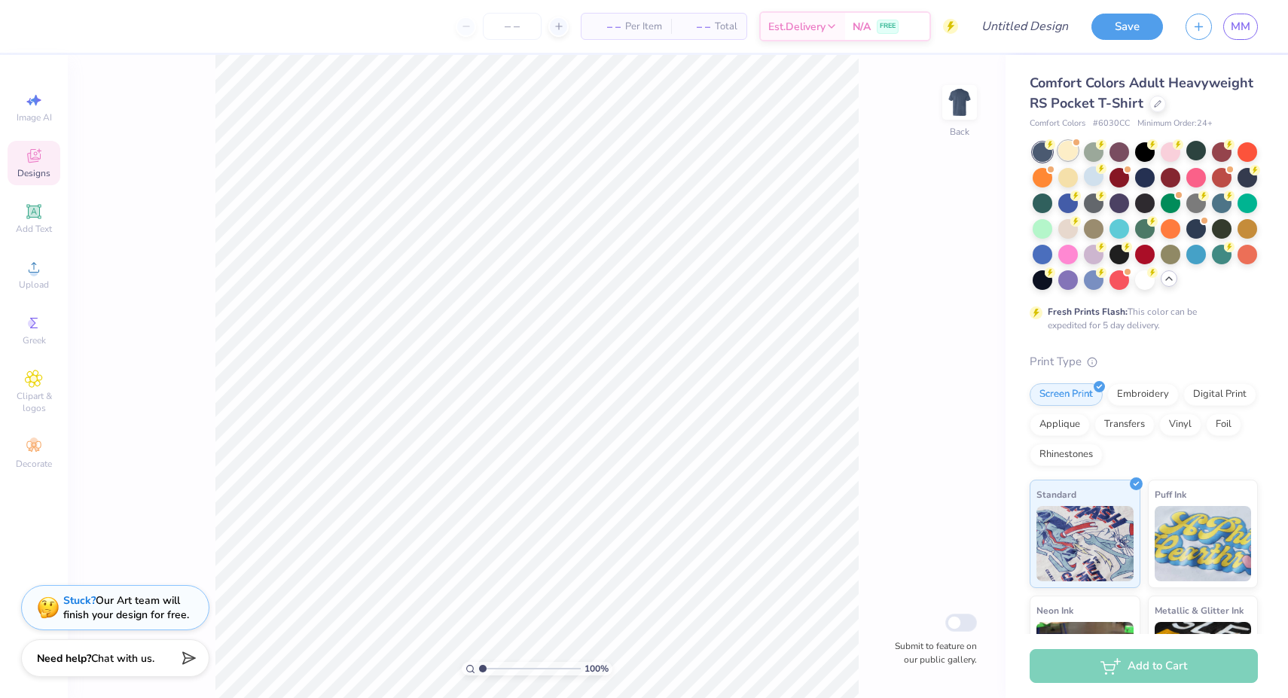
click at [1069, 151] on div at bounding box center [1068, 151] width 20 height 20
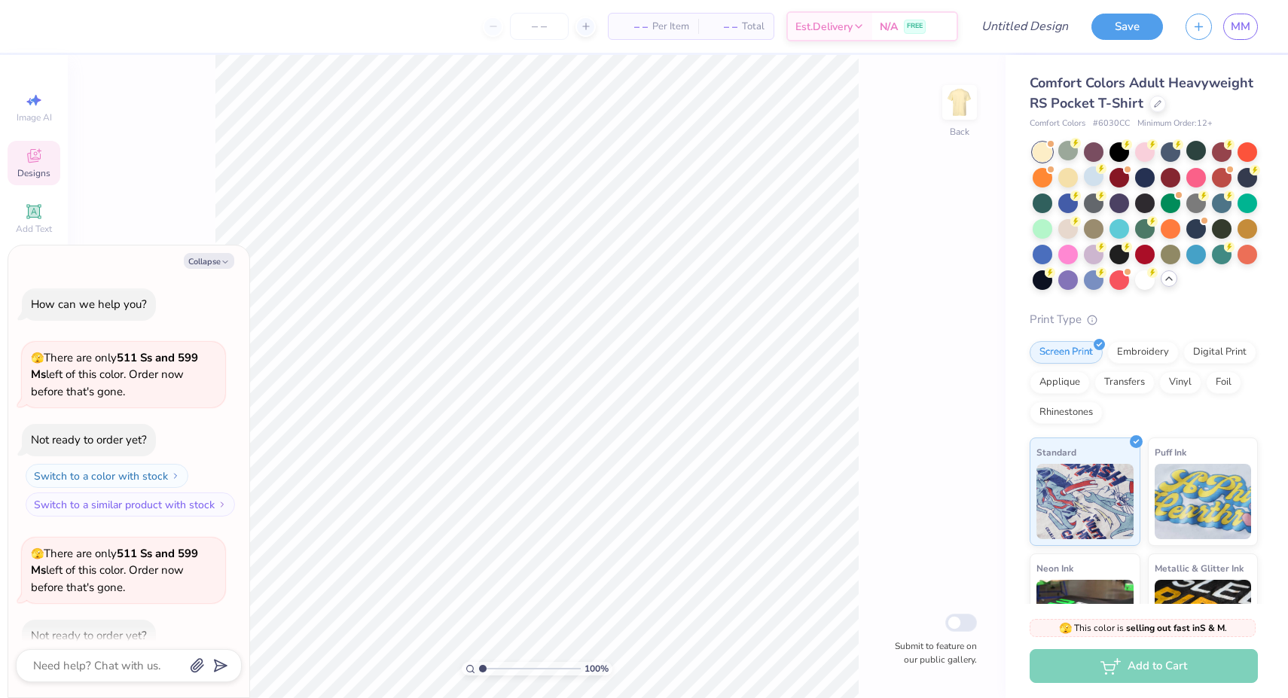
scroll to position [79, 0]
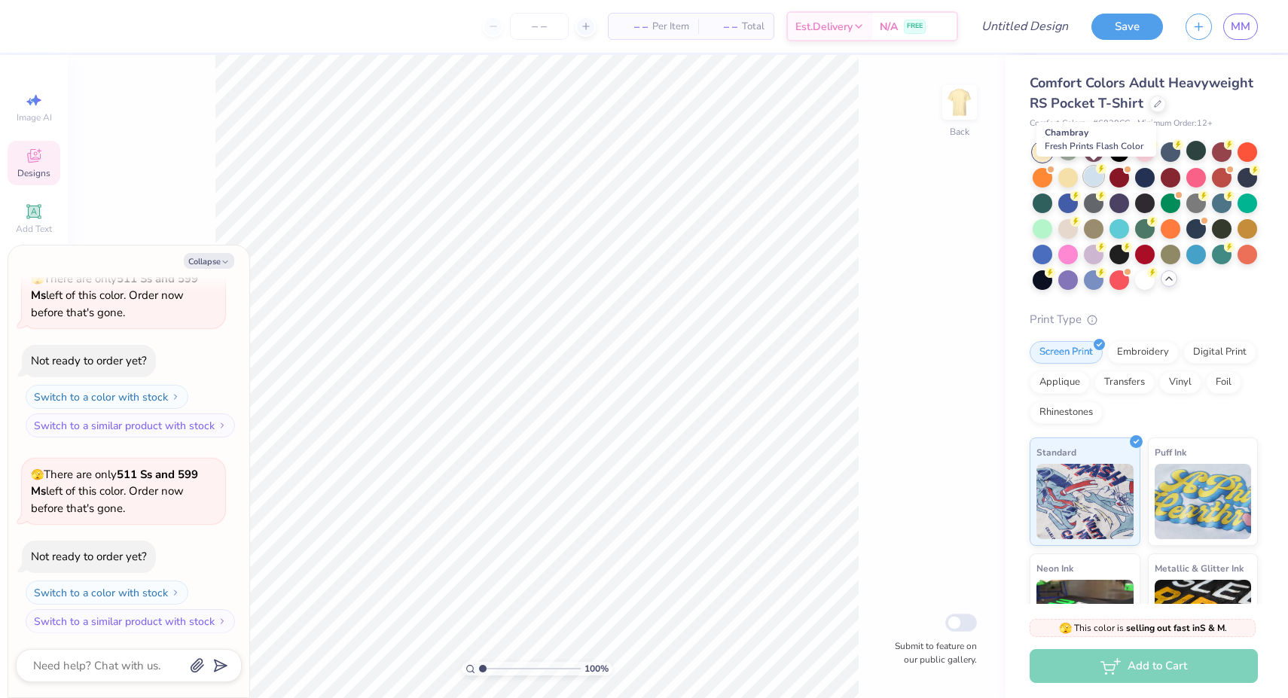
click at [1093, 174] on div at bounding box center [1094, 176] width 20 height 20
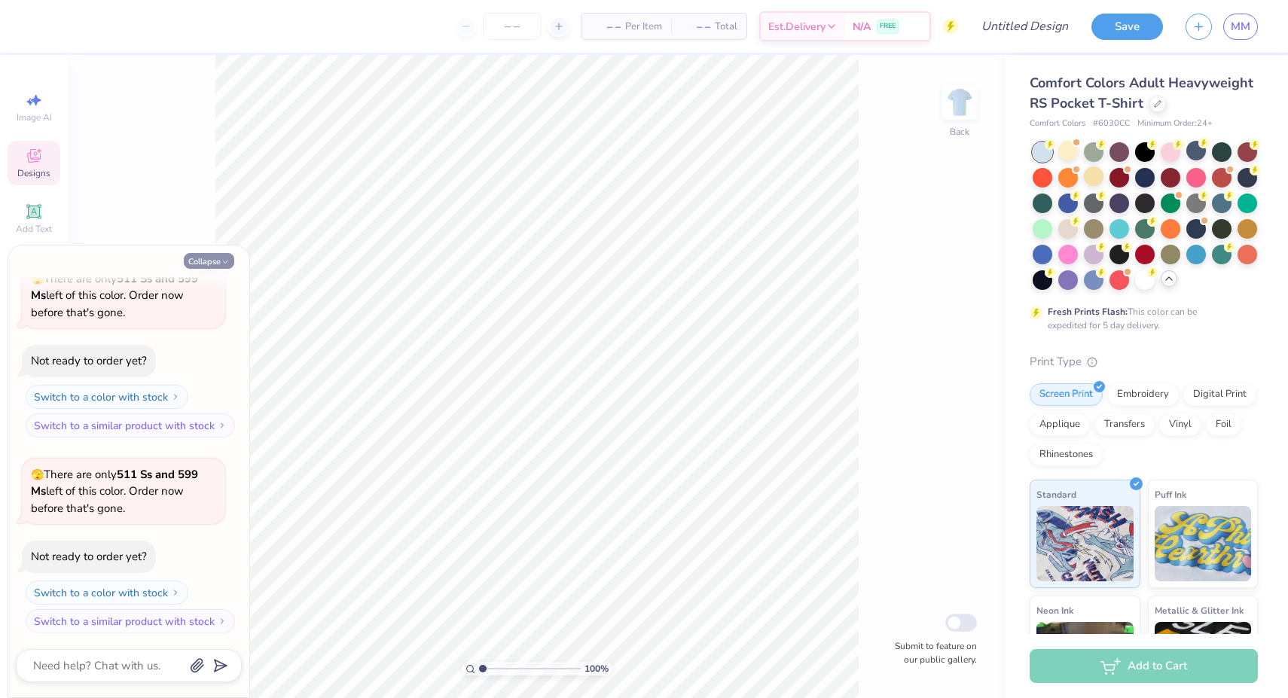
click at [216, 267] on button "Collapse" at bounding box center [209, 261] width 50 height 16
type textarea "x"
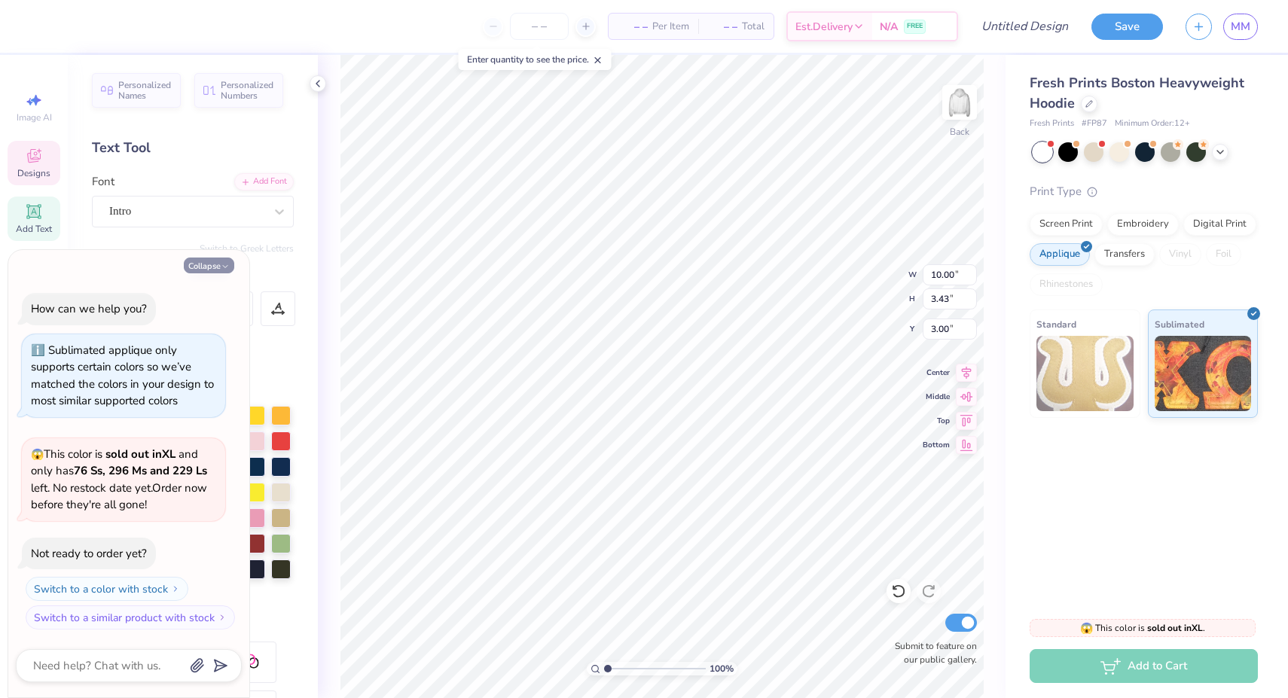
click at [205, 269] on button "Collapse" at bounding box center [209, 266] width 50 height 16
type textarea "x"
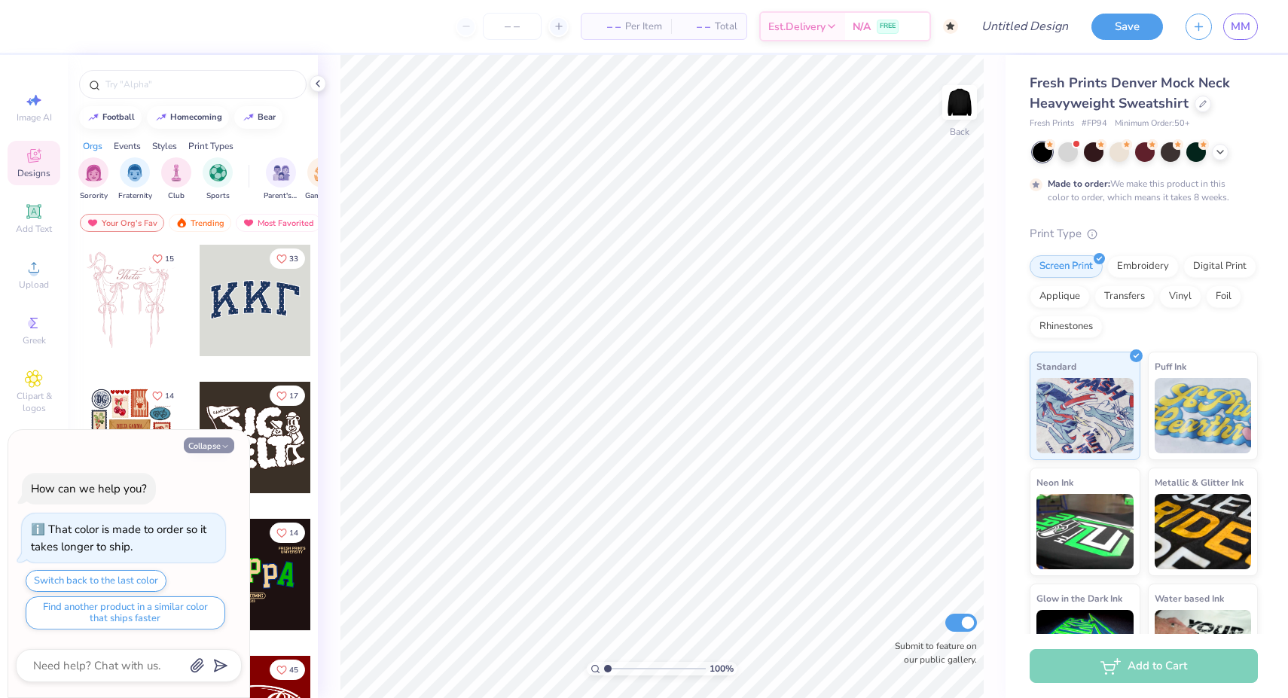
click at [225, 446] on icon "button" at bounding box center [225, 446] width 9 height 9
type textarea "x"
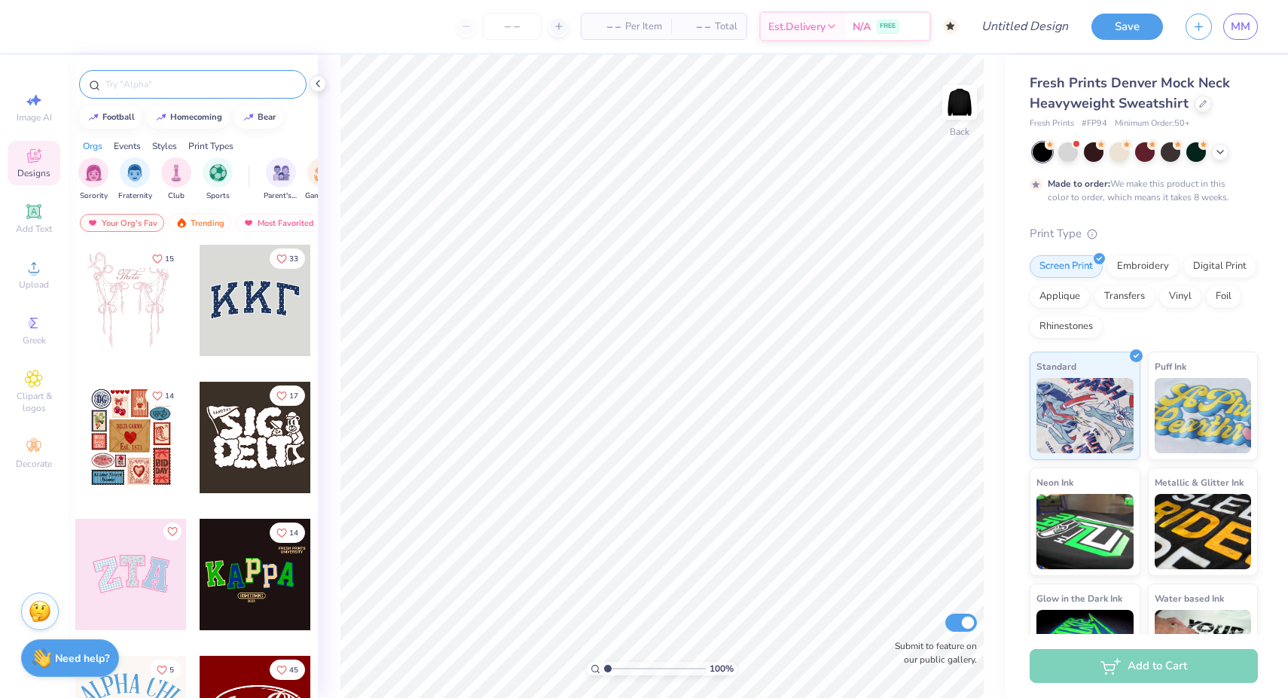
click at [166, 84] on input "text" at bounding box center [200, 84] width 193 height 15
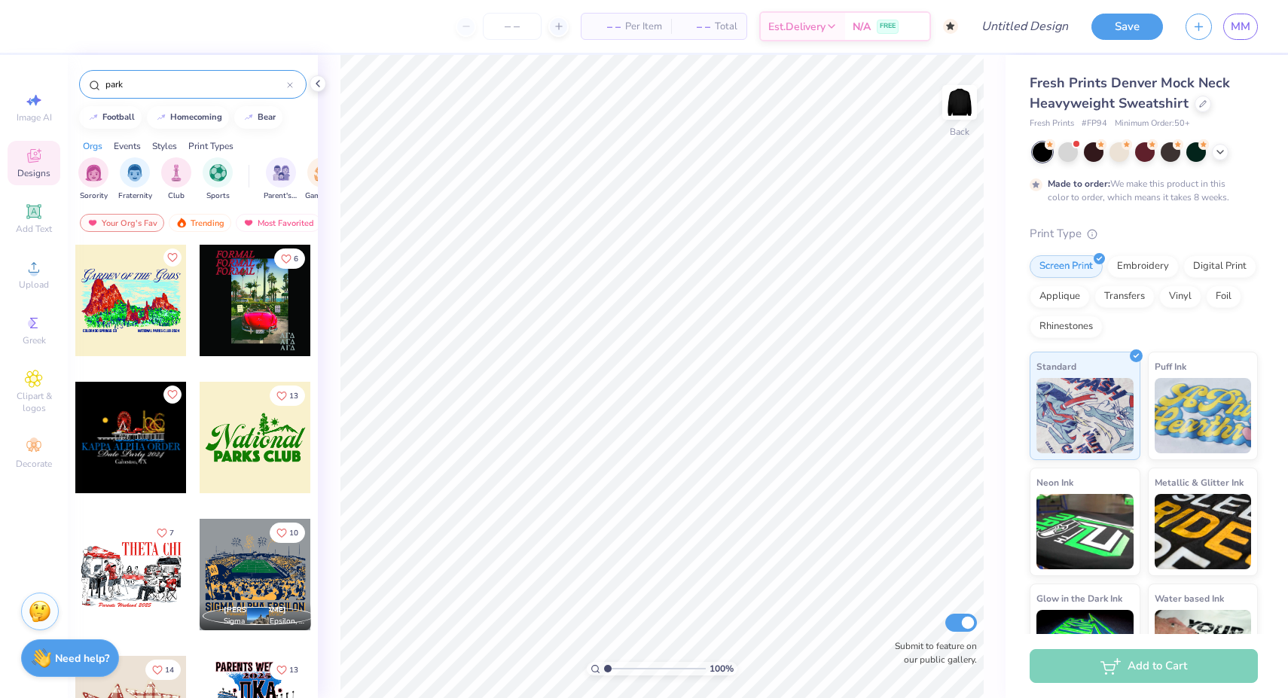
type input "park"
click at [968, 620] on input "Submit to feature on our public gallery." at bounding box center [961, 623] width 32 height 18
checkbox input "false"
drag, startPoint x: 141, startPoint y: 87, endPoint x: 100, endPoint y: 82, distance: 41.0
click at [100, 82] on div "park" at bounding box center [192, 84] width 227 height 29
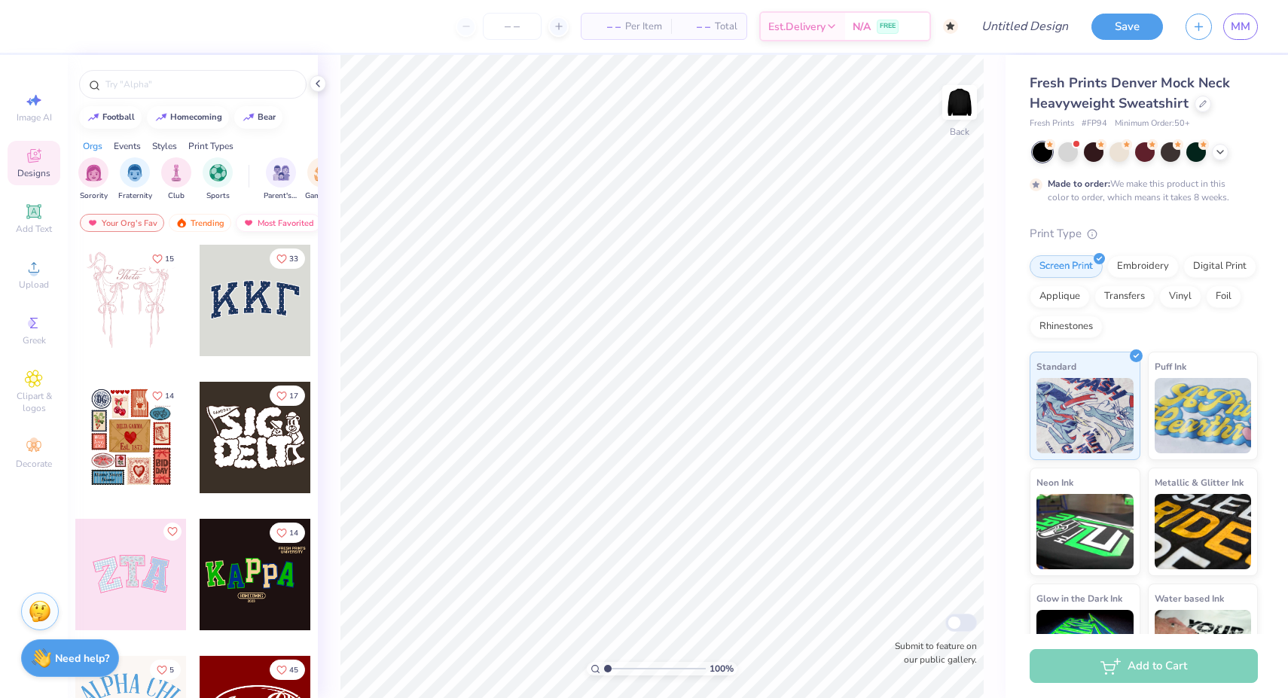
click at [253, 221] on div "Most Favorited" at bounding box center [278, 223] width 85 height 18
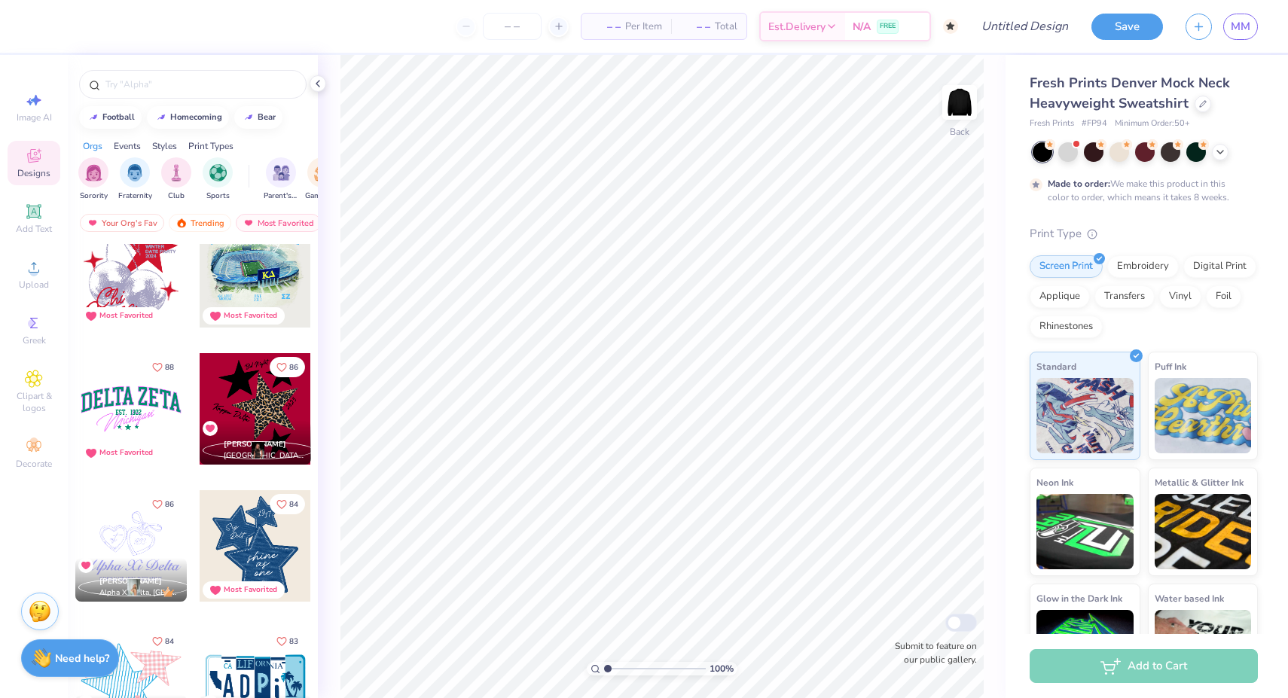
scroll to position [2222, 0]
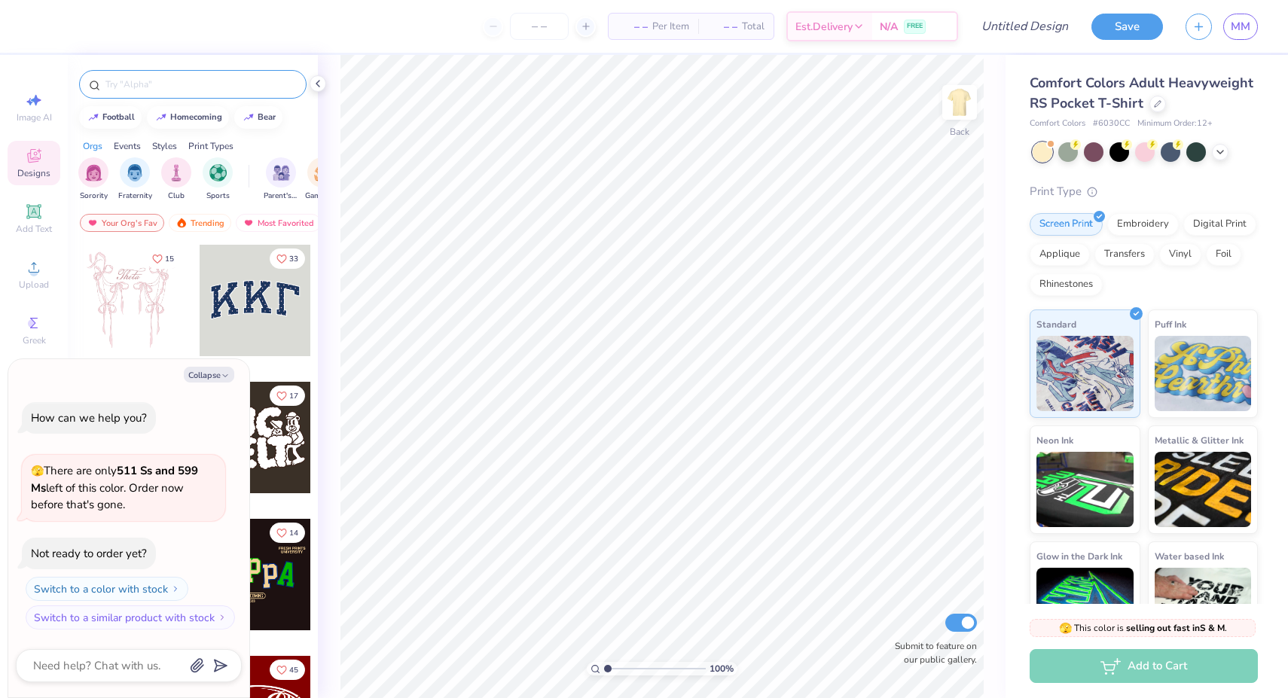
click at [144, 84] on input "text" at bounding box center [200, 84] width 193 height 15
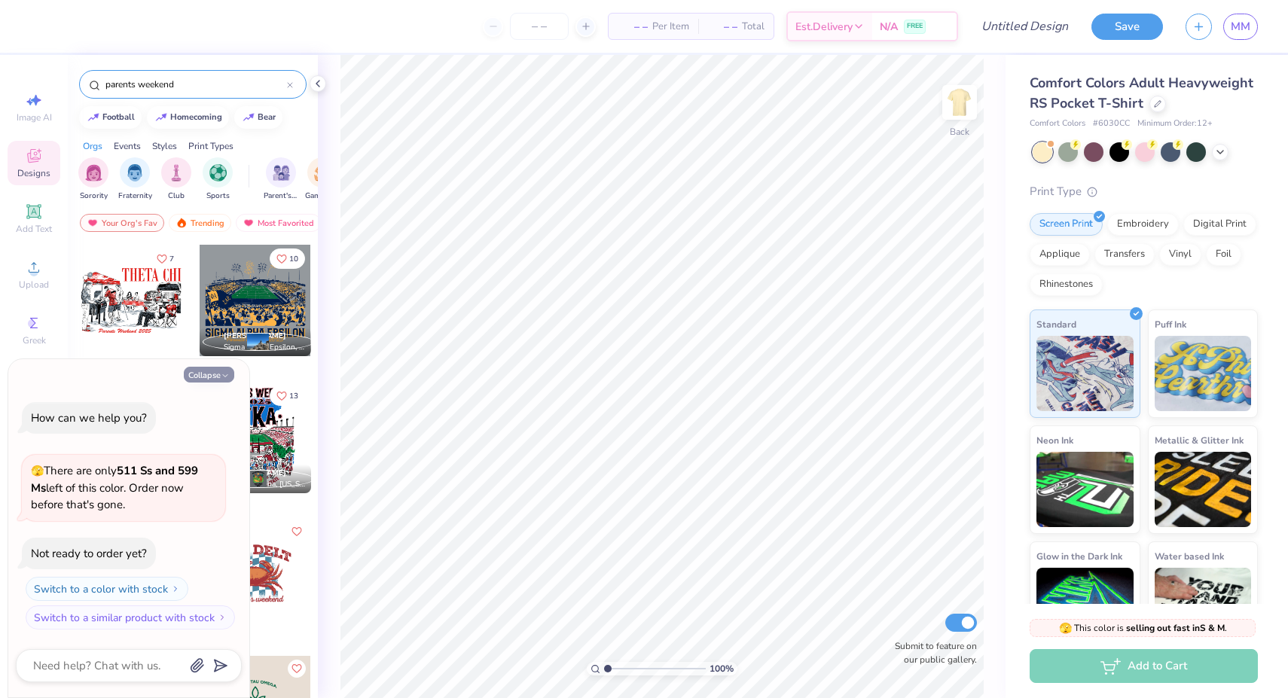
type input "parents weekend"
click at [210, 379] on button "Collapse" at bounding box center [209, 375] width 50 height 16
type textarea "x"
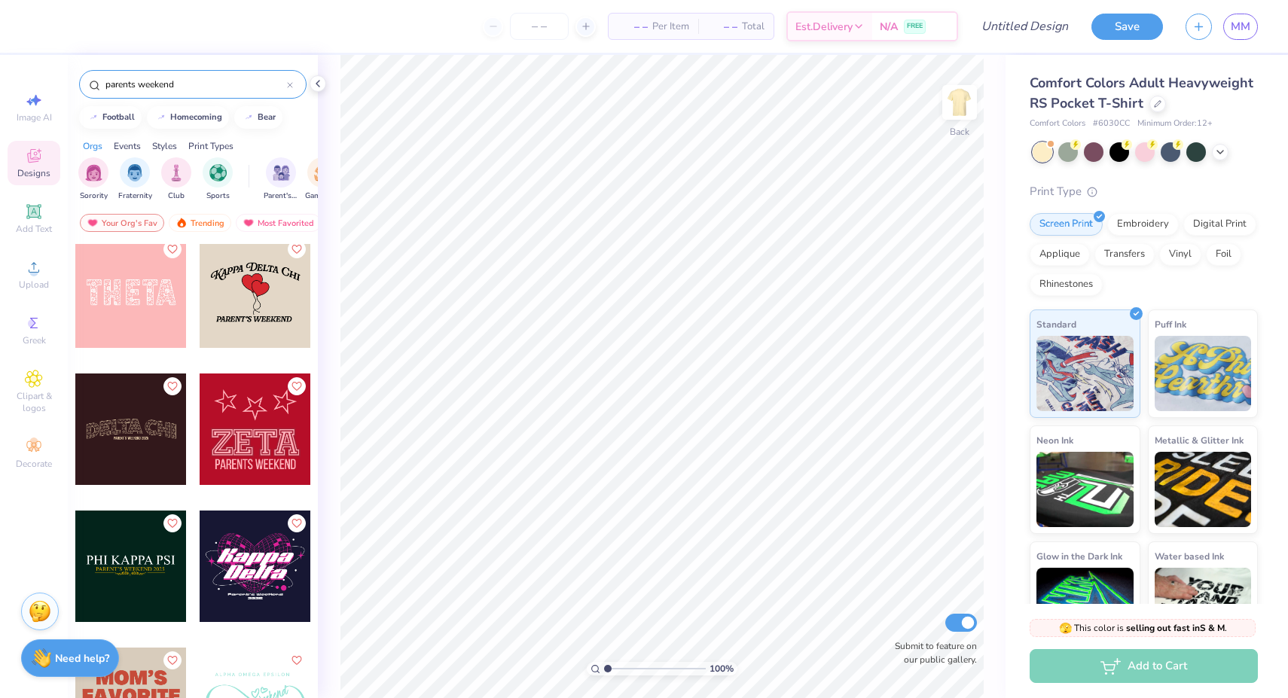
scroll to position [4555, 0]
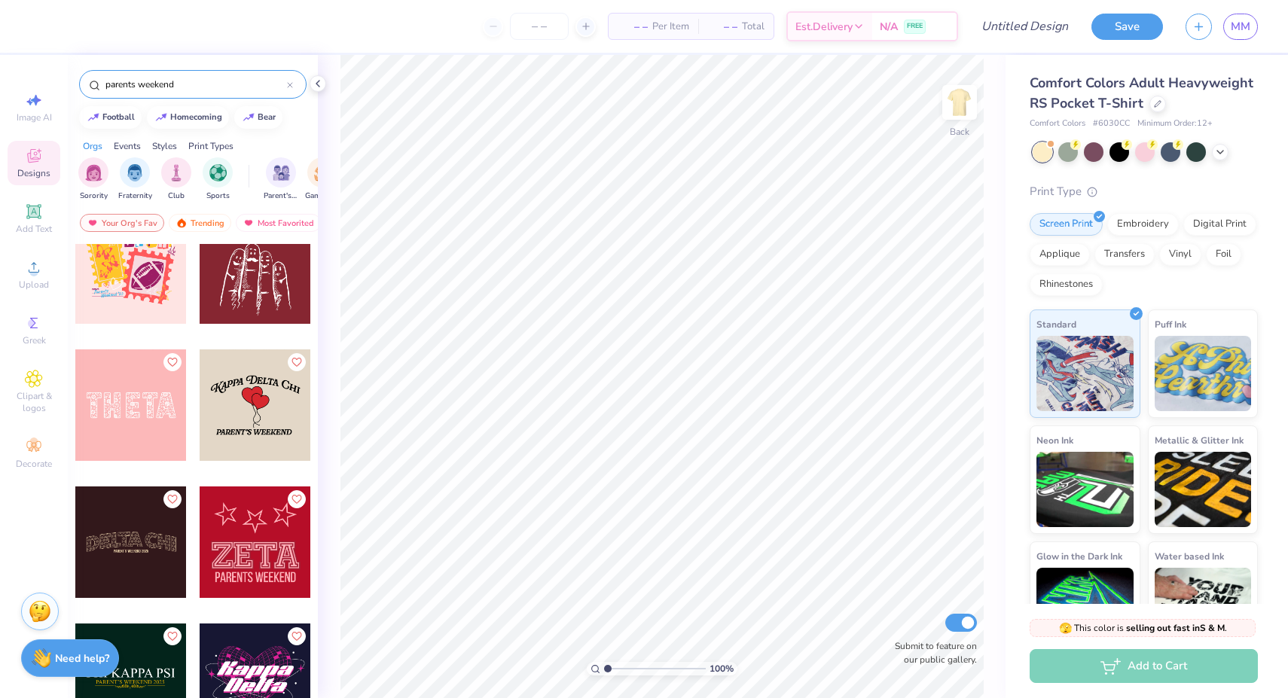
click at [157, 81] on input "parents weekend" at bounding box center [195, 84] width 183 height 15
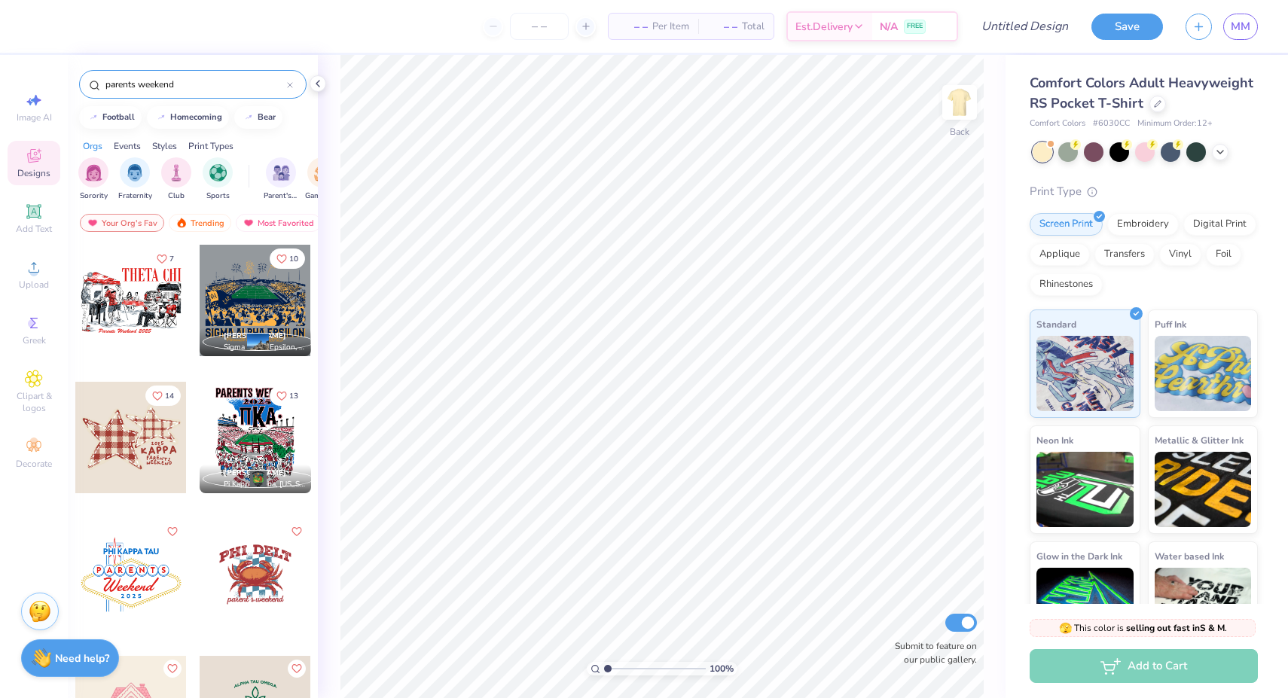
click at [157, 81] on input "parents weekend" at bounding box center [195, 84] width 183 height 15
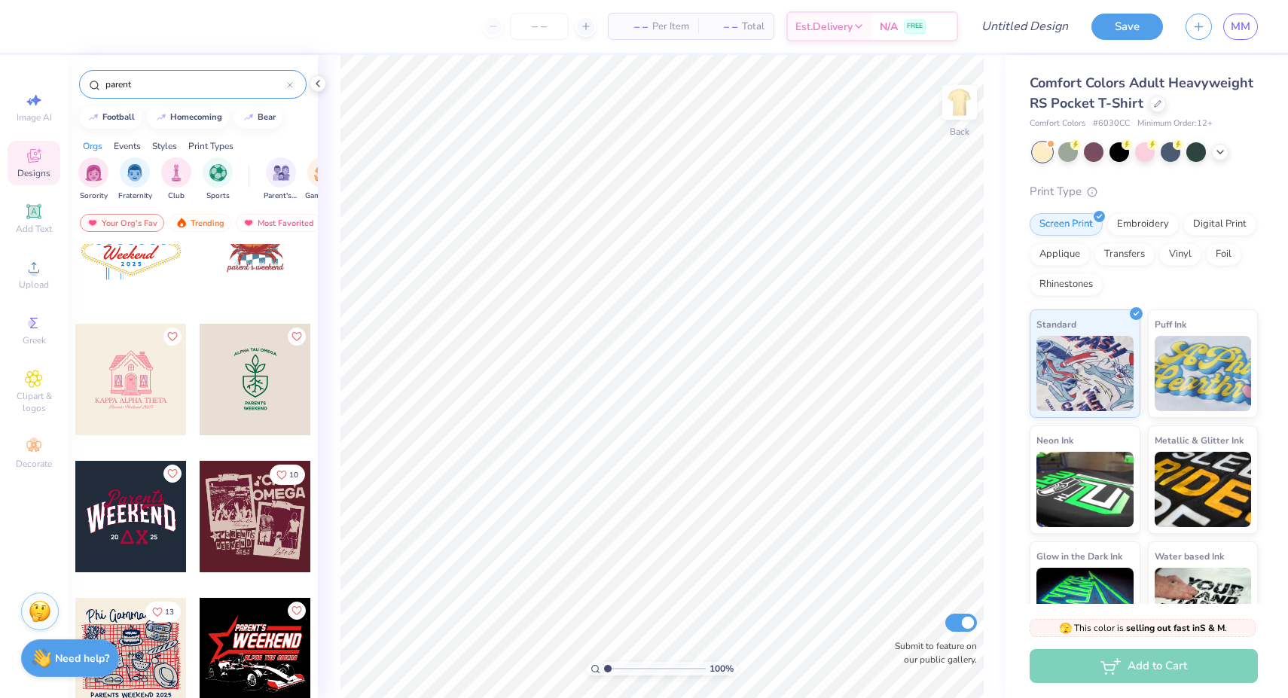
scroll to position [346, 0]
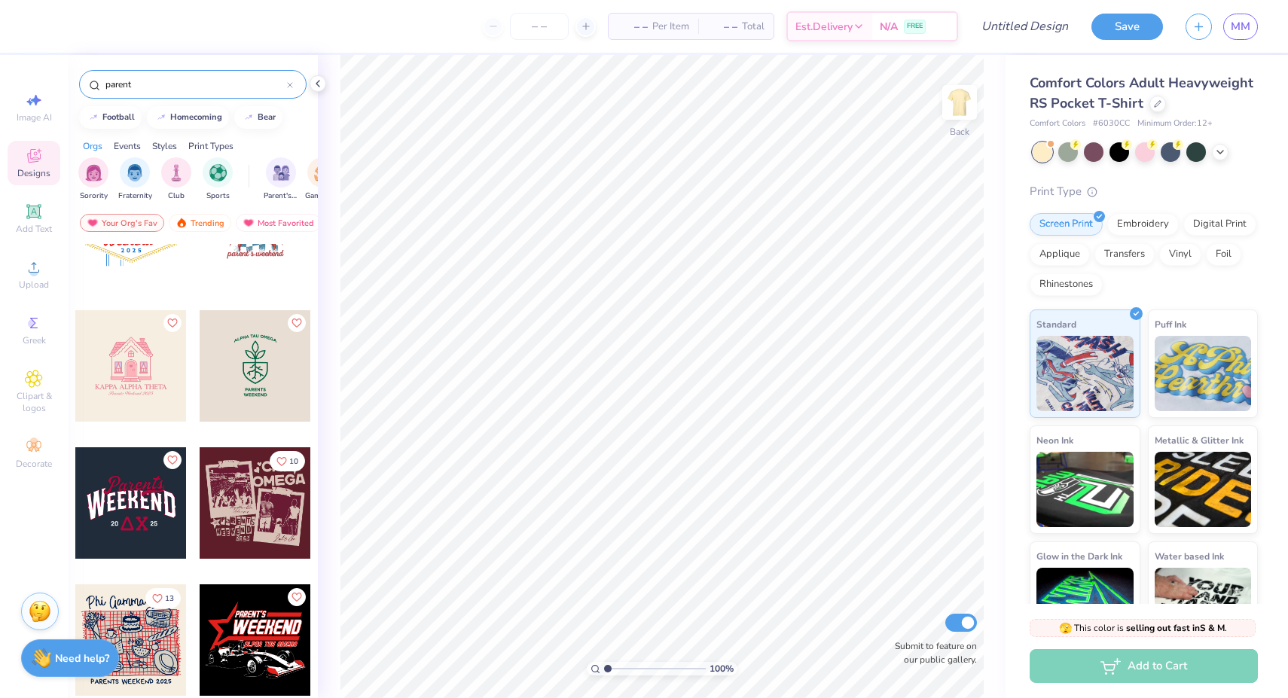
type input "parent"
click at [264, 523] on div at bounding box center [255, 502] width 111 height 111
click at [959, 93] on img at bounding box center [959, 102] width 60 height 60
click at [246, 514] on div at bounding box center [255, 502] width 111 height 111
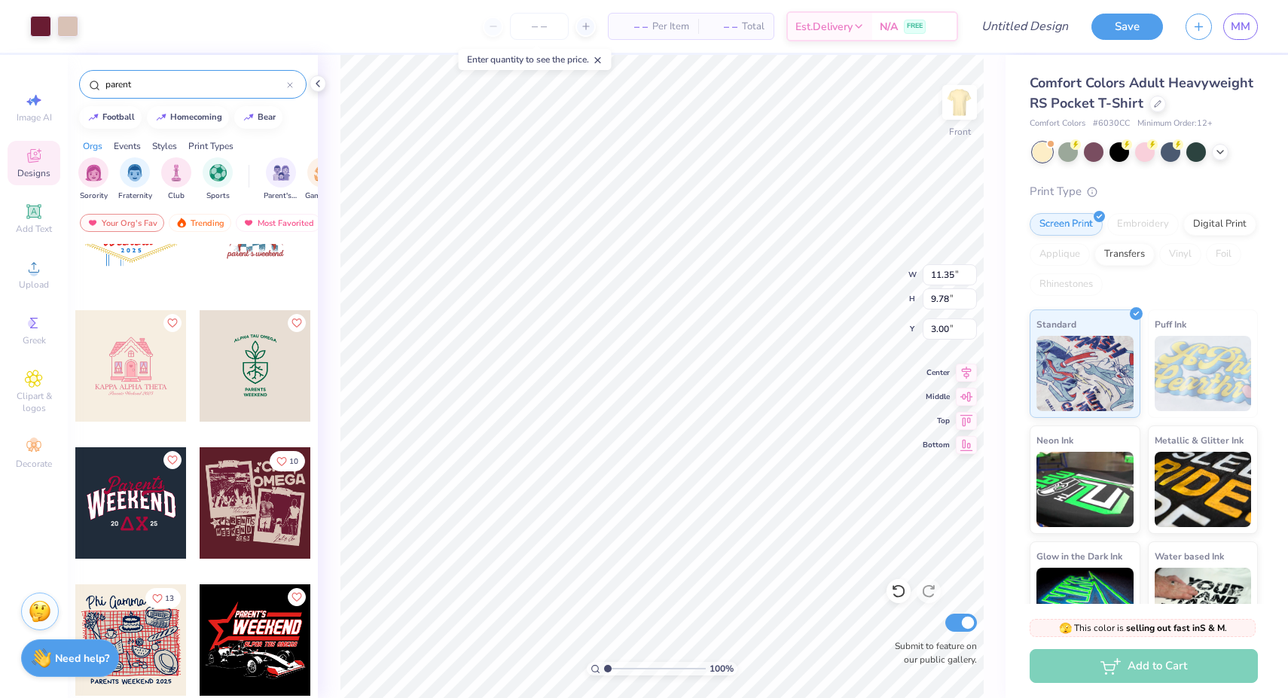
type input "7.03"
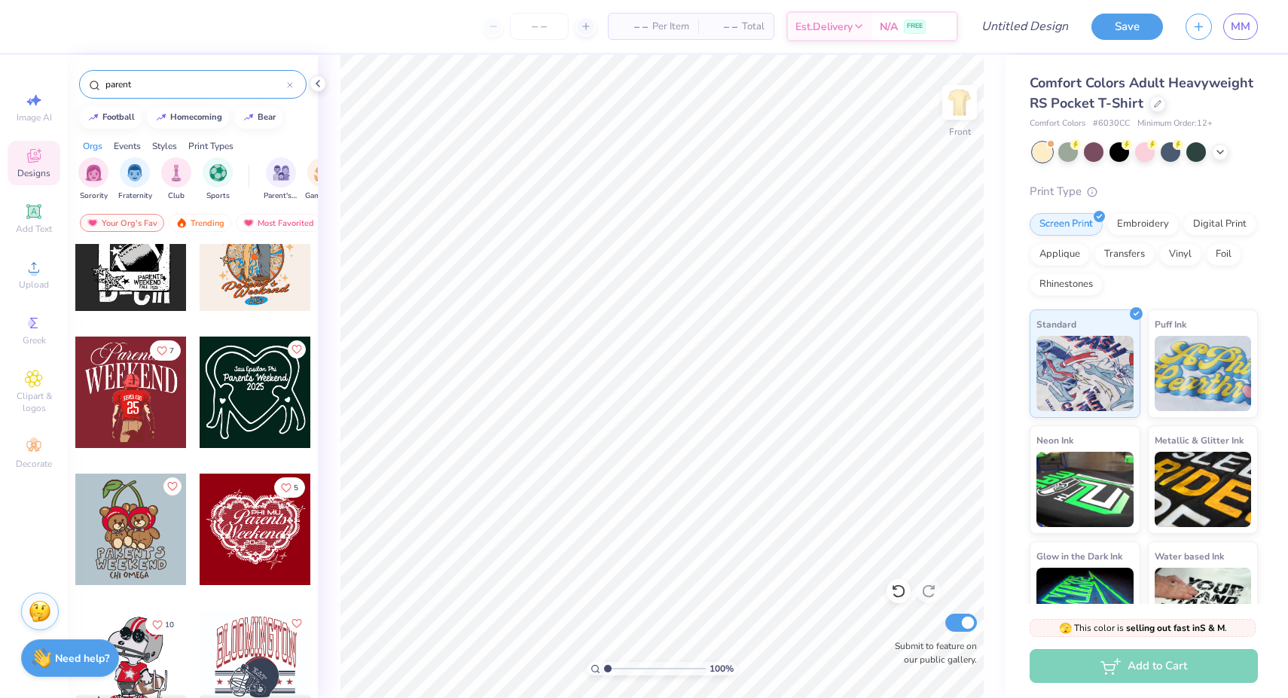
scroll to position [1412, 0]
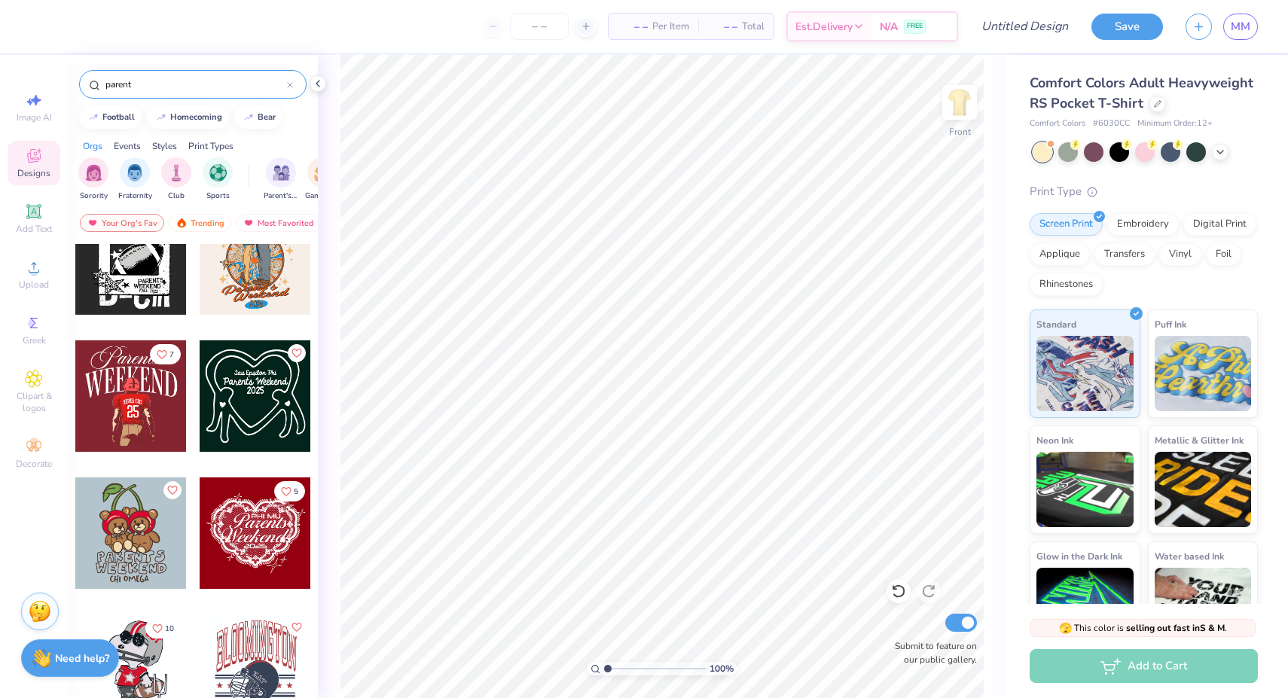
click at [107, 407] on div at bounding box center [130, 395] width 111 height 111
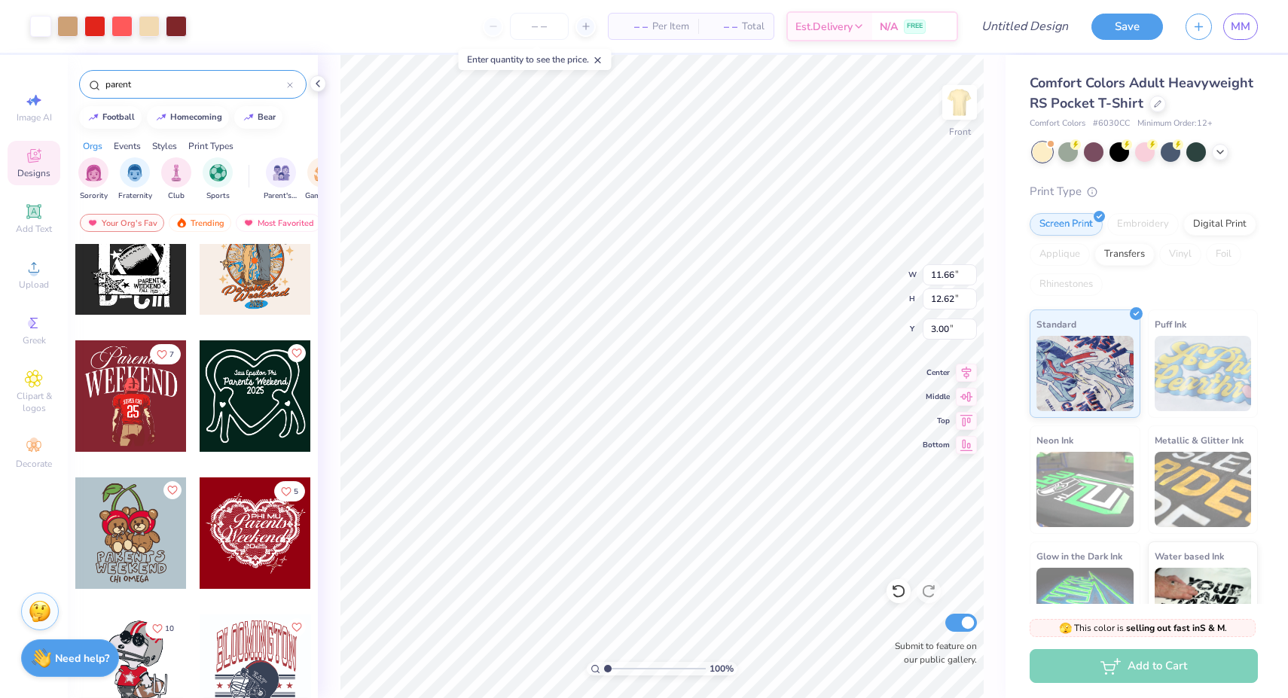
type input "4.57"
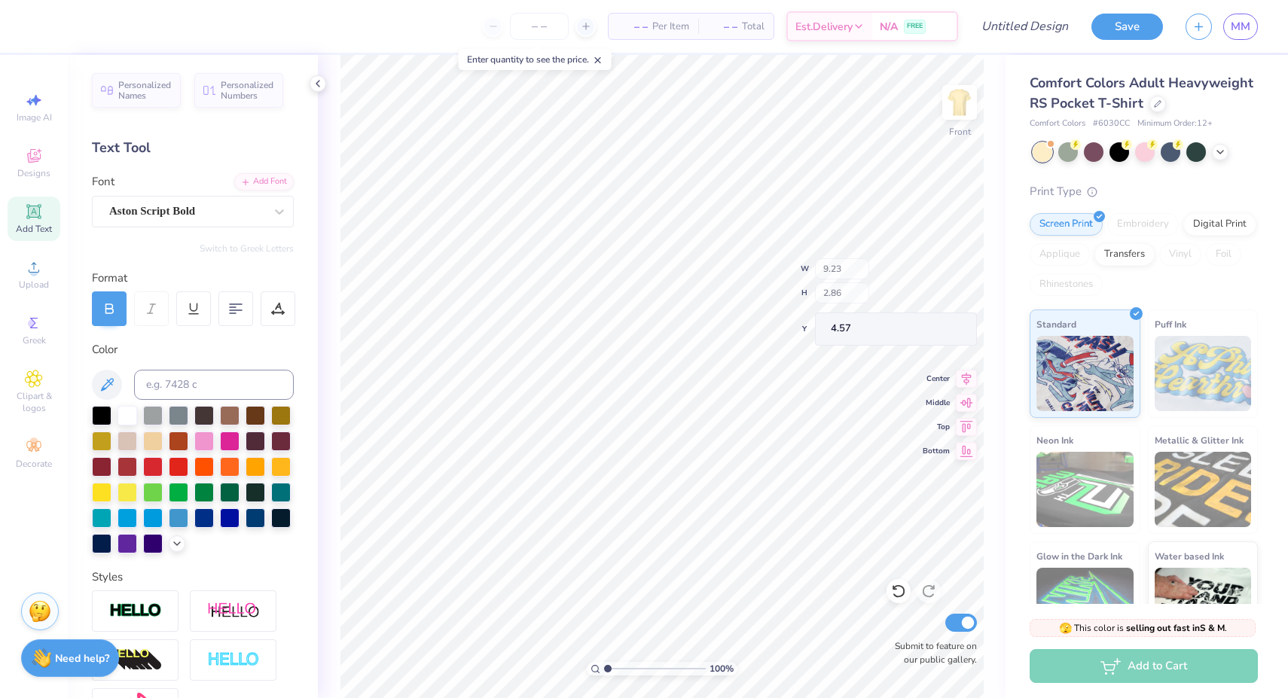
type input "2.32"
type input "0.48"
type input "11.28"
type textarea "S"
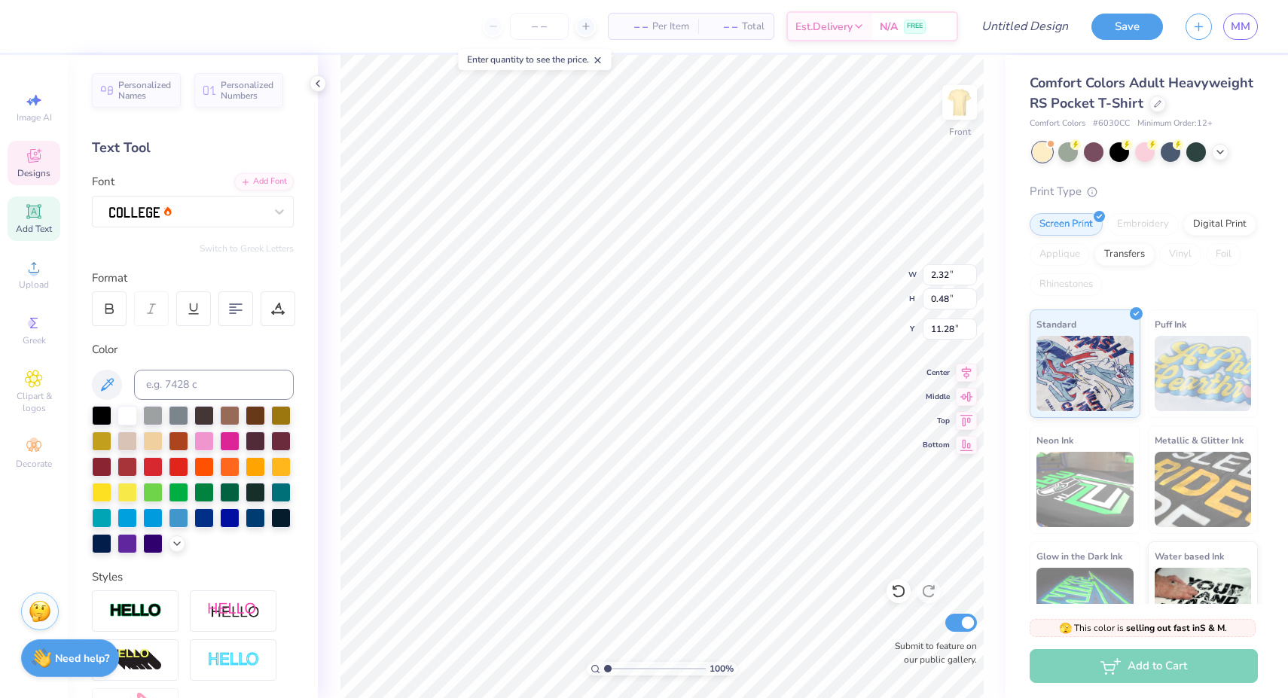
type textarea "TRI SIGMA"
type input "1.45"
type input "1.36"
type input "11.98"
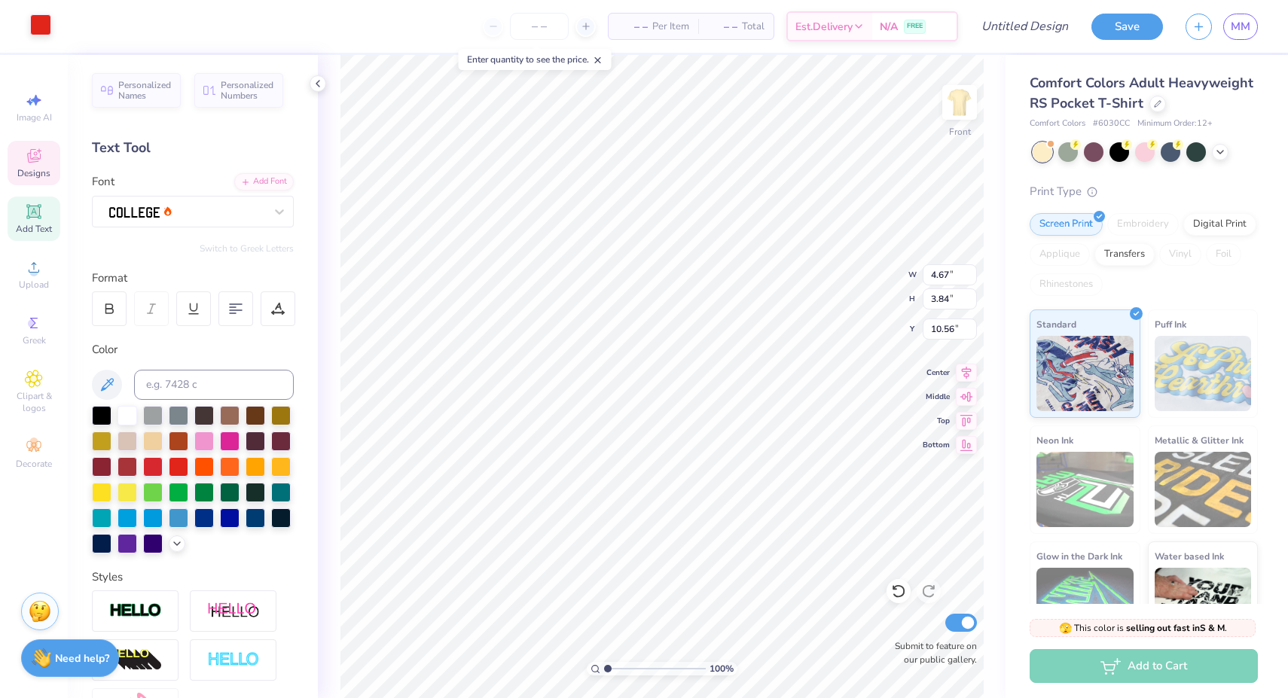
click at [43, 24] on div at bounding box center [40, 24] width 21 height 21
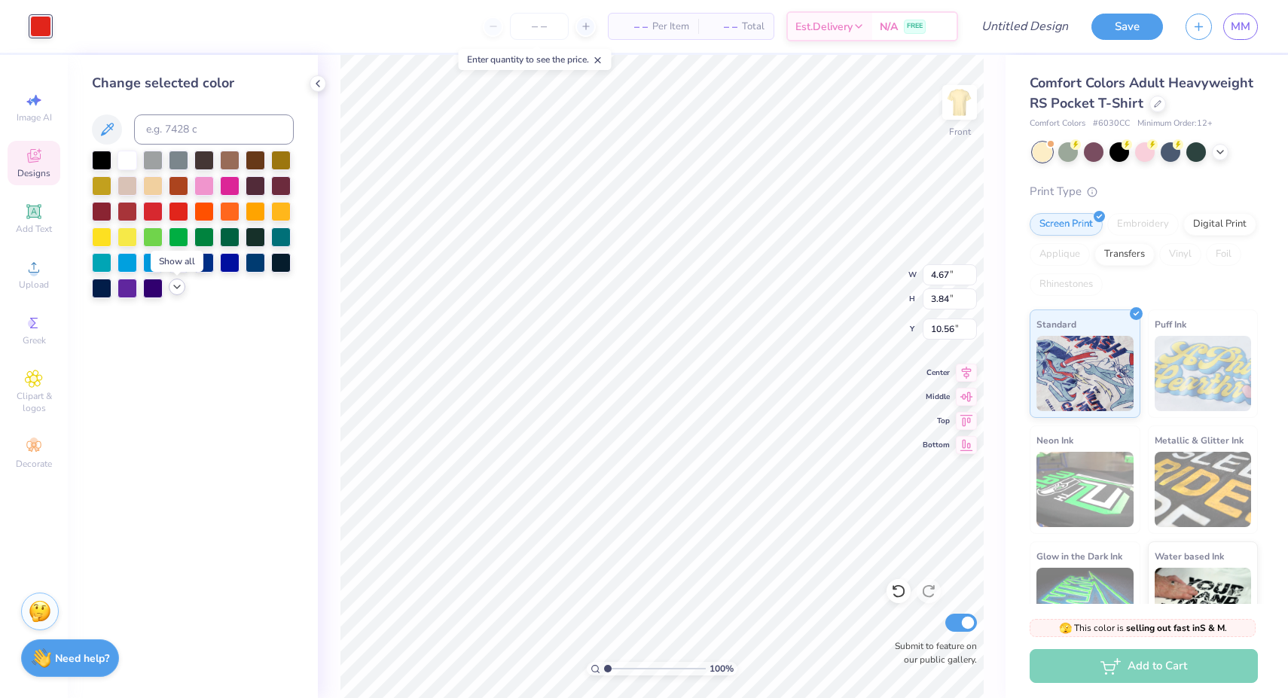
click at [173, 292] on icon at bounding box center [177, 287] width 12 height 12
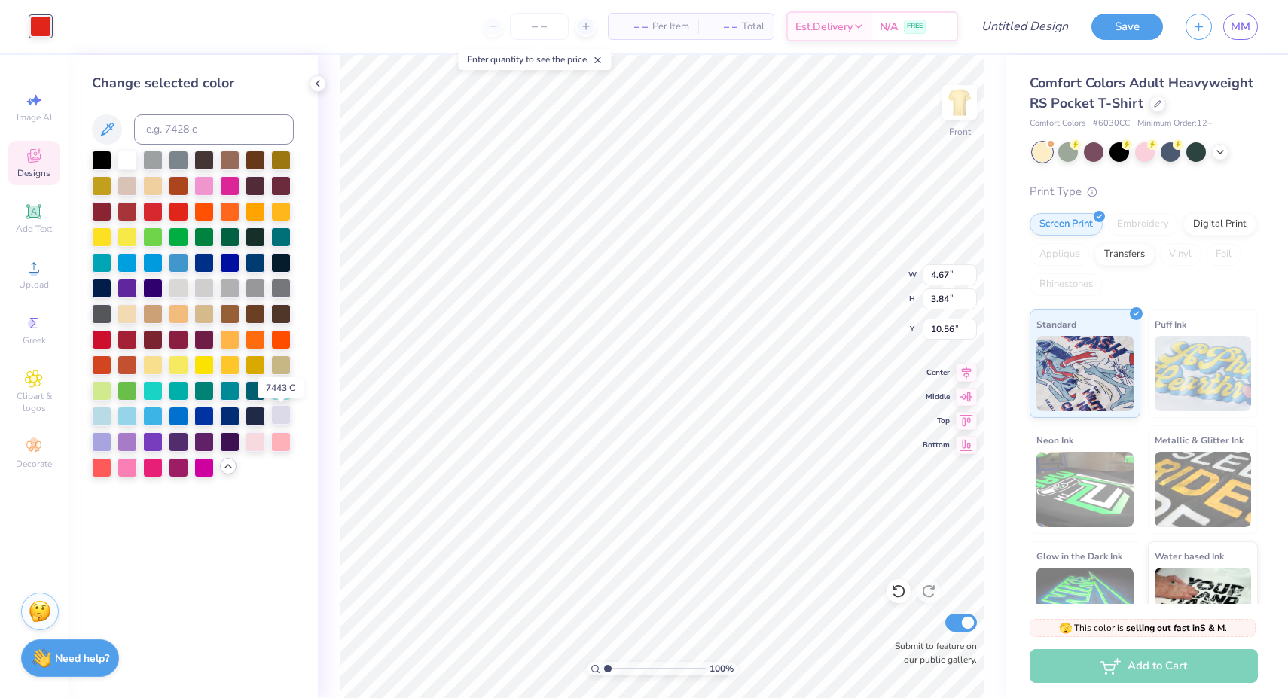
click at [278, 414] on div at bounding box center [281, 415] width 20 height 20
click at [102, 445] on div at bounding box center [102, 441] width 20 height 20
click at [135, 447] on div at bounding box center [127, 441] width 20 height 20
click at [151, 445] on div at bounding box center [153, 441] width 20 height 20
click at [132, 443] on div at bounding box center [127, 441] width 20 height 20
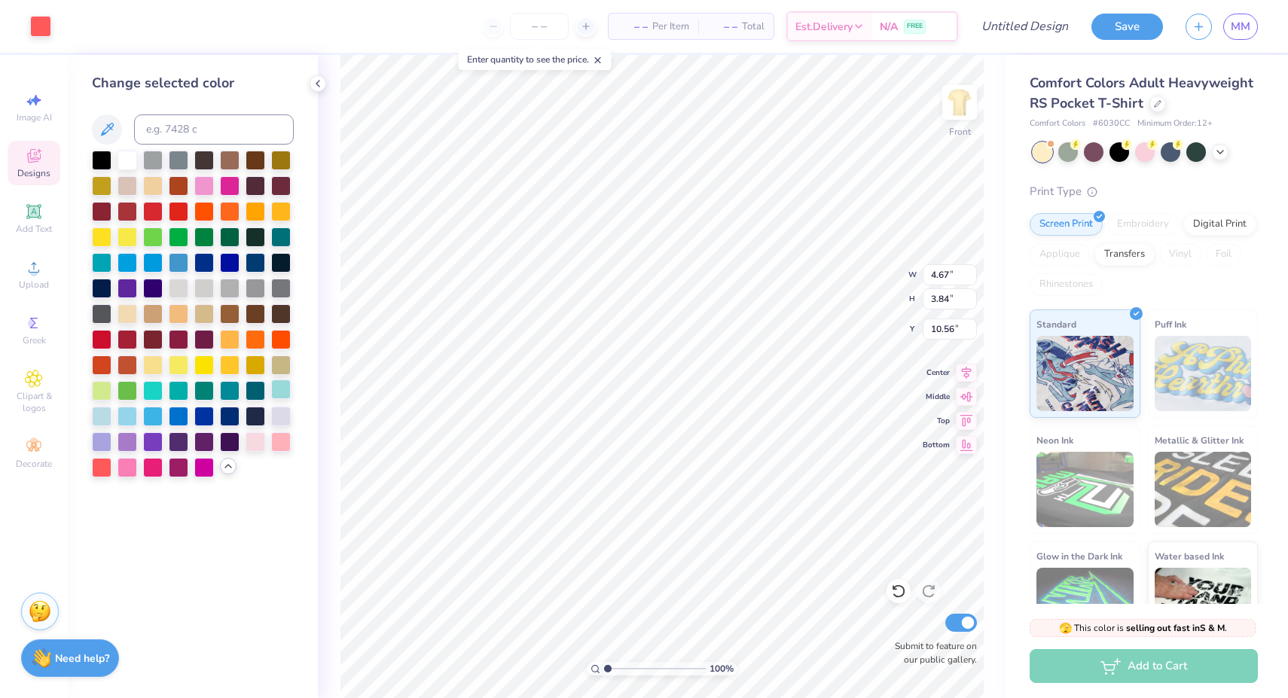
type input "1.93"
type input "2.03"
type input "8.56"
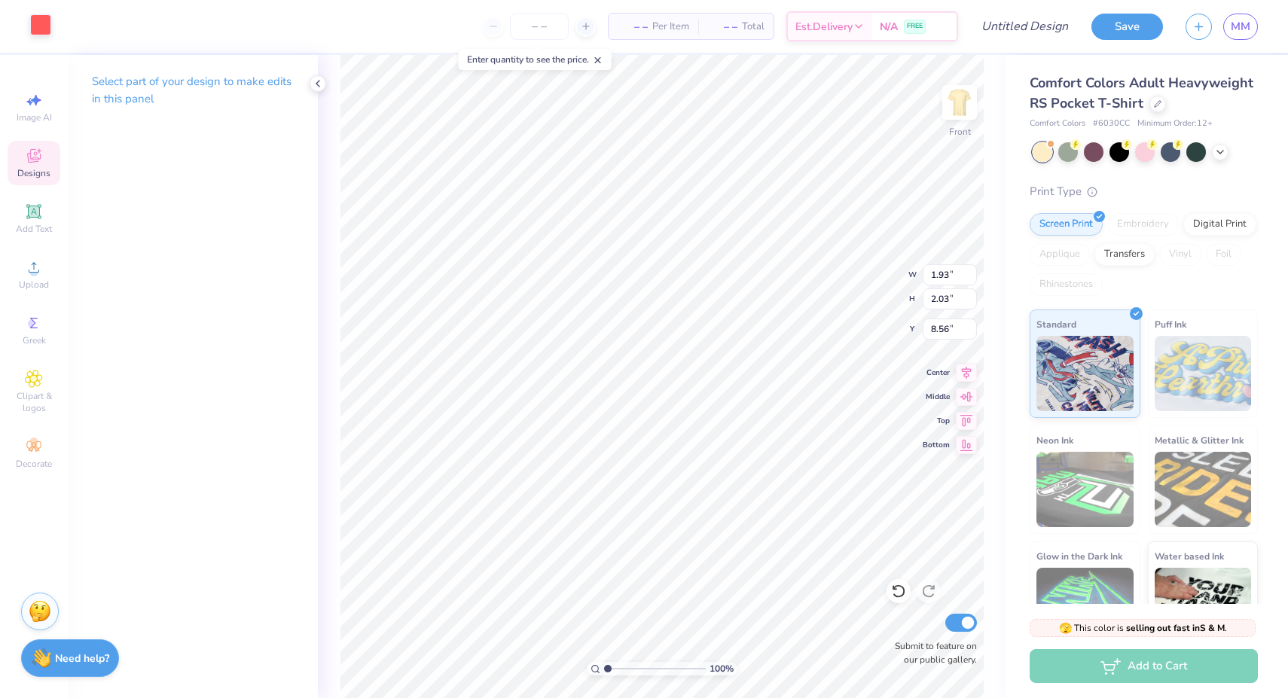
click at [46, 26] on div at bounding box center [40, 24] width 21 height 21
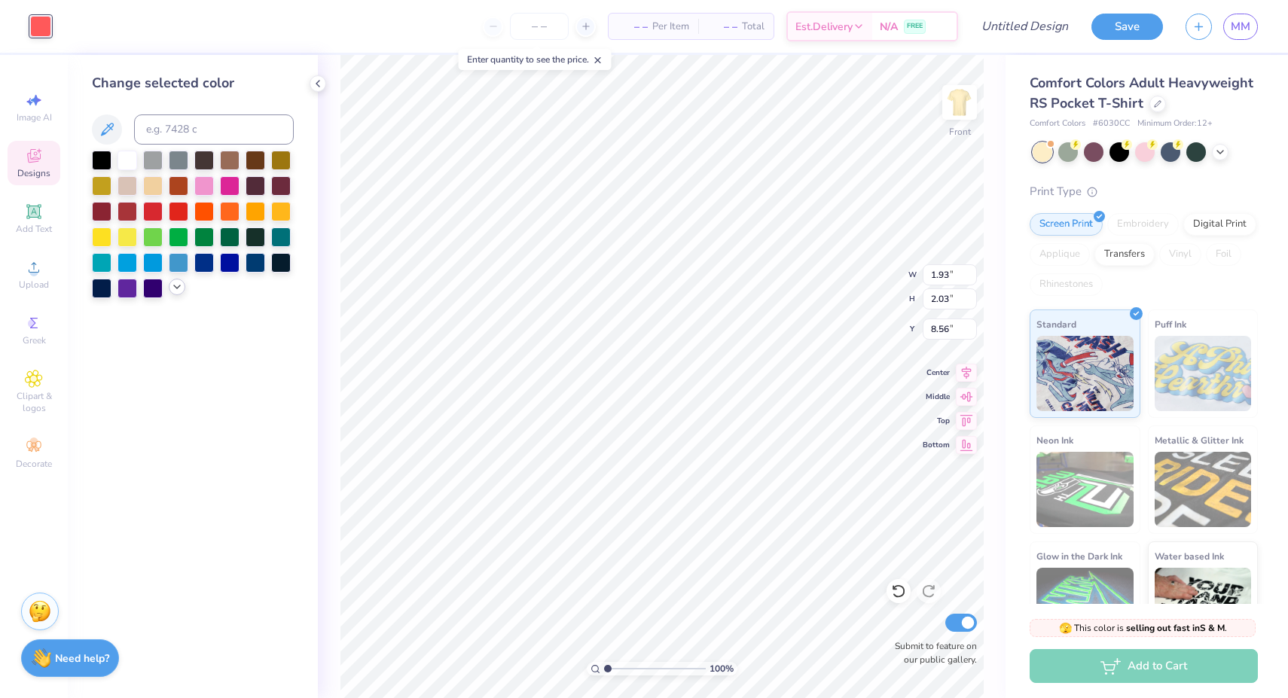
click at [171, 293] on icon at bounding box center [177, 287] width 12 height 12
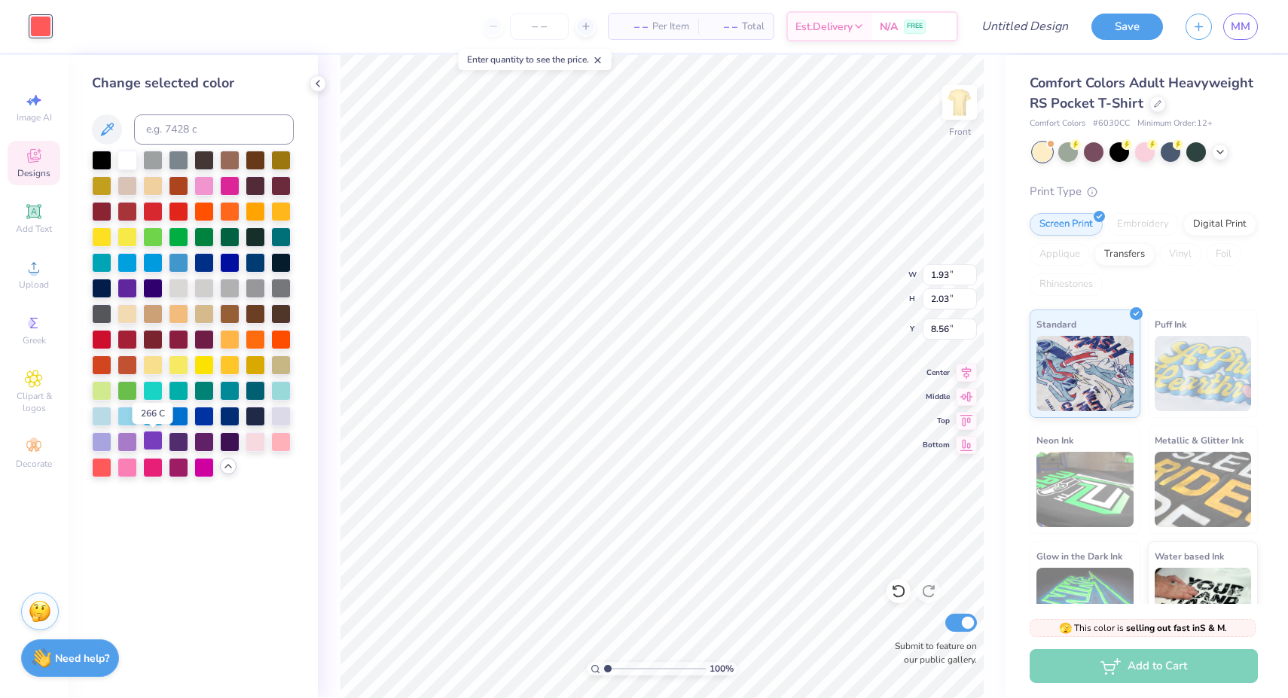
click at [151, 445] on div at bounding box center [153, 441] width 20 height 20
click at [123, 447] on div at bounding box center [127, 441] width 20 height 20
click at [282, 421] on div at bounding box center [281, 415] width 20 height 20
click at [129, 282] on div at bounding box center [127, 287] width 20 height 20
click at [151, 292] on div at bounding box center [153, 287] width 20 height 20
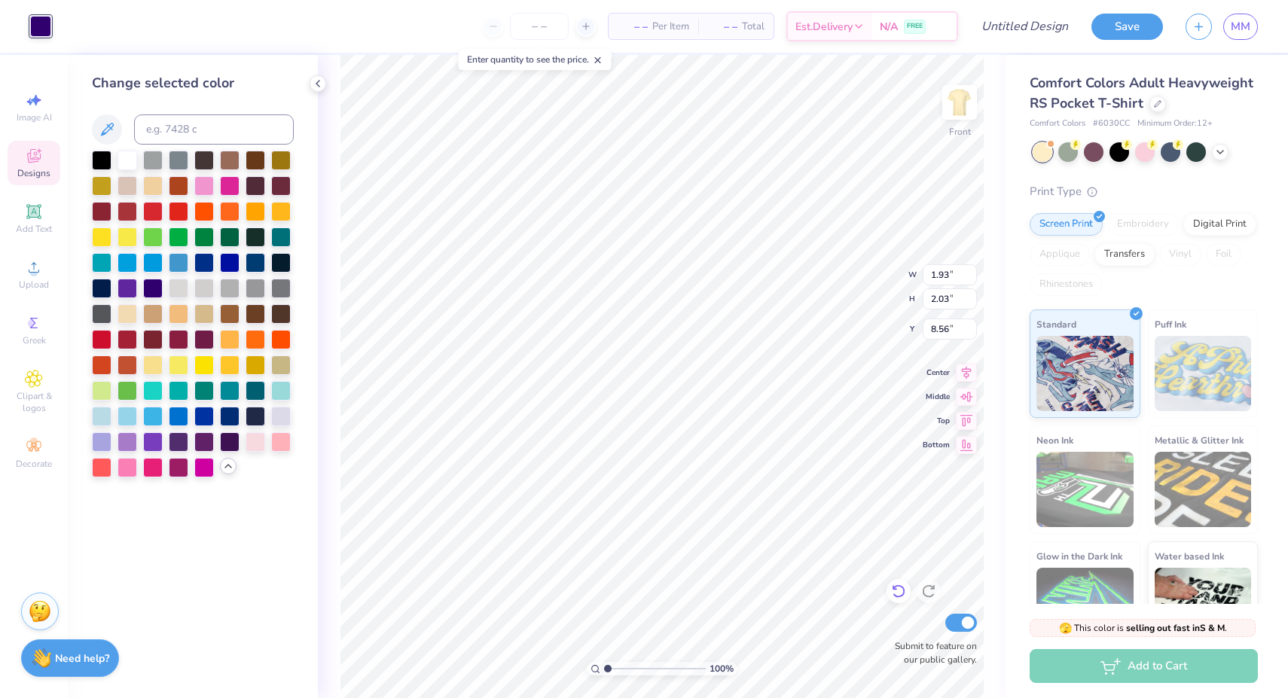
click at [897, 587] on icon at bounding box center [898, 591] width 15 height 15
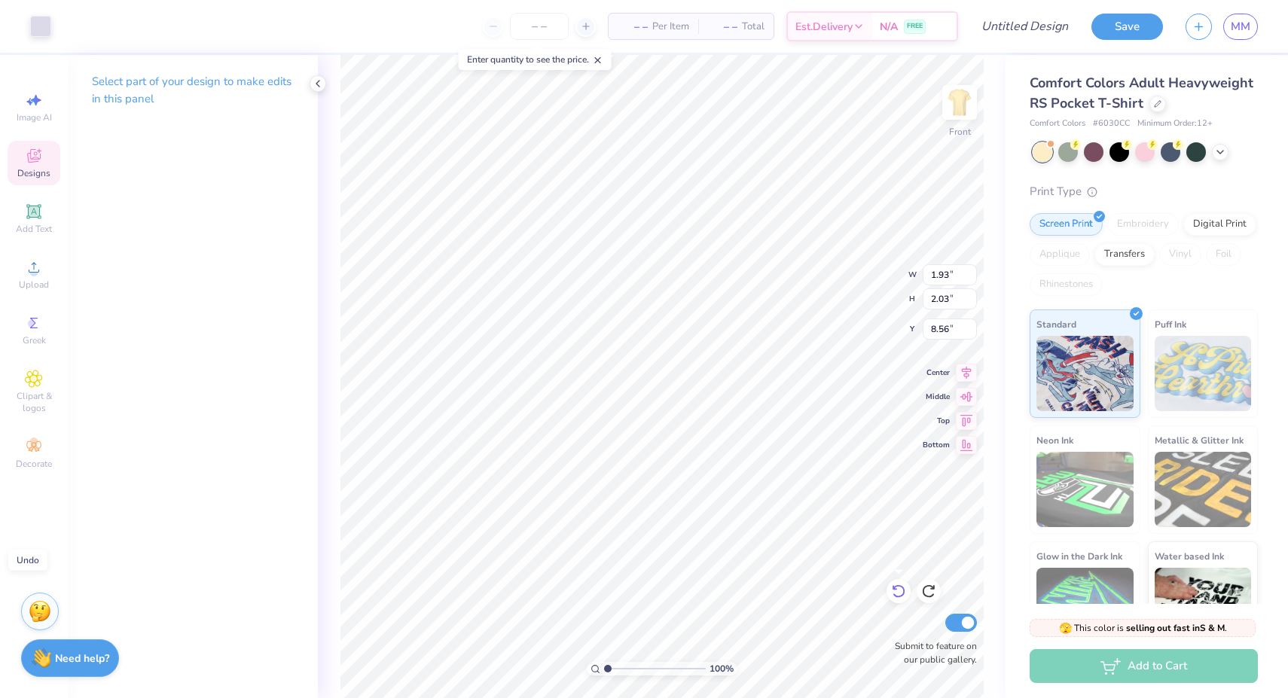
click at [897, 587] on icon at bounding box center [898, 591] width 15 height 15
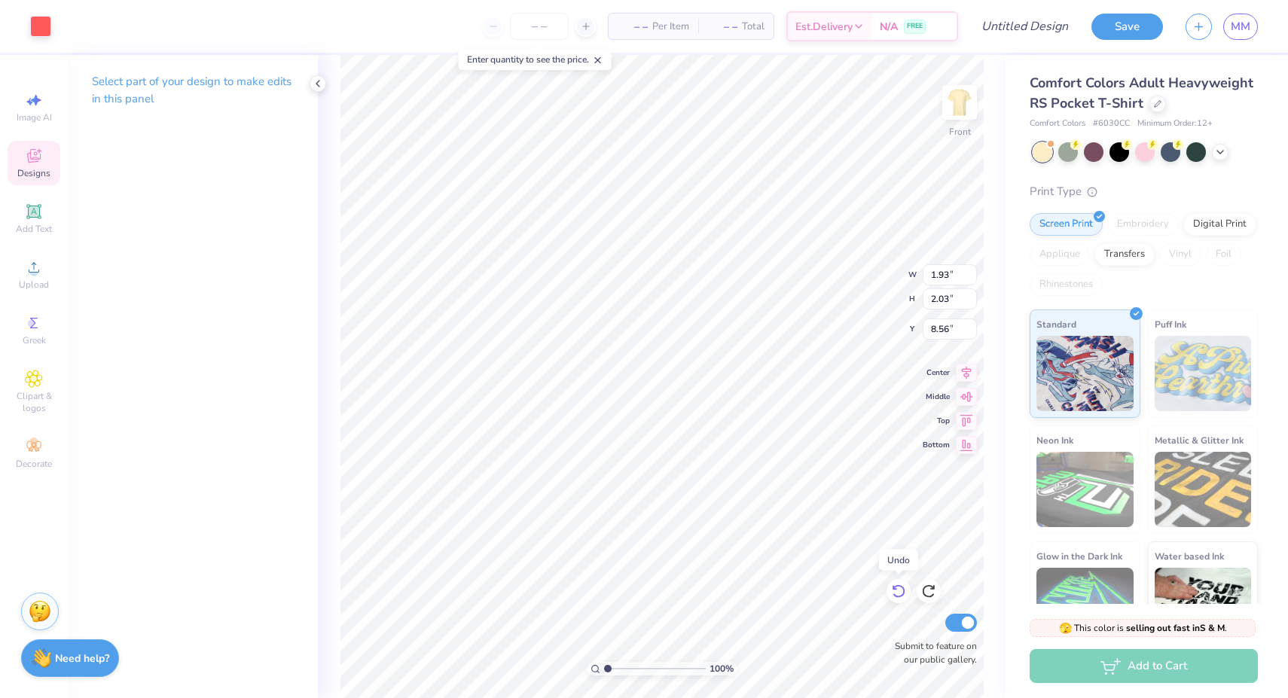
click at [897, 587] on icon at bounding box center [898, 591] width 15 height 15
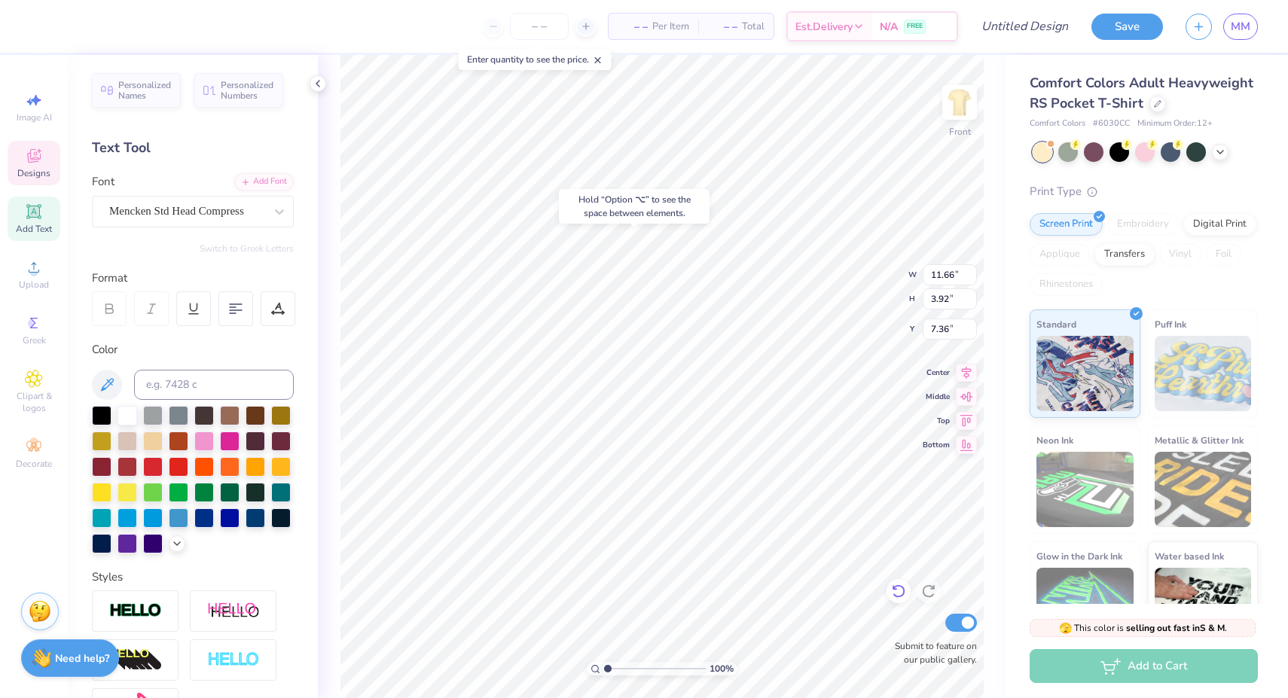
click at [903, 595] on icon at bounding box center [898, 592] width 13 height 14
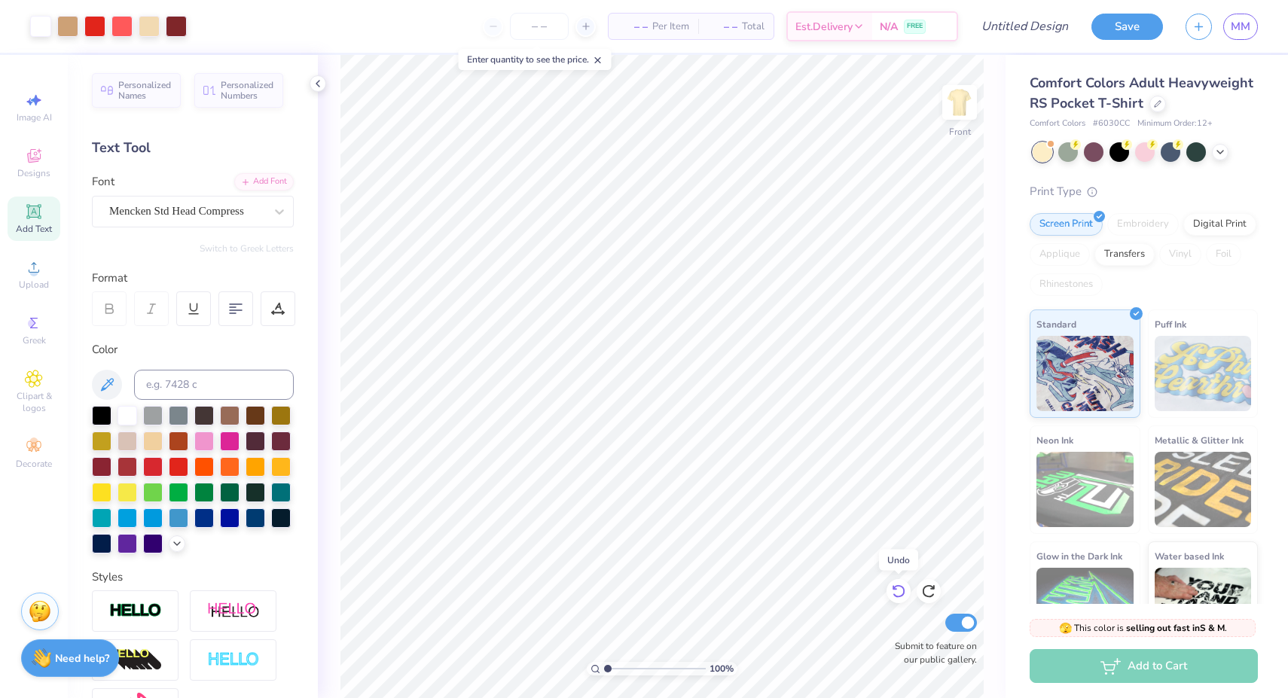
click at [904, 595] on icon at bounding box center [898, 591] width 15 height 15
